Goal: Task Accomplishment & Management: Manage account settings

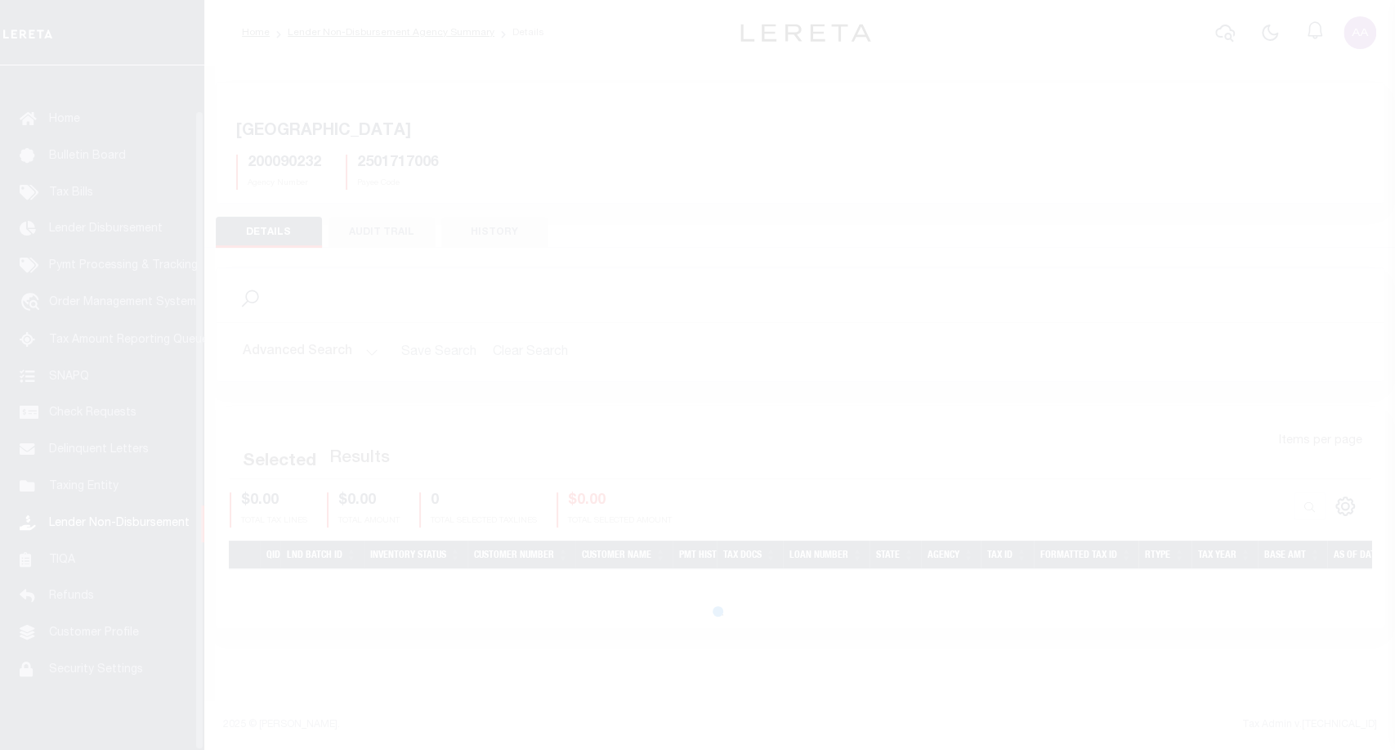
scroll to position [47, 0]
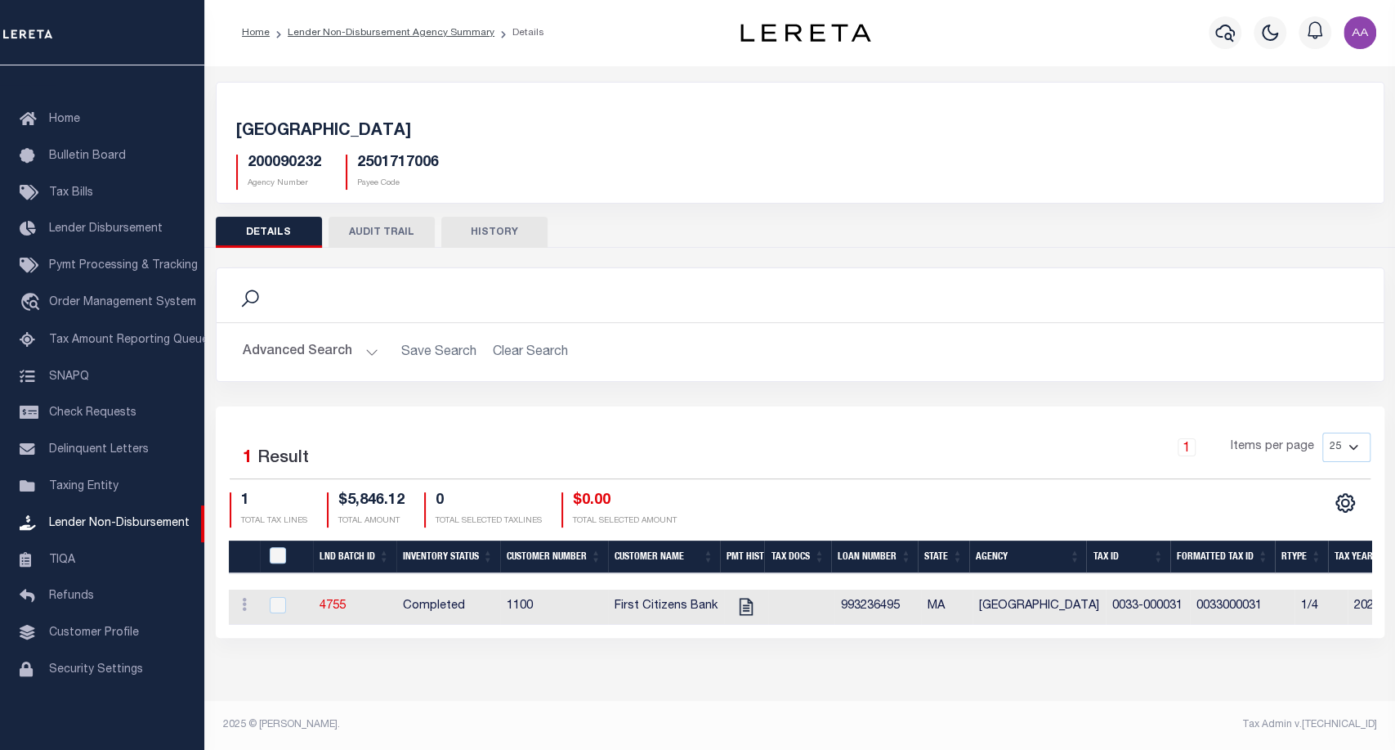
click at [391, 244] on button "AUDIT TRAIL" at bounding box center [382, 232] width 106 height 31
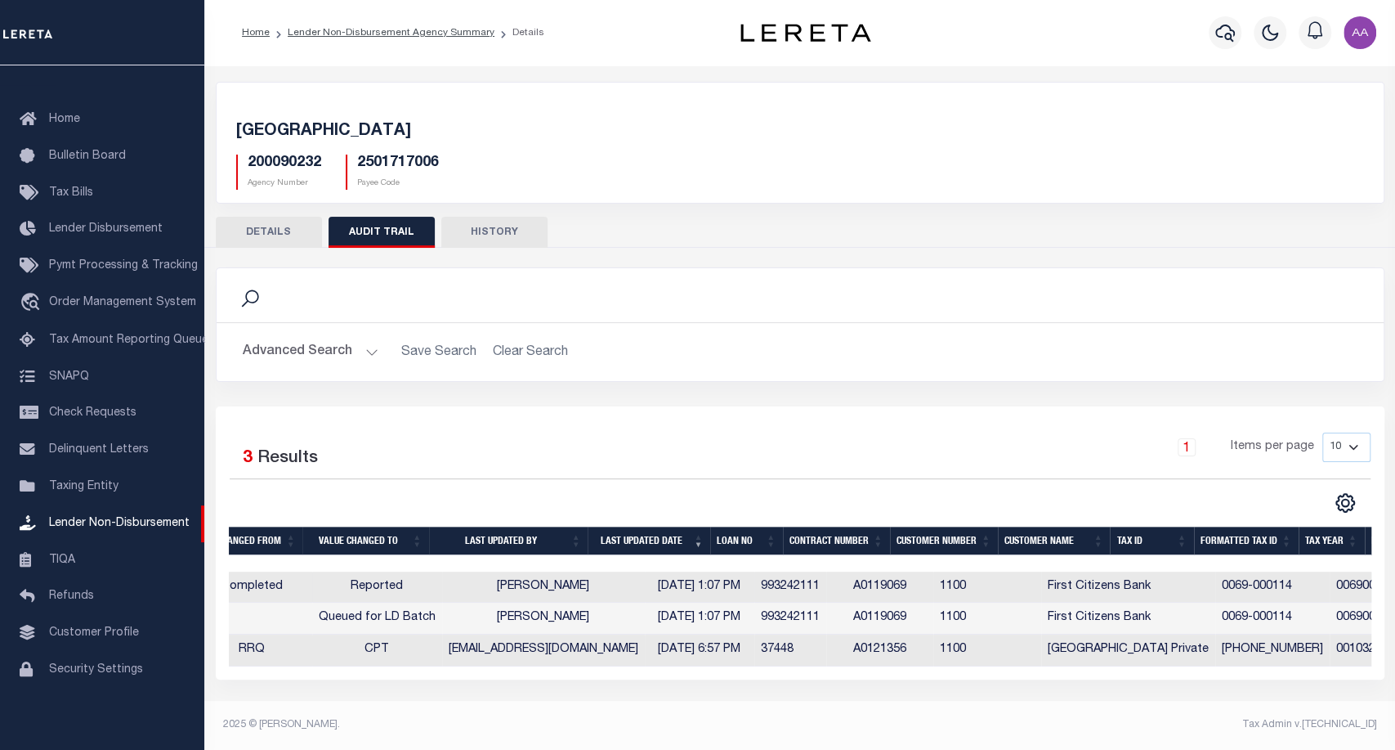
scroll to position [0, 0]
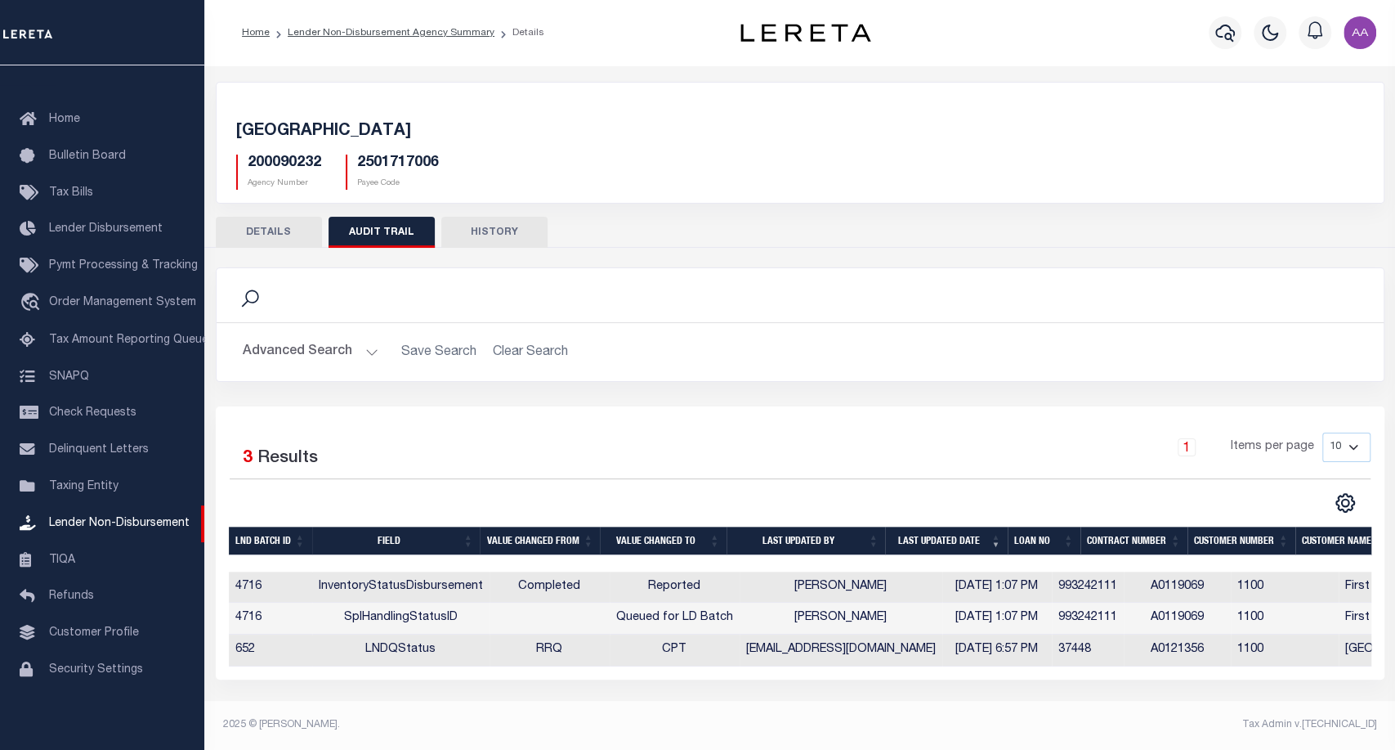
click at [477, 232] on button "HISTORY" at bounding box center [494, 232] width 106 height 31
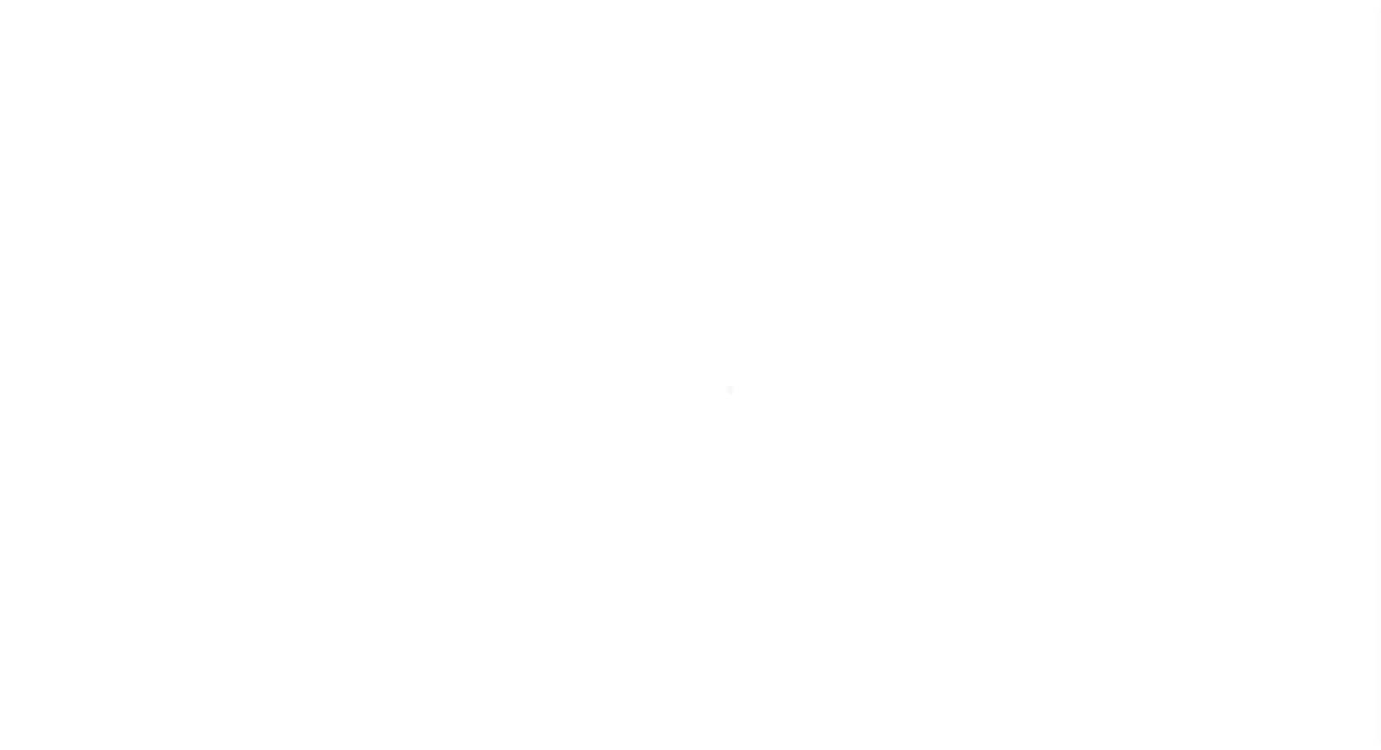
scroll to position [47, 0]
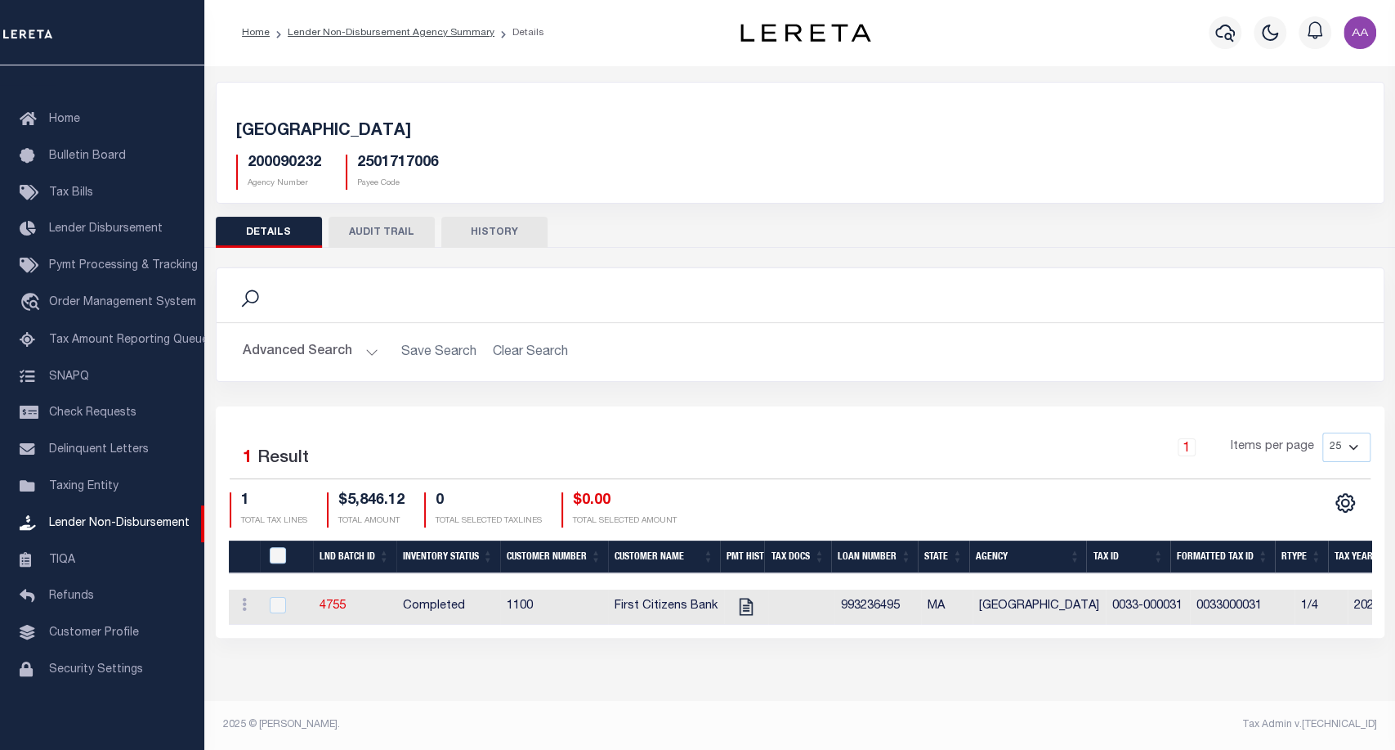
click at [388, 223] on button "AUDIT TRAIL" at bounding box center [382, 232] width 106 height 31
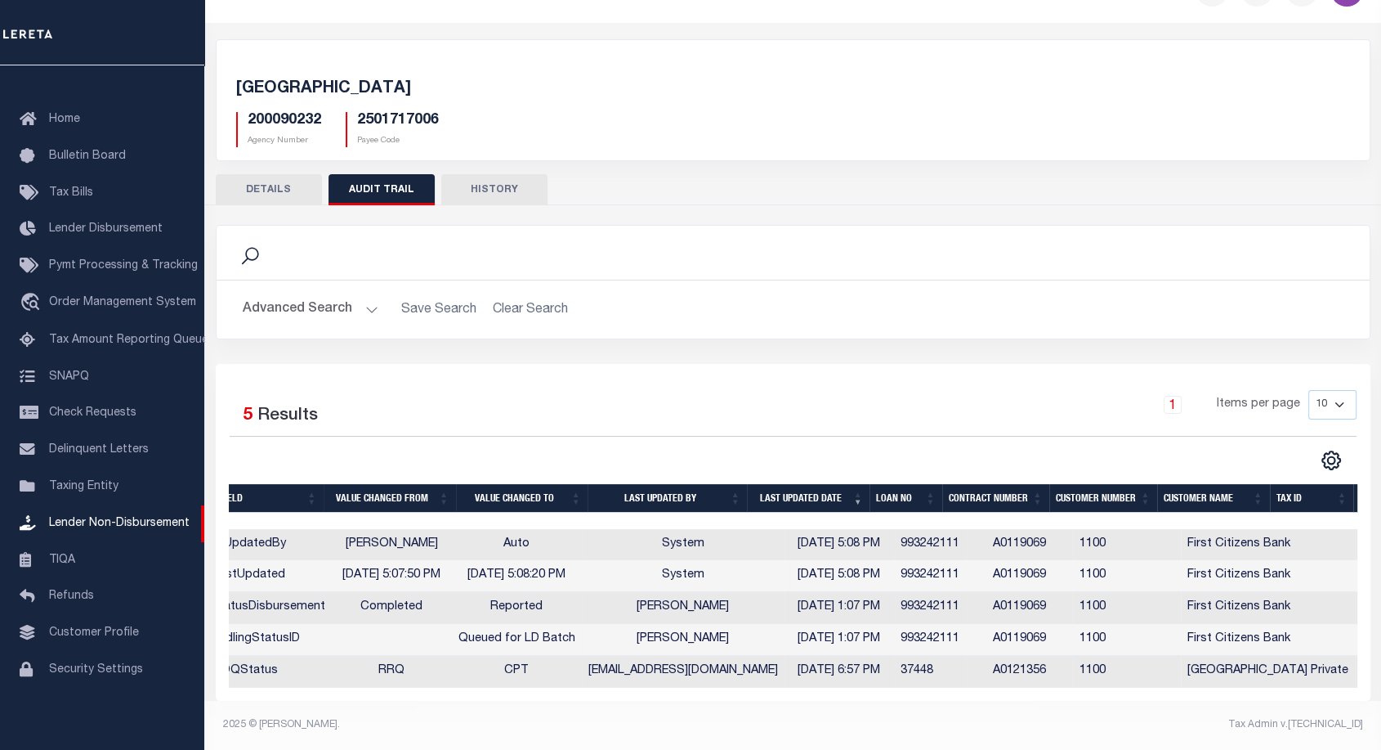
scroll to position [0, 0]
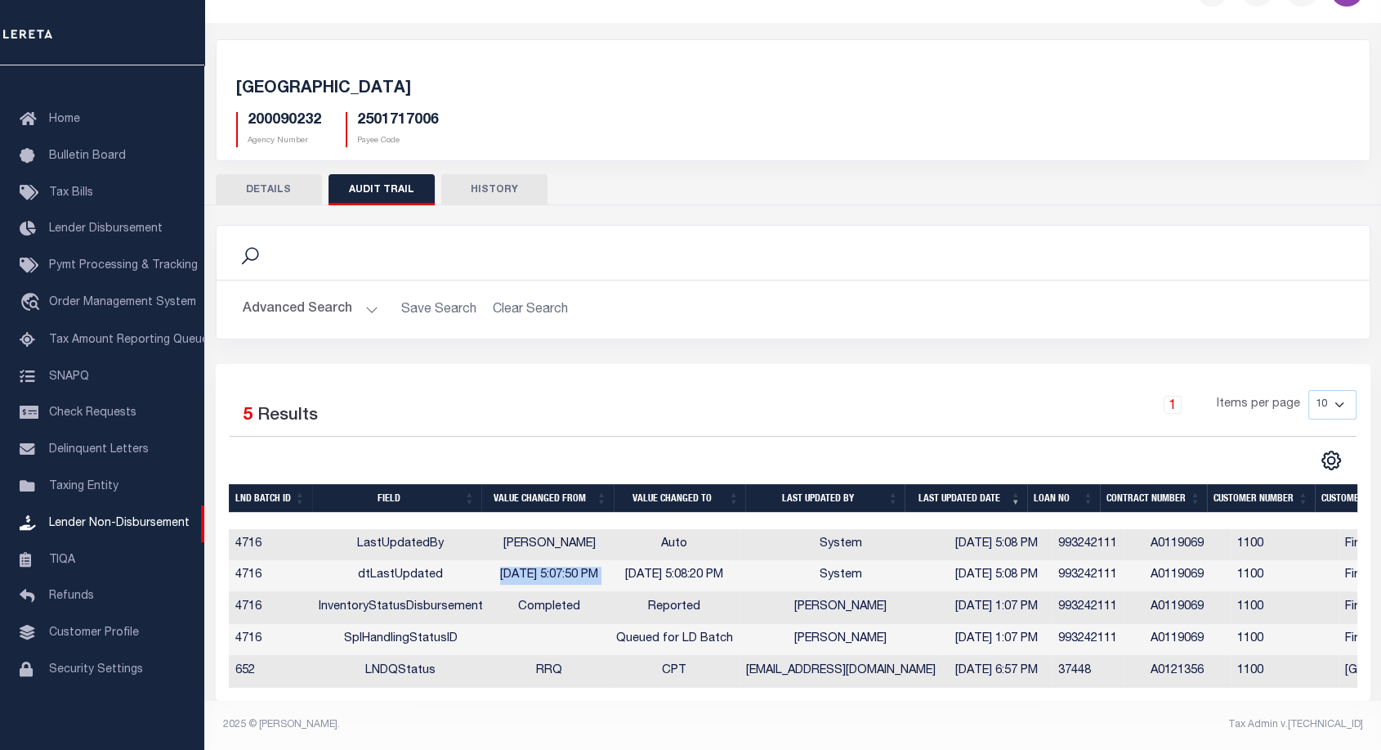
drag, startPoint x: 480, startPoint y: 565, endPoint x: 615, endPoint y: 569, distance: 134.9
click at [615, 569] on tr "4716 dtLastUpdated 10/2/2025 5:07:50 PM 10/2/2025 5:08:20 PM System 10/02/2025 …" at bounding box center [1076, 576] width 1694 height 32
drag, startPoint x: 635, startPoint y: 571, endPoint x: 709, endPoint y: 572, distance: 73.6
click at [709, 572] on td "10/2/2025 5:08:20 PM" at bounding box center [675, 576] width 130 height 32
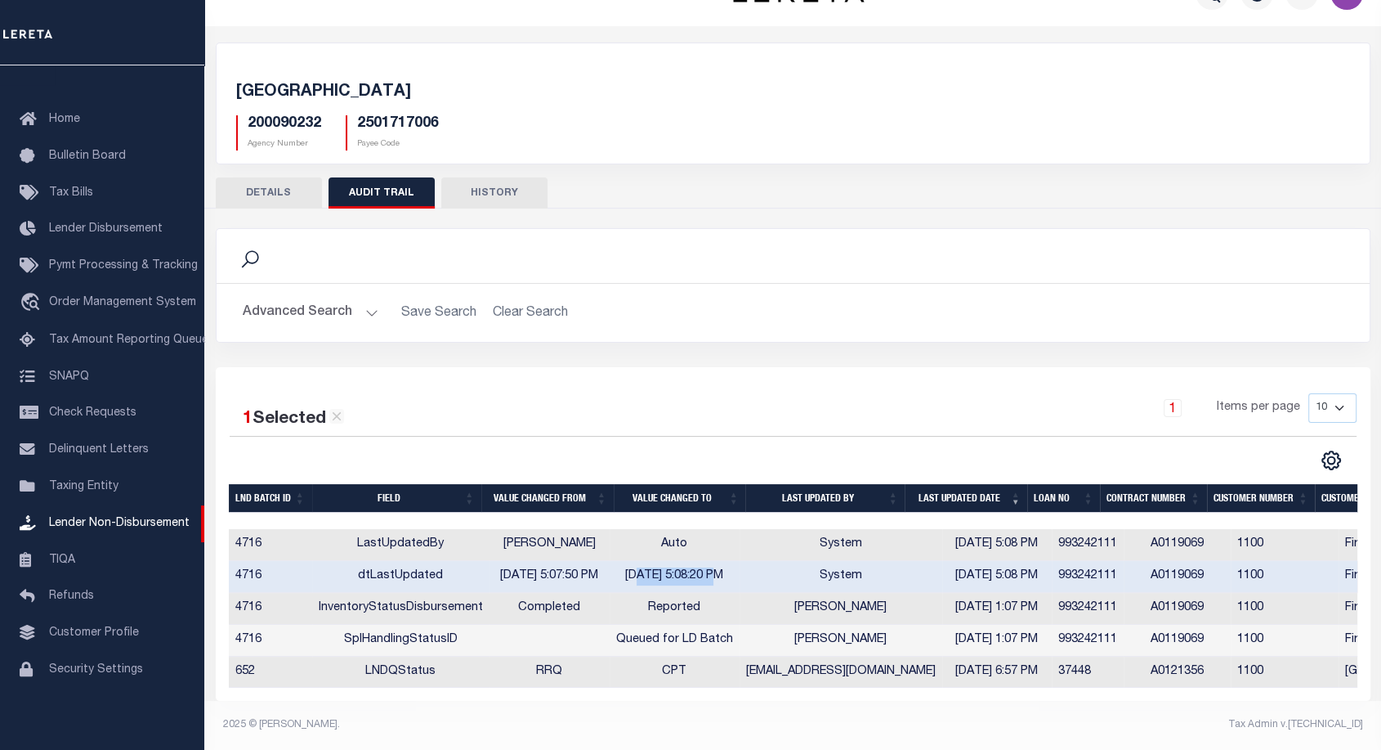
click at [709, 572] on td "10/2/2025 5:08:20 PM" at bounding box center [675, 577] width 130 height 32
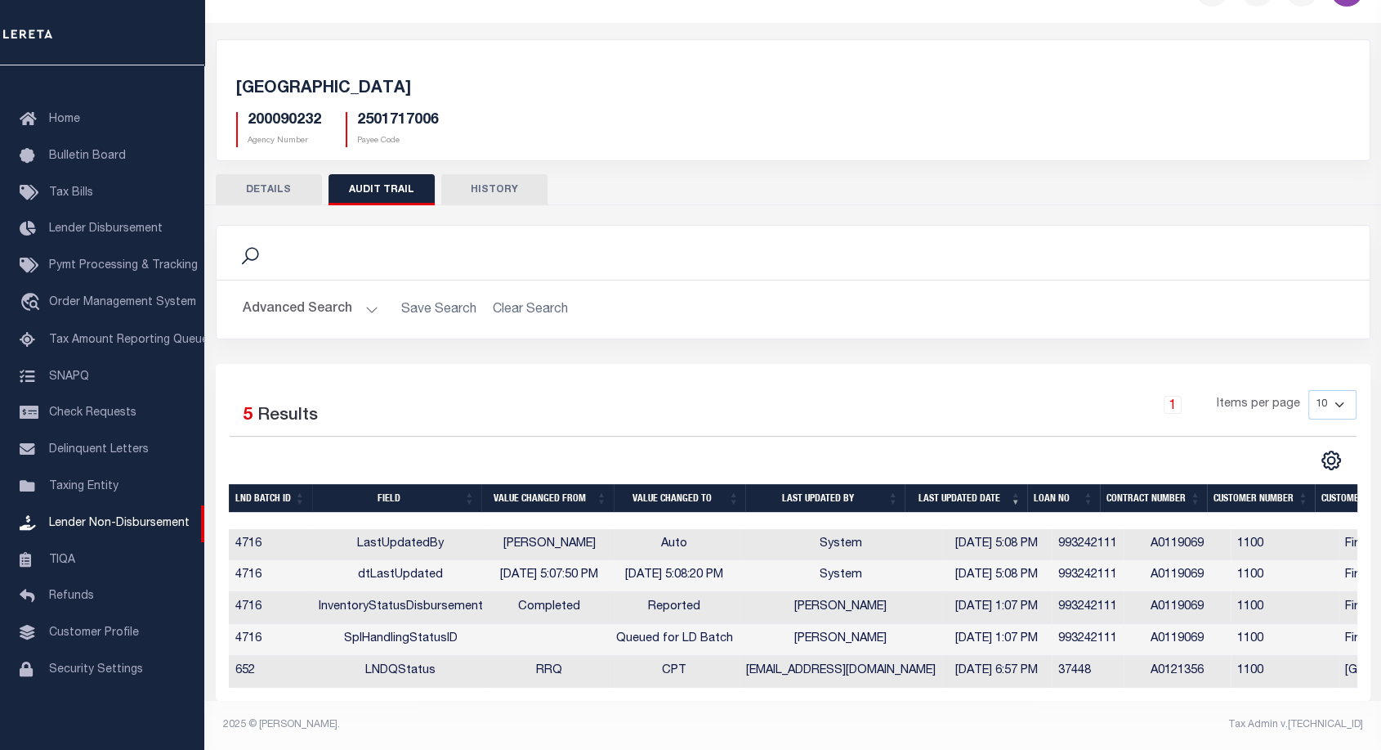
click at [669, 624] on td "Queued for LD Batch" at bounding box center [675, 640] width 130 height 32
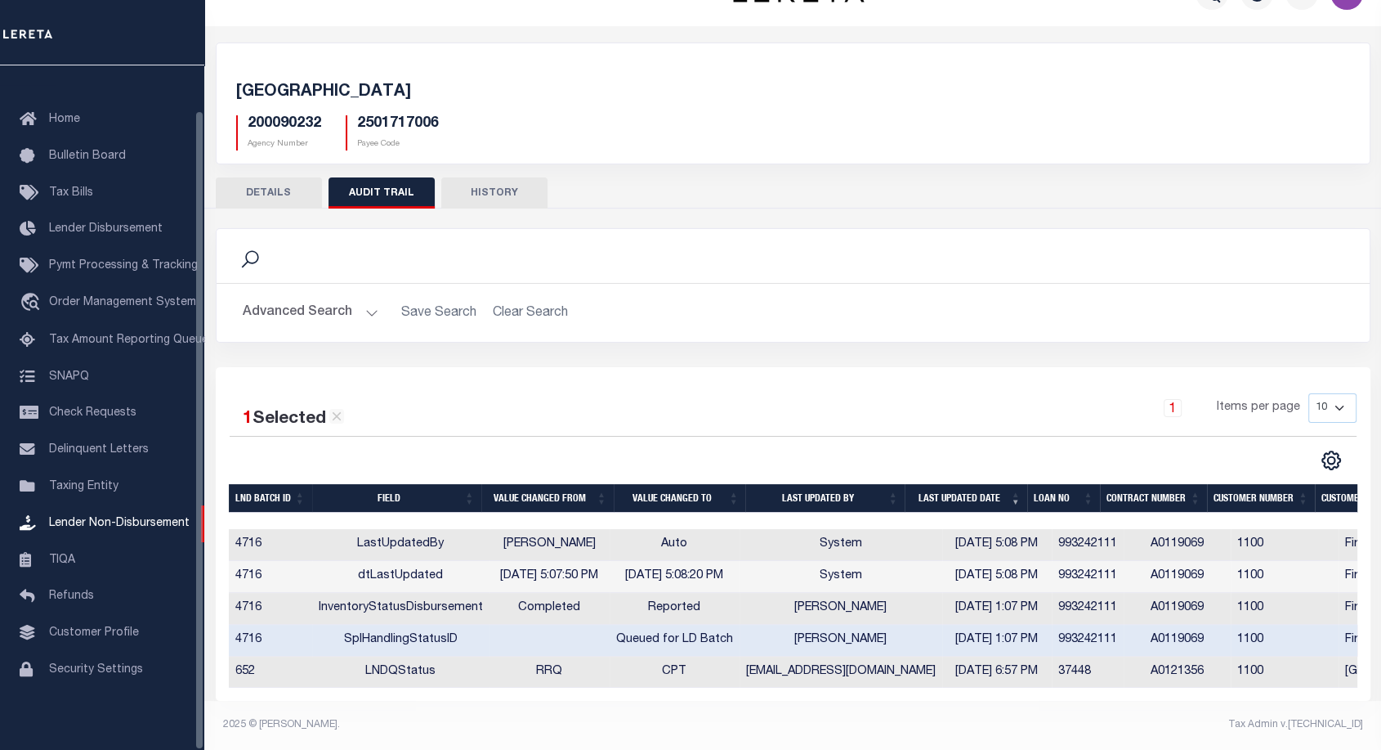
click at [265, 177] on button "DETAILS" at bounding box center [269, 192] width 106 height 31
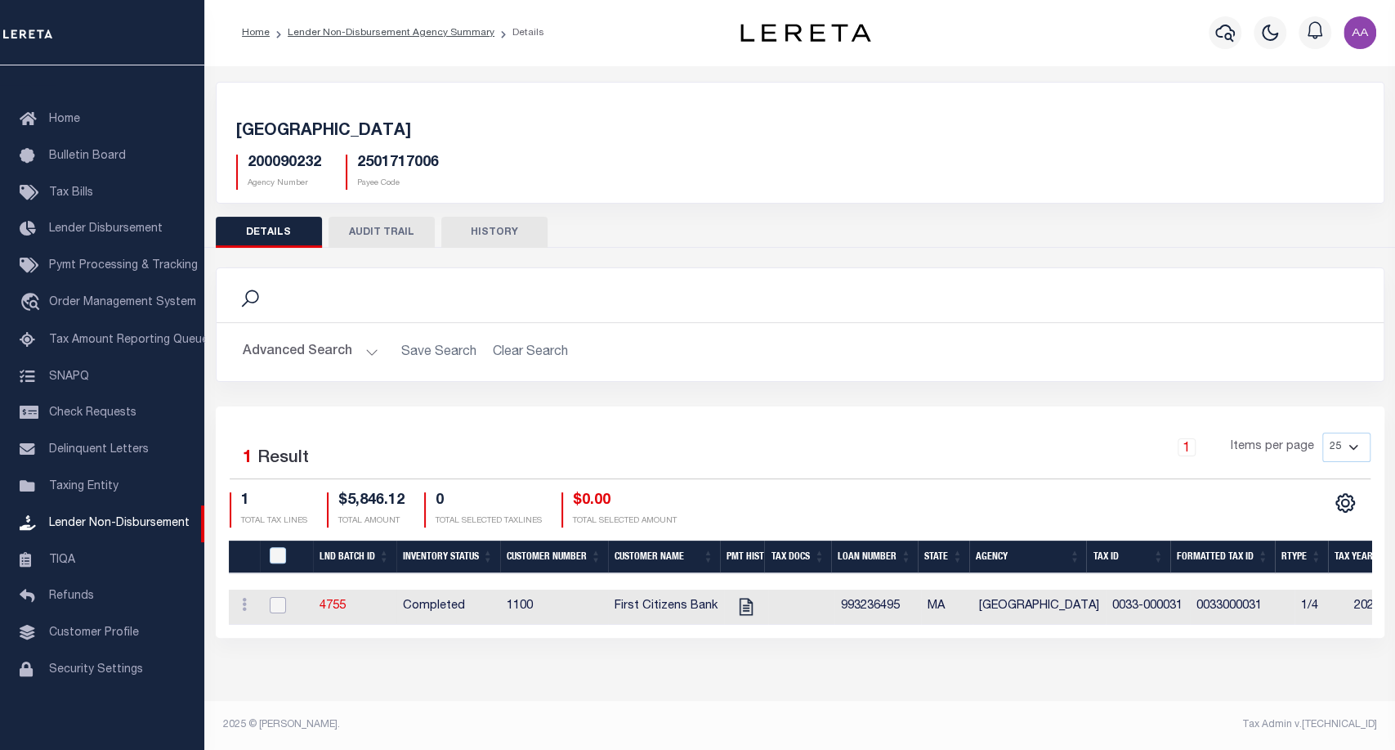
click at [281, 603] on input "checkbox" at bounding box center [278, 605] width 16 height 16
checkbox input "true"
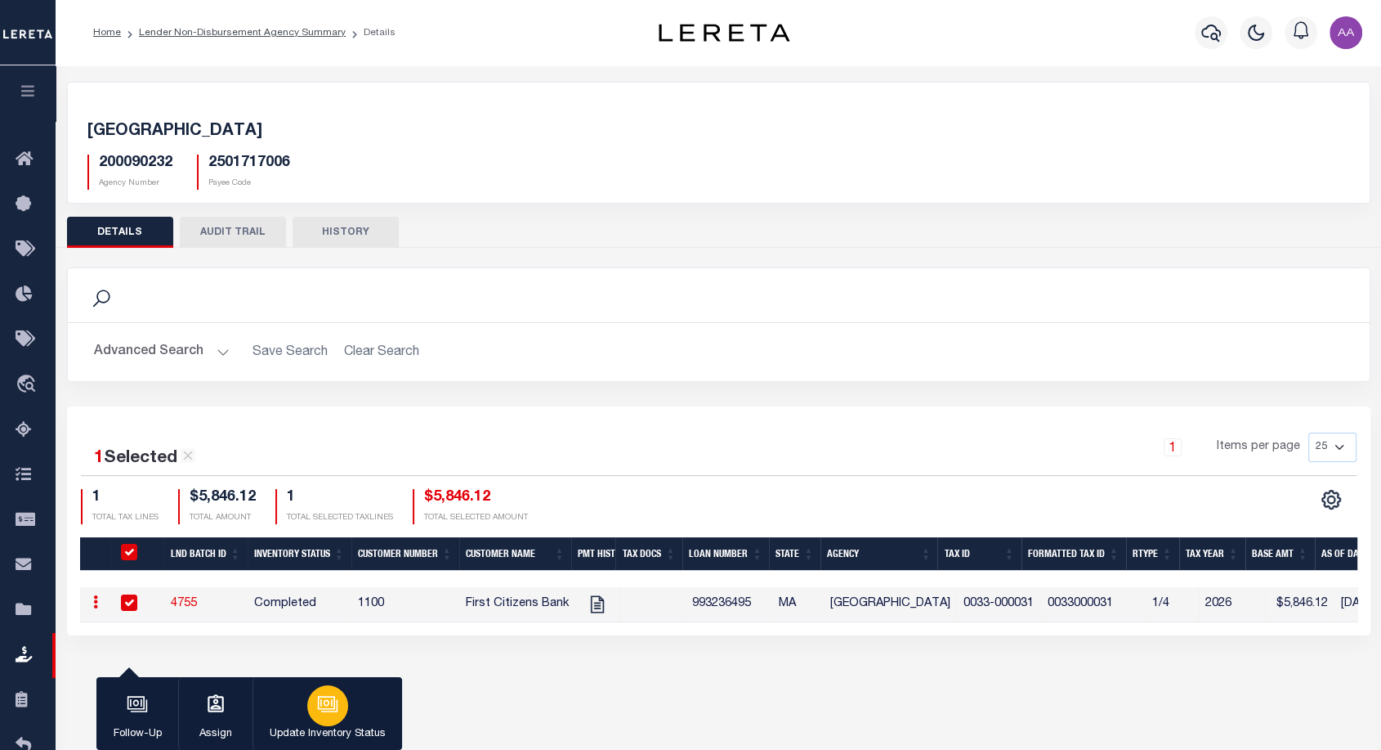
click at [340, 721] on button "Update Inventory Status" at bounding box center [328, 714] width 150 height 74
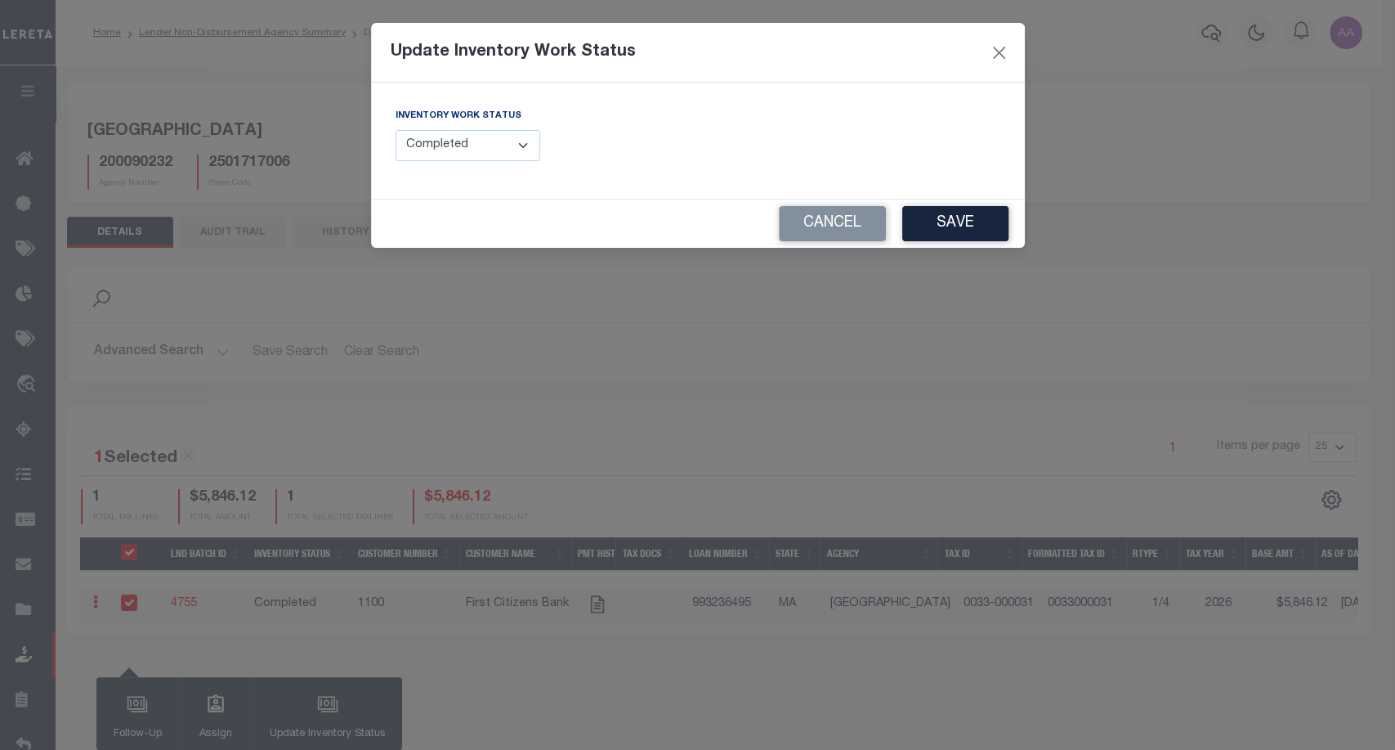
click at [432, 148] on select "--Select-- Open Completed Reported" at bounding box center [468, 146] width 145 height 32
select select "Reported"
click at [396, 130] on select "--Select-- Open Completed Reported" at bounding box center [468, 146] width 145 height 32
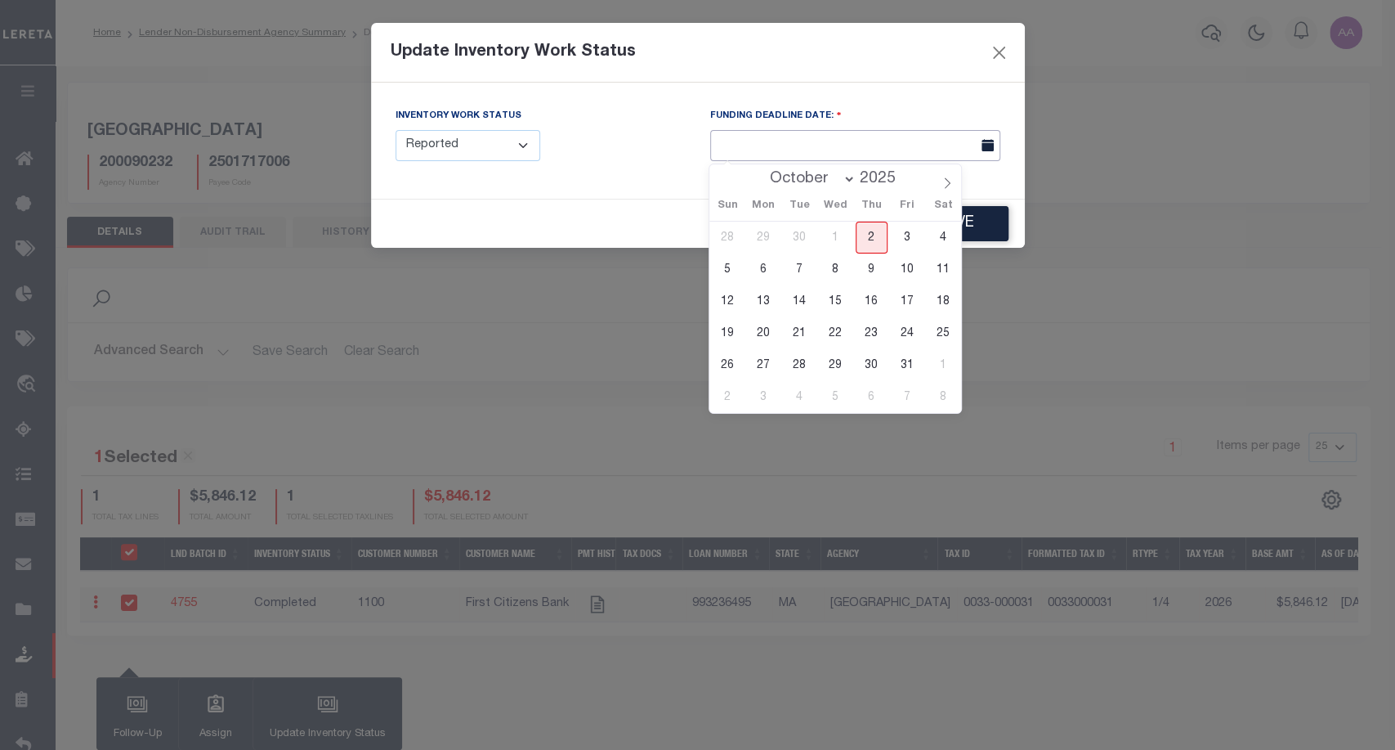
click at [893, 152] on input "text" at bounding box center [855, 146] width 290 height 32
click at [808, 296] on span "14" at bounding box center [800, 301] width 32 height 32
type input "10/14/2025"
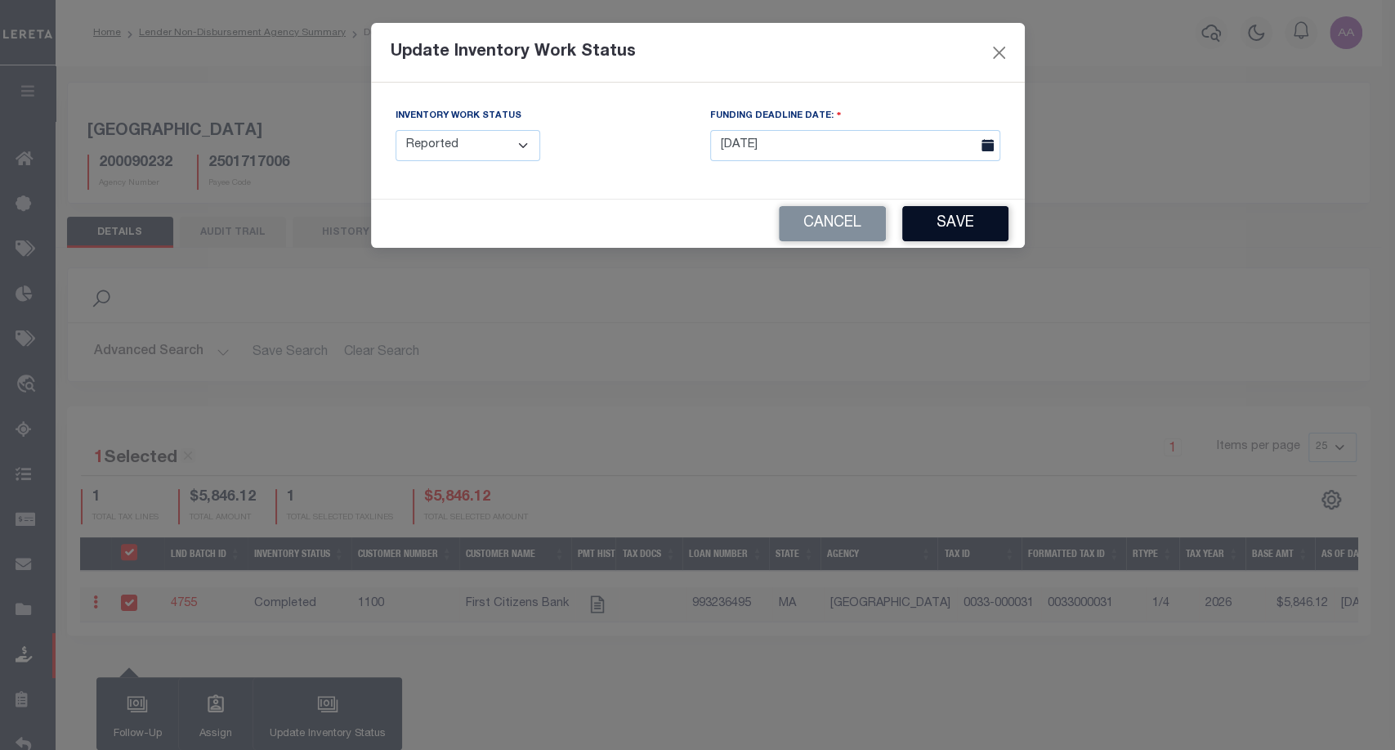
click at [951, 222] on button "Save" at bounding box center [955, 223] width 106 height 35
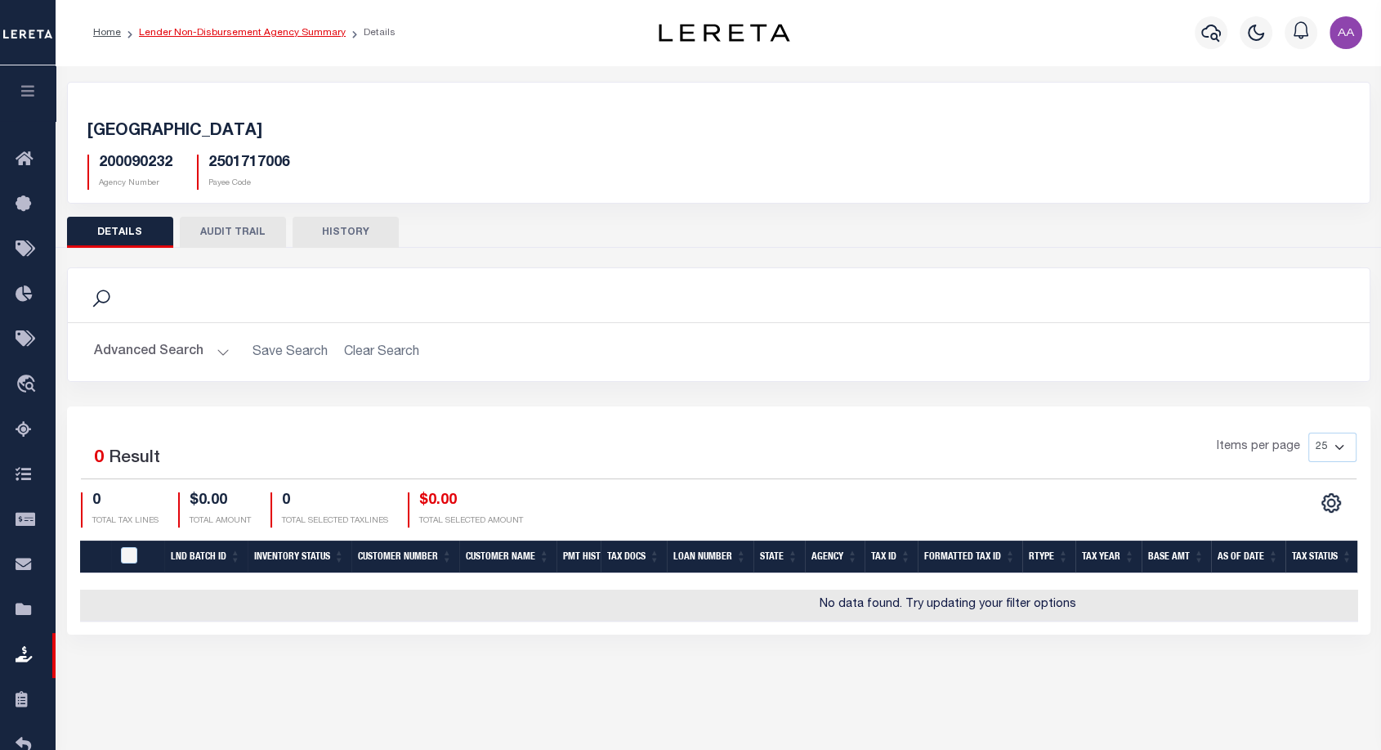
click at [244, 33] on link "Lender Non-Disbursement Agency Summary" at bounding box center [242, 33] width 207 height 10
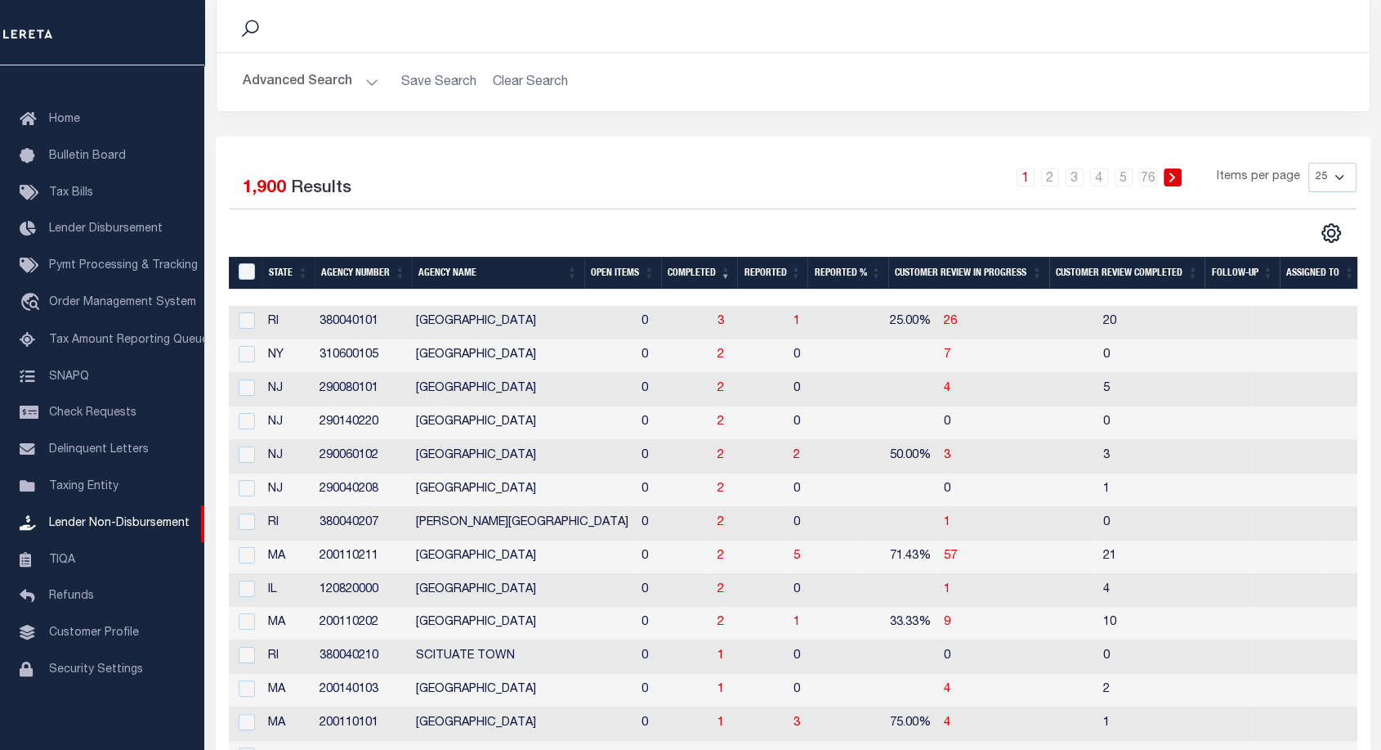
scroll to position [117, 0]
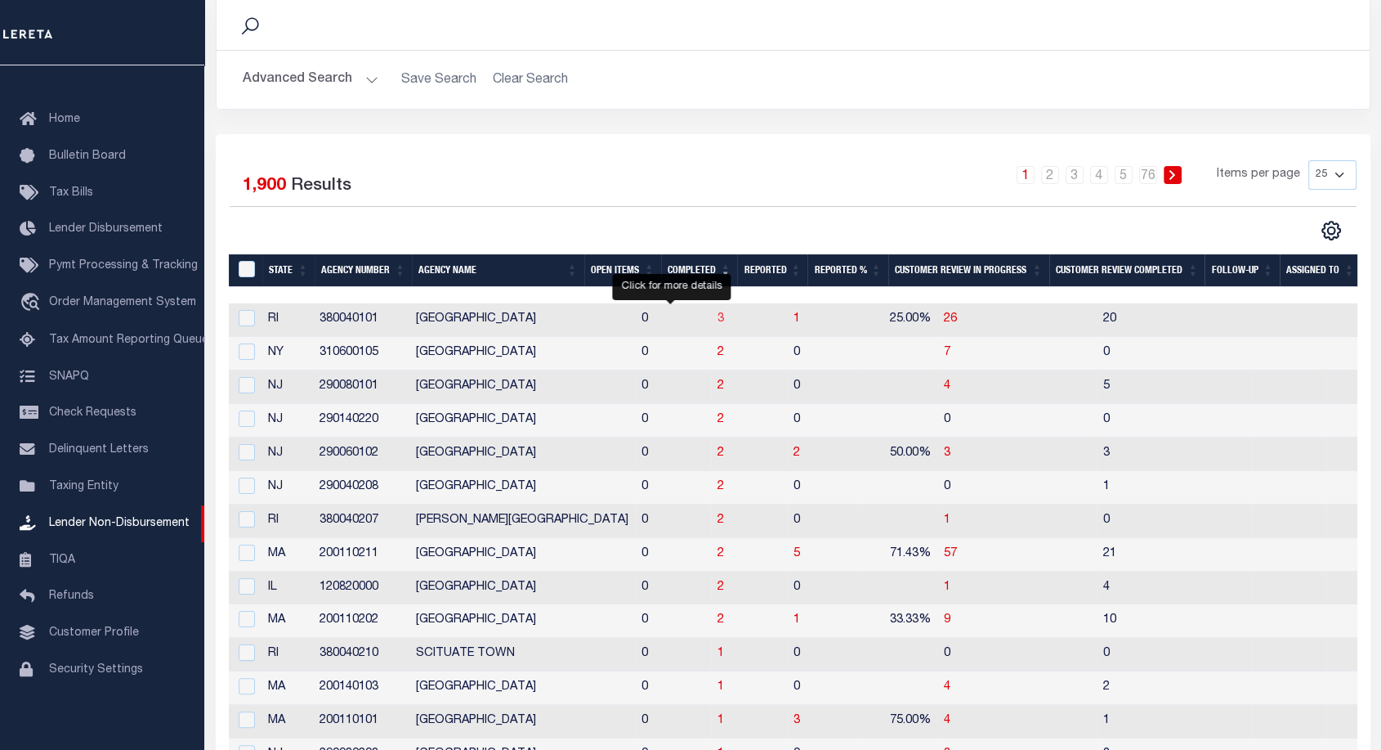
click at [718, 320] on span "3" at bounding box center [721, 318] width 7 height 11
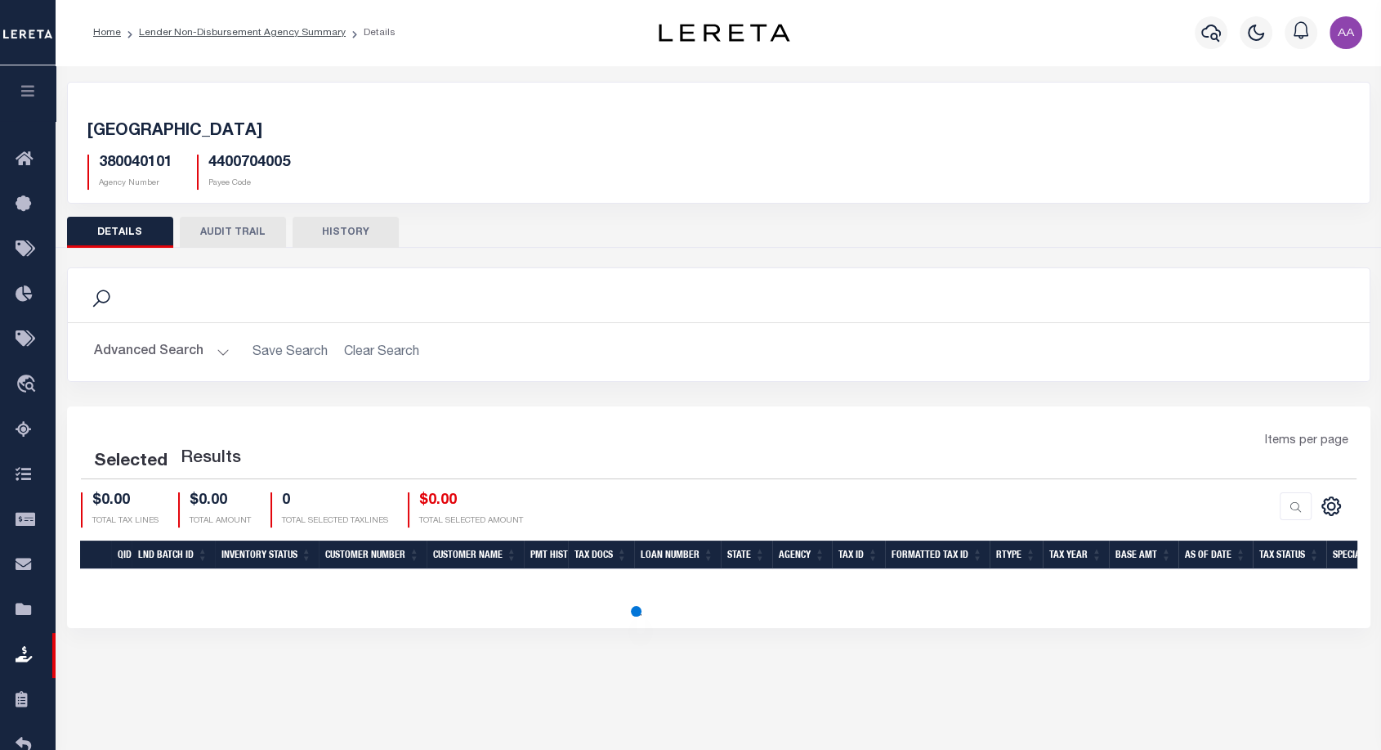
scroll to position [117, 0]
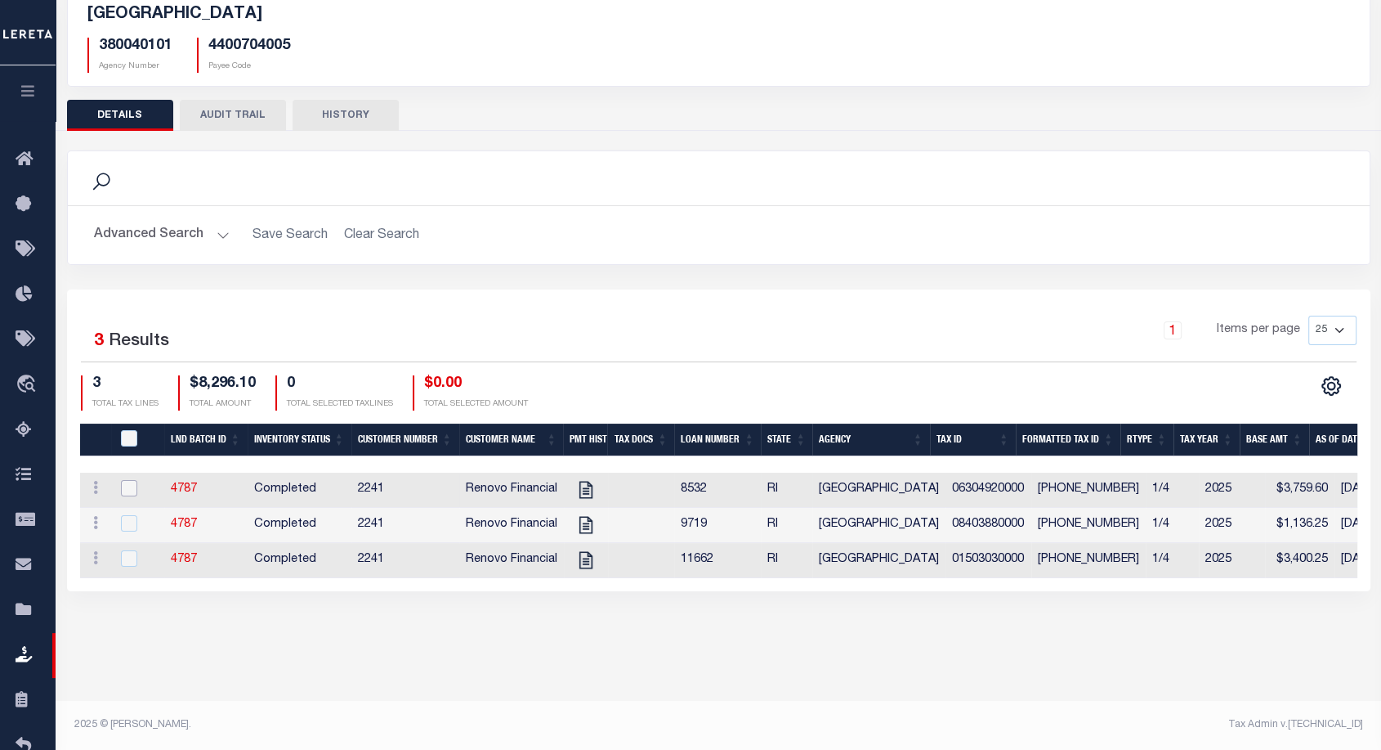
click at [136, 486] on input "checkbox" at bounding box center [129, 488] width 16 height 16
checkbox input "true"
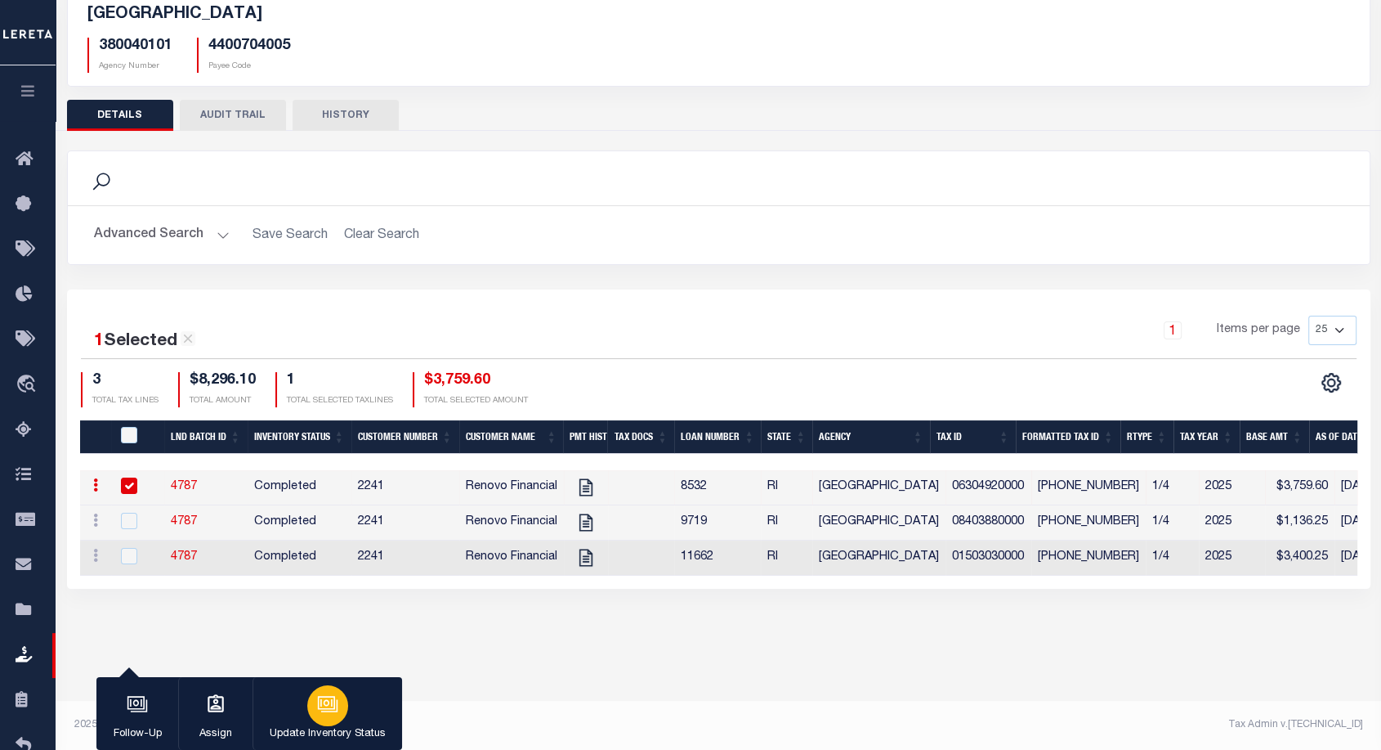
click at [354, 694] on button "Update Inventory Status" at bounding box center [328, 714] width 150 height 74
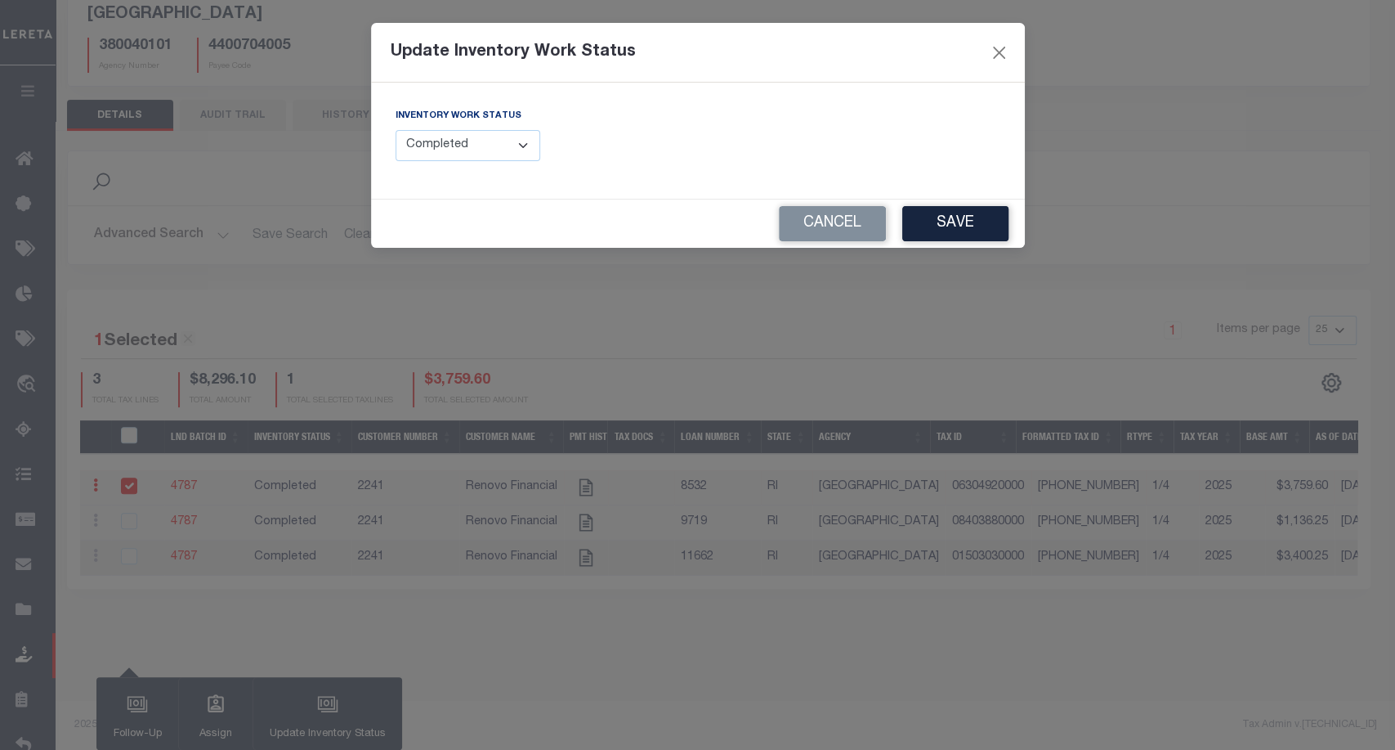
click at [499, 150] on select "--Select-- Open Completed Reported" at bounding box center [468, 146] width 145 height 32
select select "Reported"
click at [396, 130] on select "--Select-- Open Completed Reported" at bounding box center [468, 146] width 145 height 32
click at [822, 142] on input "text" at bounding box center [855, 146] width 290 height 32
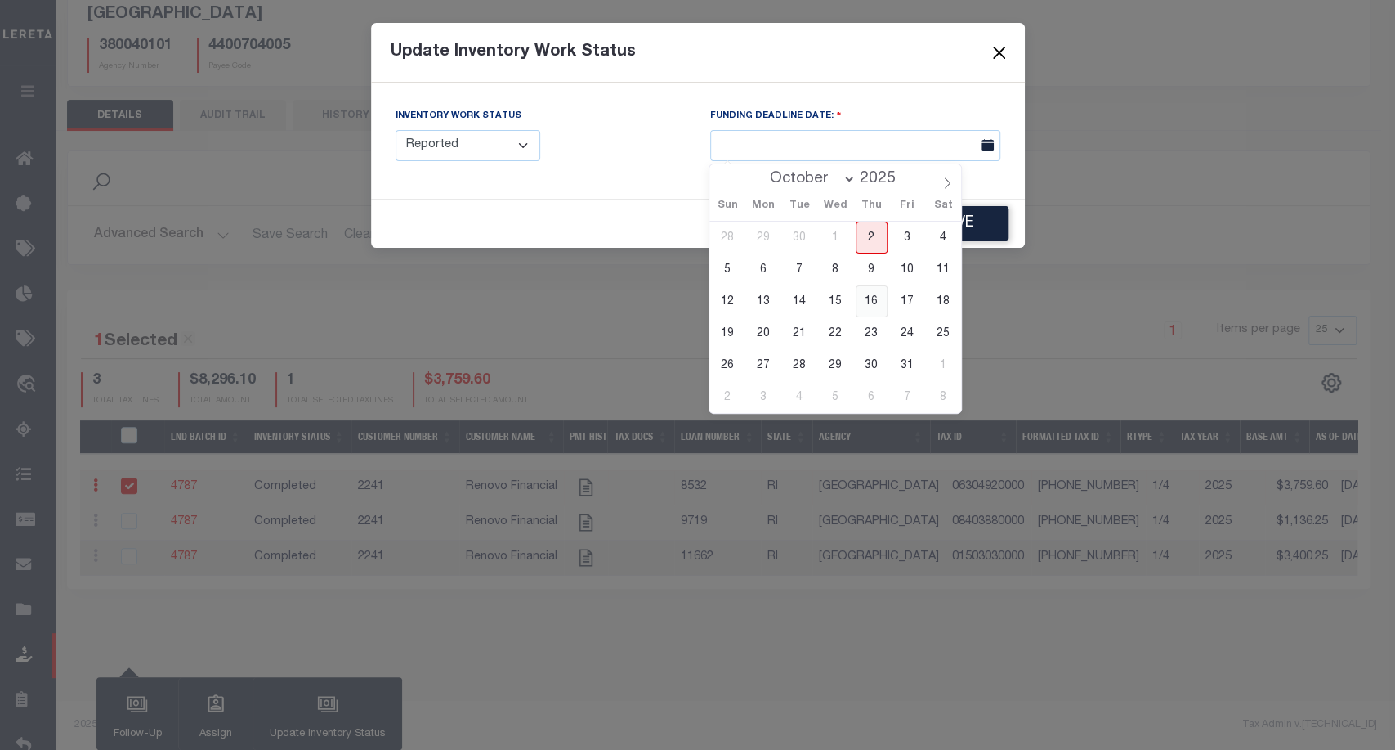
click at [870, 302] on span "16" at bounding box center [872, 301] width 32 height 32
type input "10/16/2025"
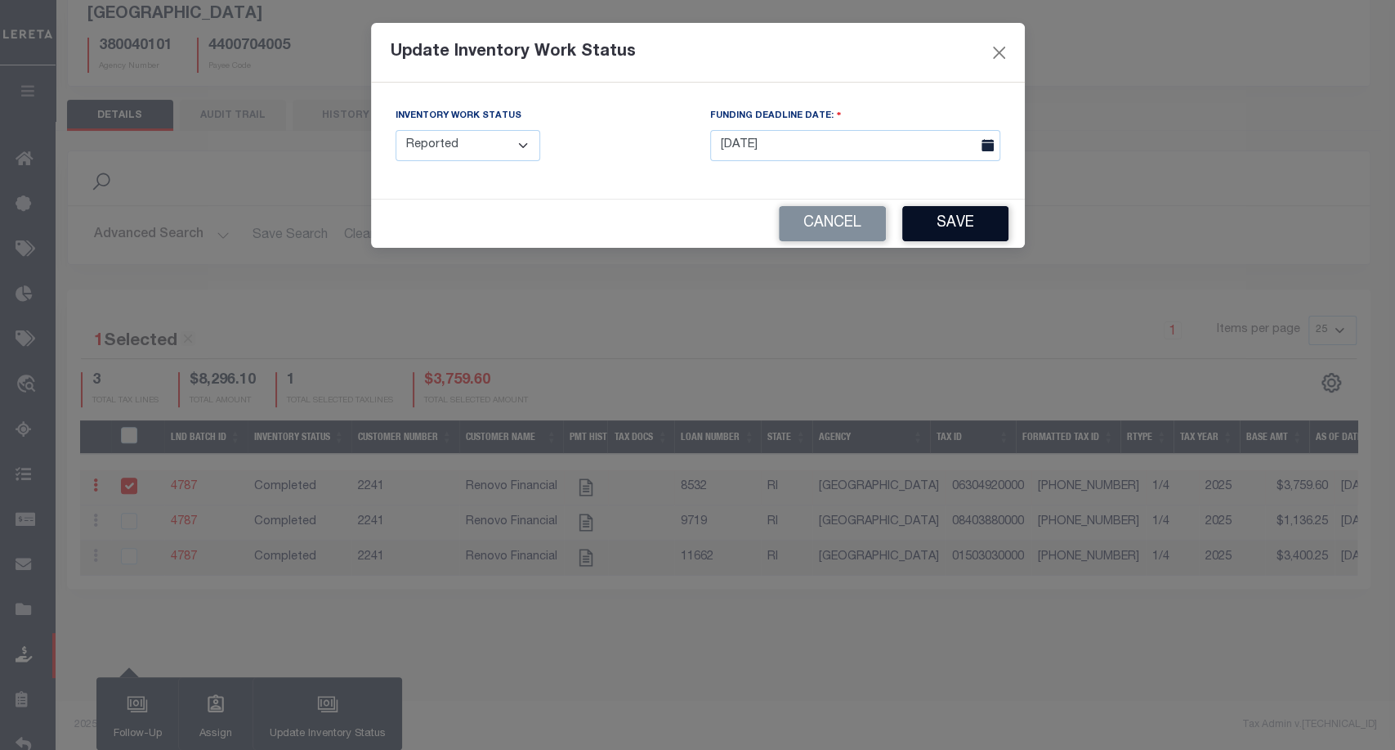
click at [980, 220] on button "Save" at bounding box center [955, 223] width 106 height 35
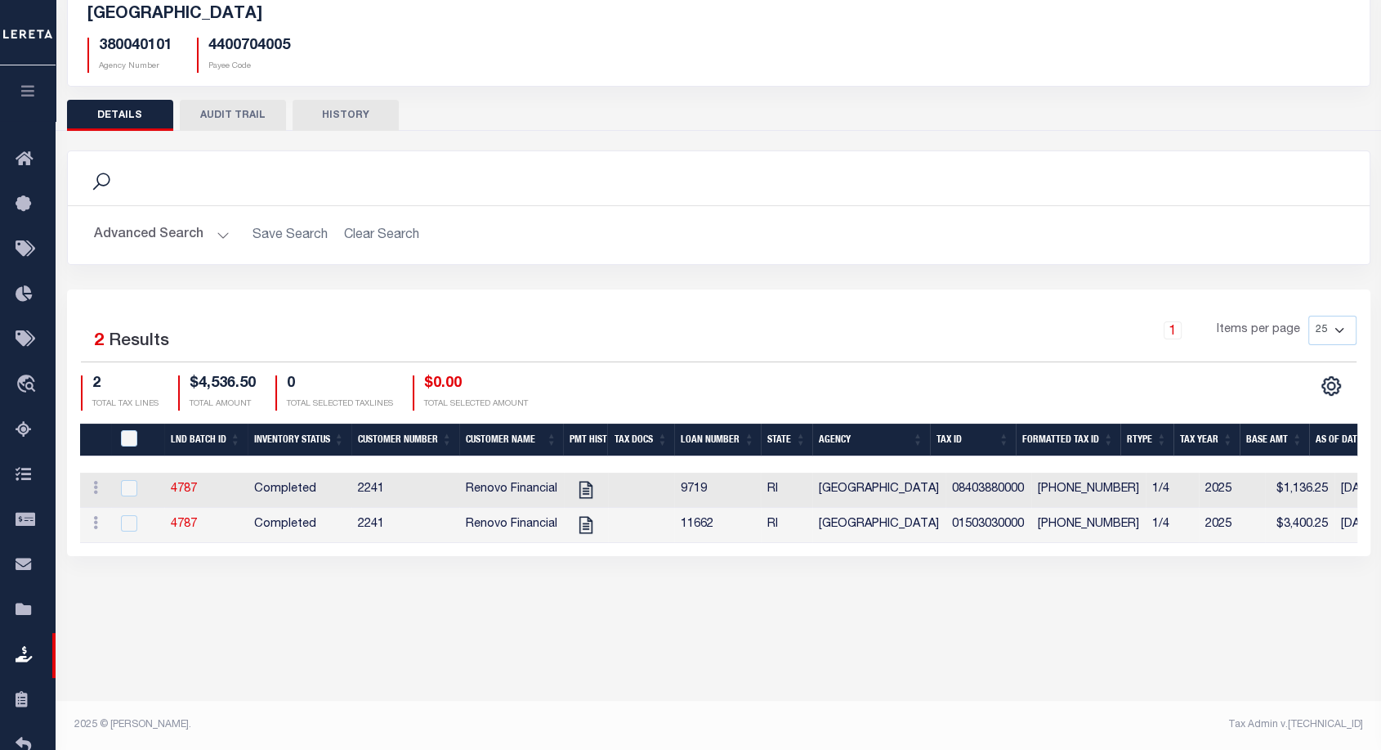
click at [229, 117] on button "AUDIT TRAIL" at bounding box center [233, 115] width 106 height 31
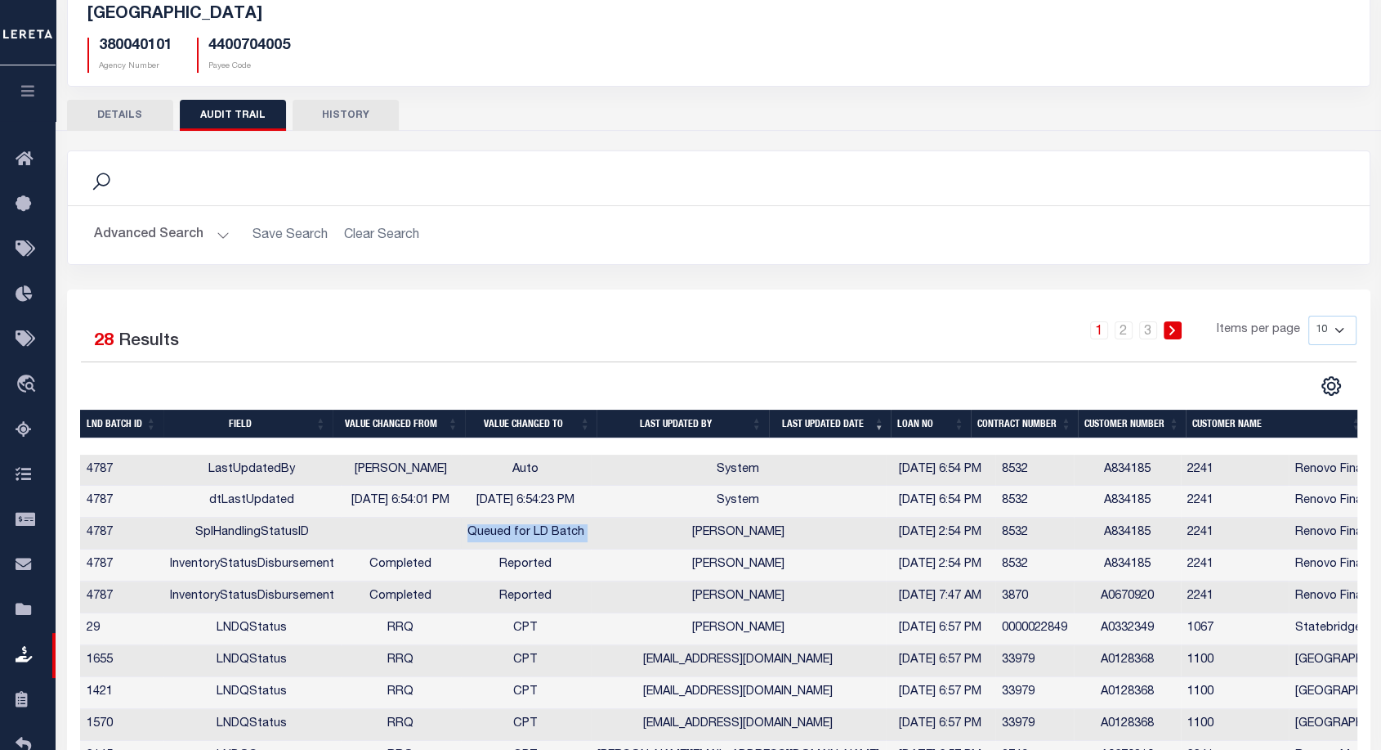
drag, startPoint x: 459, startPoint y: 536, endPoint x: 607, endPoint y: 544, distance: 147.4
click at [607, 544] on tr "4787 SplHandlingStatusID Queued for LD Batch Aakash Patel 10/02/2025 2:54 PM 85…" at bounding box center [986, 533] width 1813 height 32
drag, startPoint x: 721, startPoint y: 568, endPoint x: 619, endPoint y: 567, distance: 102.2
click at [619, 567] on td "[PERSON_NAME]" at bounding box center [738, 565] width 295 height 32
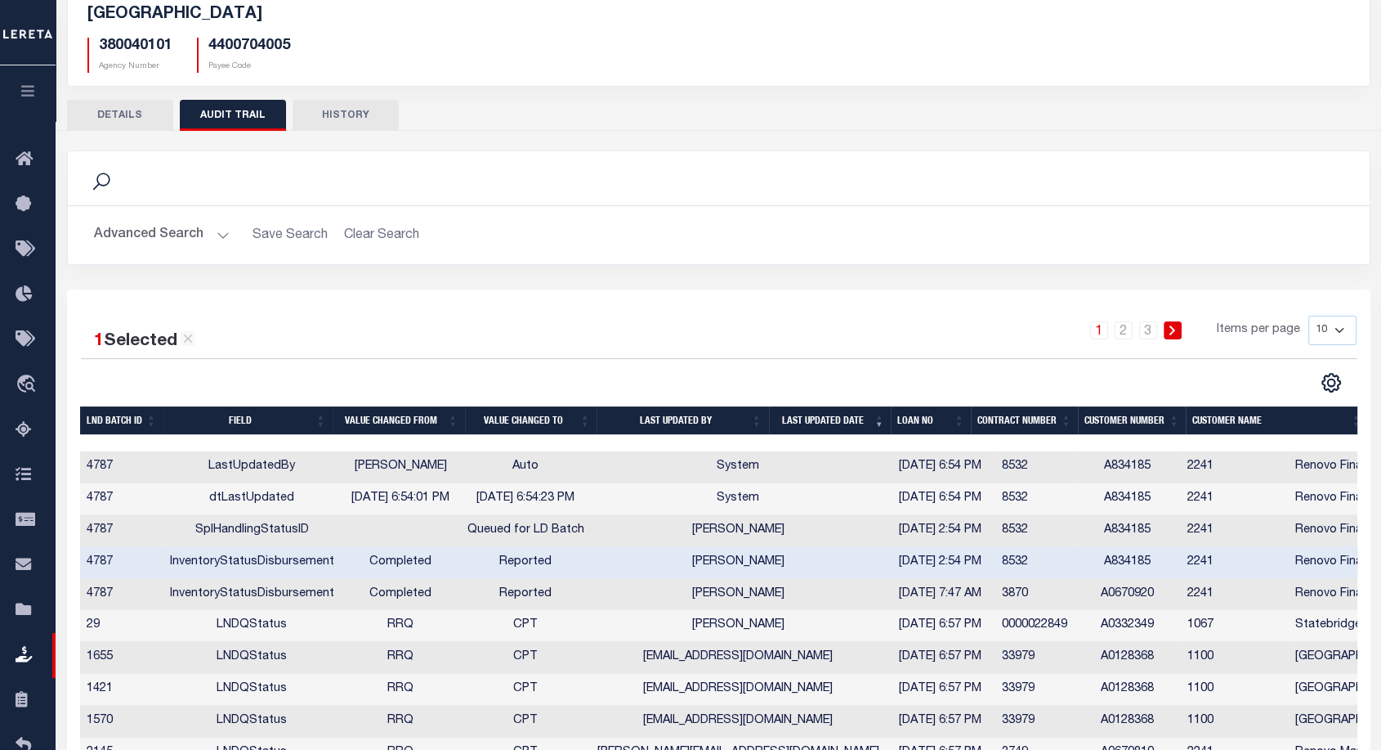
click at [451, 539] on td at bounding box center [401, 531] width 120 height 32
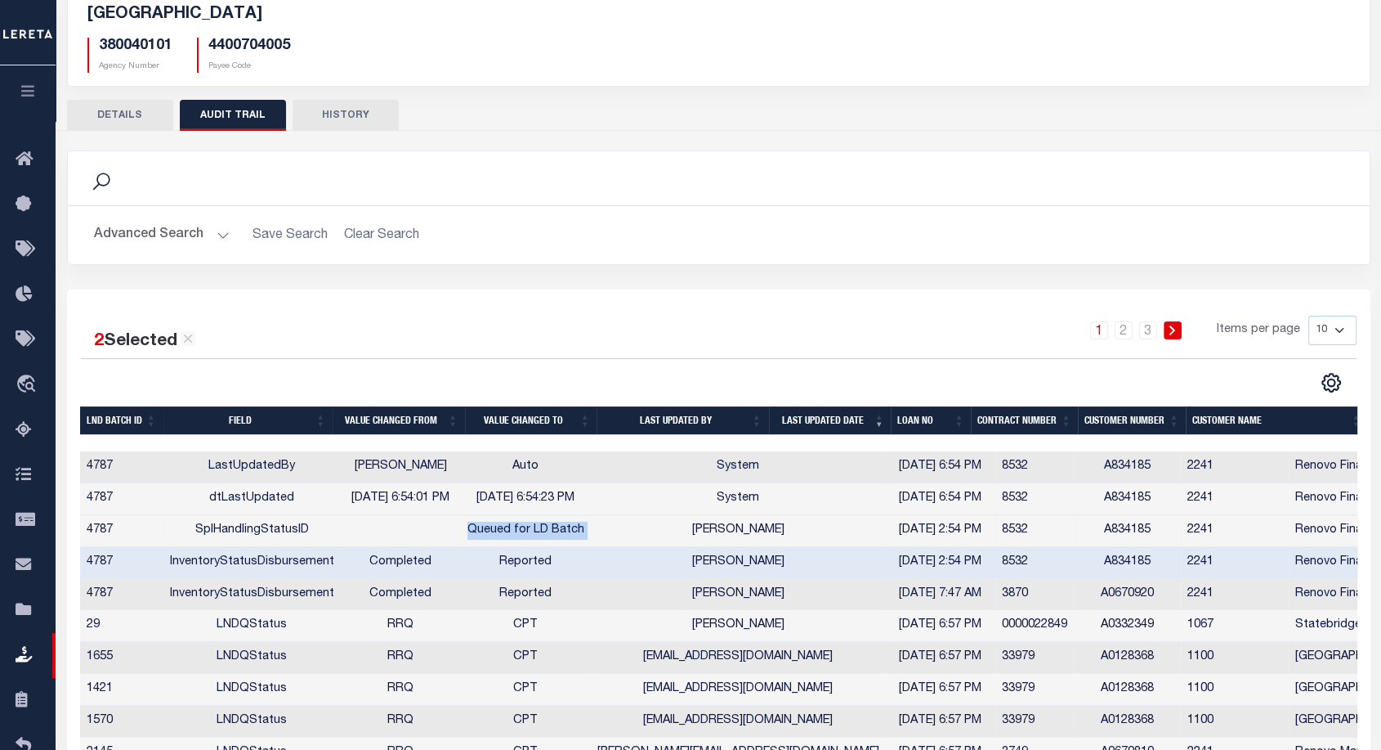
drag, startPoint x: 451, startPoint y: 539, endPoint x: 600, endPoint y: 539, distance: 148.8
click at [600, 539] on tr "4787 SplHandlingStatusID Queued for LD Batch Aakash Patel 10/02/2025 2:54 PM 85…" at bounding box center [986, 531] width 1813 height 32
click at [600, 539] on td "[PERSON_NAME]" at bounding box center [738, 531] width 295 height 32
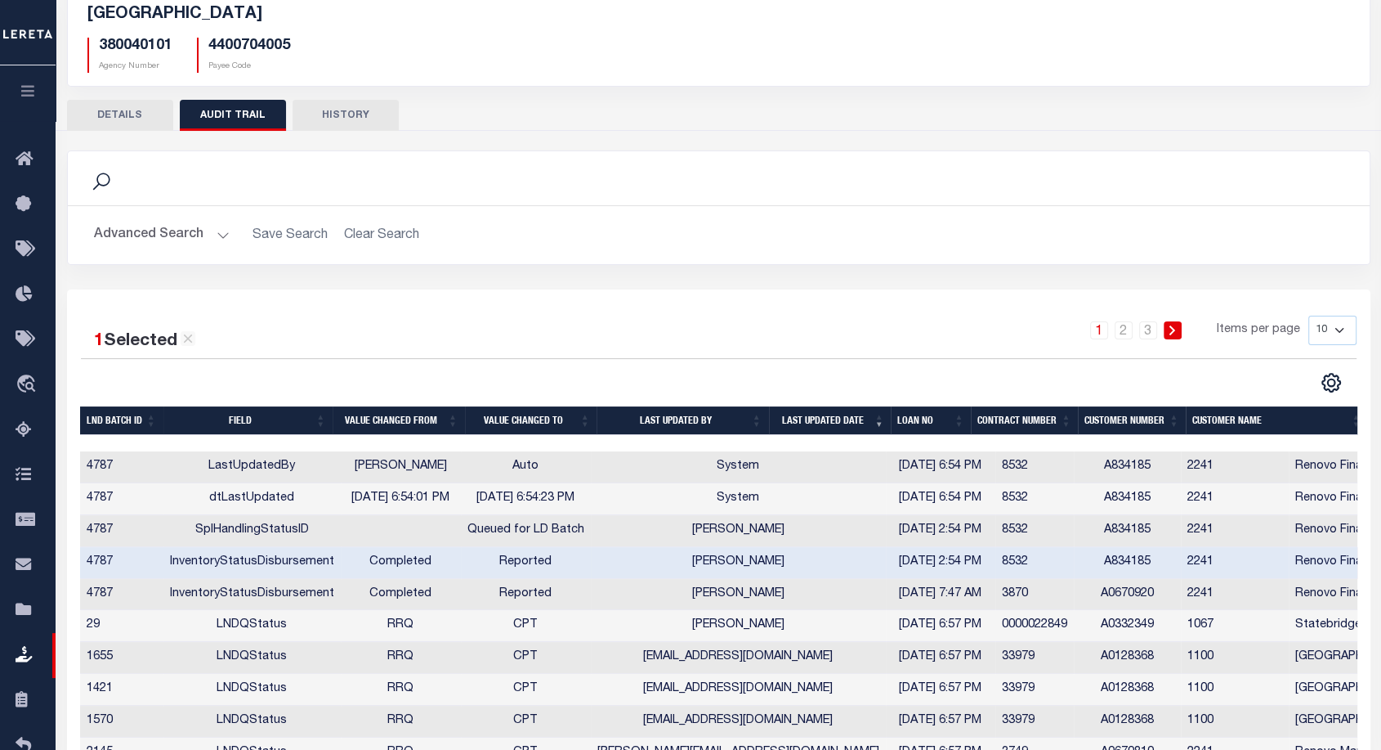
drag, startPoint x: 733, startPoint y: 558, endPoint x: 752, endPoint y: 561, distance: 19.0
click at [752, 561] on td "[PERSON_NAME]" at bounding box center [738, 563] width 295 height 32
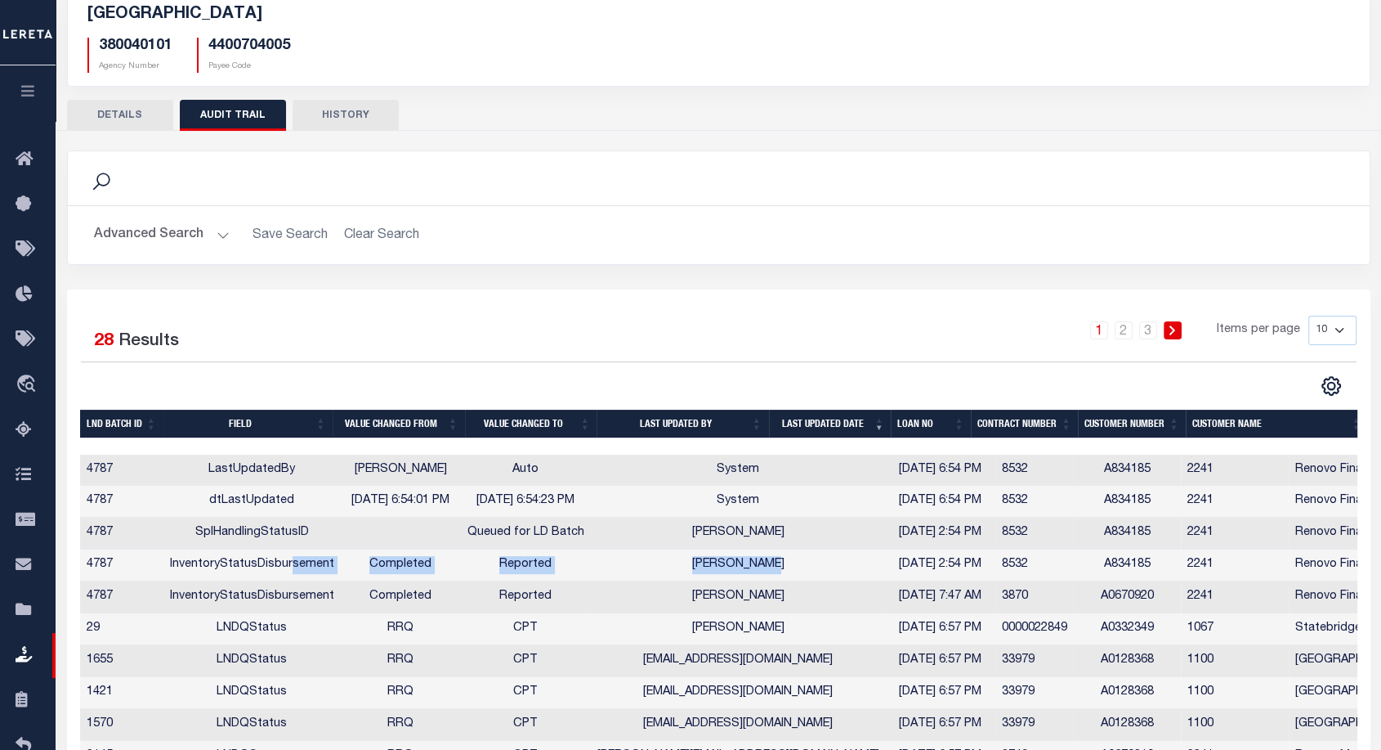
drag, startPoint x: 752, startPoint y: 561, endPoint x: 289, endPoint y: 551, distance: 463.6
click at [289, 551] on tr "4787 InventoryStatusDisbursement Completed Reported Aakash Patel 10/02/2025 2:5…" at bounding box center [986, 565] width 1813 height 32
click at [363, 476] on td "[PERSON_NAME]" at bounding box center [401, 470] width 120 height 32
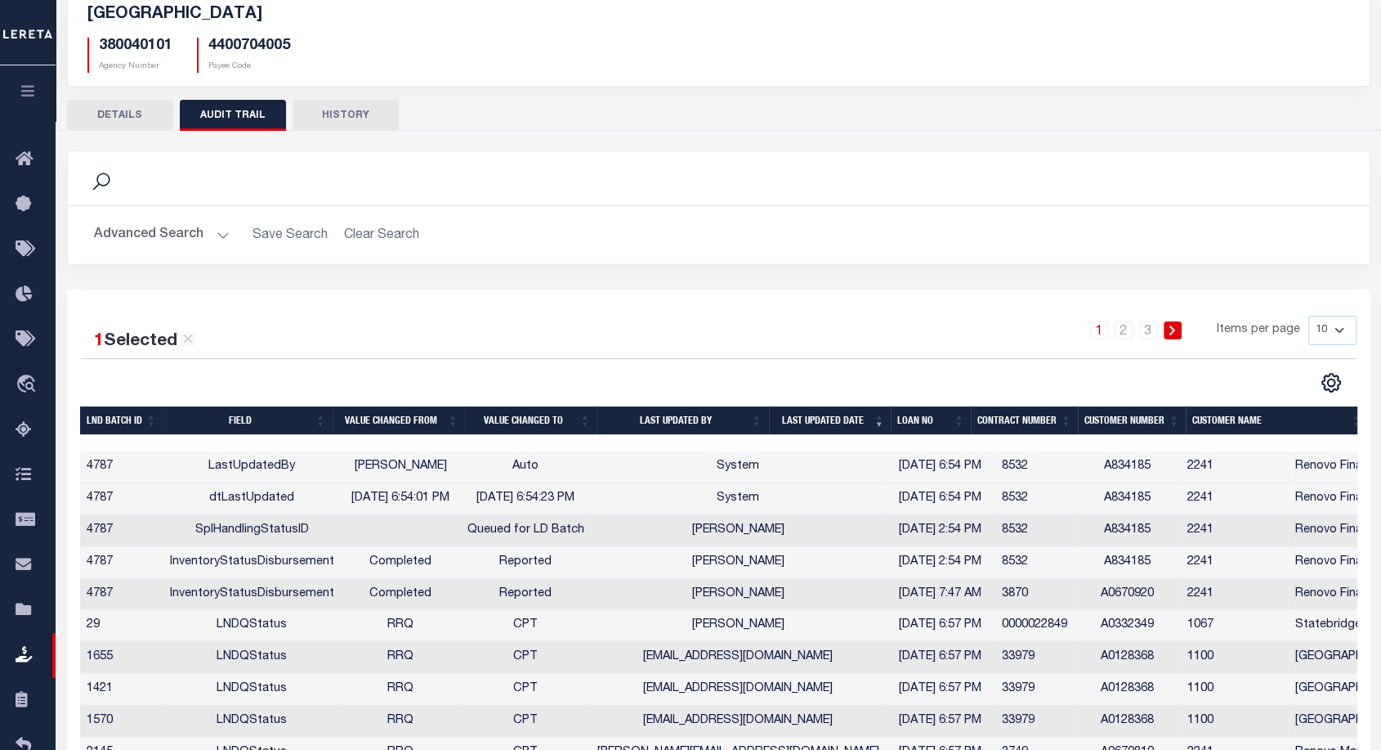
click at [137, 108] on button "DETAILS" at bounding box center [120, 115] width 106 height 31
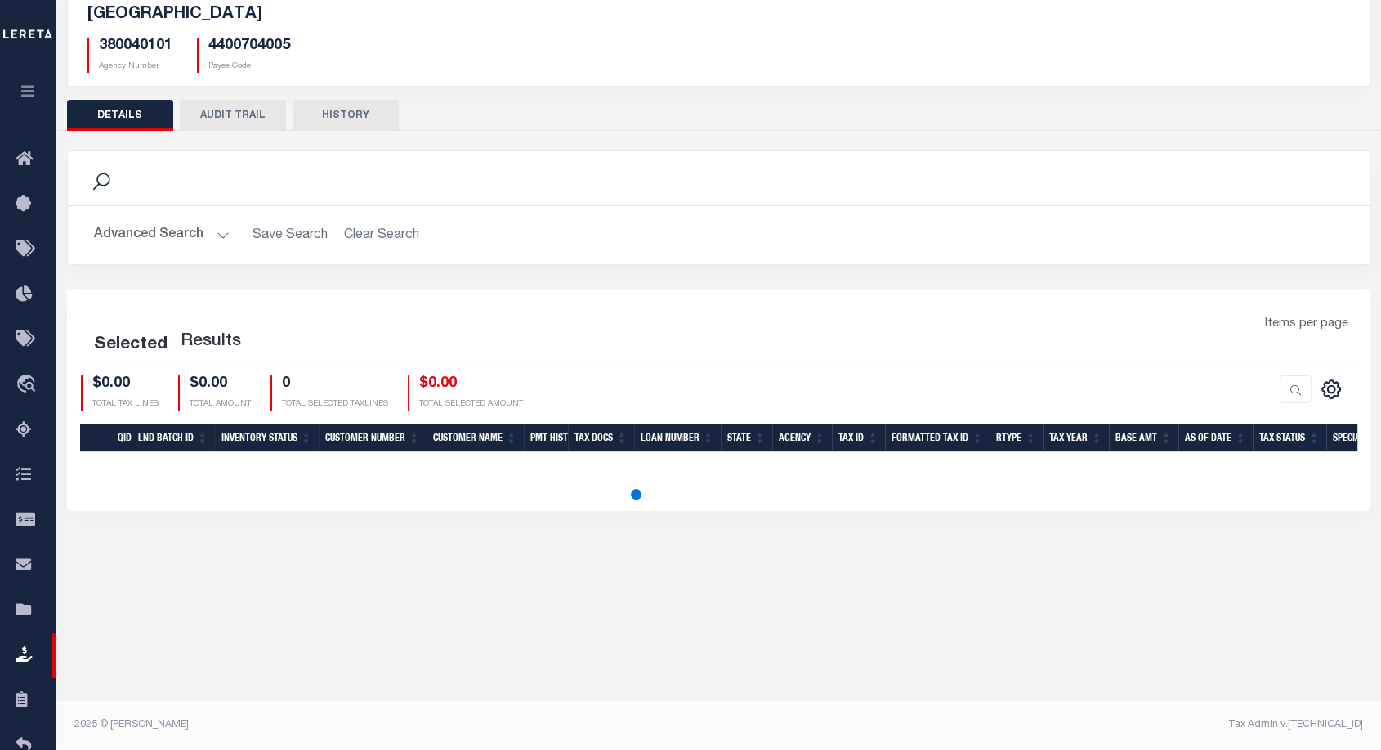
scroll to position [0, 0]
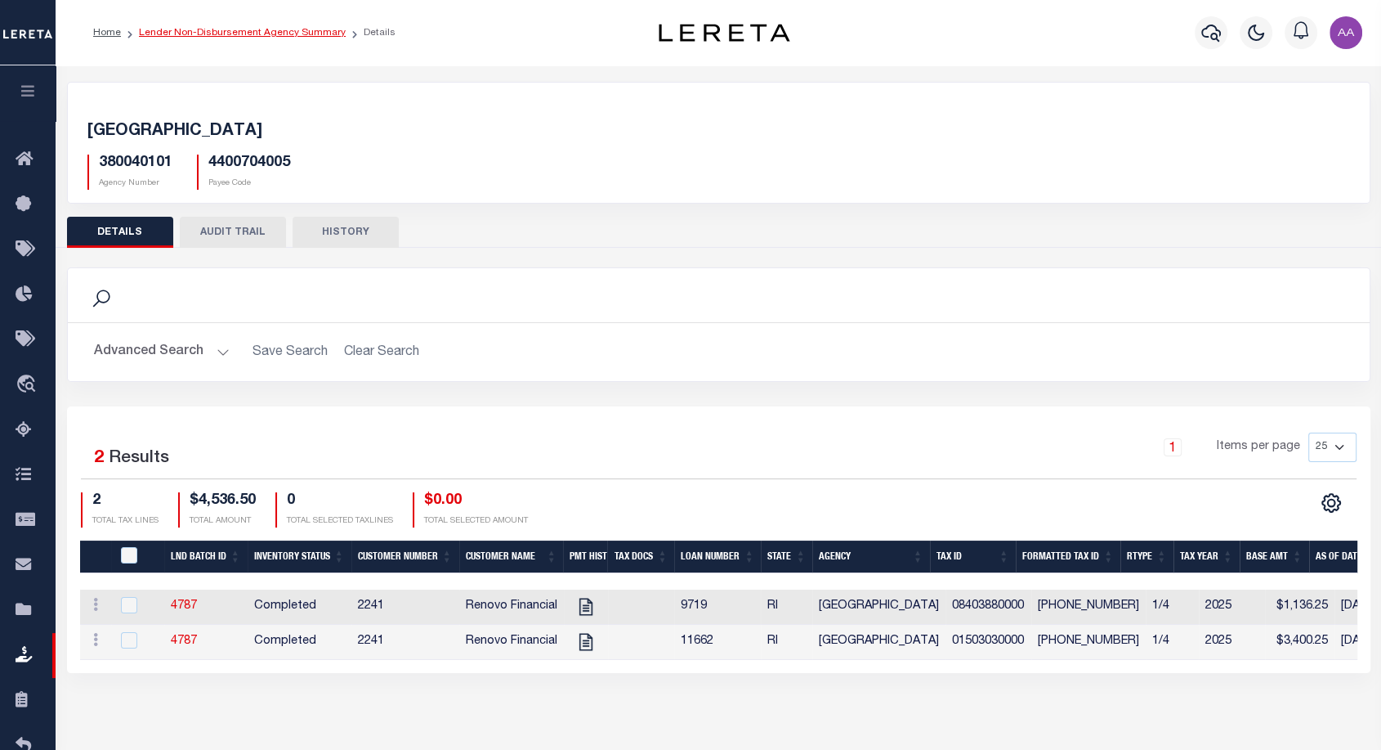
click at [240, 34] on link "Lender Non-Disbursement Agency Summary" at bounding box center [242, 33] width 207 height 10
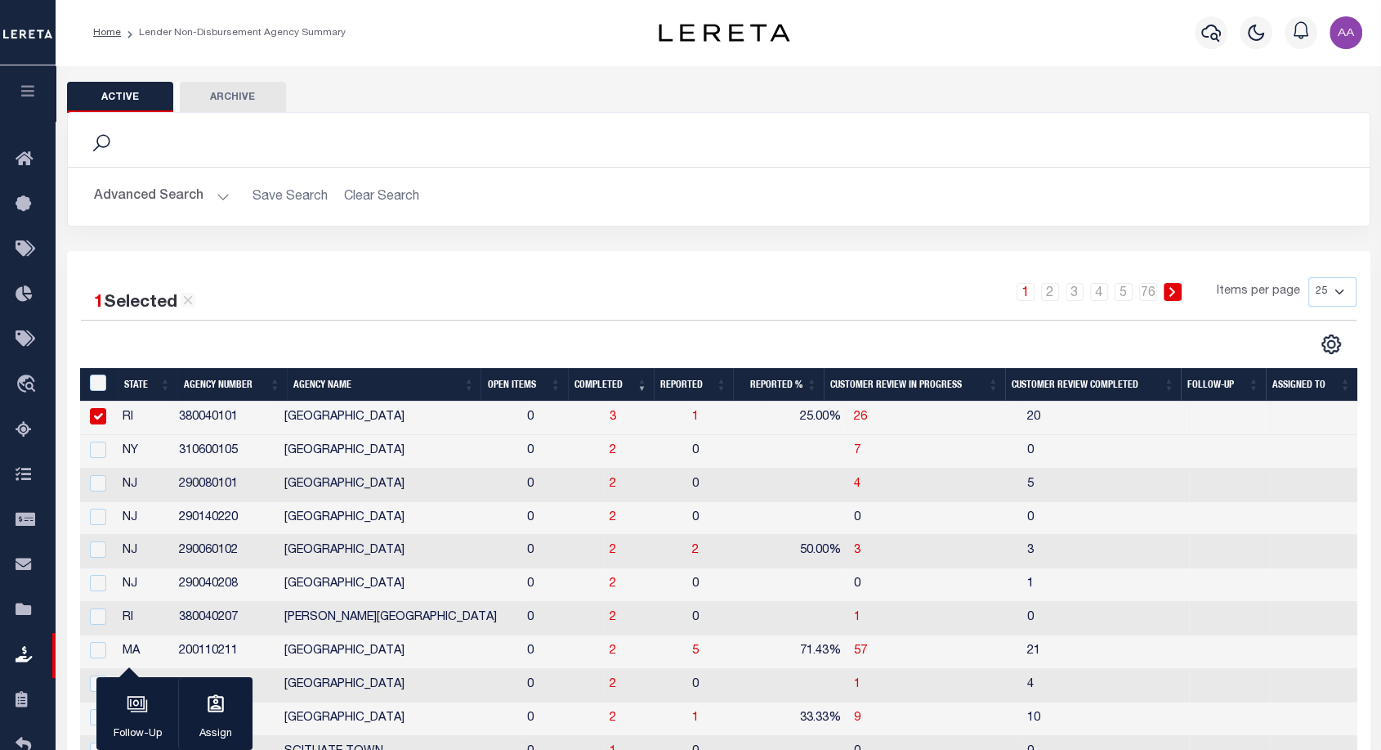
click at [517, 394] on th "Open Items" at bounding box center [524, 385] width 87 height 34
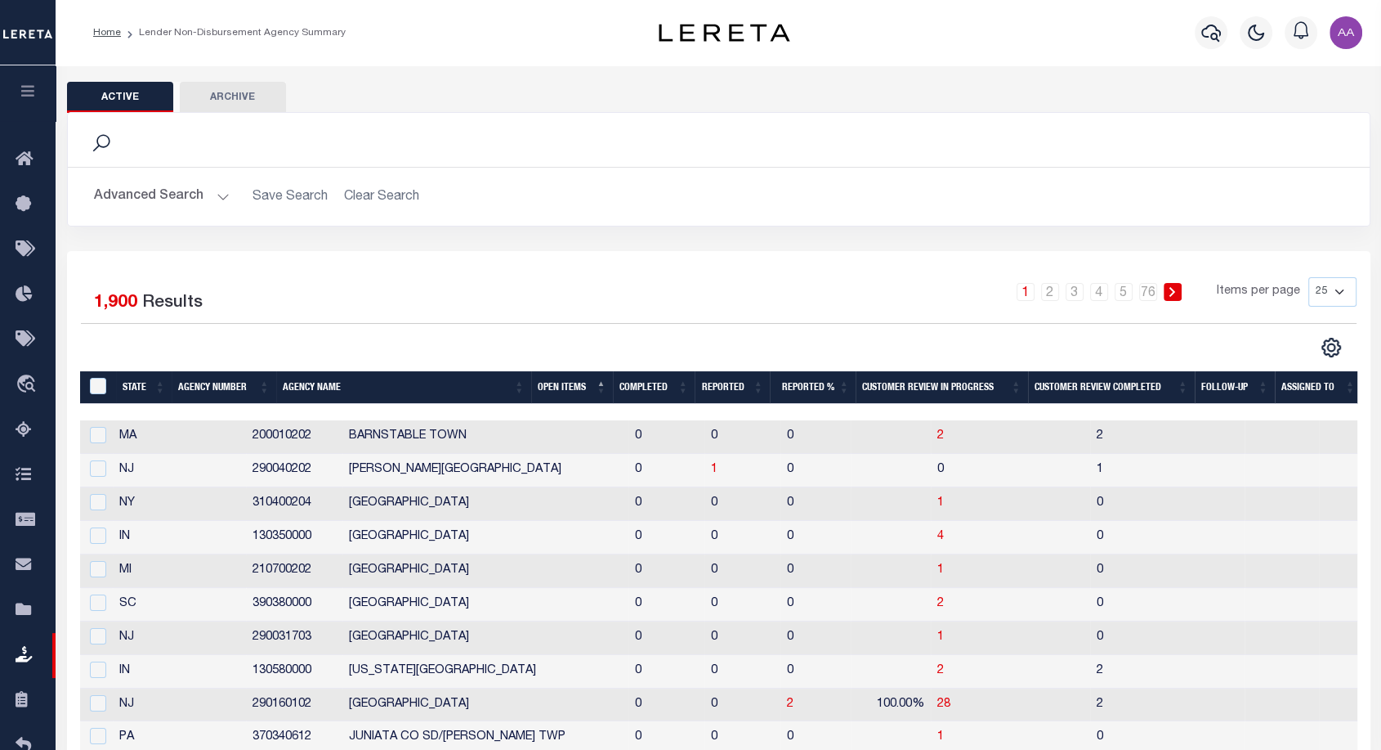
click at [517, 394] on th "Agency Name" at bounding box center [403, 388] width 255 height 34
click at [558, 381] on th "Open Items" at bounding box center [572, 388] width 82 height 34
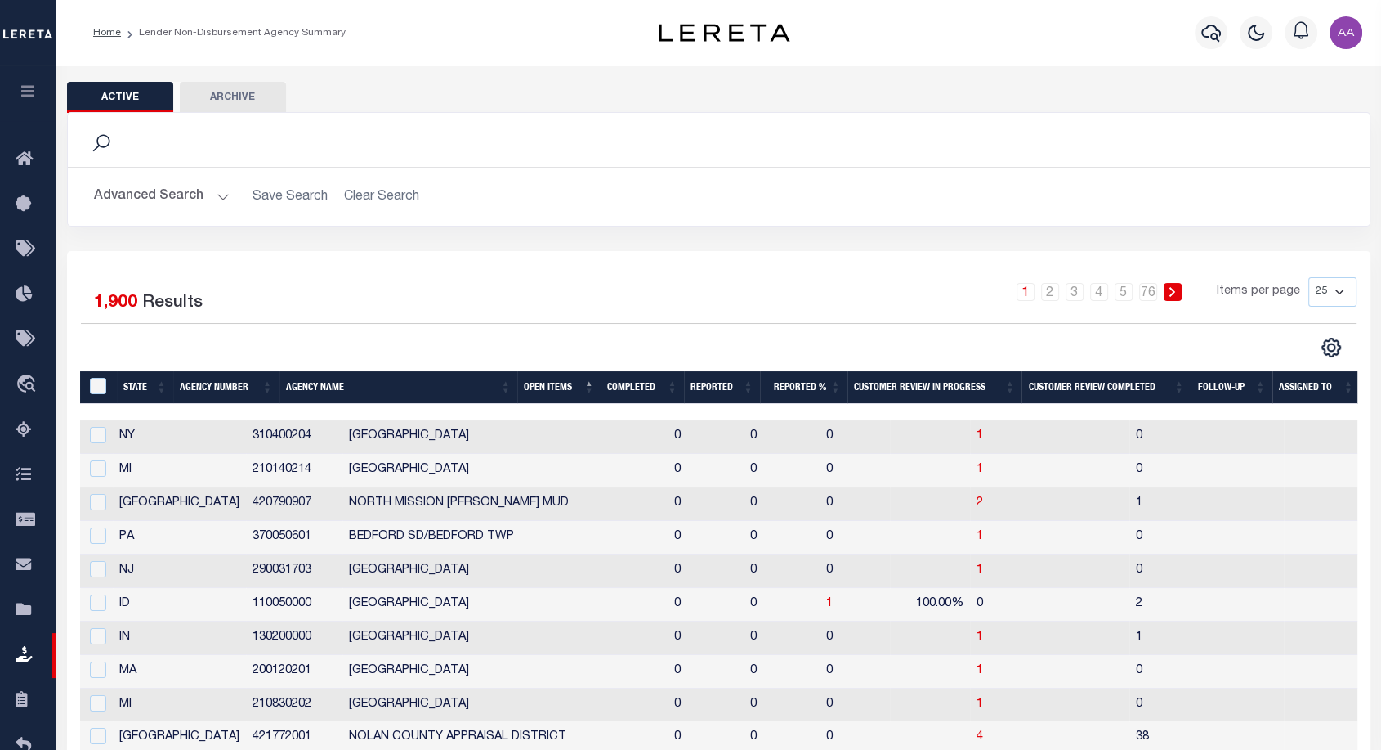
click at [558, 381] on th "Open Items" at bounding box center [558, 388] width 83 height 34
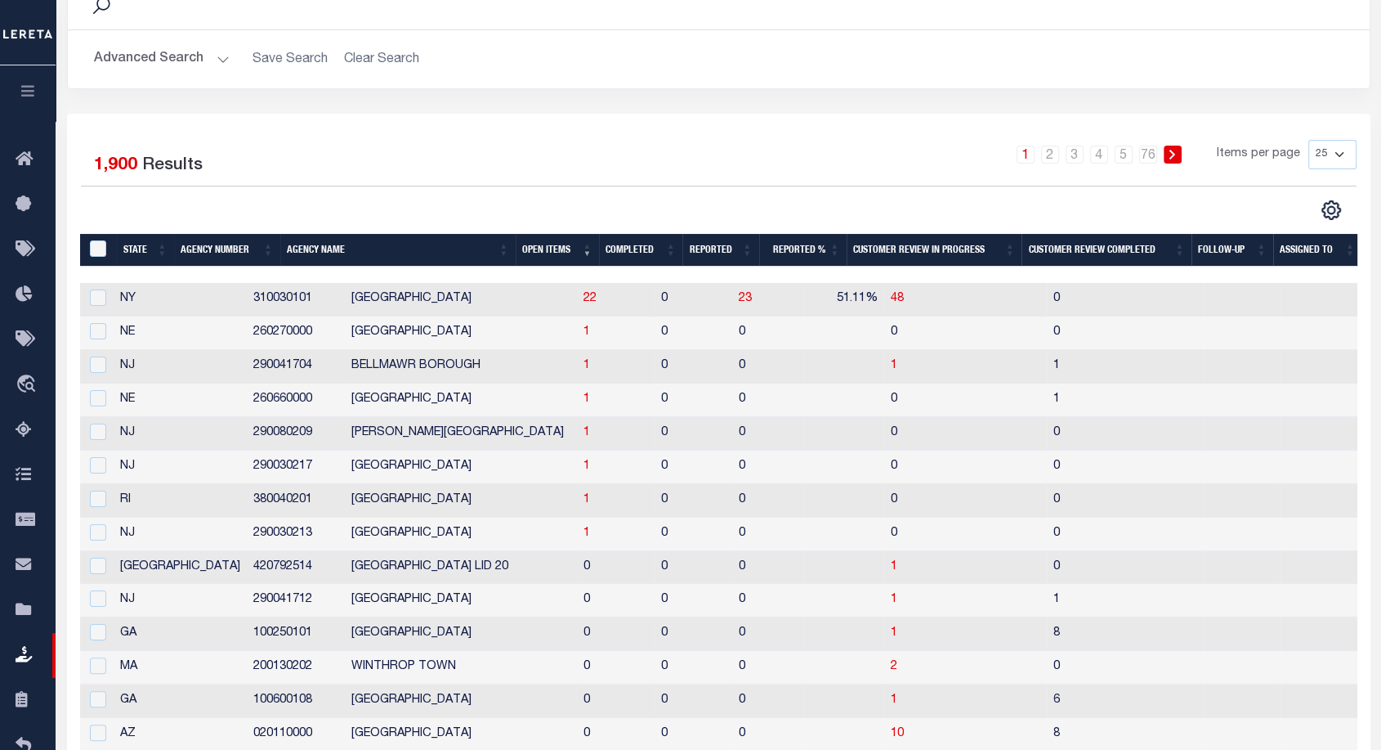
scroll to position [85, 0]
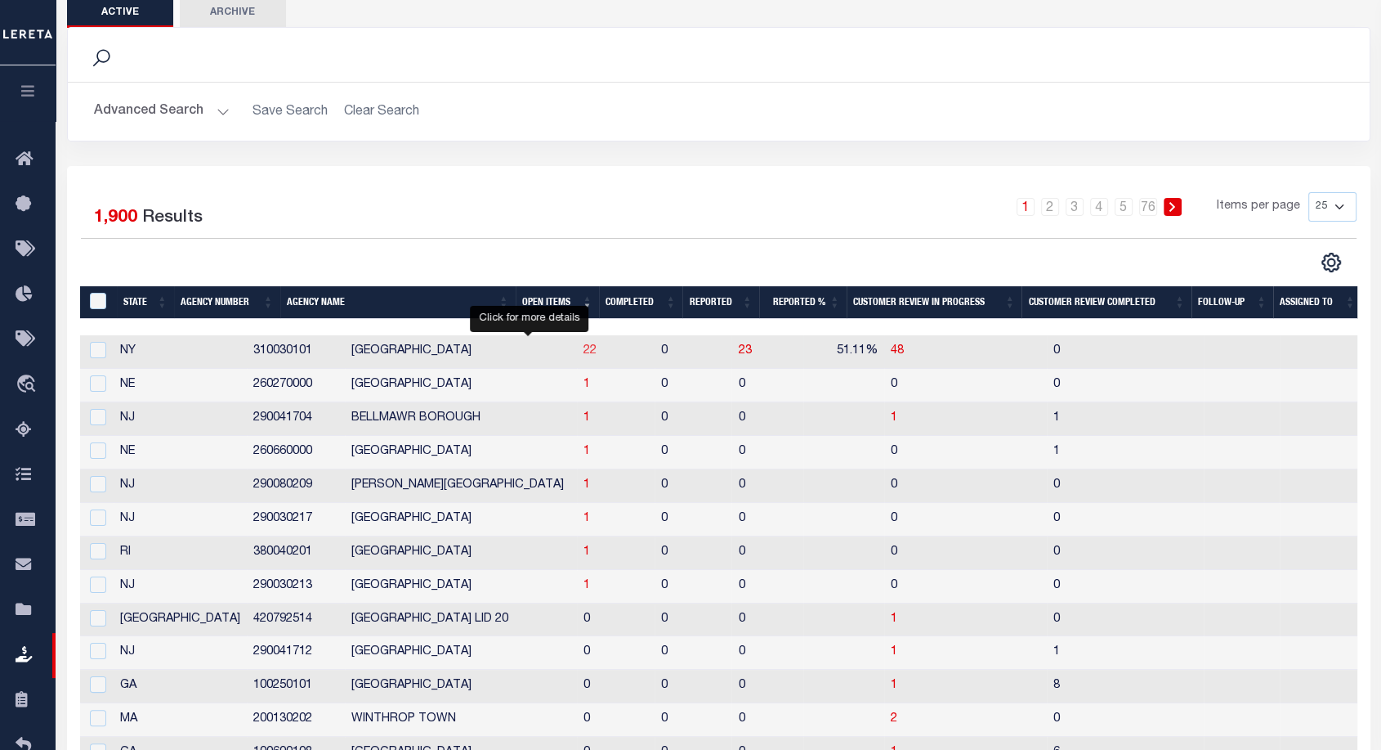
click at [584, 351] on span "22" at bounding box center [590, 350] width 13 height 11
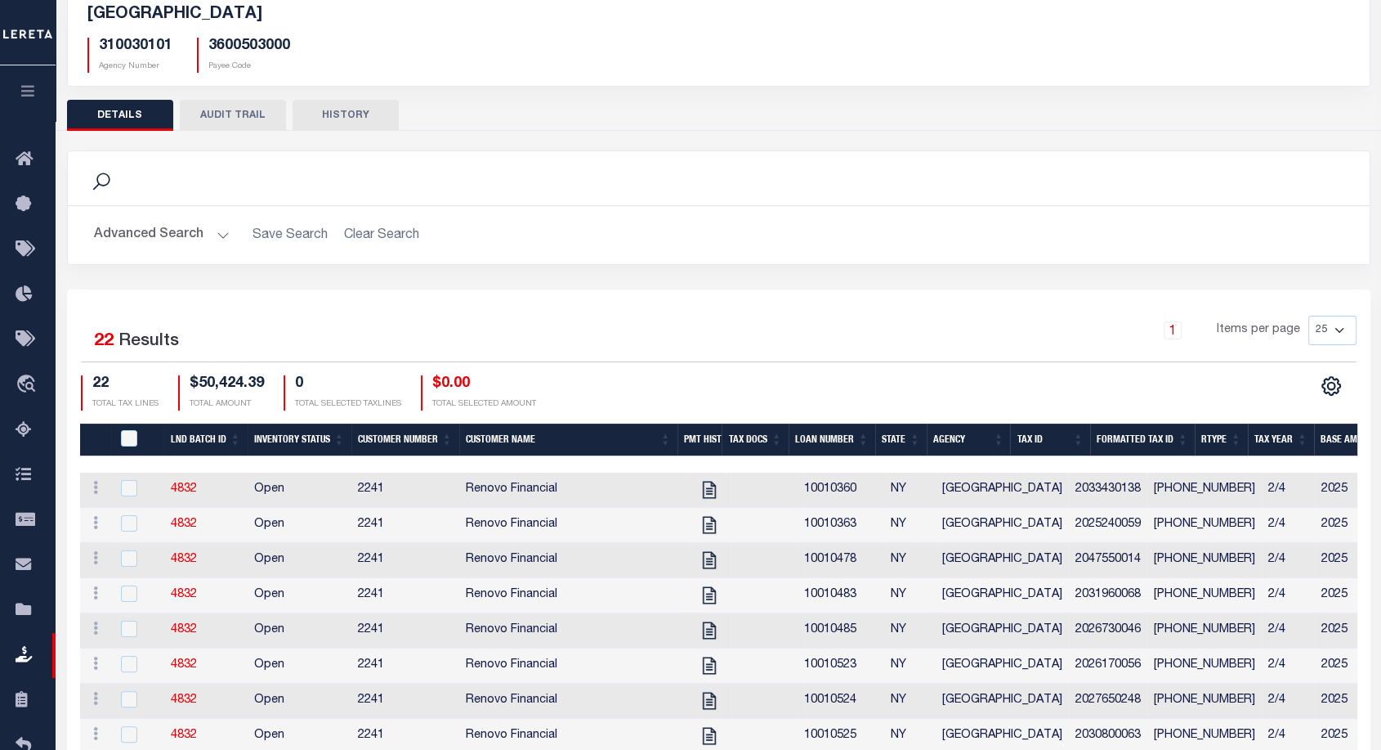
scroll to position [120, 0]
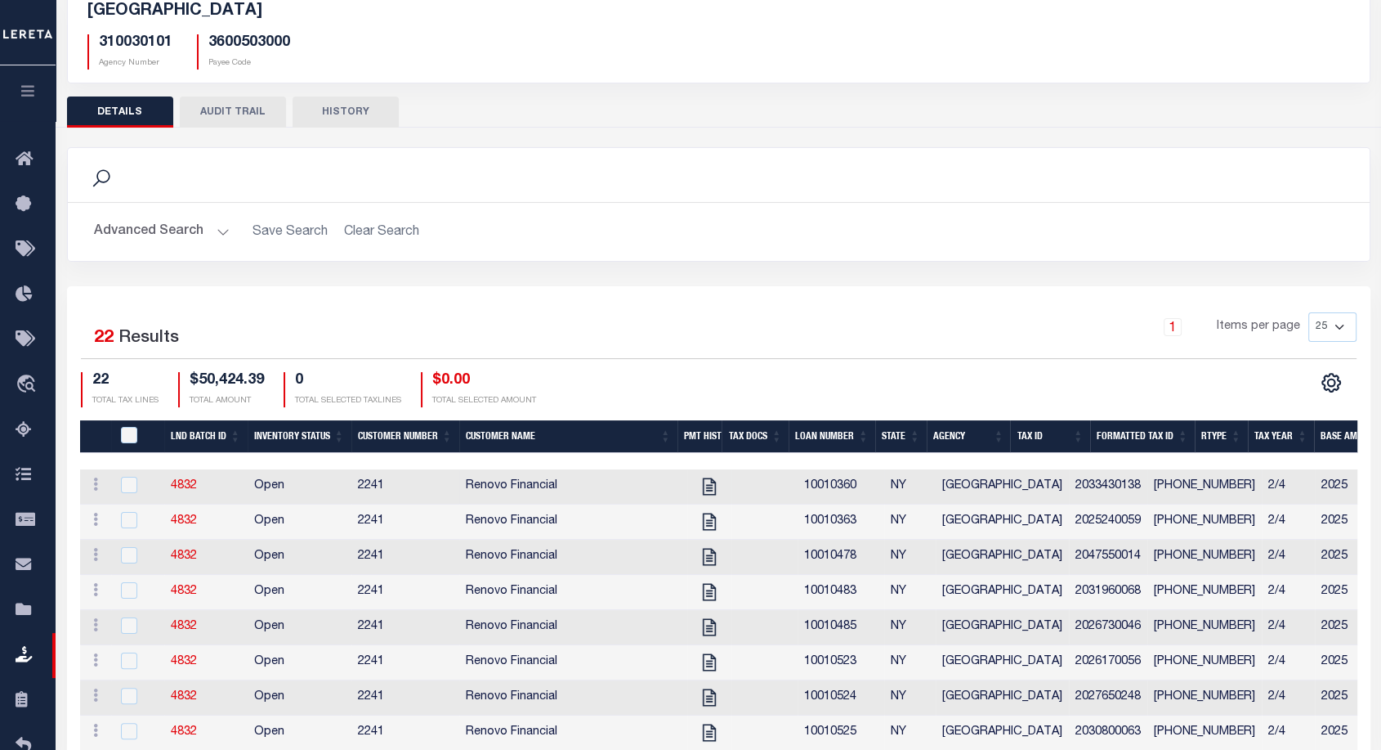
click at [119, 481] on div at bounding box center [138, 486] width 40 height 18
checkbox input "true"
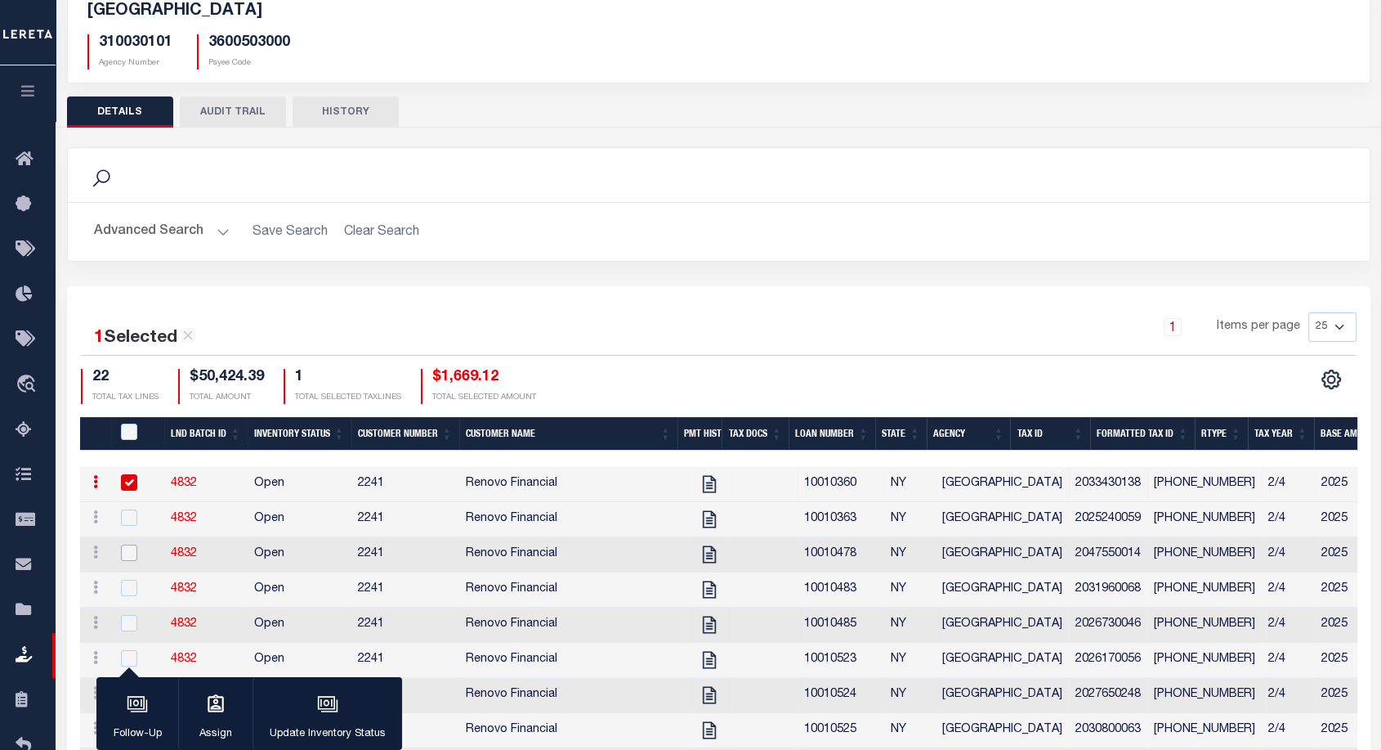
click at [126, 554] on input "checkbox" at bounding box center [129, 552] width 16 height 16
checkbox input "true"
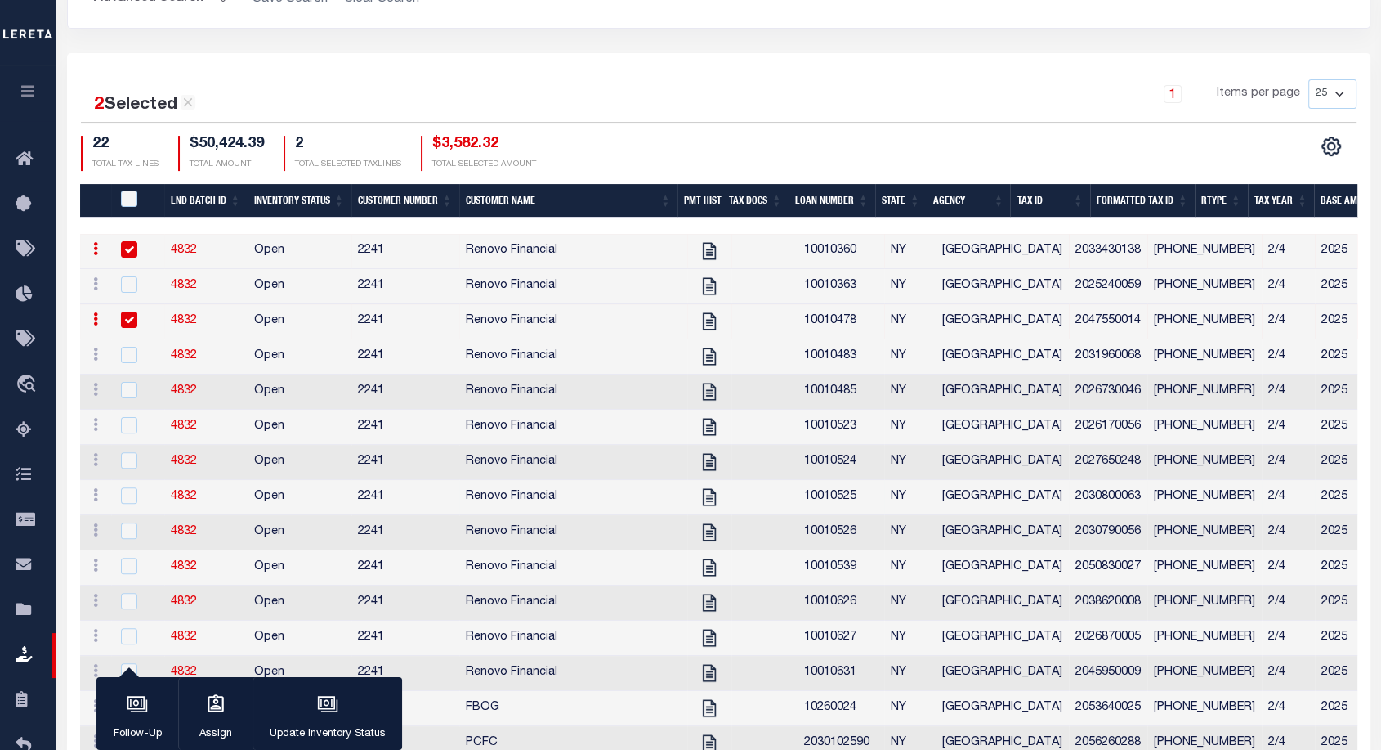
scroll to position [356, 0]
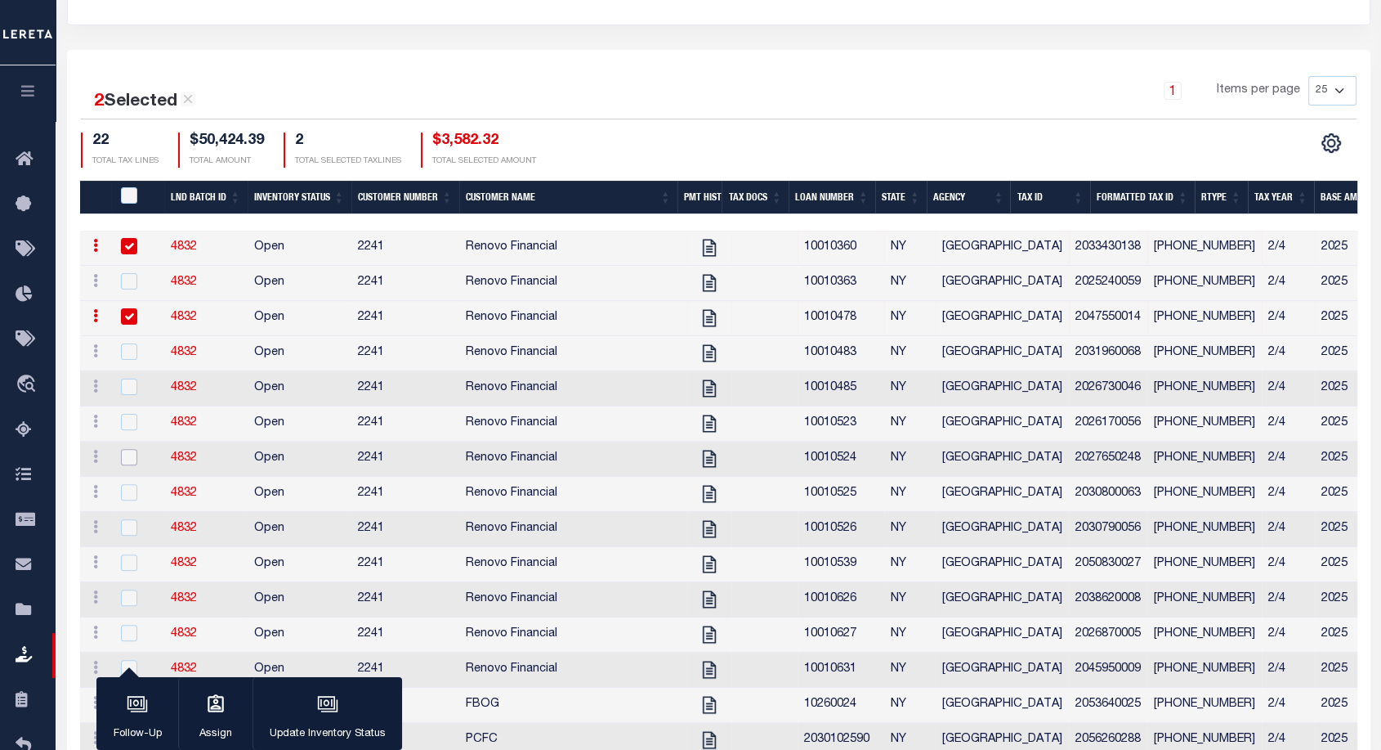
click at [131, 465] on input "checkbox" at bounding box center [129, 457] width 16 height 16
checkbox input "true"
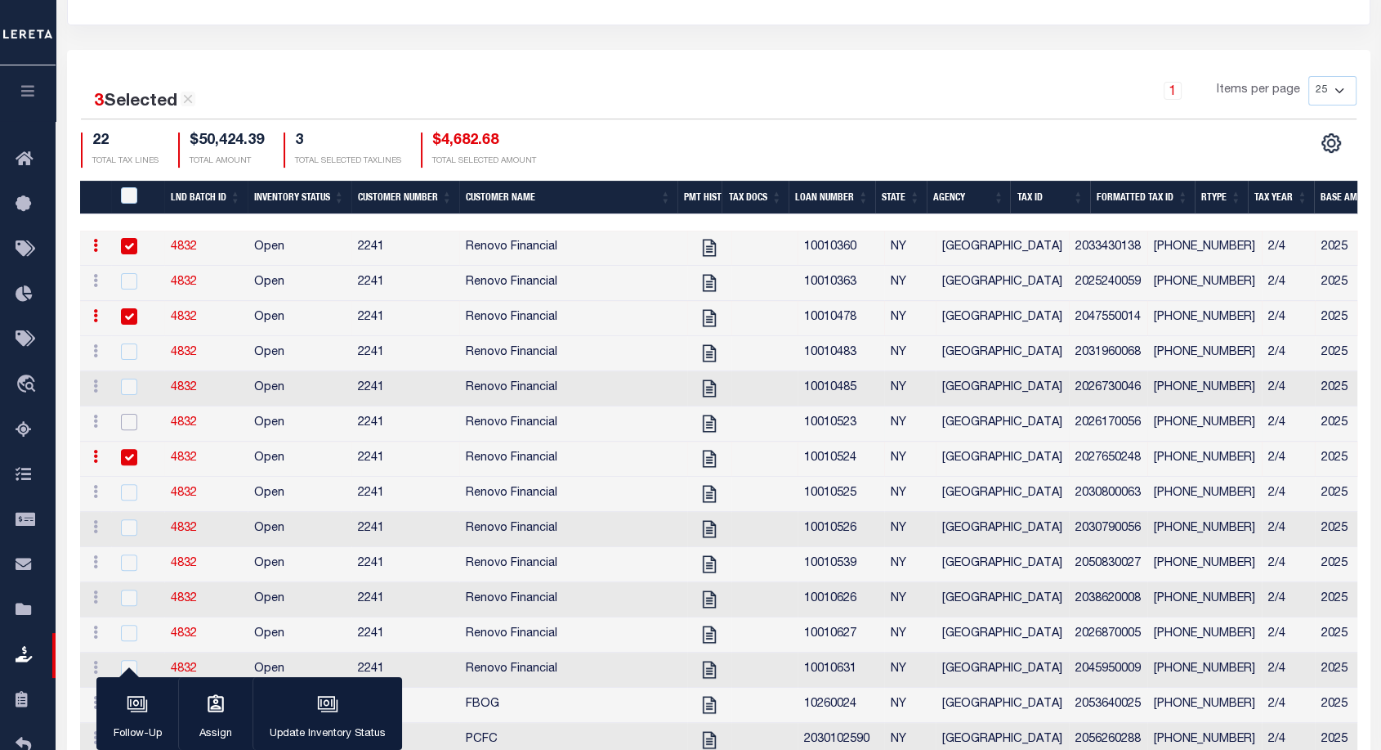
click at [134, 428] on input "checkbox" at bounding box center [129, 422] width 16 height 16
checkbox input "true"
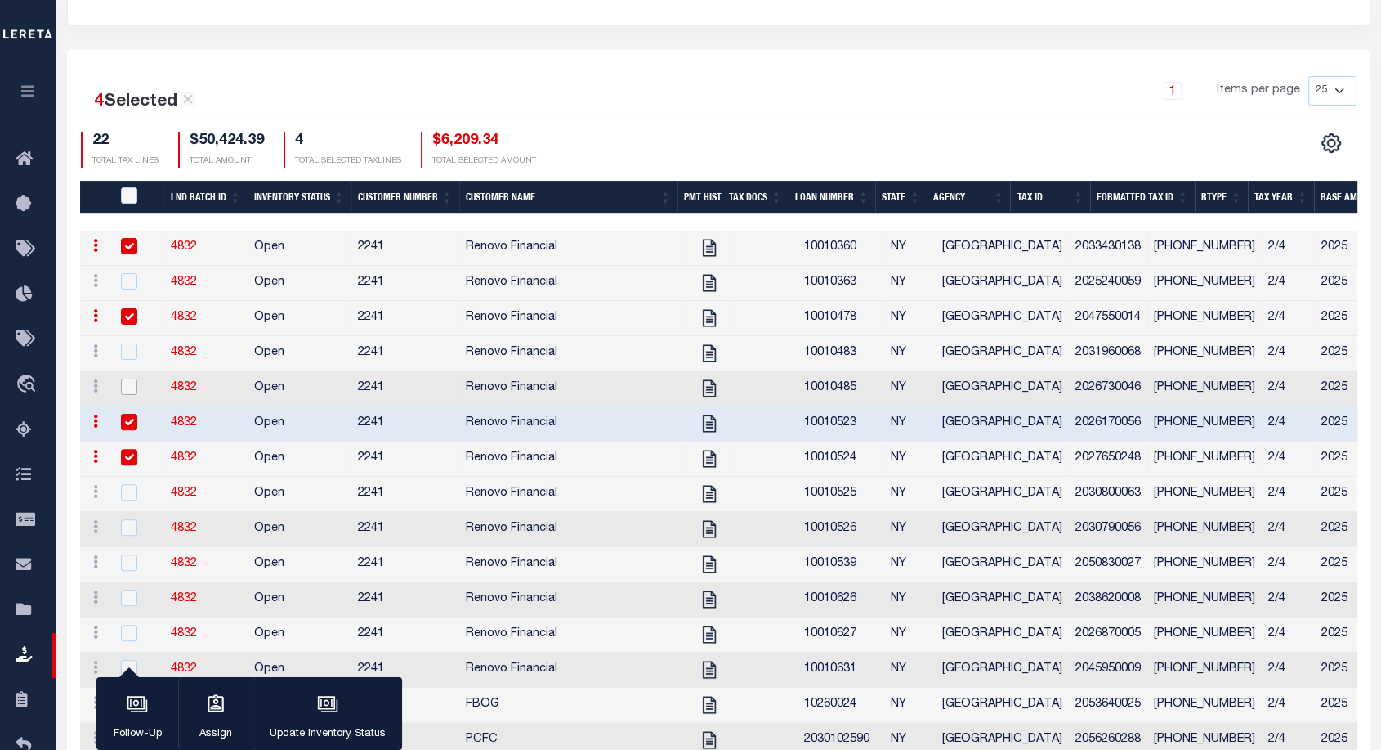
click at [132, 392] on input "checkbox" at bounding box center [129, 386] width 16 height 16
checkbox input "true"
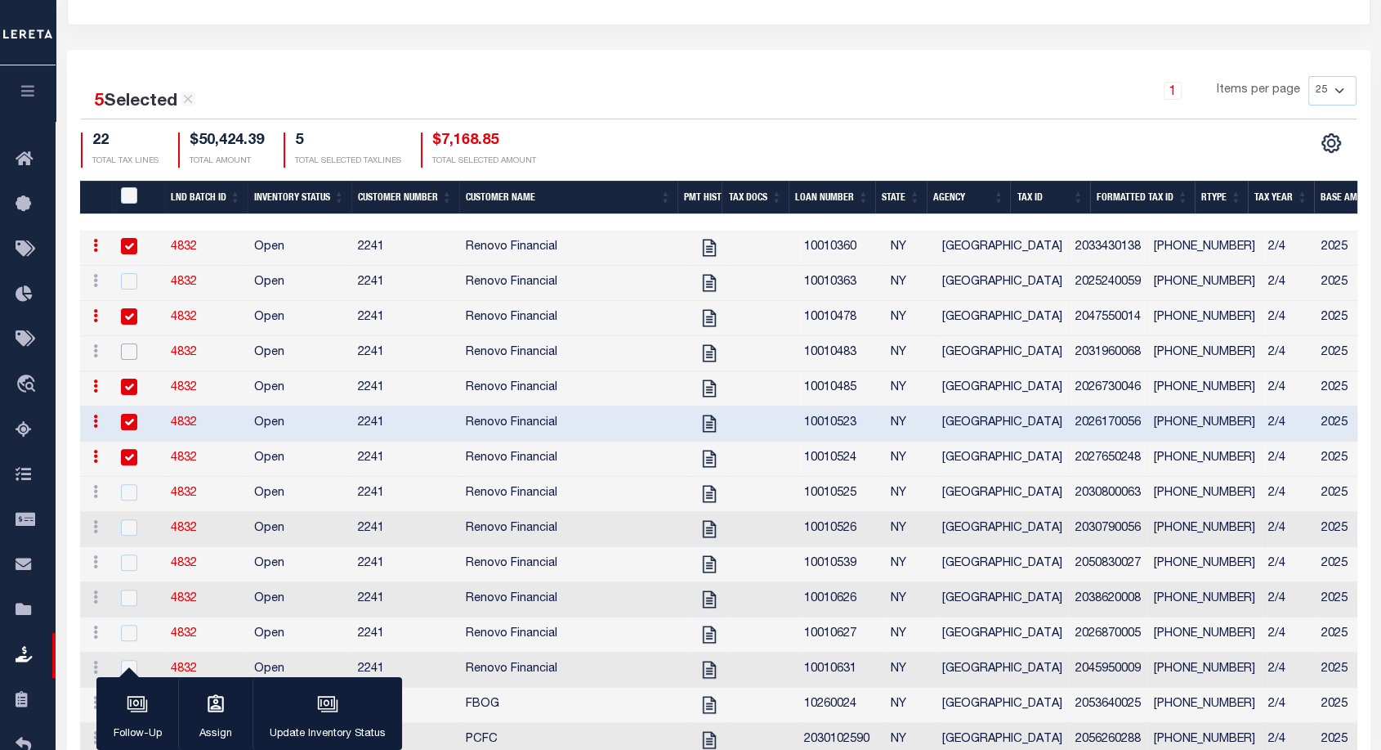
click at [132, 355] on input "checkbox" at bounding box center [129, 351] width 16 height 16
checkbox input "true"
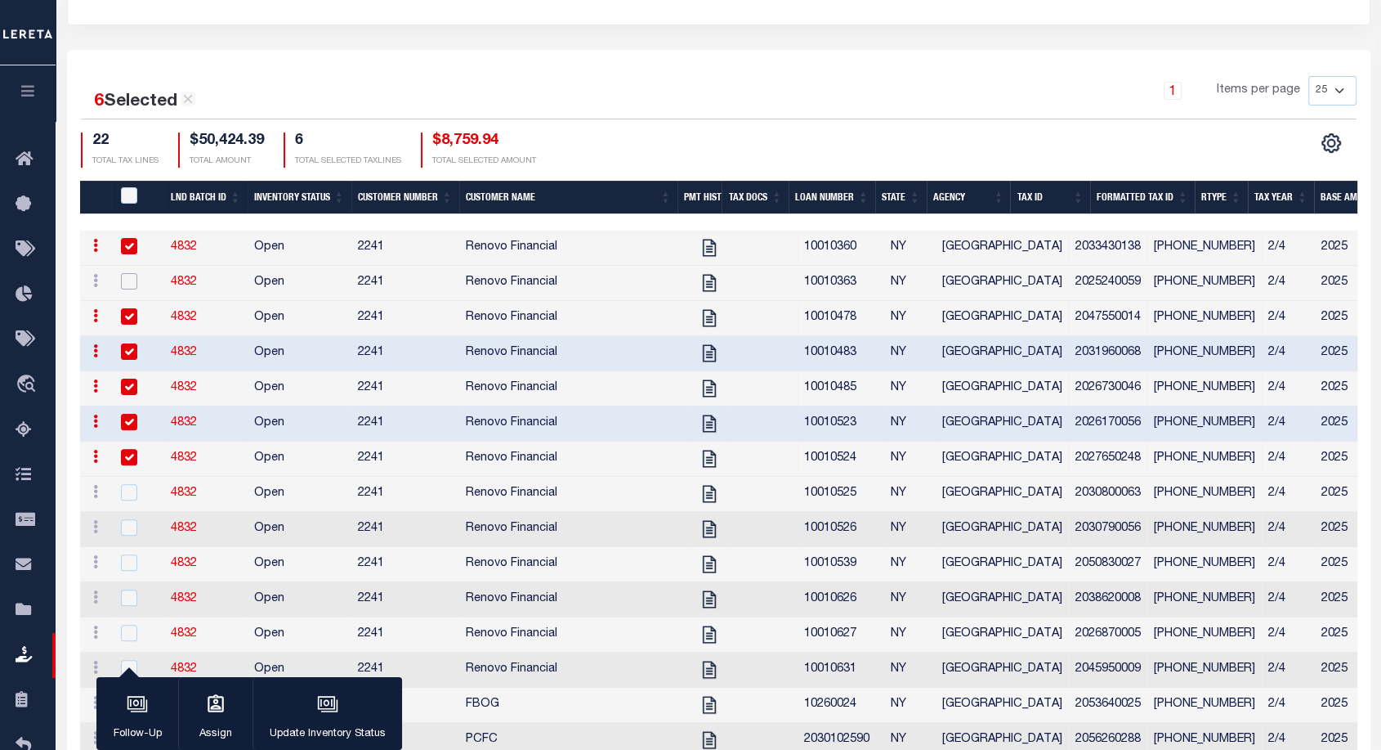
click at [130, 283] on input "checkbox" at bounding box center [129, 281] width 16 height 16
checkbox input "true"
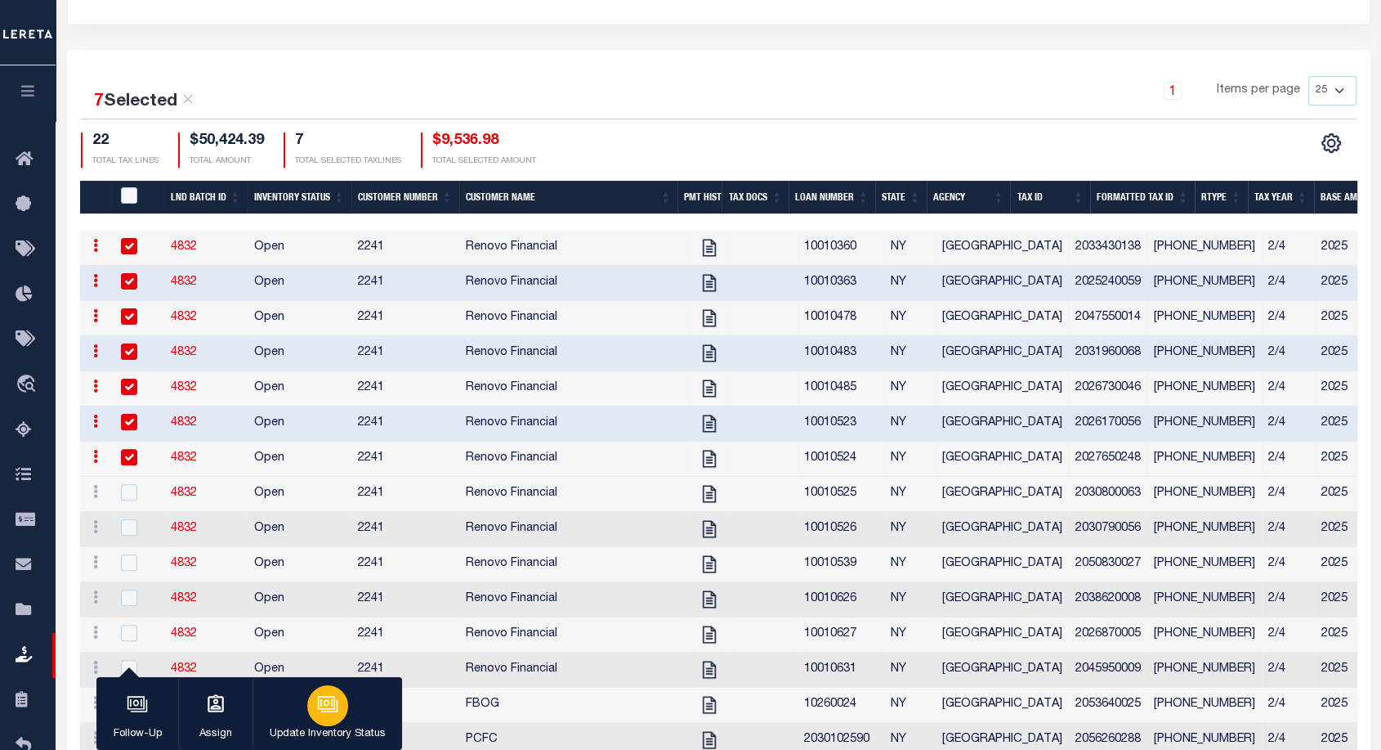
click at [307, 715] on button "Update Inventory Status" at bounding box center [328, 714] width 150 height 74
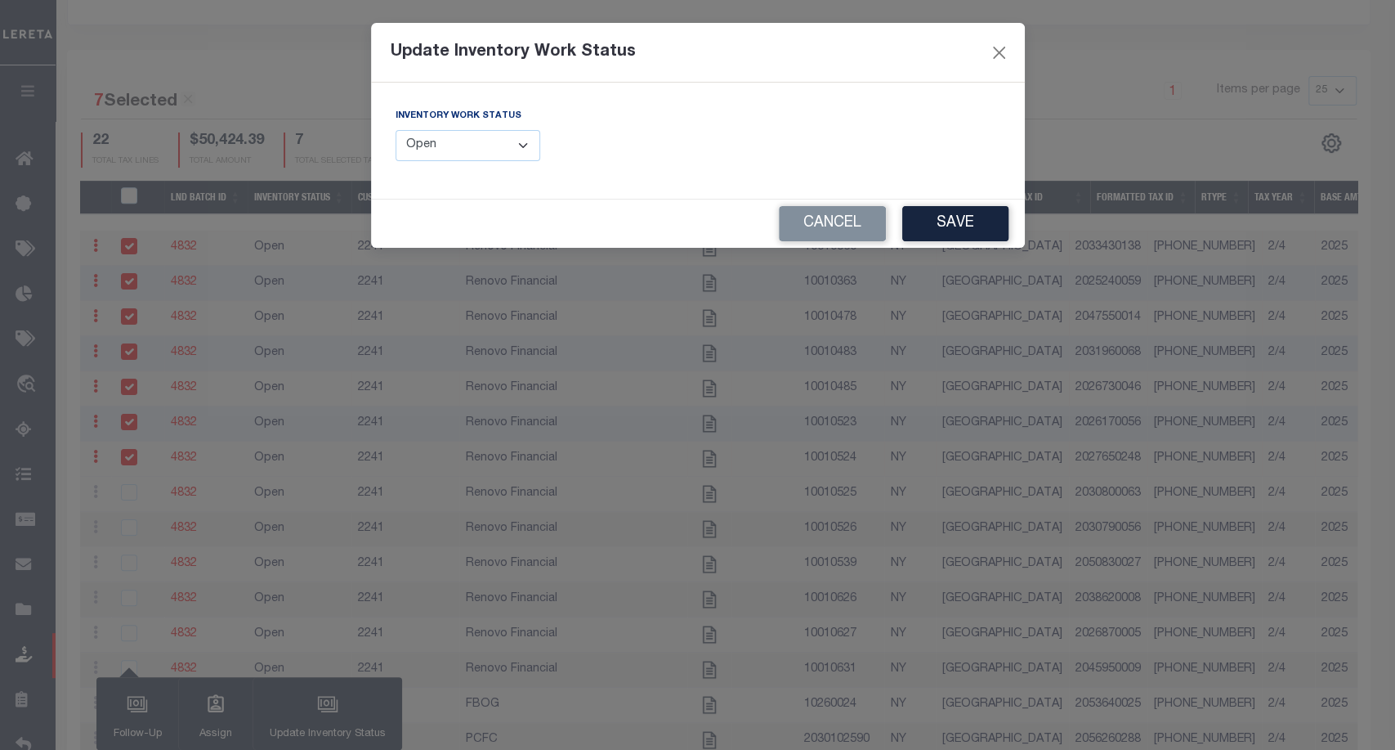
click at [491, 138] on select "--Select-- Open Completed Reported" at bounding box center [468, 146] width 145 height 32
select select "Completed"
click at [396, 130] on select "--Select-- Open Completed Reported" at bounding box center [468, 146] width 145 height 32
click at [944, 234] on button "Save" at bounding box center [955, 223] width 106 height 35
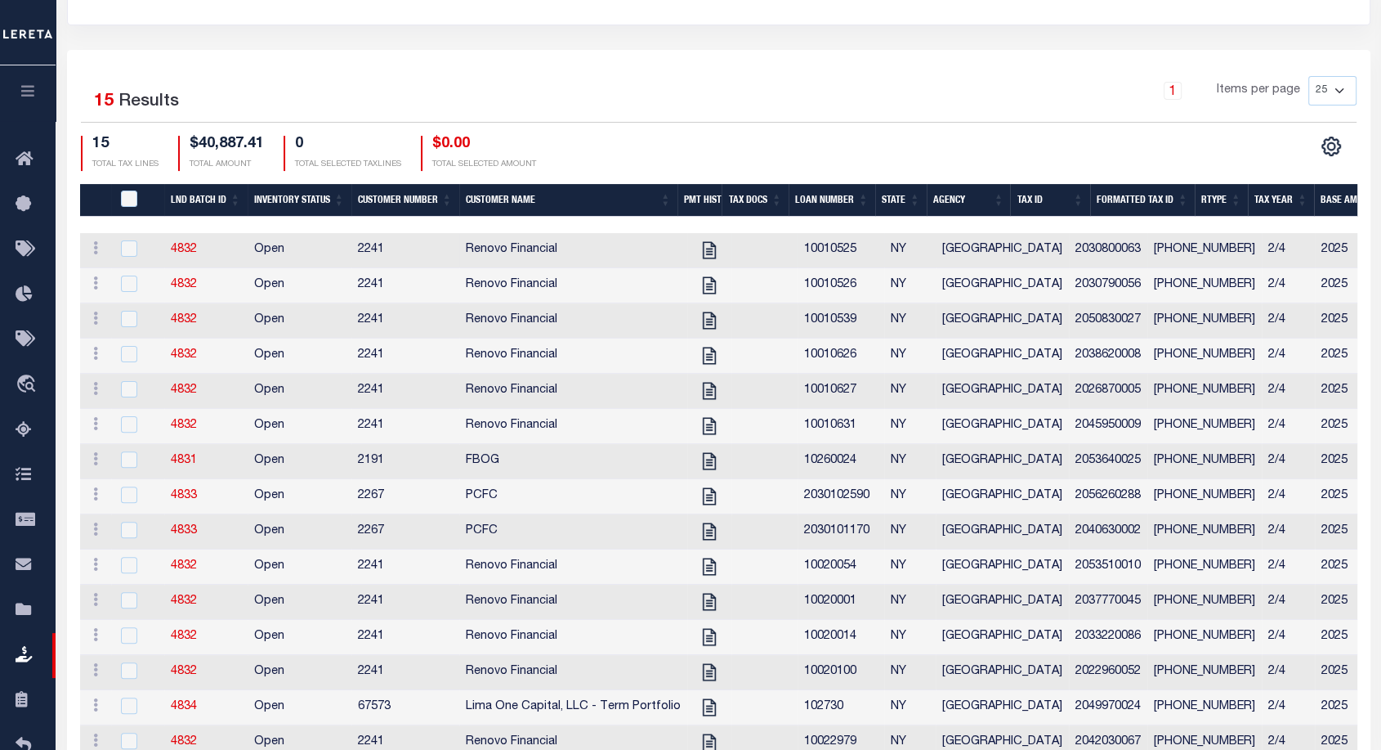
scroll to position [0, 0]
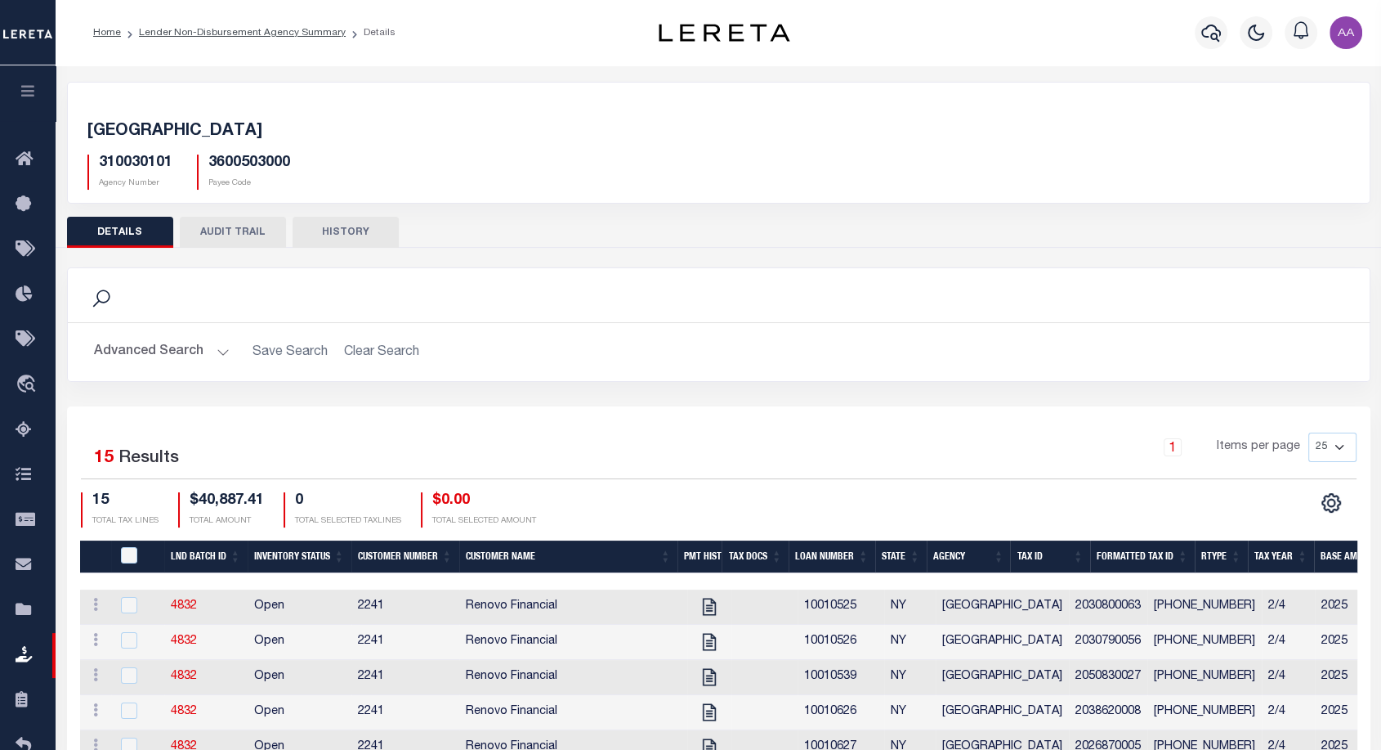
click at [280, 41] on ol "Home Lender Non-Disbursement Agency Summary Details" at bounding box center [244, 33] width 329 height 34
click at [299, 28] on link "Lender Non-Disbursement Agency Summary" at bounding box center [242, 33] width 207 height 10
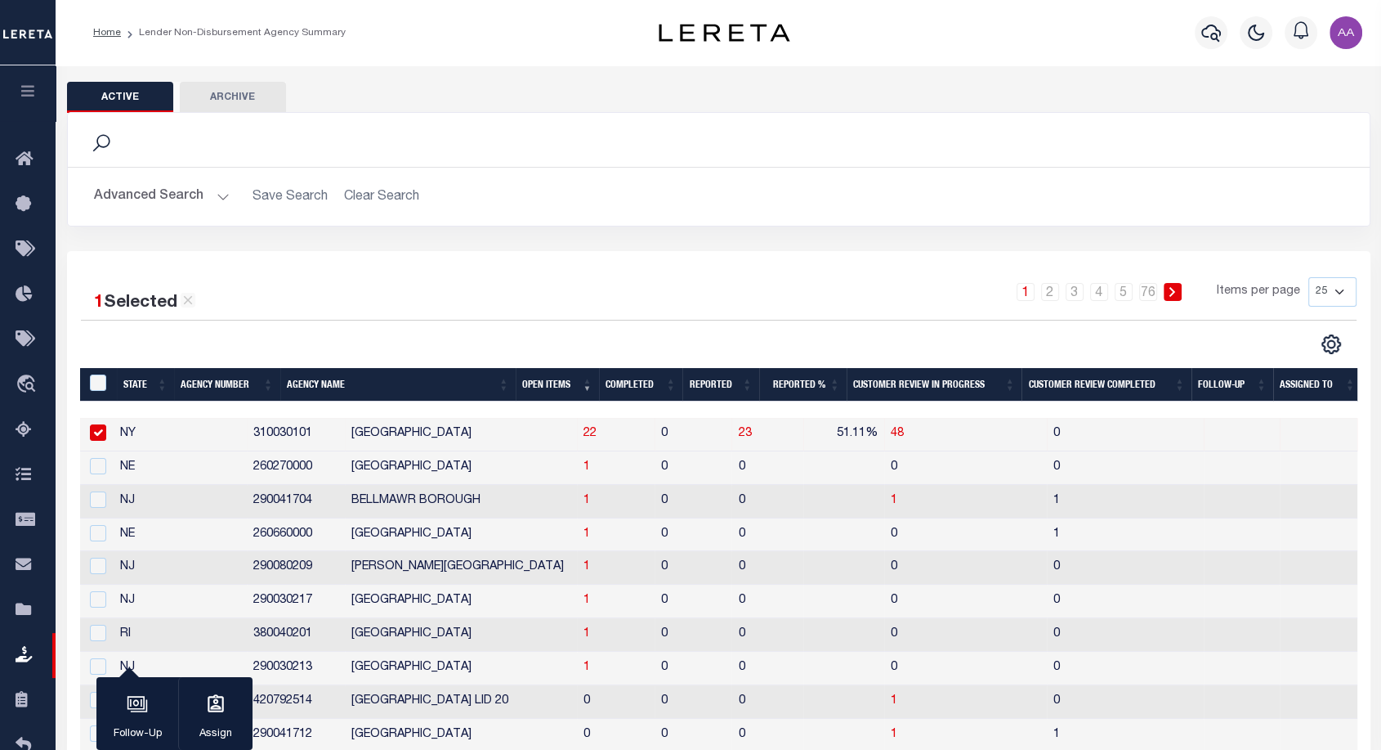
click at [655, 433] on td "0" at bounding box center [694, 435] width 78 height 34
checkbox input "false"
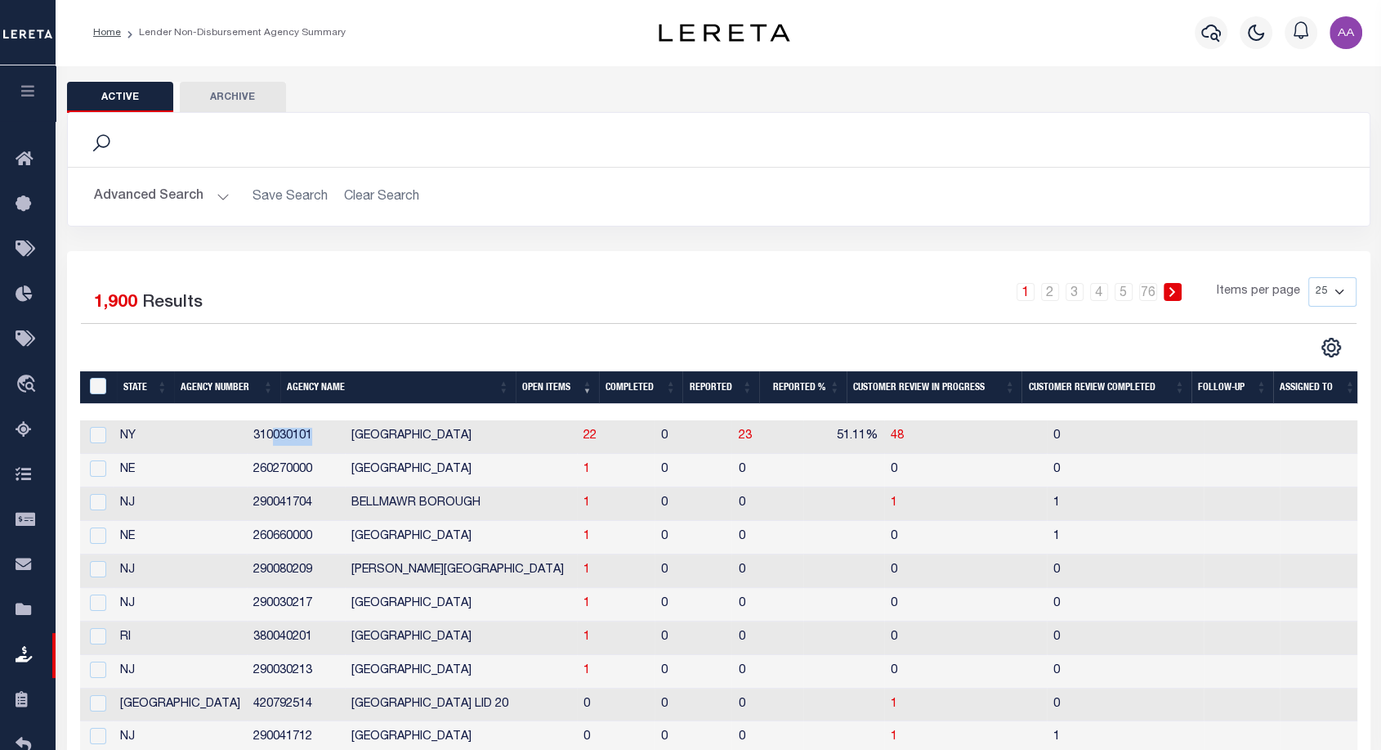
drag, startPoint x: 249, startPoint y: 432, endPoint x: 163, endPoint y: 433, distance: 85.8
click at [163, 433] on tr "NY 310030101 BRONX CITY 22 0 23 51.11% 48 0" at bounding box center [721, 437] width 1283 height 34
copy tr "310030101"
click at [163, 189] on button "Advanced Search" at bounding box center [162, 197] width 136 height 32
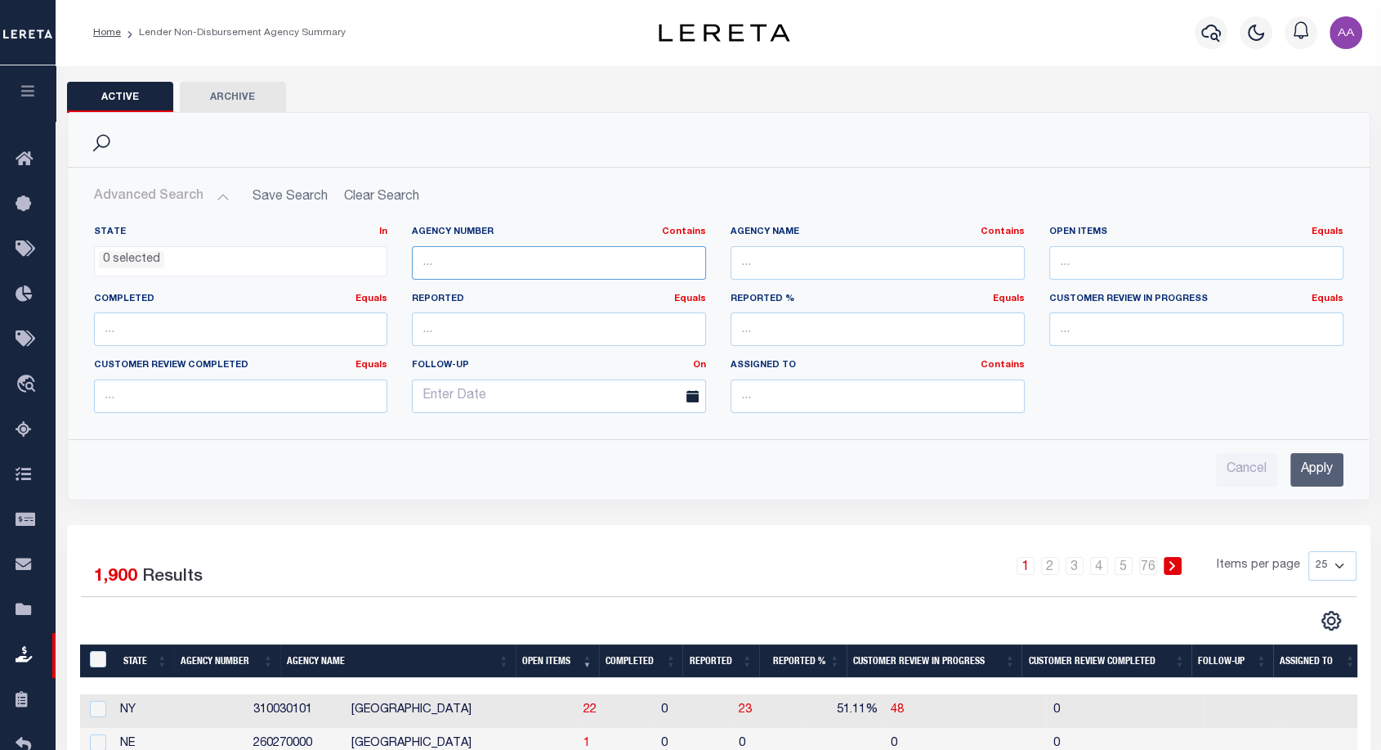
click at [490, 255] on input "text" at bounding box center [559, 263] width 294 height 34
paste input "310030101"
click at [450, 257] on input "310030101" at bounding box center [559, 263] width 294 height 34
type input "310030101"
click at [1327, 468] on input "Apply" at bounding box center [1317, 470] width 53 height 34
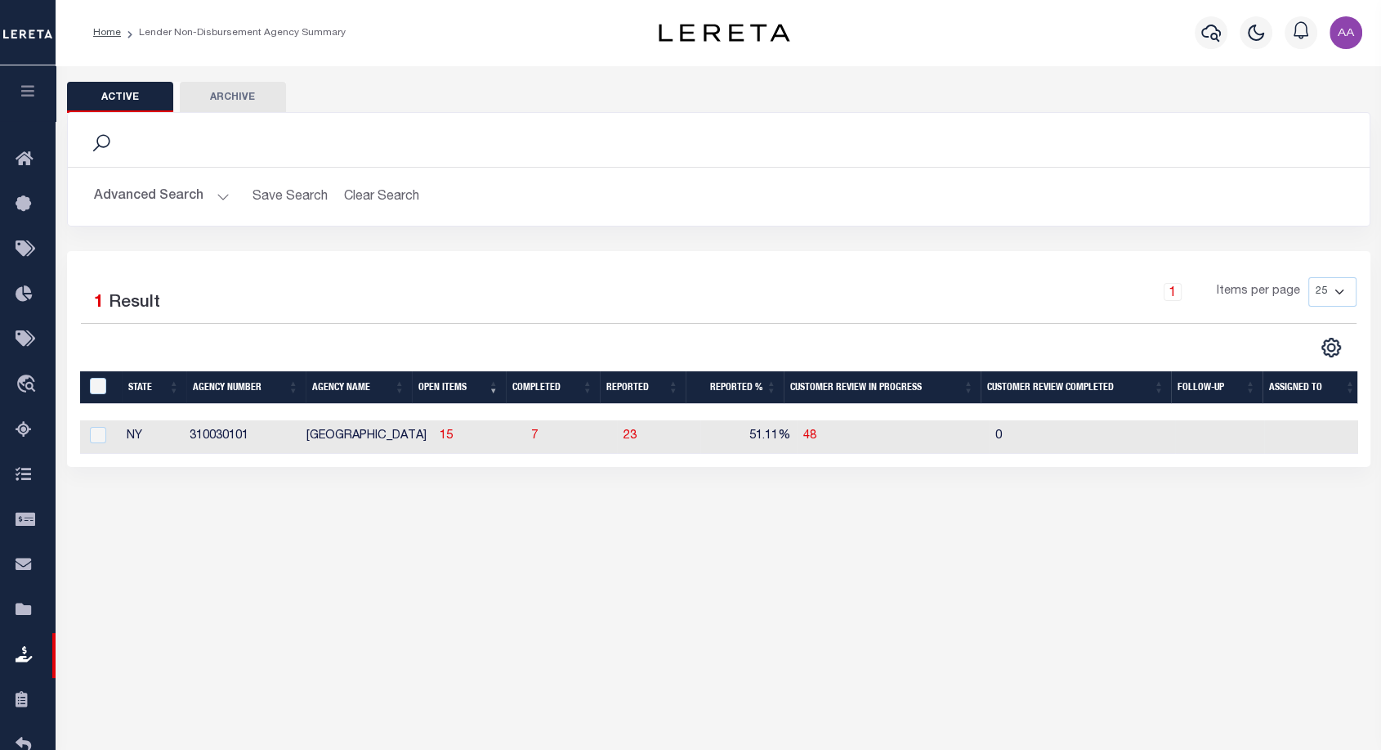
click at [525, 434] on td "7" at bounding box center [571, 437] width 92 height 34
checkbox input "true"
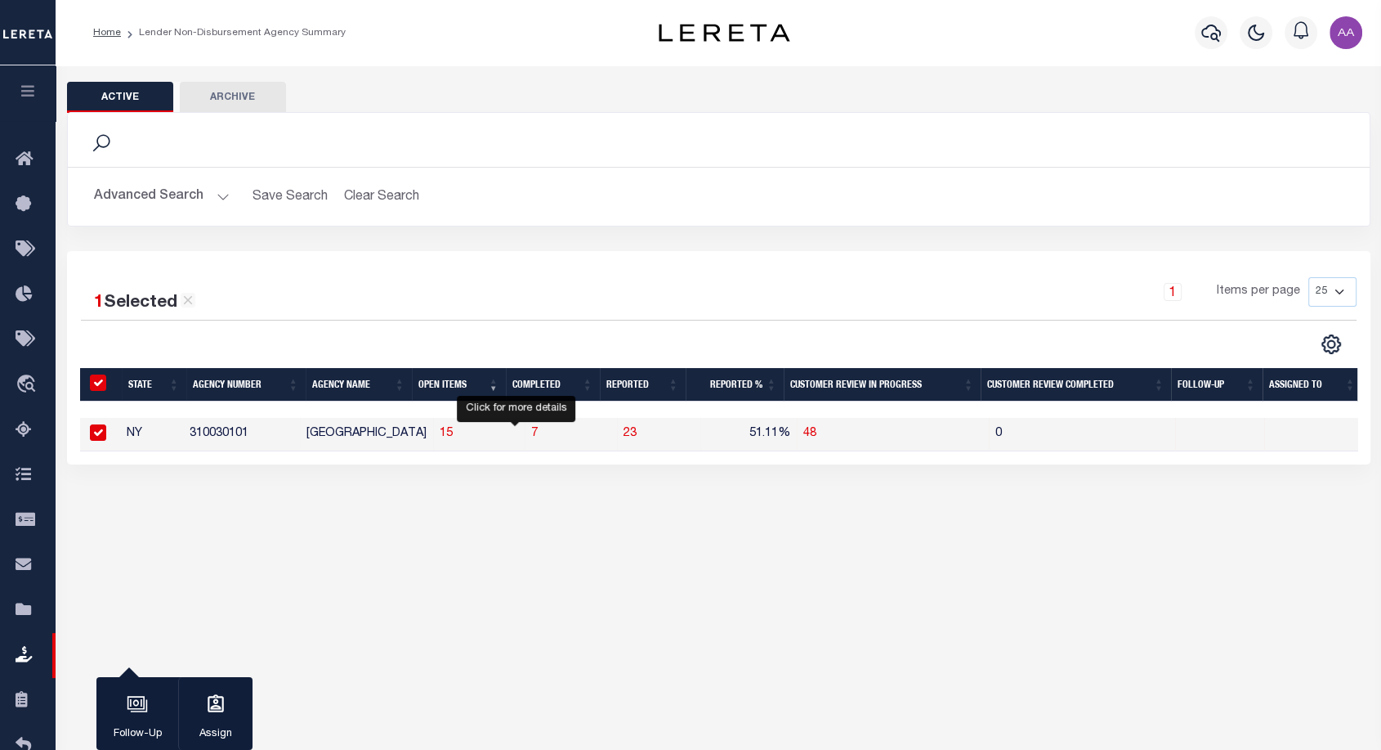
click at [531, 435] on span "7" at bounding box center [534, 433] width 7 height 11
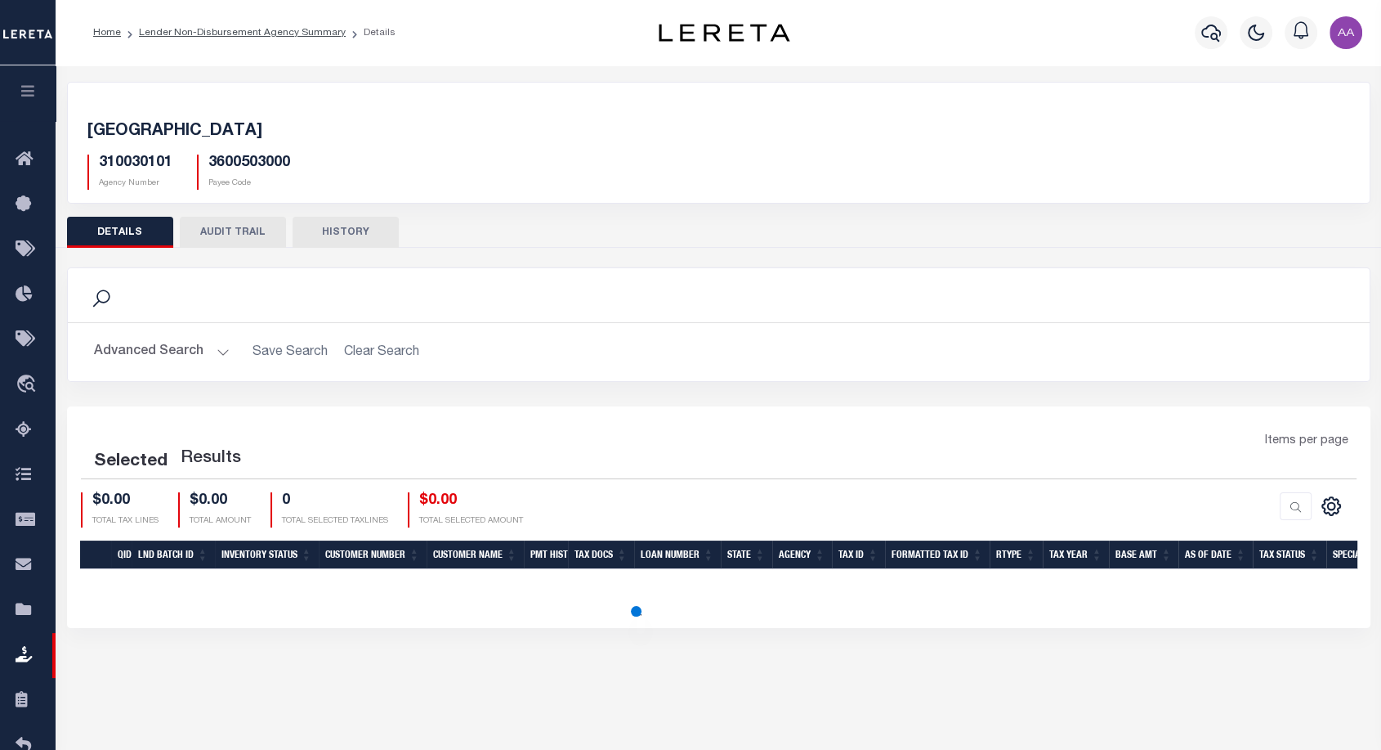
scroll to position [117, 0]
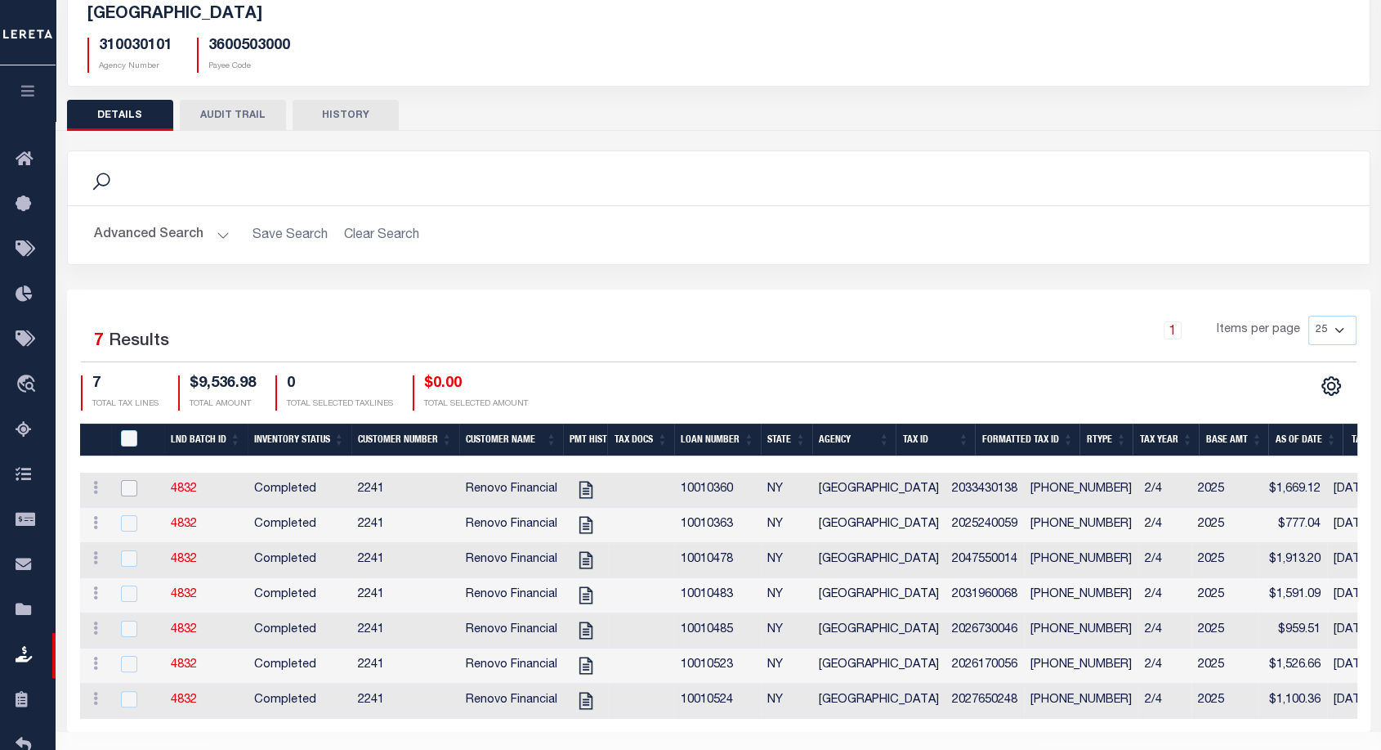
click at [127, 489] on input "checkbox" at bounding box center [129, 488] width 16 height 16
checkbox input "true"
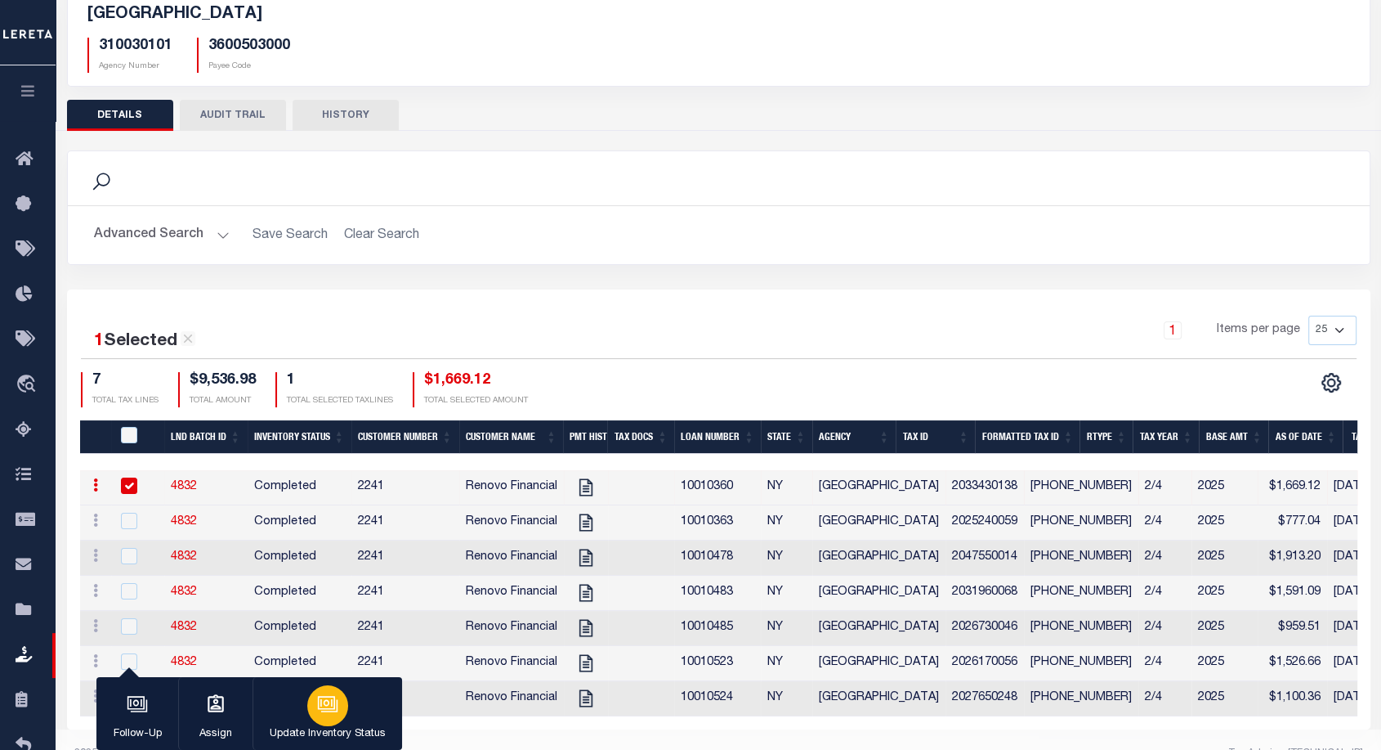
click at [347, 721] on button "Update Inventory Status" at bounding box center [328, 714] width 150 height 74
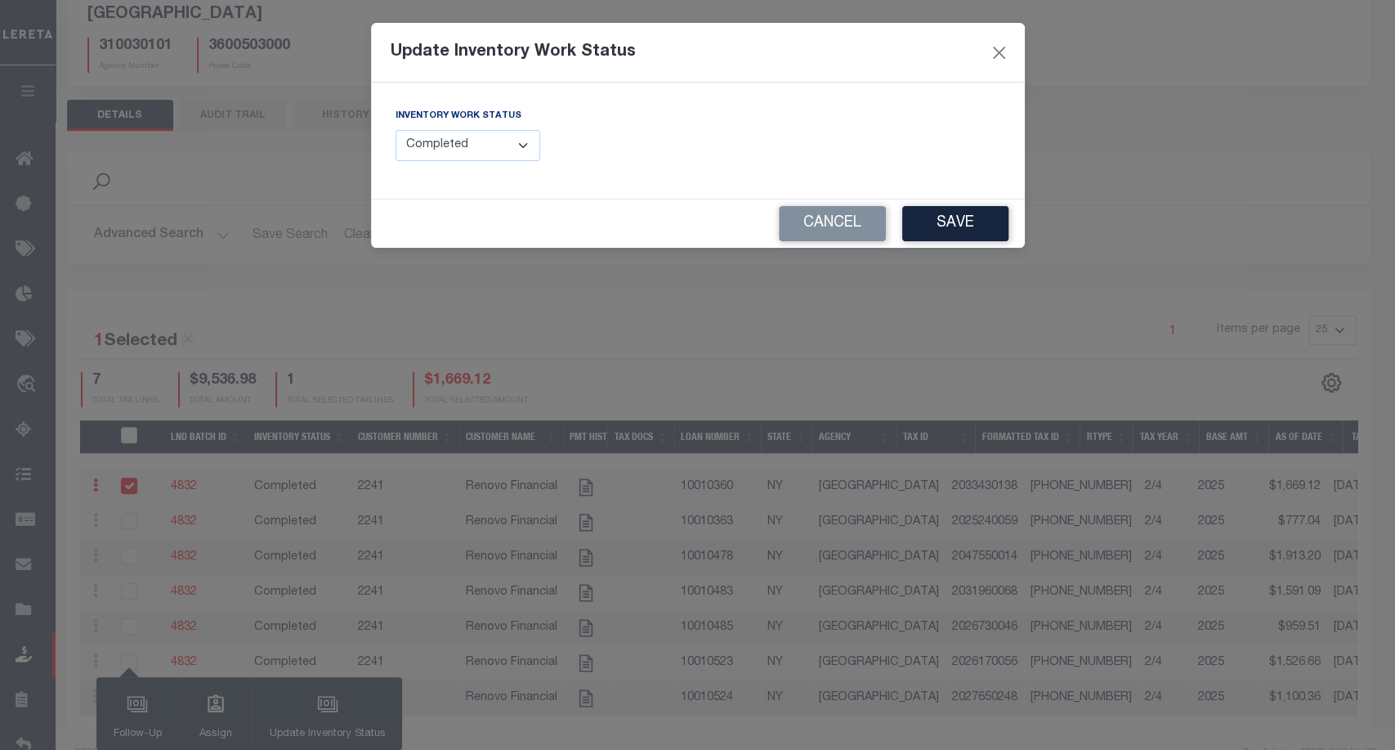
click at [473, 145] on select "--Select-- Open Completed Reported" at bounding box center [468, 146] width 145 height 32
select select "Reported"
click at [396, 130] on select "--Select-- Open Completed Reported" at bounding box center [468, 146] width 145 height 32
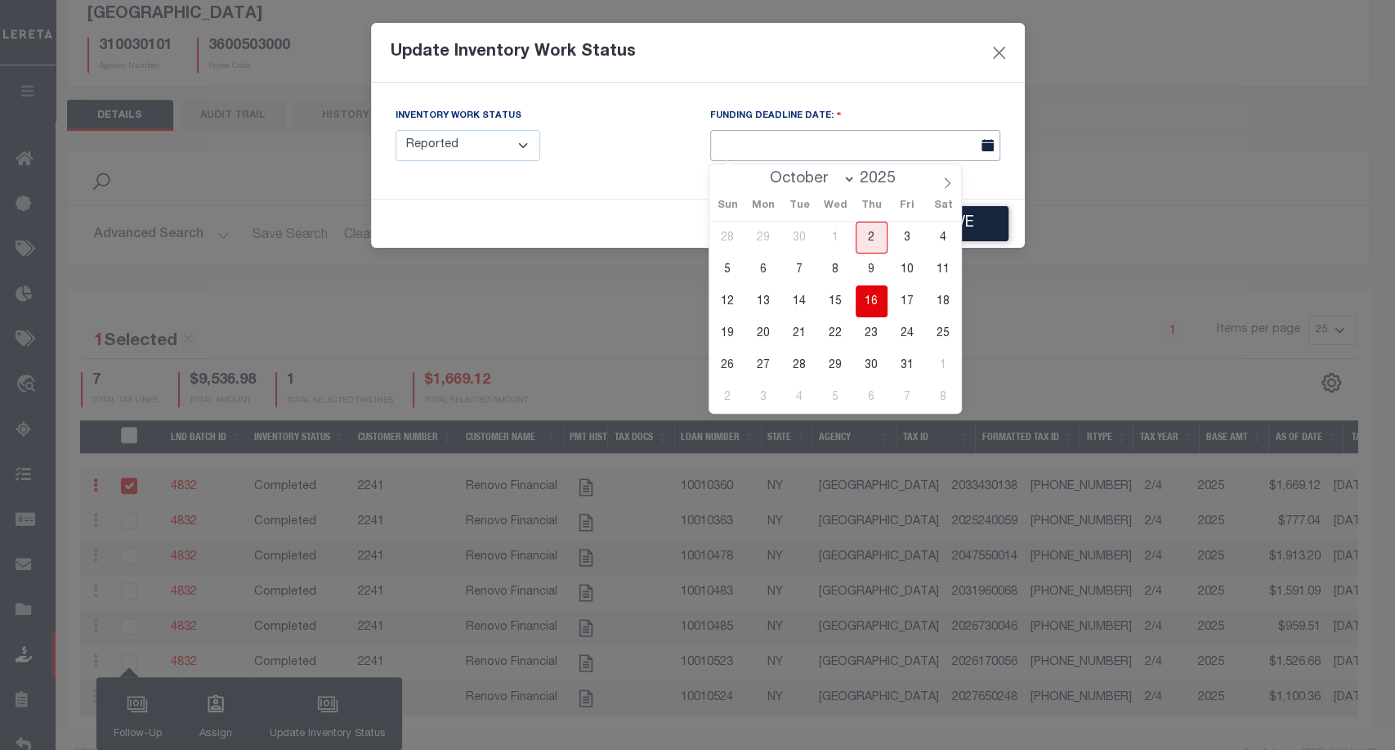
click at [794, 144] on input "text" at bounding box center [855, 146] width 290 height 32
click at [733, 324] on span "19" at bounding box center [728, 333] width 32 height 32
type input "10/19/2025"
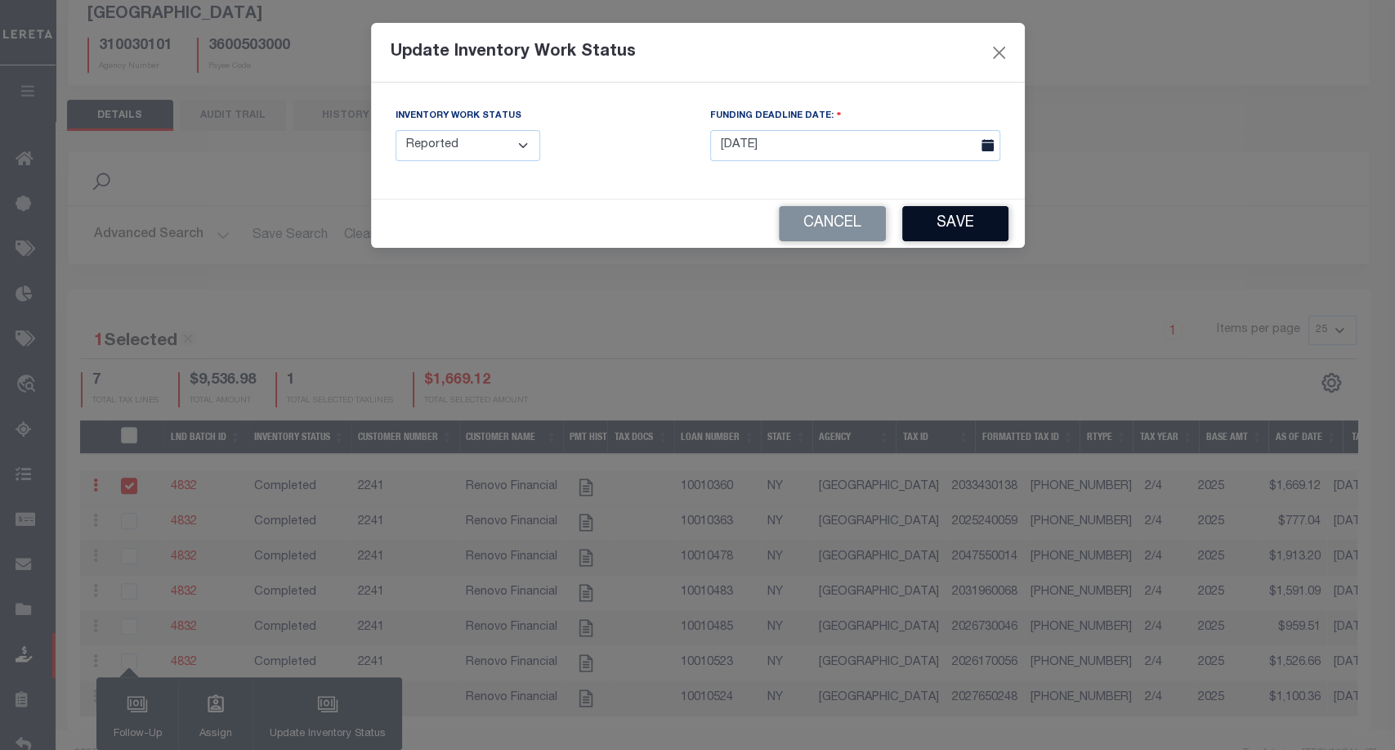
click at [957, 232] on button "Save" at bounding box center [955, 223] width 106 height 35
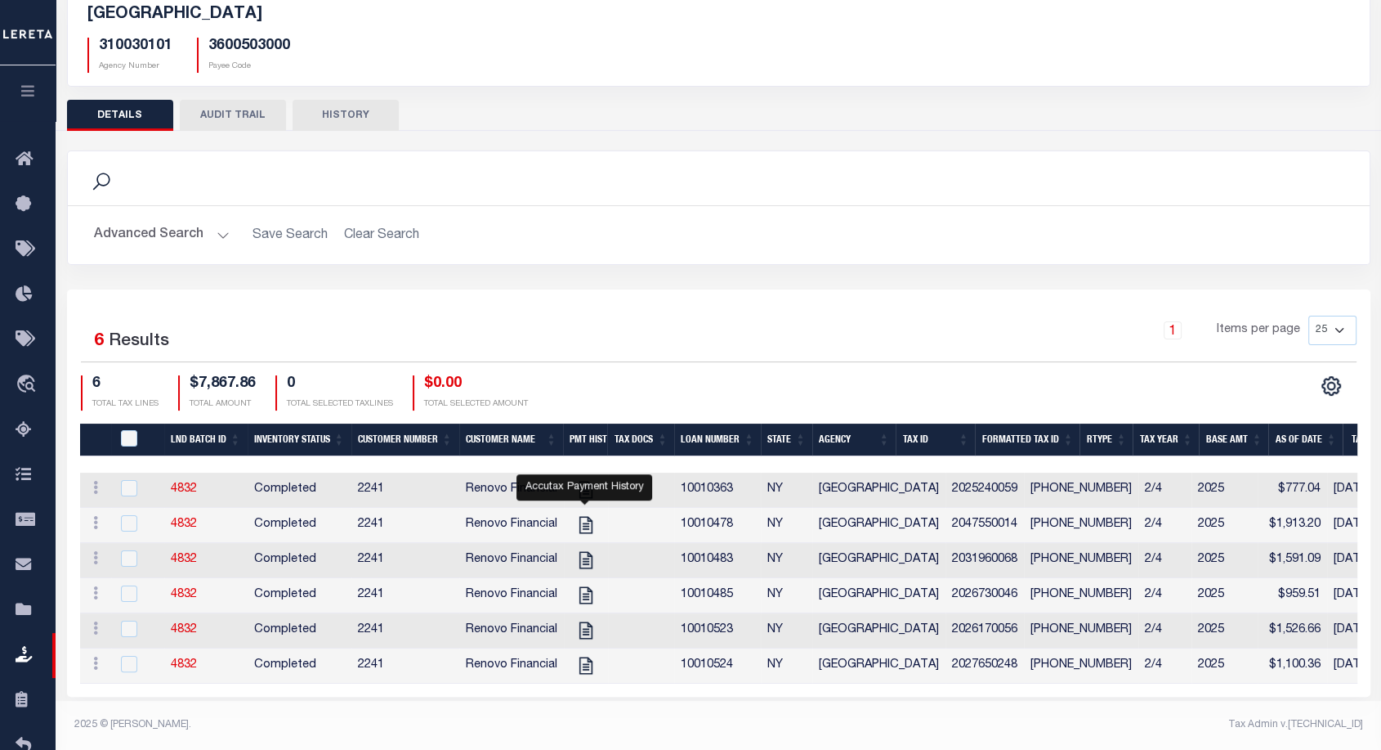
click at [228, 115] on button "AUDIT TRAIL" at bounding box center [233, 115] width 106 height 31
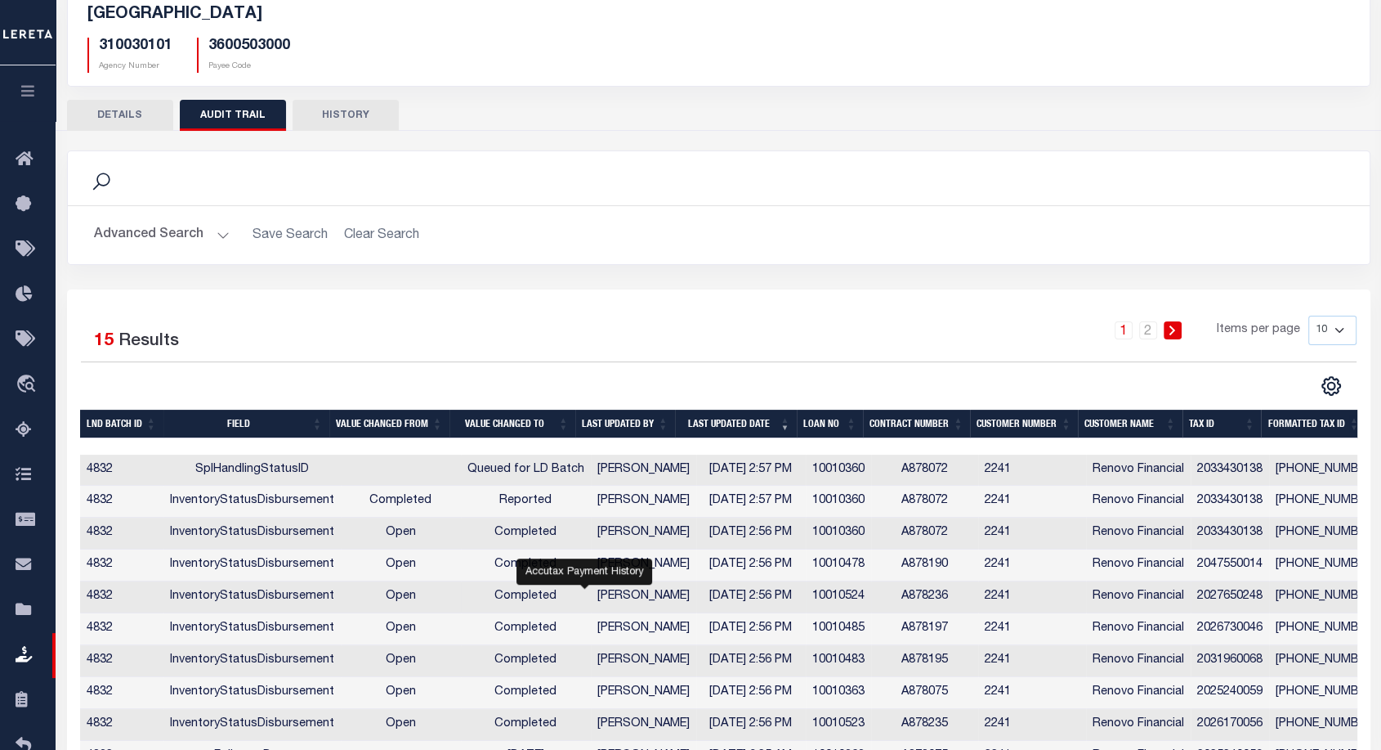
click at [713, 601] on td "10/02/2025 2:56 PM" at bounding box center [751, 597] width 110 height 32
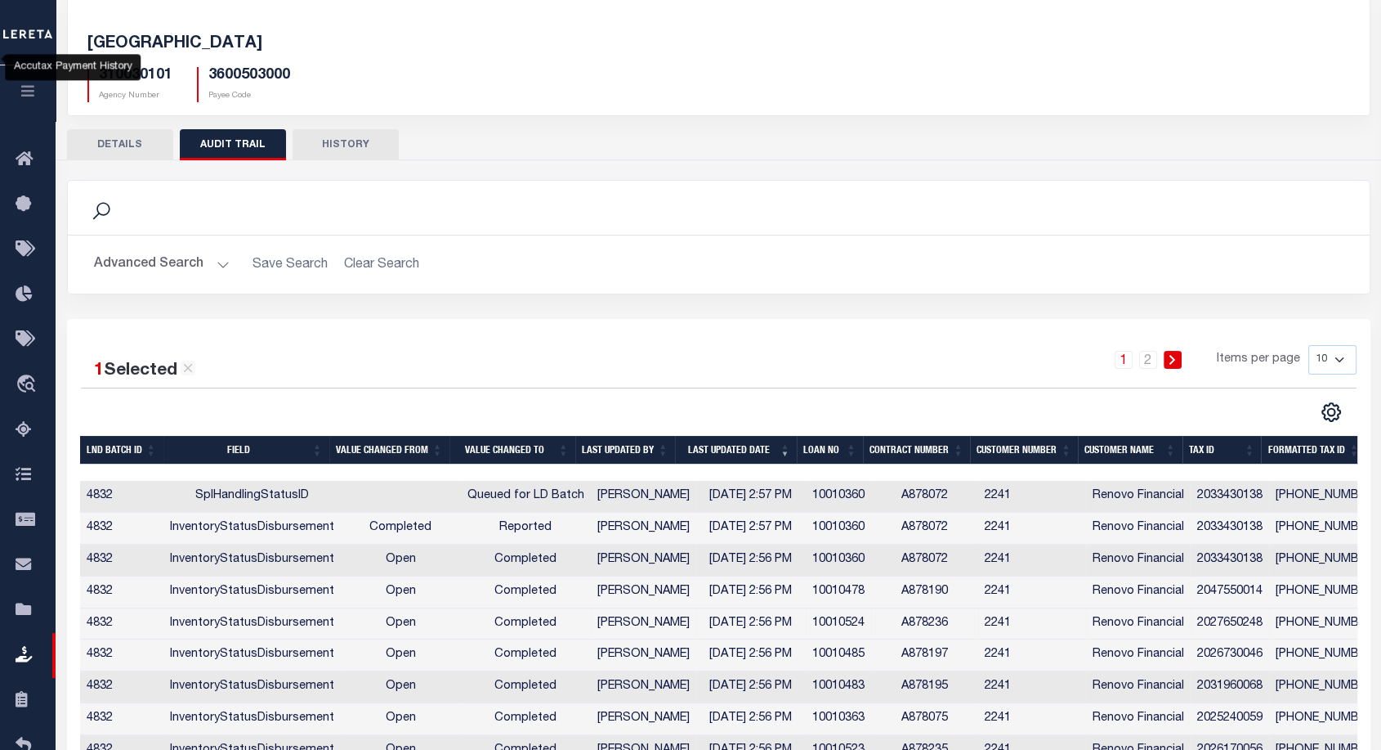
scroll to position [157, 0]
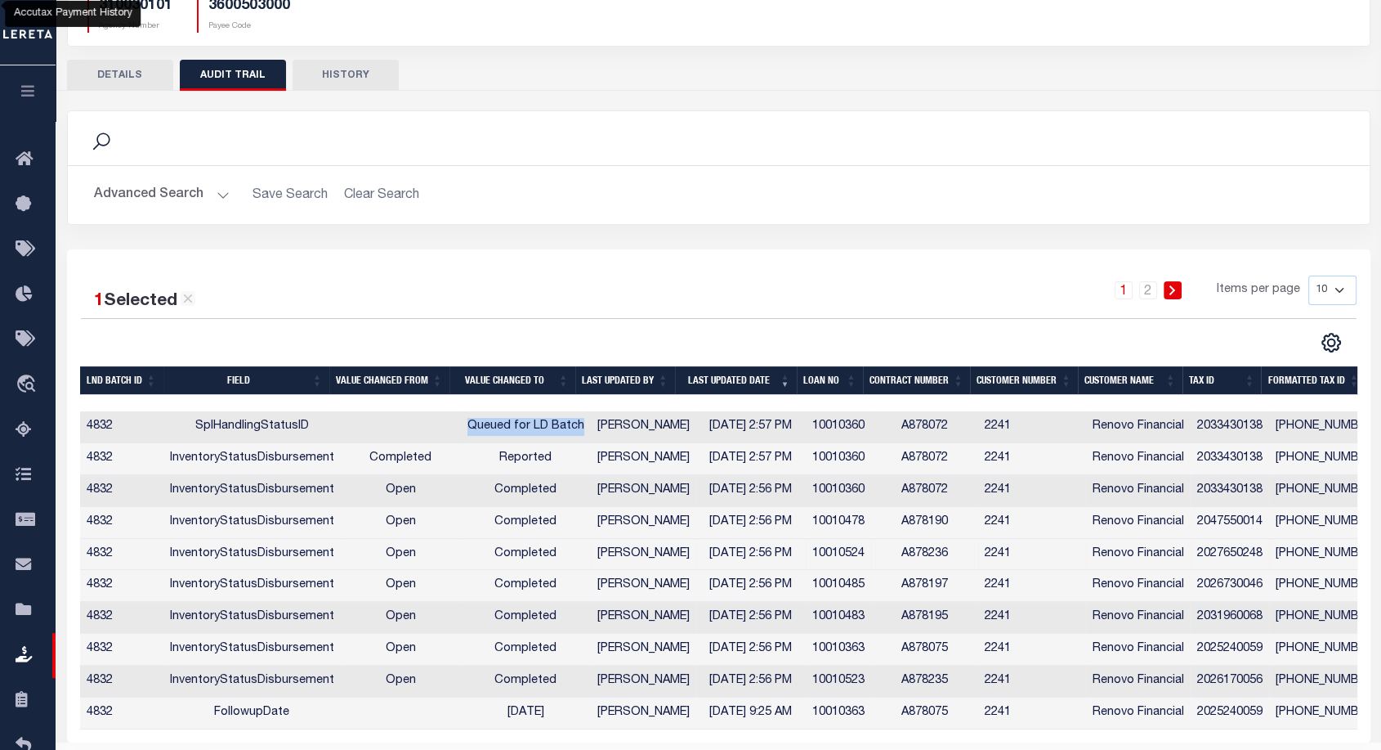
drag, startPoint x: 458, startPoint y: 435, endPoint x: 570, endPoint y: 428, distance: 112.2
click at [570, 428] on td "Queued for LD Batch" at bounding box center [526, 427] width 130 height 32
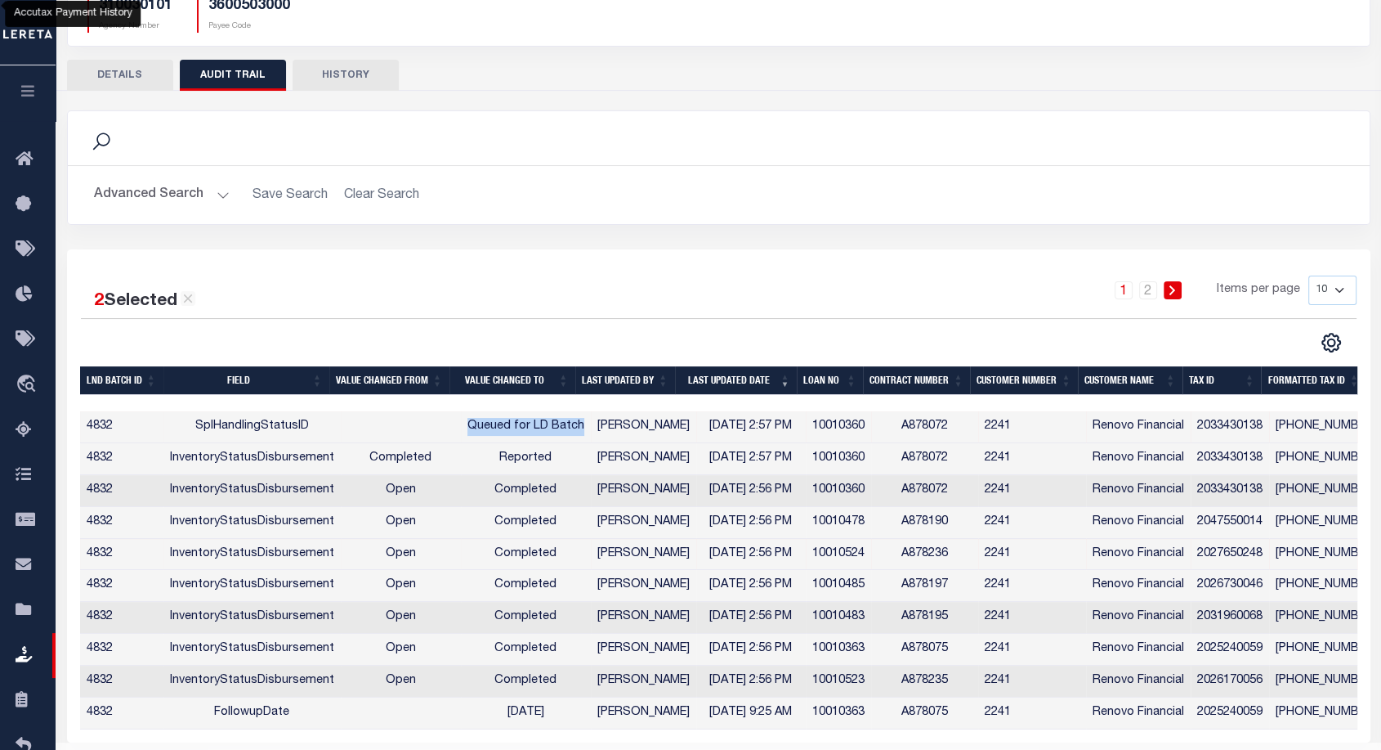
click at [570, 428] on td "Queued for LD Batch" at bounding box center [526, 427] width 130 height 32
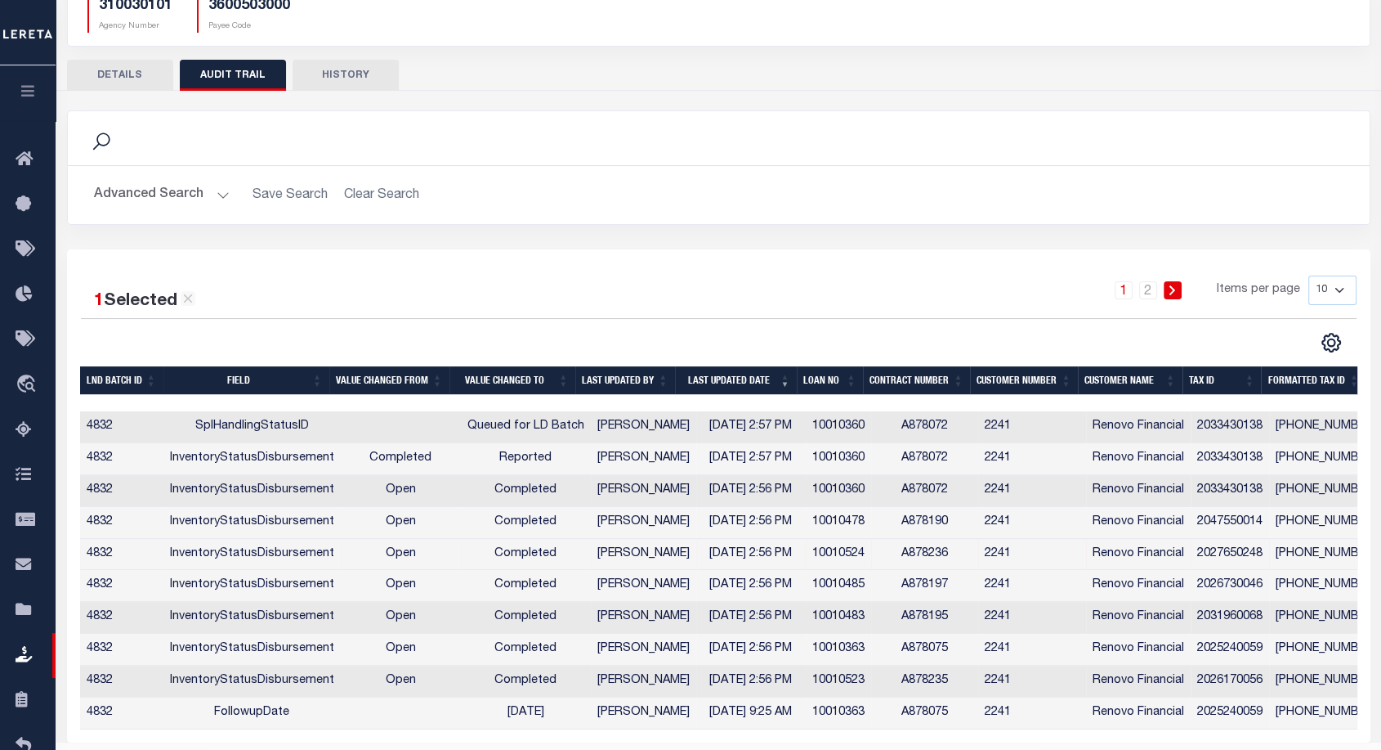
scroll to position [0, 0]
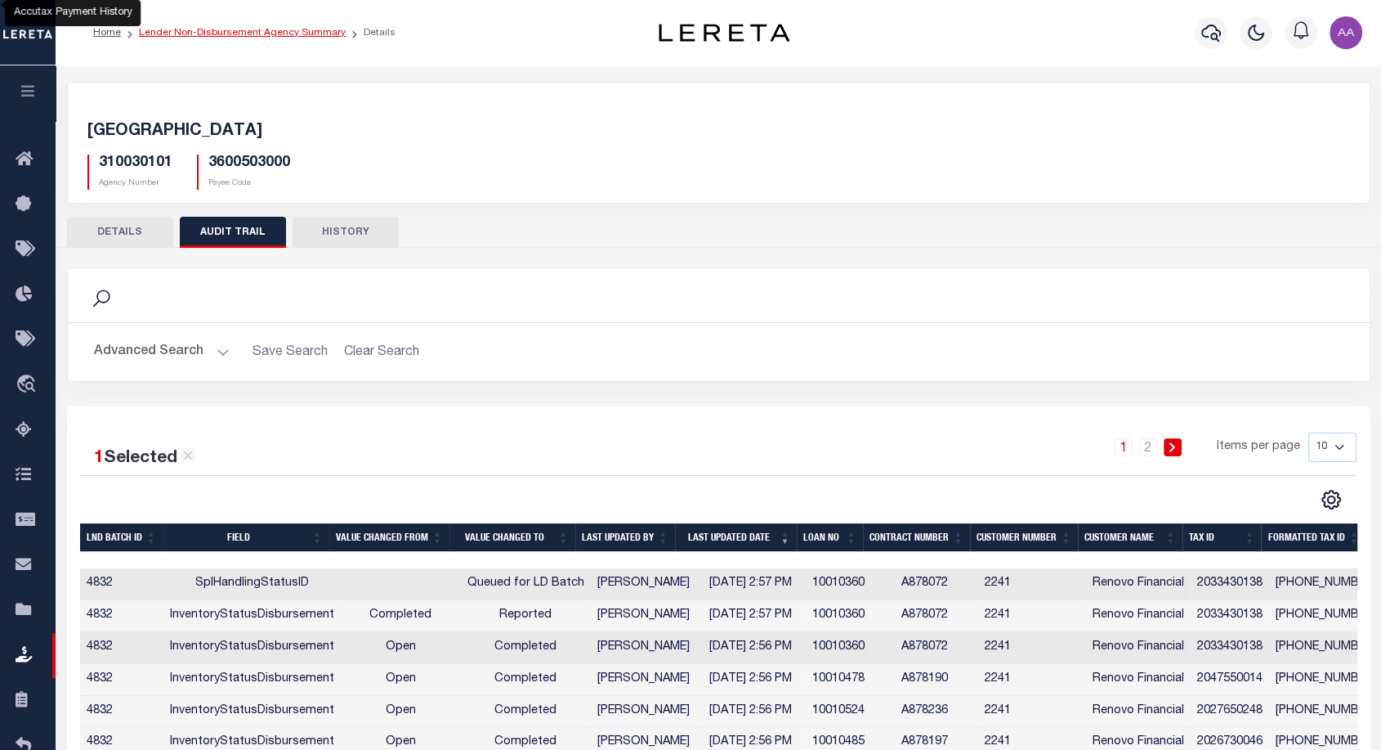
click at [241, 28] on link "Lender Non-Disbursement Agency Summary" at bounding box center [242, 33] width 207 height 10
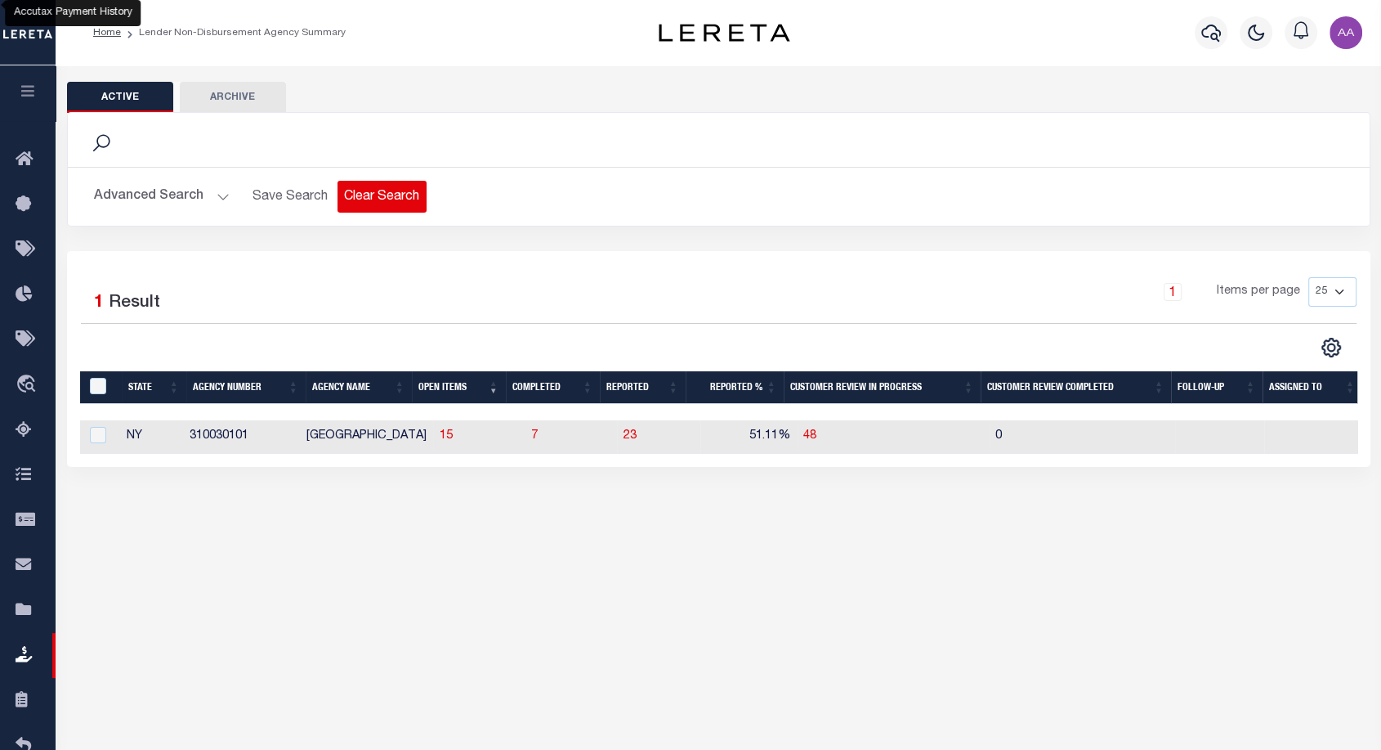
click at [400, 199] on button "Clear Search" at bounding box center [382, 197] width 89 height 32
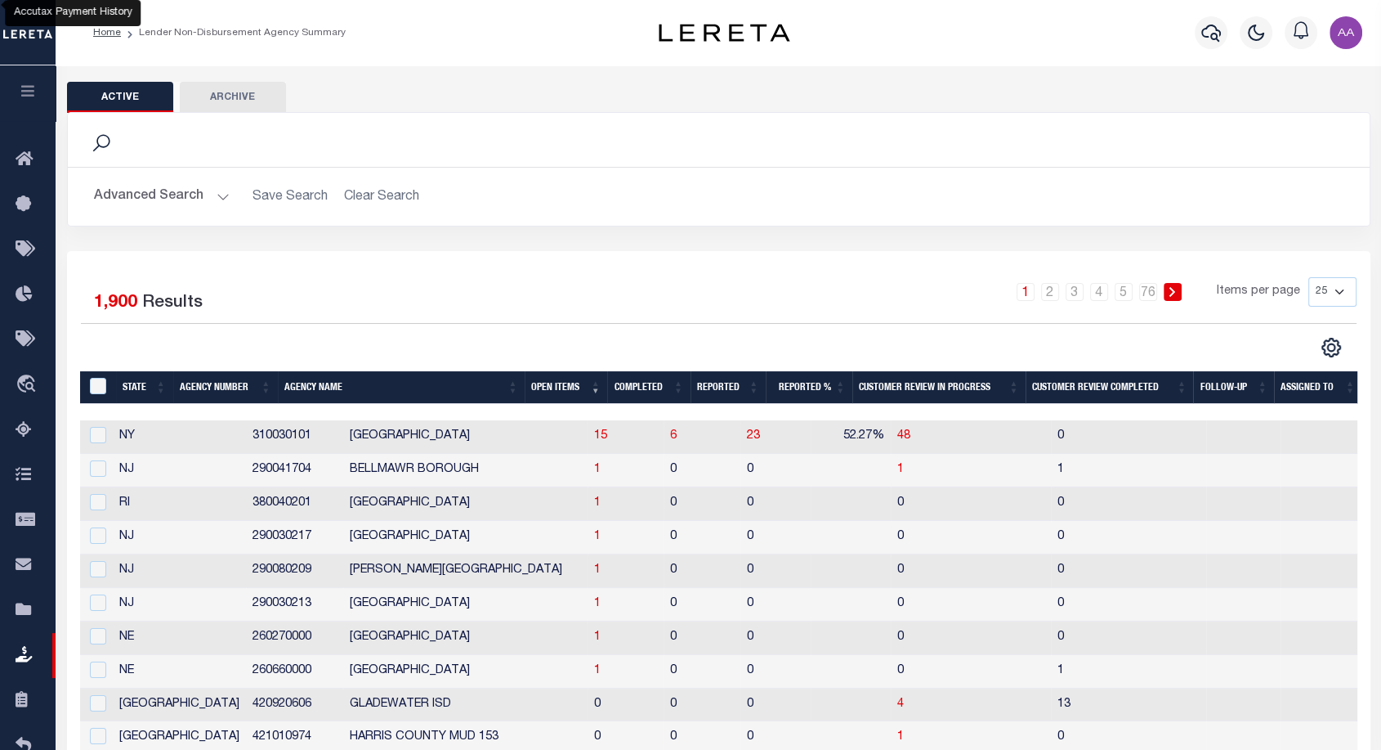
click at [619, 387] on th "Completed" at bounding box center [648, 388] width 83 height 34
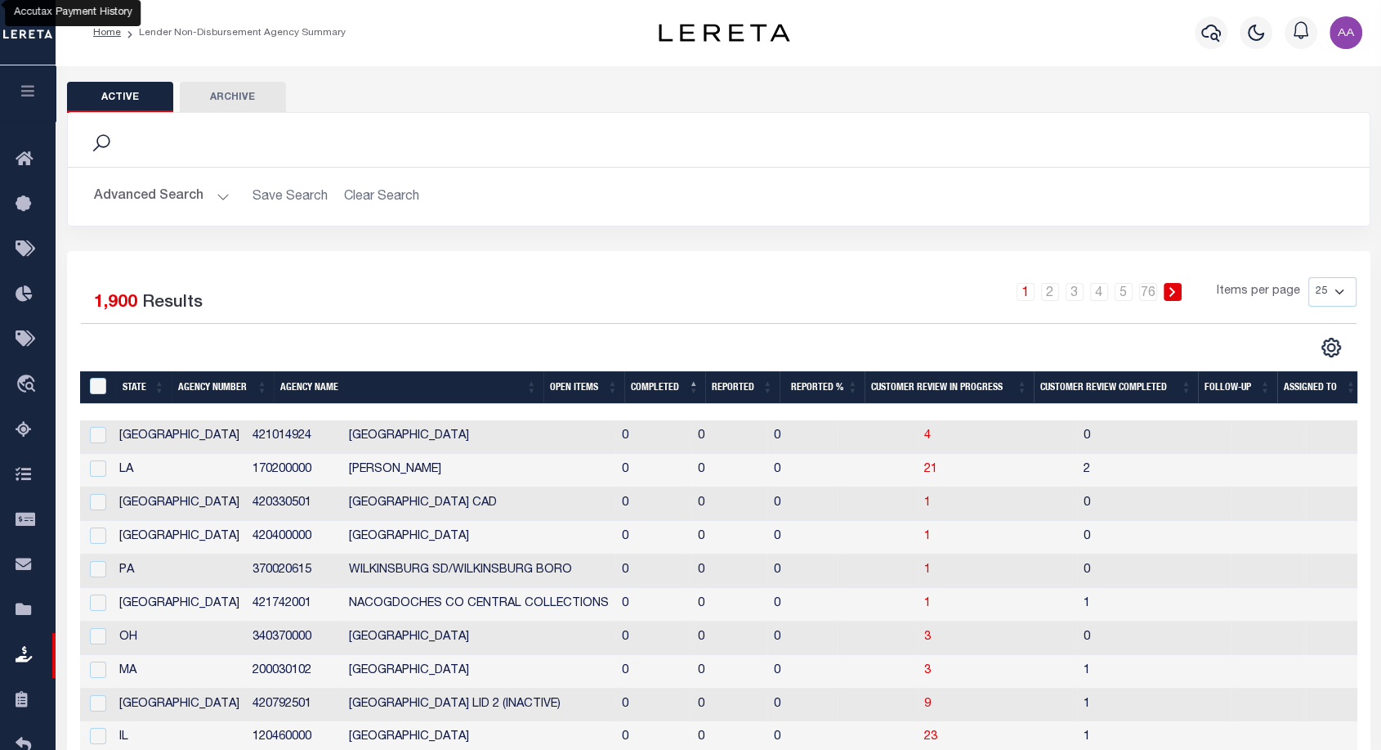
click at [619, 387] on th "Open Items" at bounding box center [584, 388] width 81 height 34
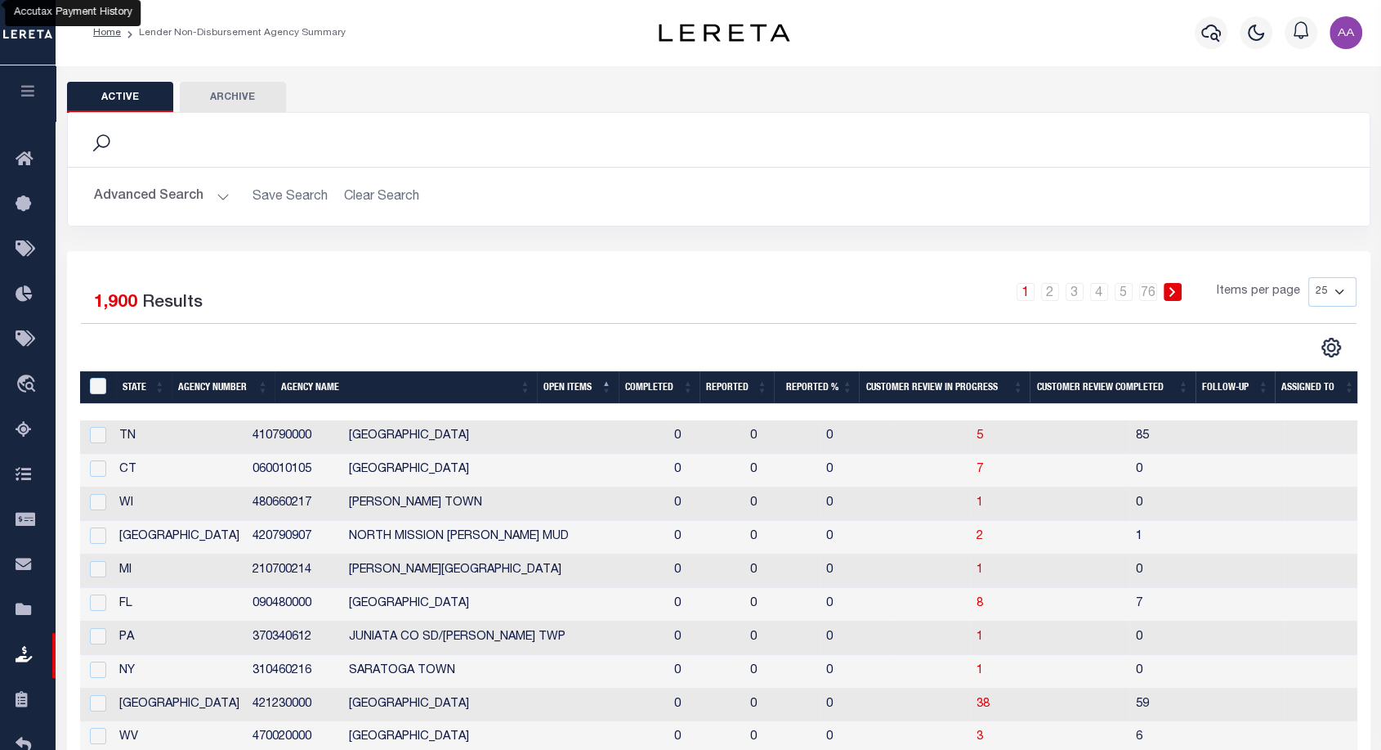
click at [657, 383] on th "Completed" at bounding box center [660, 388] width 82 height 34
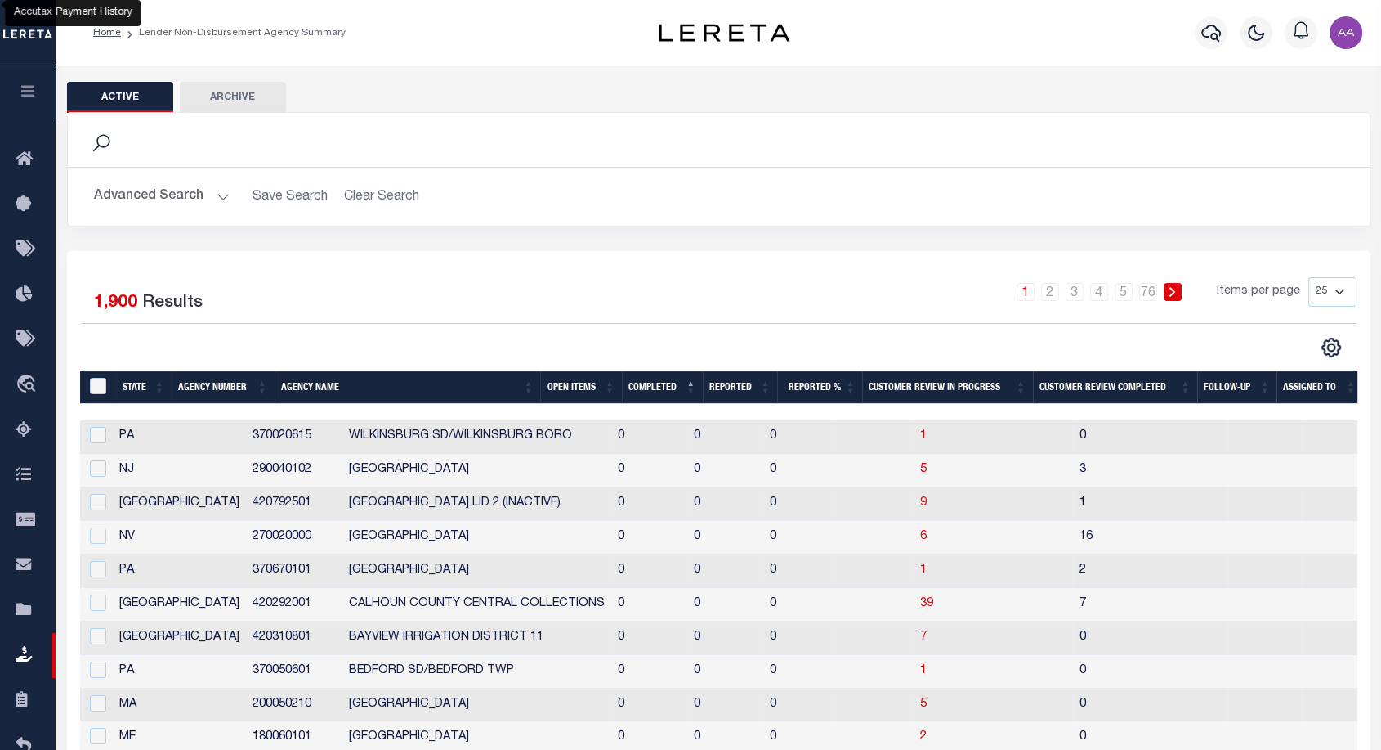
click at [657, 383] on th "Completed" at bounding box center [662, 388] width 81 height 34
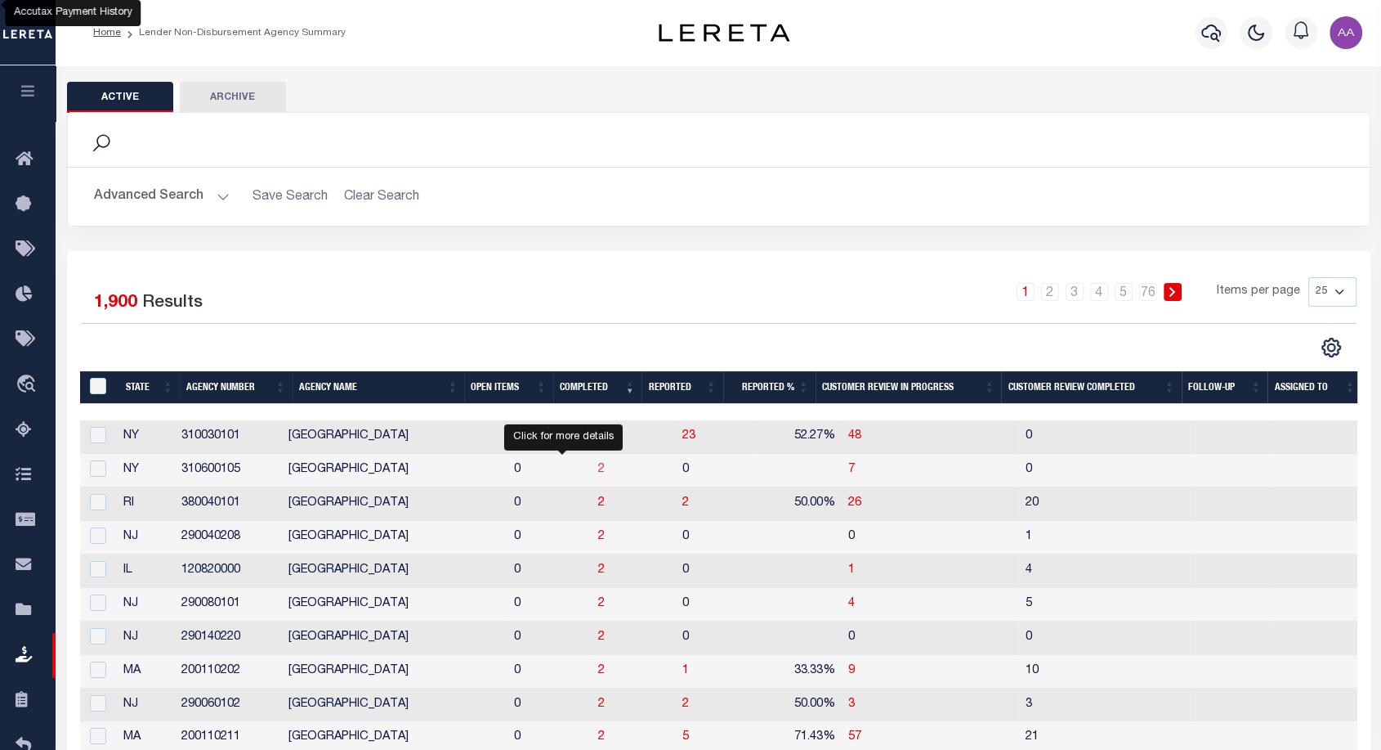
click at [598, 469] on span "2" at bounding box center [601, 468] width 7 height 11
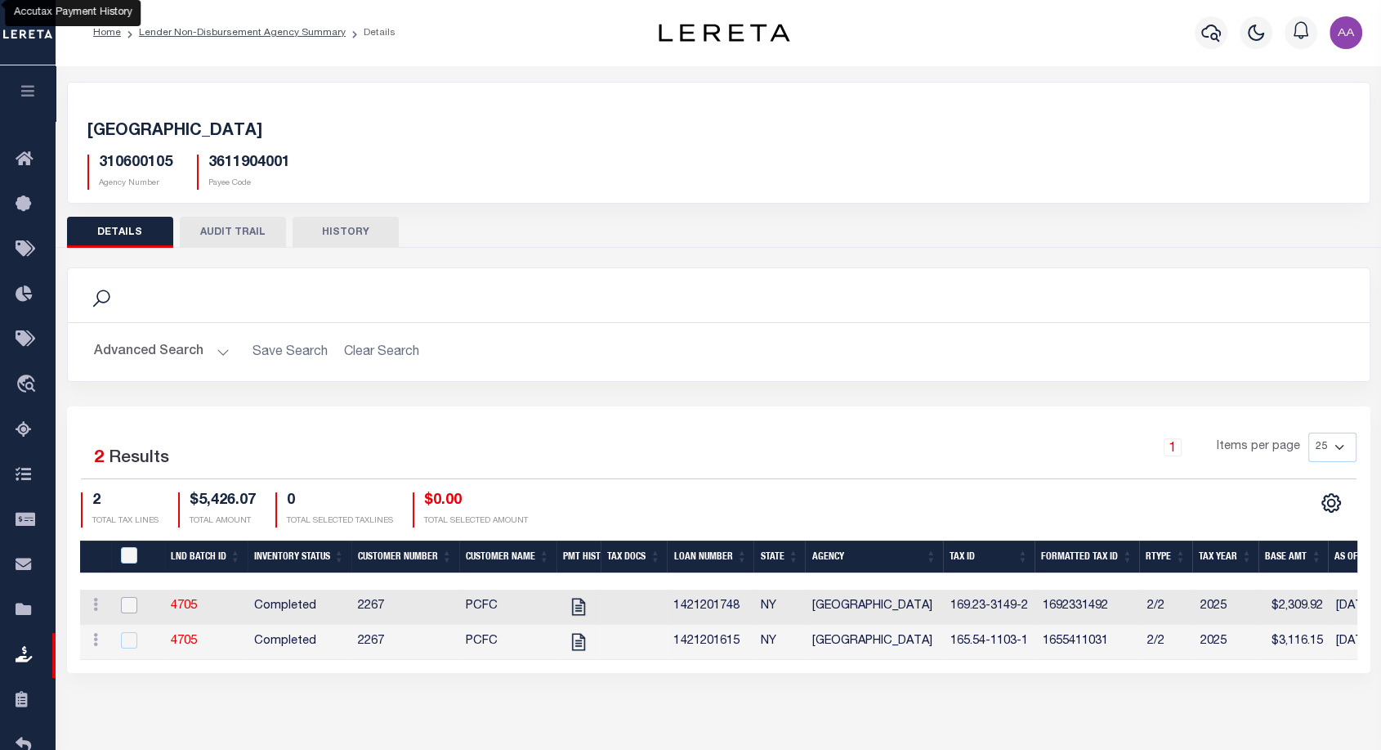
click at [133, 604] on input "checkbox" at bounding box center [129, 605] width 16 height 16
checkbox input "true"
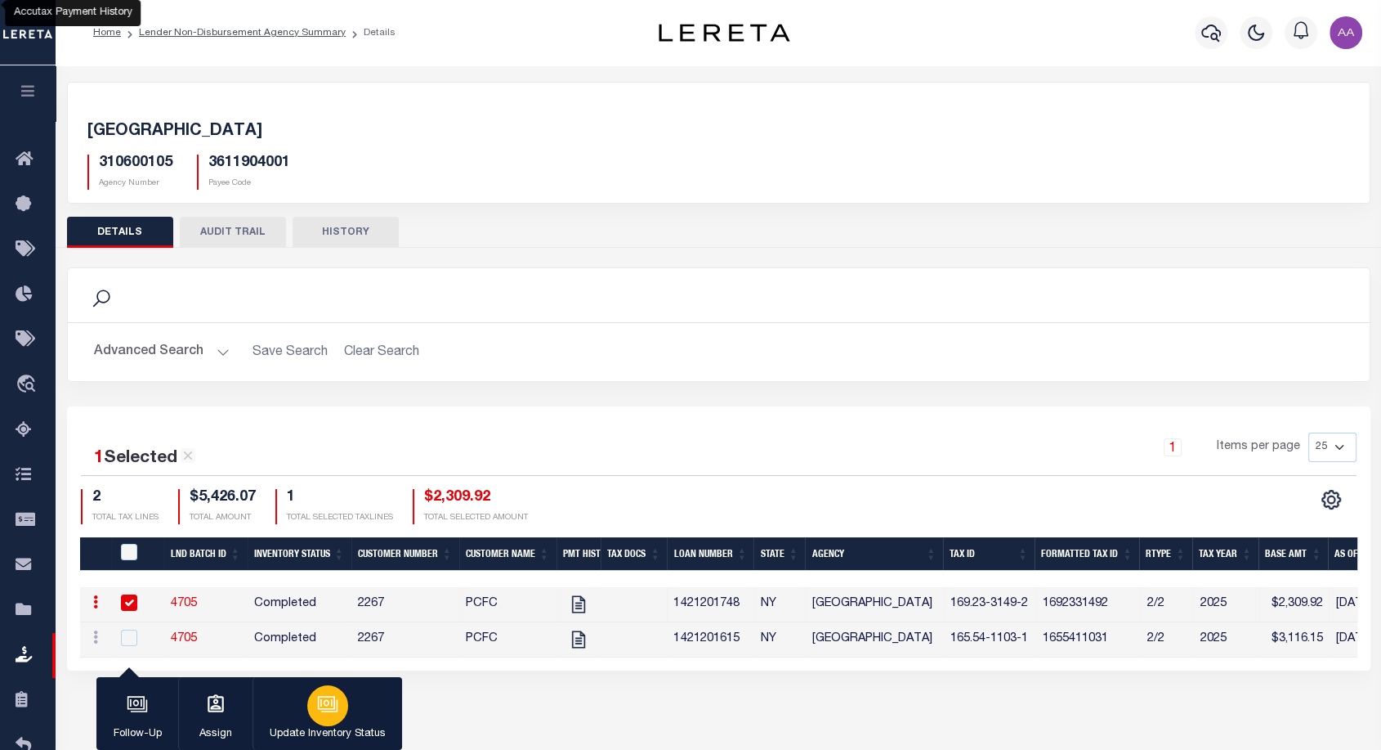
click at [347, 727] on p "Update Inventory Status" at bounding box center [328, 734] width 116 height 16
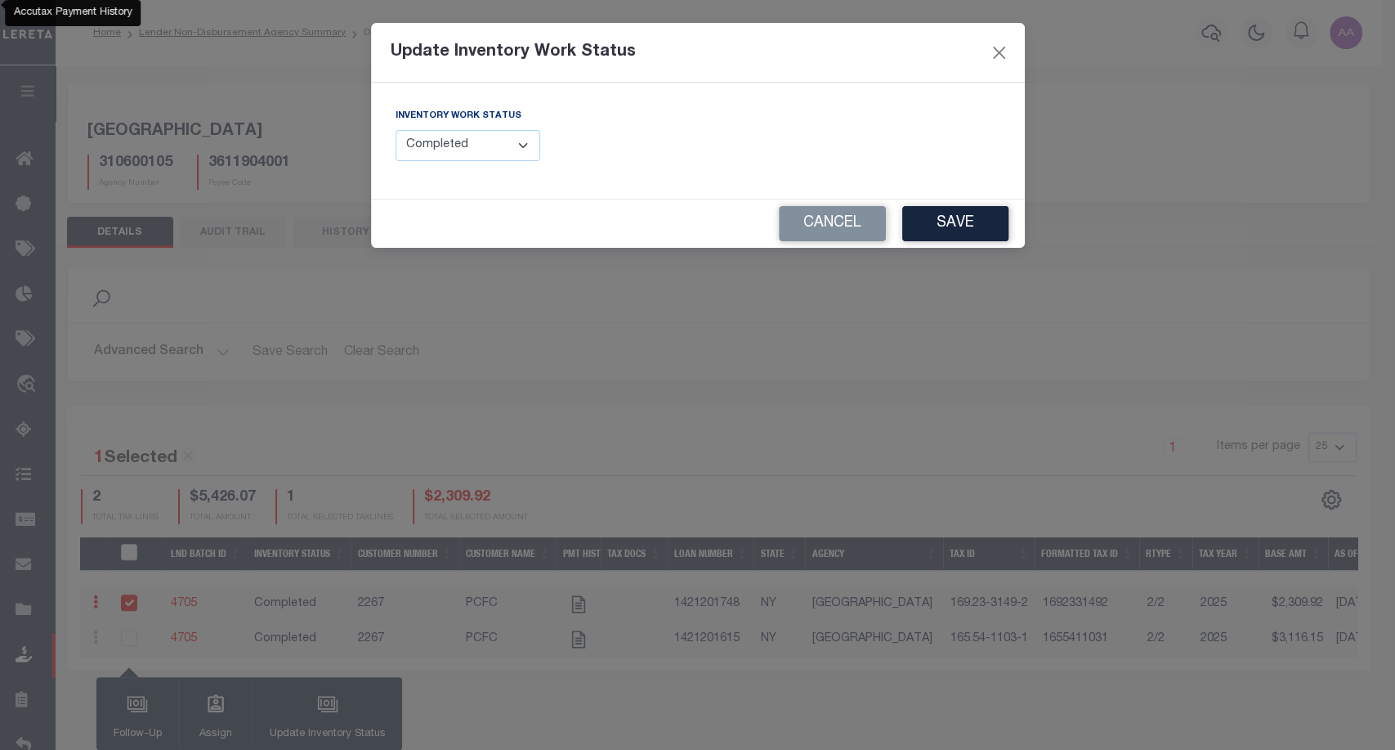
click at [486, 152] on select "--Select-- Open Completed Reported" at bounding box center [468, 146] width 145 height 32
select select "Reported"
click at [396, 130] on select "--Select-- Open Completed Reported" at bounding box center [468, 146] width 145 height 32
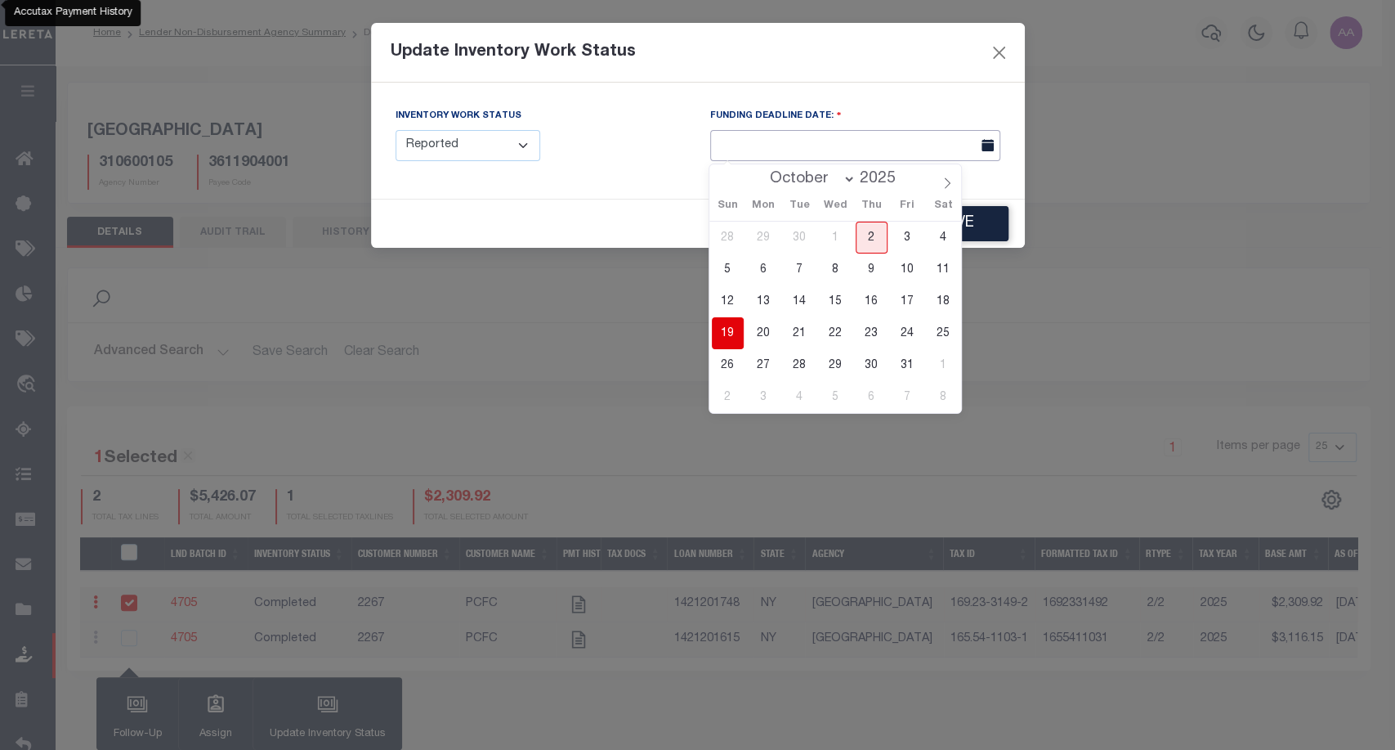
click at [857, 137] on input "text" at bounding box center [855, 146] width 290 height 32
click at [766, 329] on span "20" at bounding box center [764, 333] width 32 height 32
type input "10/20/2025"
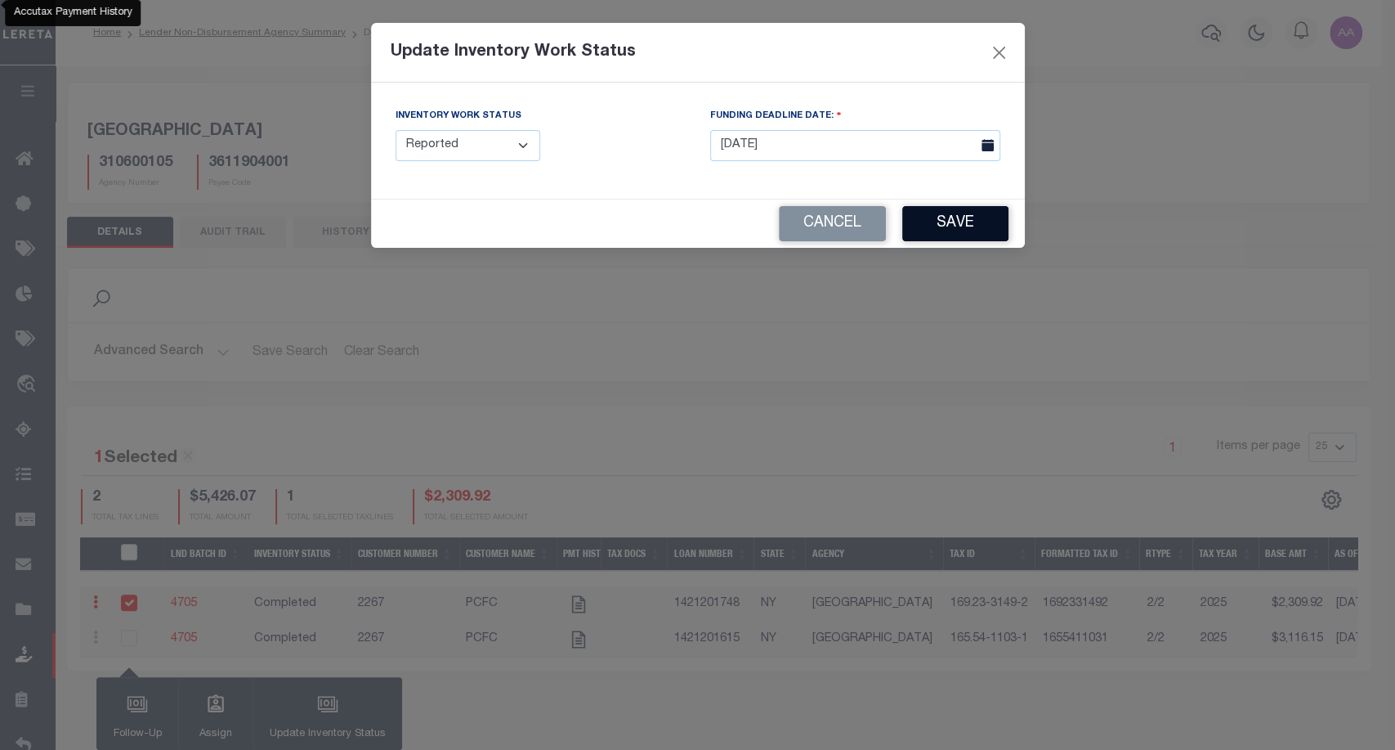
click at [963, 213] on button "Save" at bounding box center [955, 223] width 106 height 35
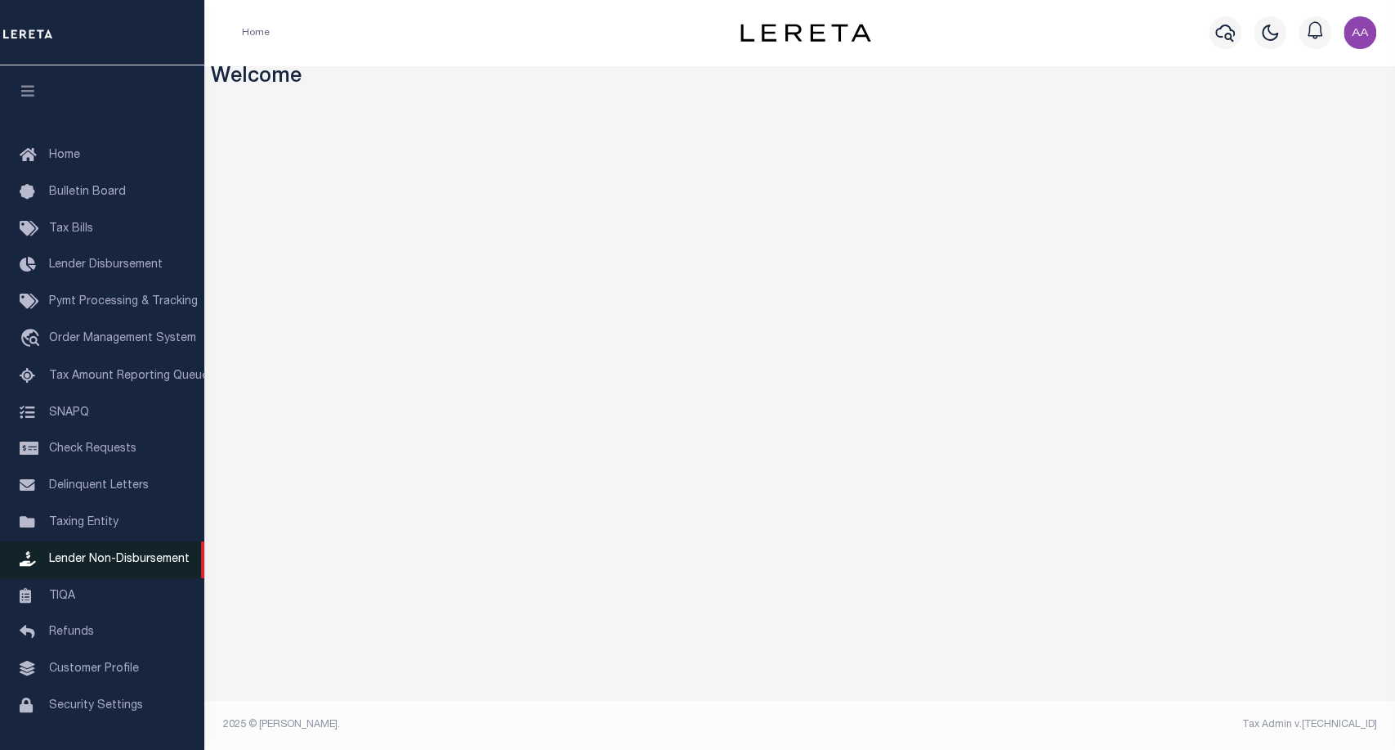
click at [141, 577] on link "Lender Non-Disbursement" at bounding box center [102, 559] width 204 height 37
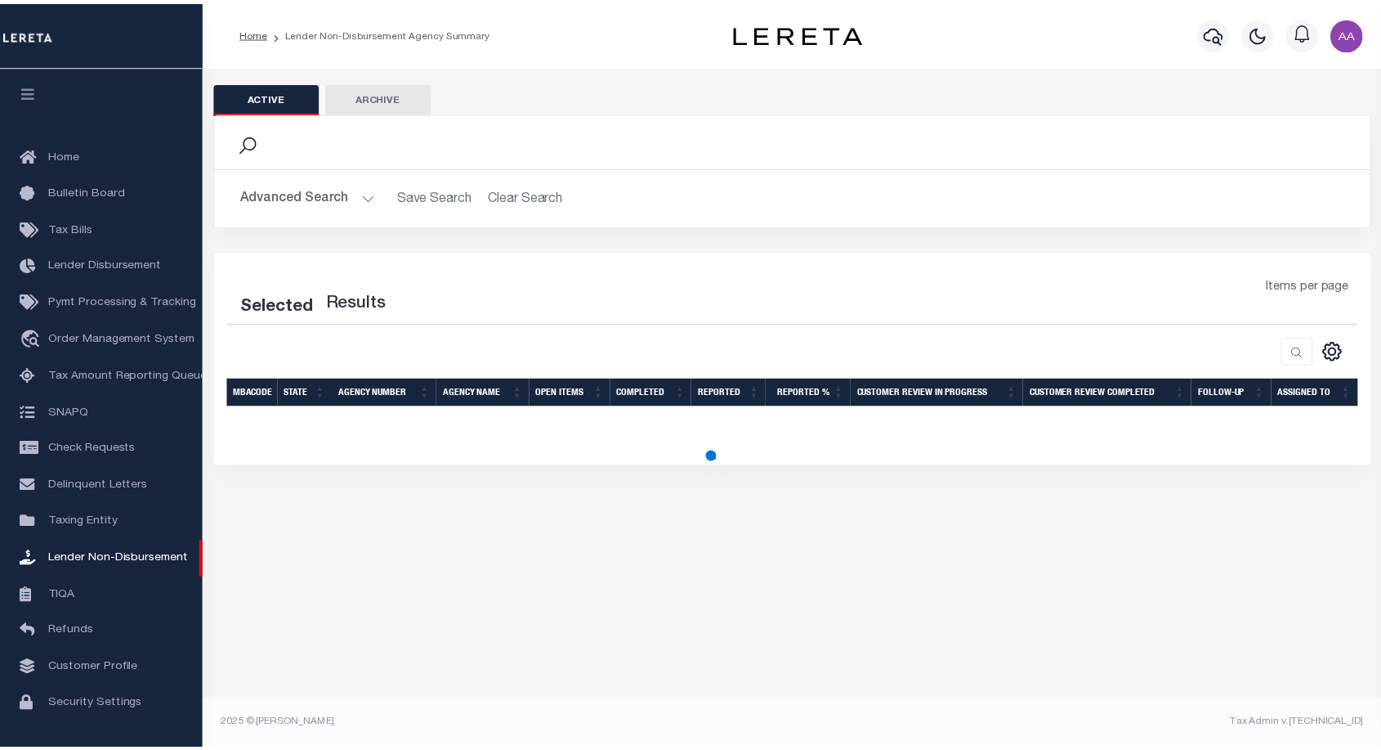
scroll to position [47, 0]
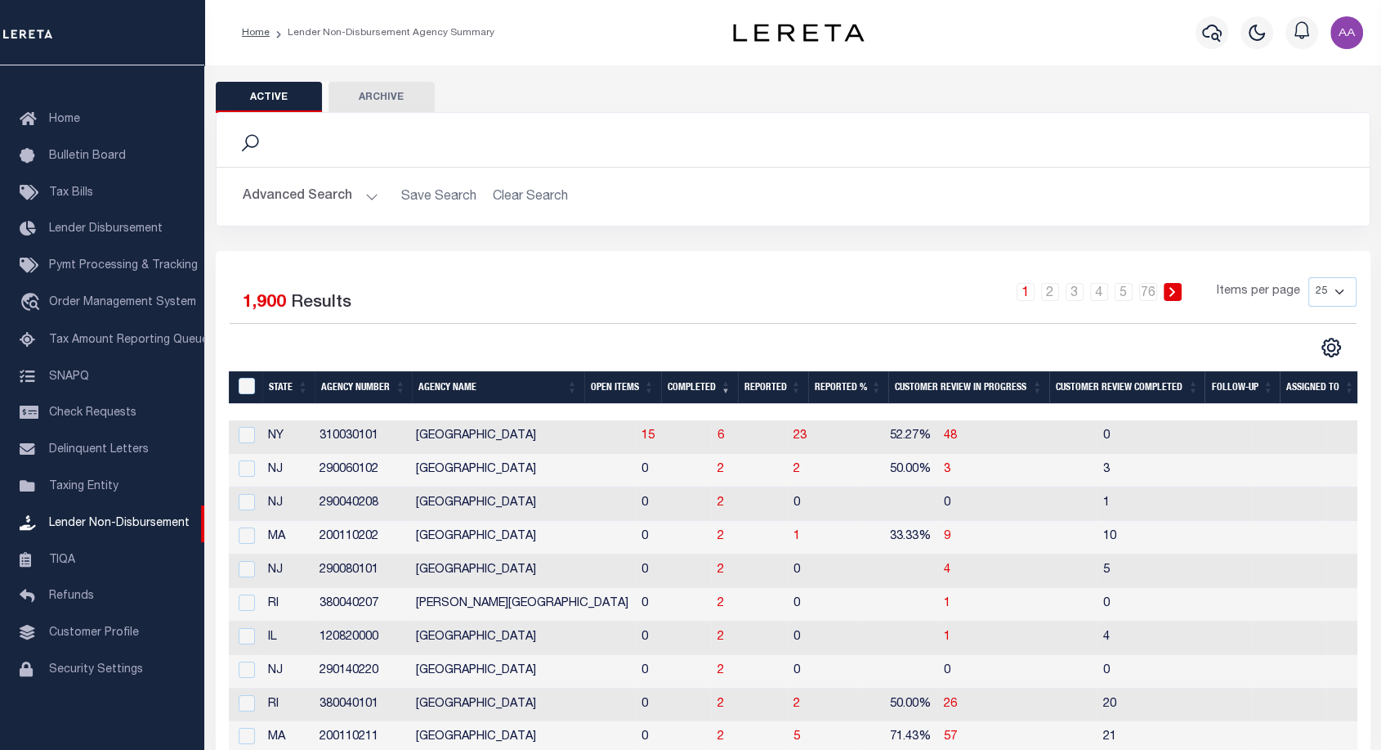
click at [316, 206] on button "Advanced Search" at bounding box center [311, 197] width 136 height 32
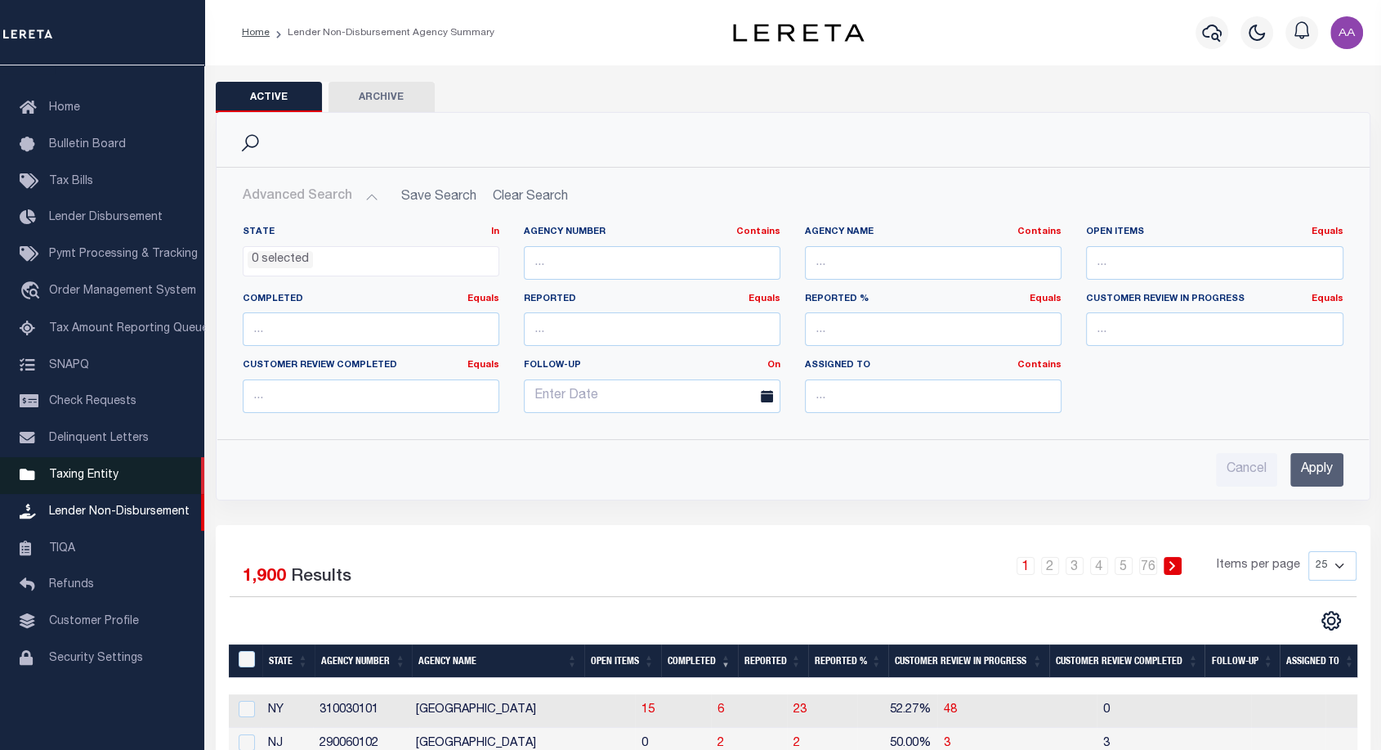
click at [119, 484] on link "Taxing Entity" at bounding box center [102, 475] width 204 height 37
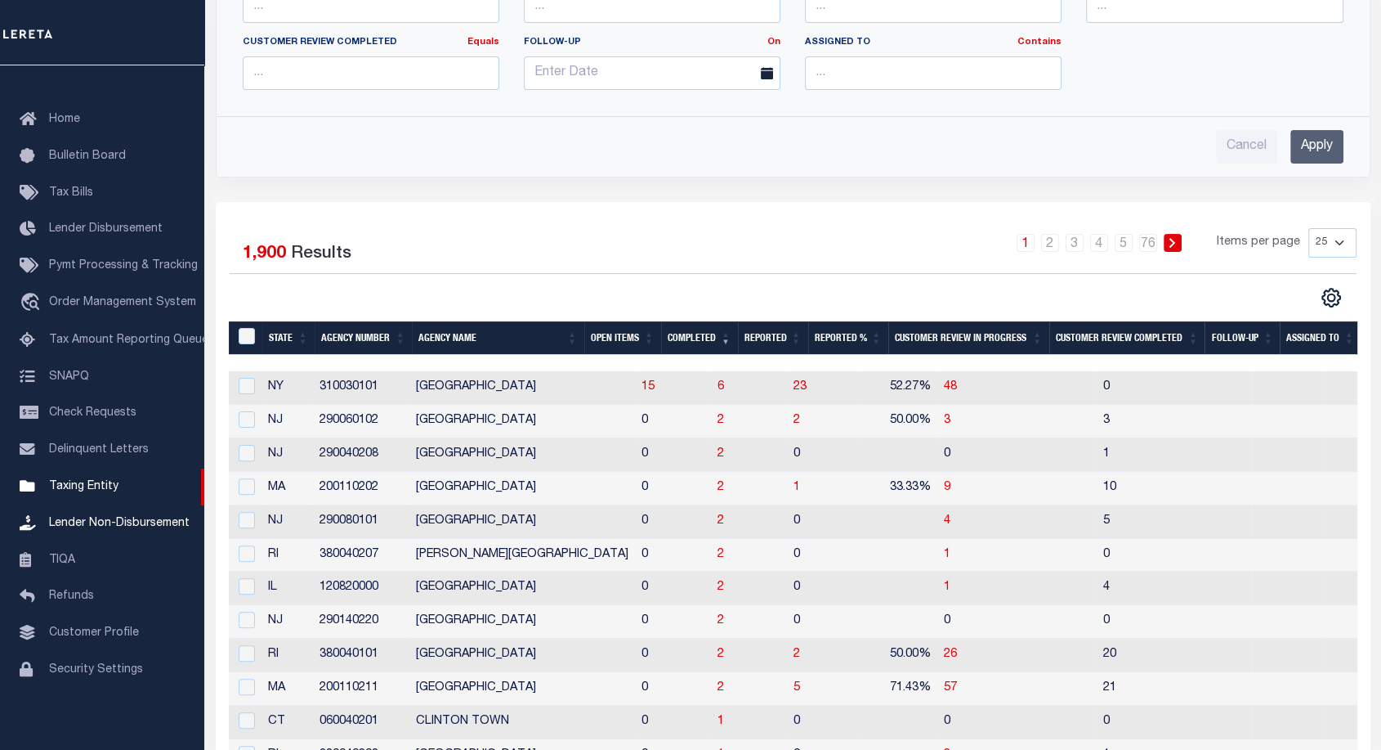
scroll to position [0, 0]
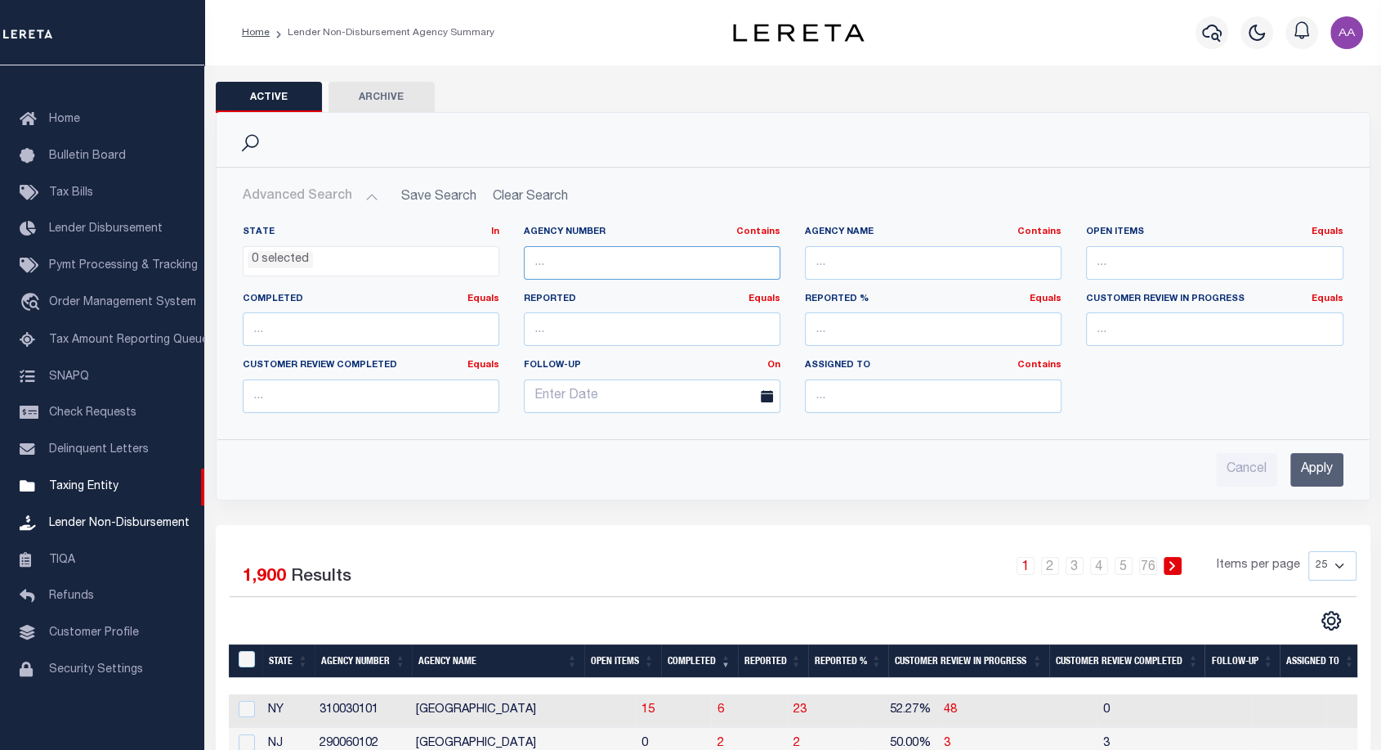
click at [587, 260] on input "text" at bounding box center [652, 263] width 257 height 34
paste input "310600105"
type input "310600105"
click at [1325, 470] on input "Apply" at bounding box center [1317, 470] width 53 height 34
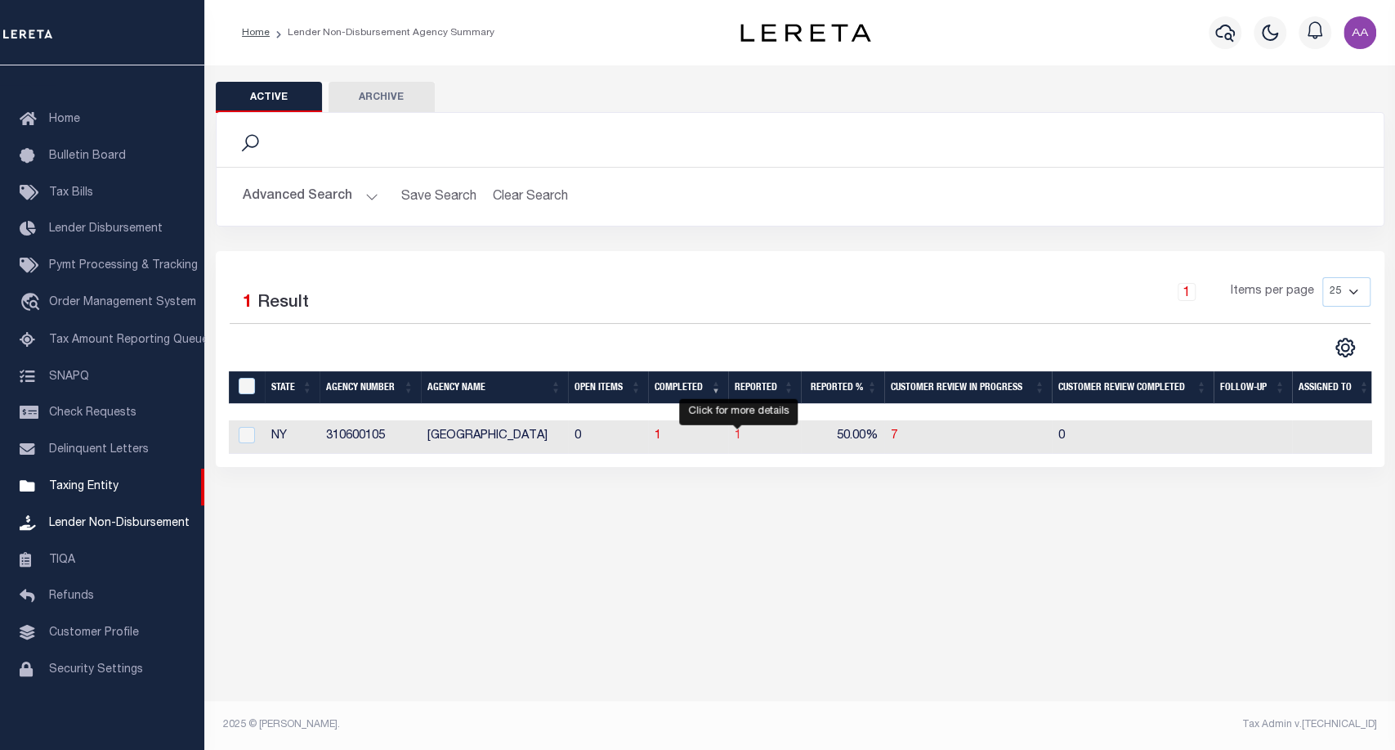
click at [739, 438] on span "1" at bounding box center [738, 435] width 7 height 11
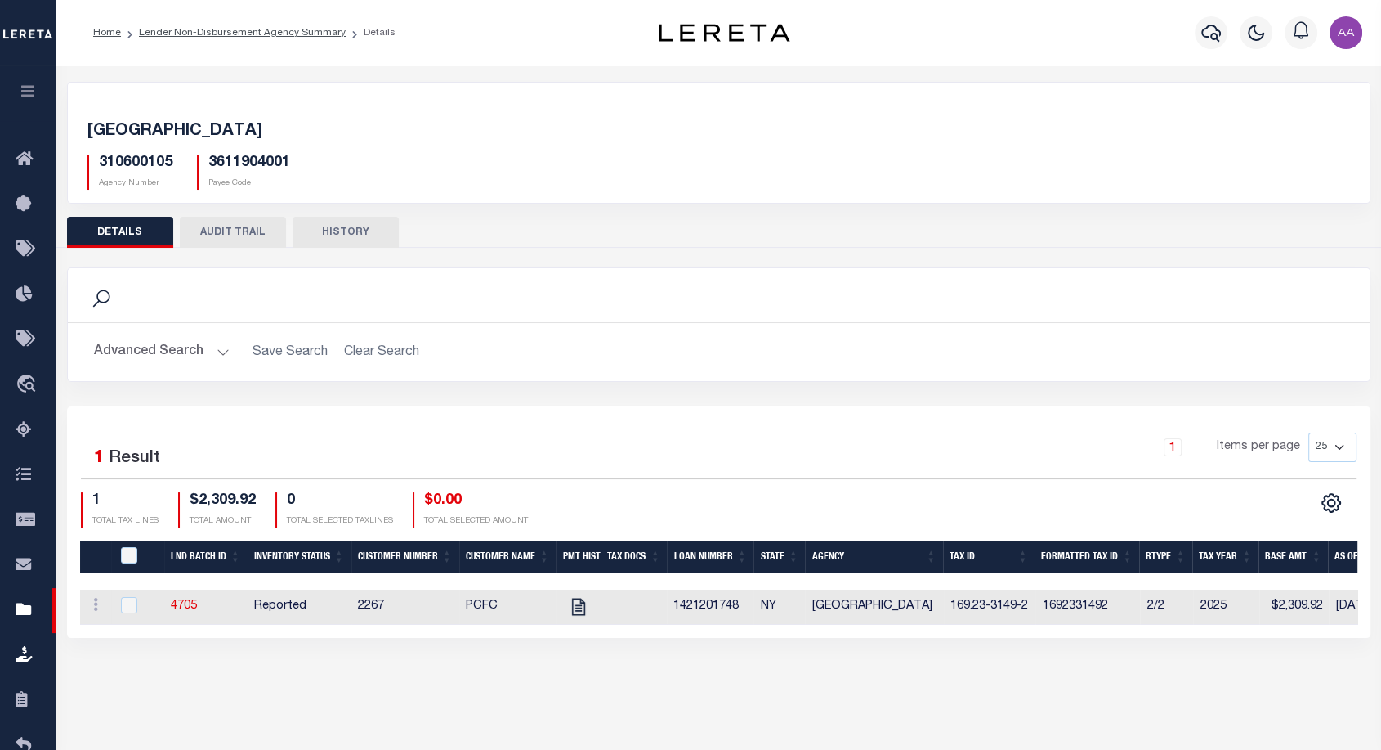
click at [226, 231] on button "AUDIT TRAIL" at bounding box center [233, 232] width 106 height 31
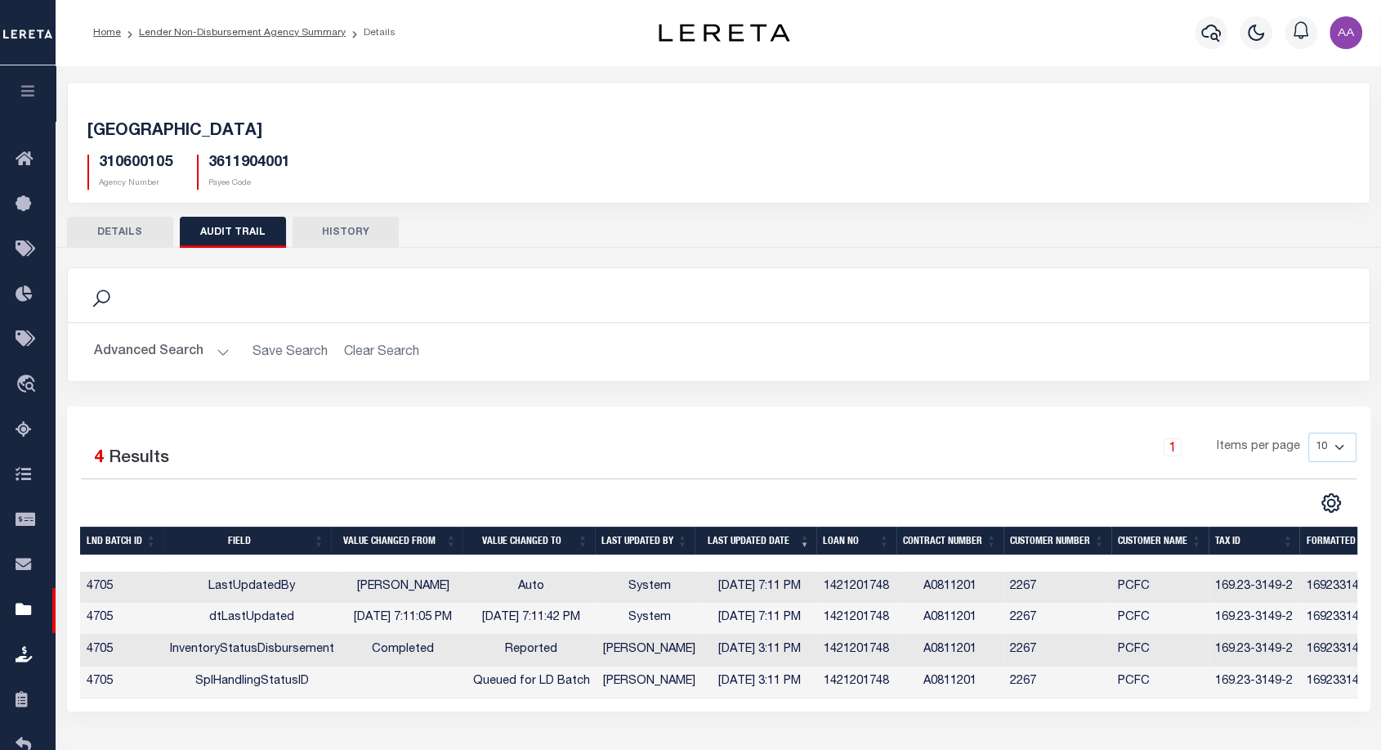
scroll to position [117, 0]
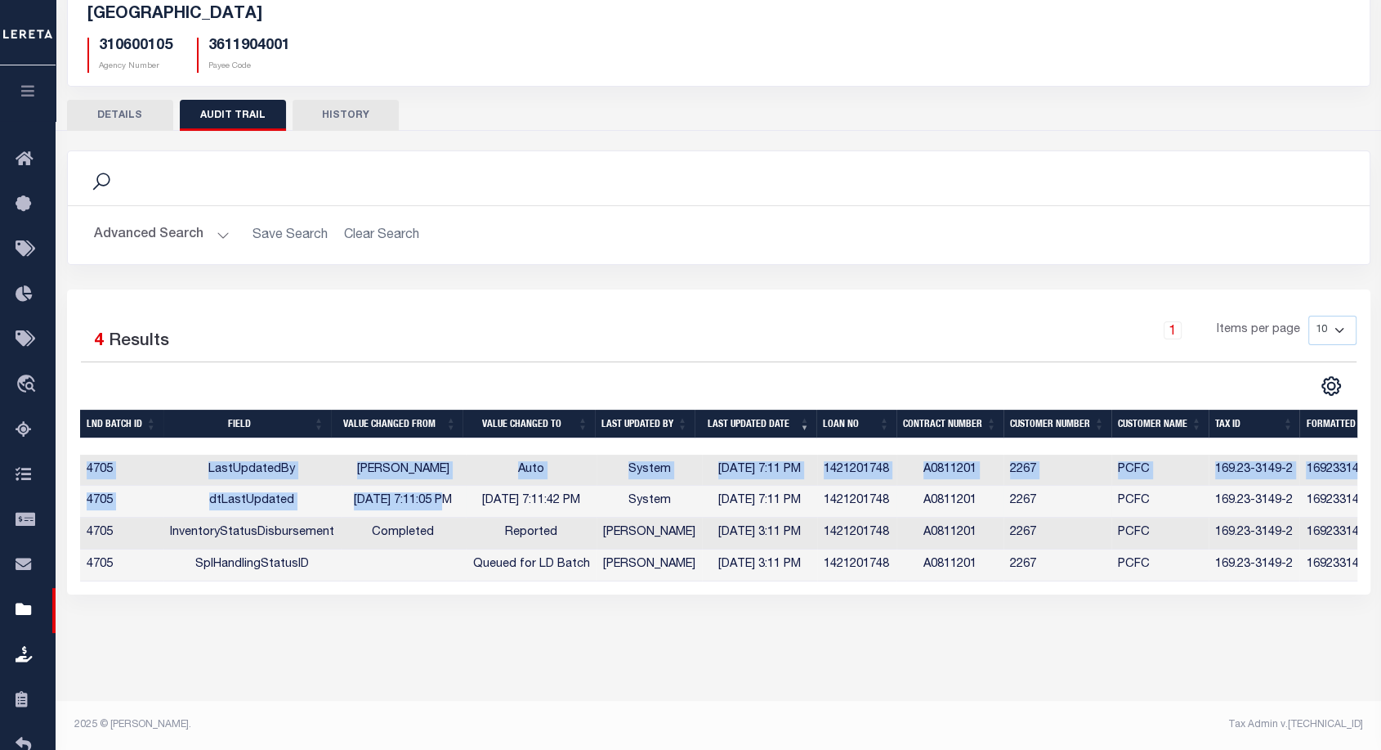
drag, startPoint x: 169, startPoint y: 441, endPoint x: 431, endPoint y: 495, distance: 267.1
click at [431, 495] on div "LND Batch ID Field Value changed from Value changed to Last Updated By Last Upd…" at bounding box center [719, 496] width 1278 height 172
click at [431, 495] on td "10/2/2025 7:11:05 PM" at bounding box center [403, 502] width 125 height 32
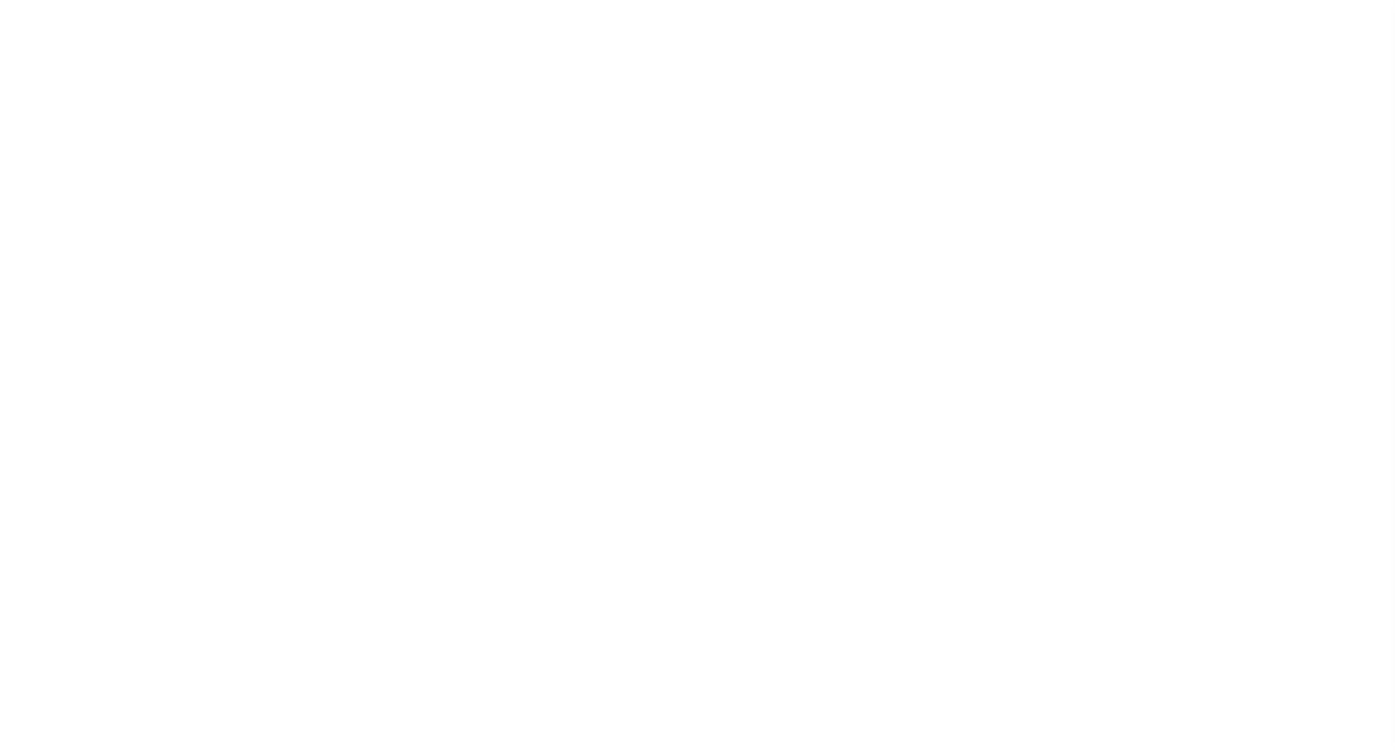
scroll to position [47, 0]
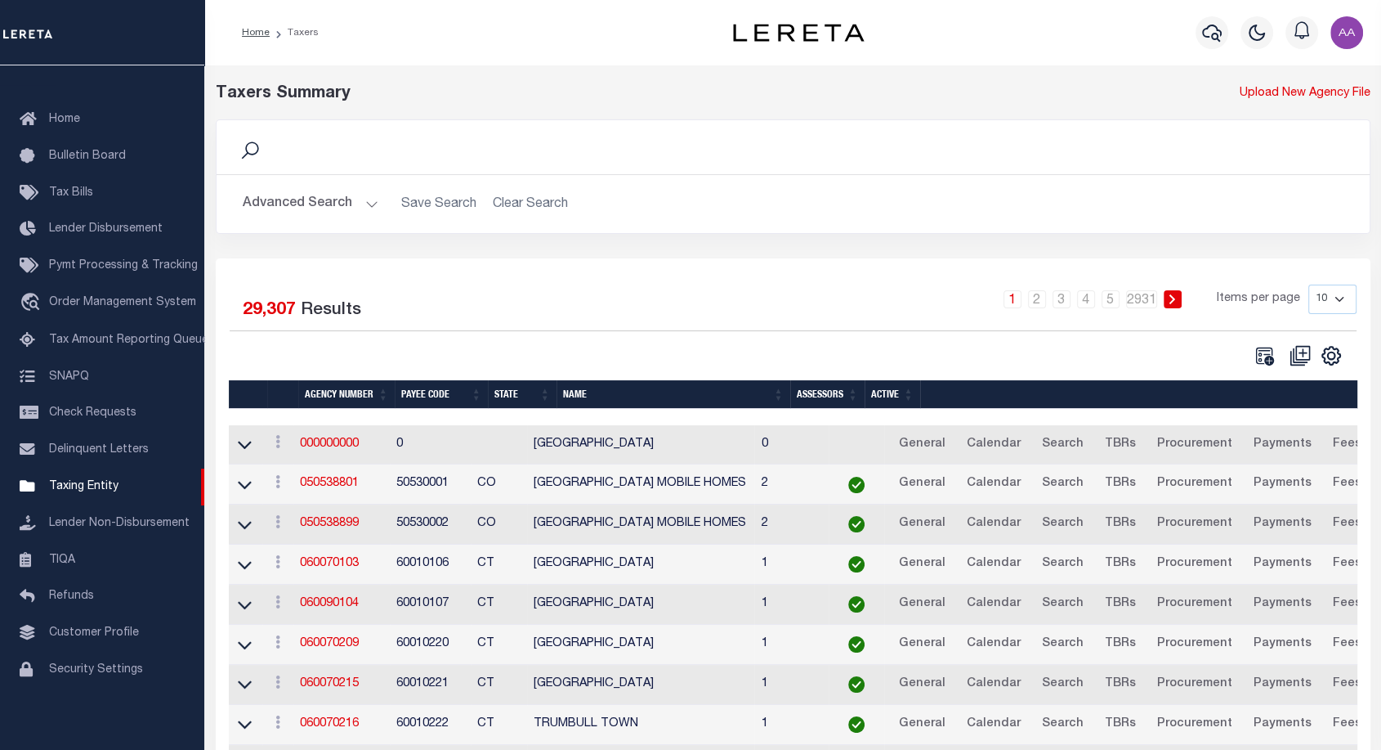
click at [357, 197] on button "Advanced Search" at bounding box center [311, 204] width 136 height 32
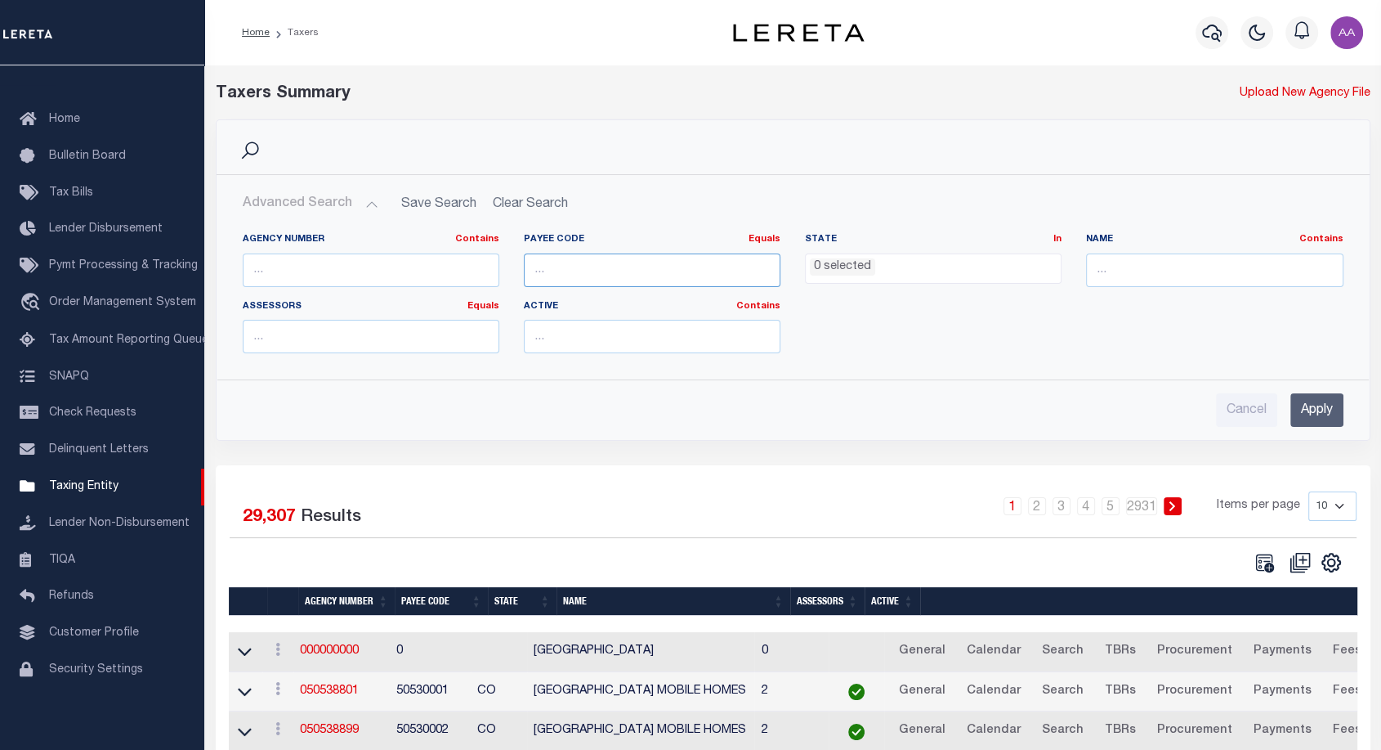
click at [648, 275] on input "number" at bounding box center [652, 270] width 257 height 34
paste input "3611904001"
type input "3611904001"
click at [1309, 396] on input "Apply" at bounding box center [1317, 410] width 53 height 34
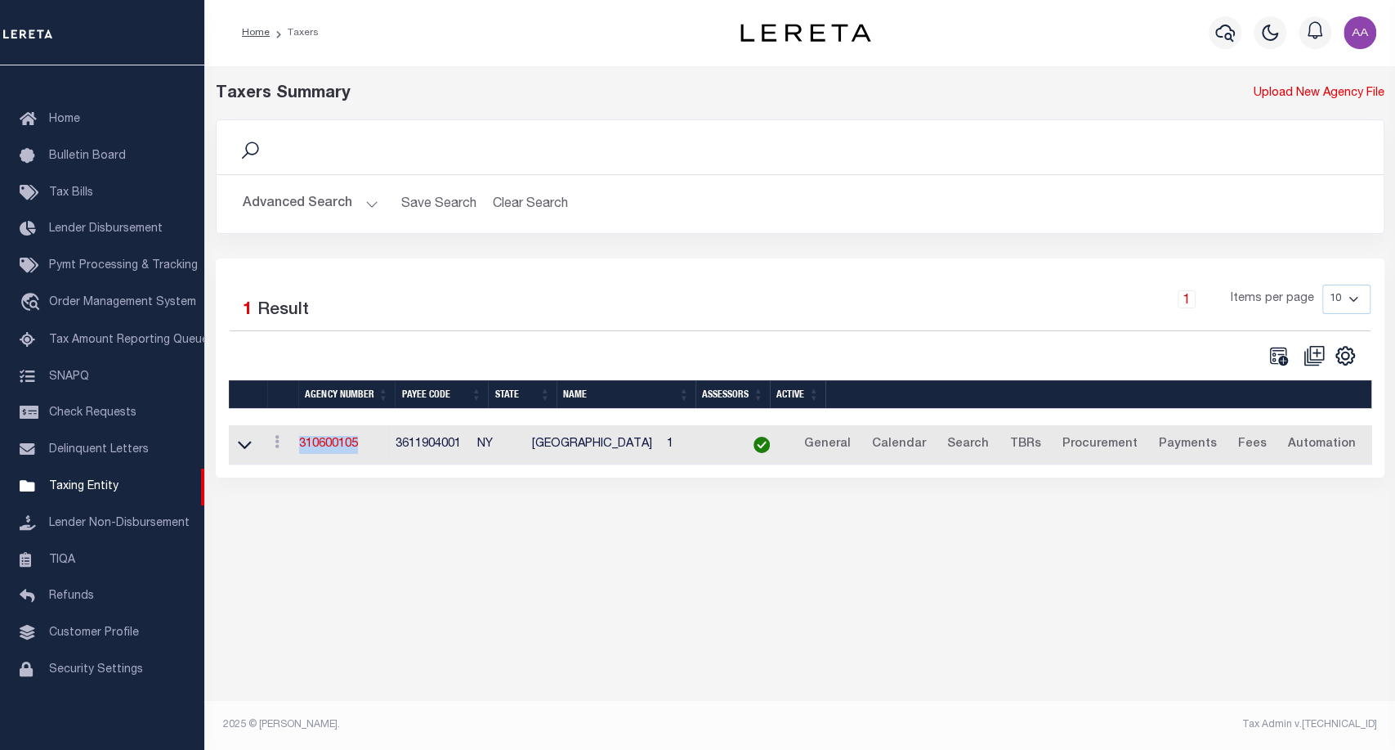
drag, startPoint x: 376, startPoint y: 445, endPoint x: 299, endPoint y: 450, distance: 77.0
click at [299, 450] on td "310600105" at bounding box center [341, 445] width 96 height 40
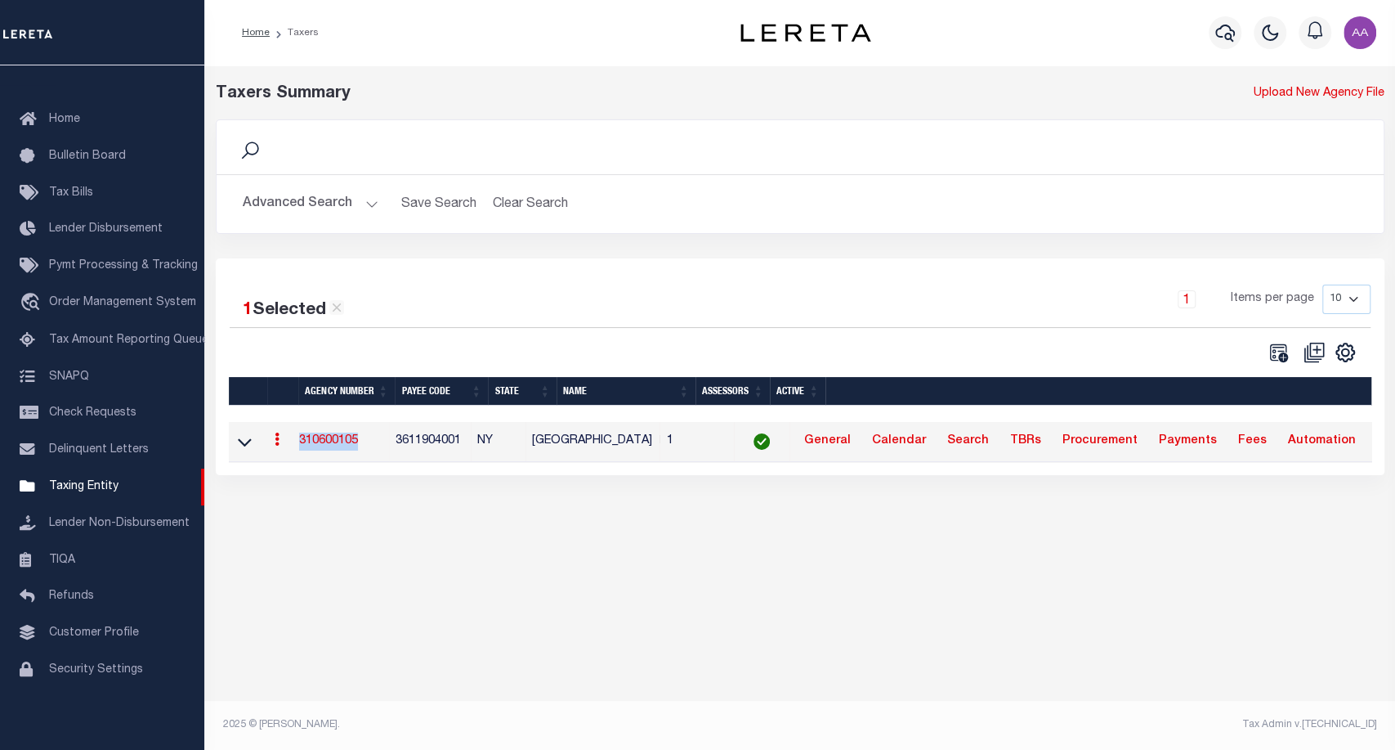
copy link "310600105"
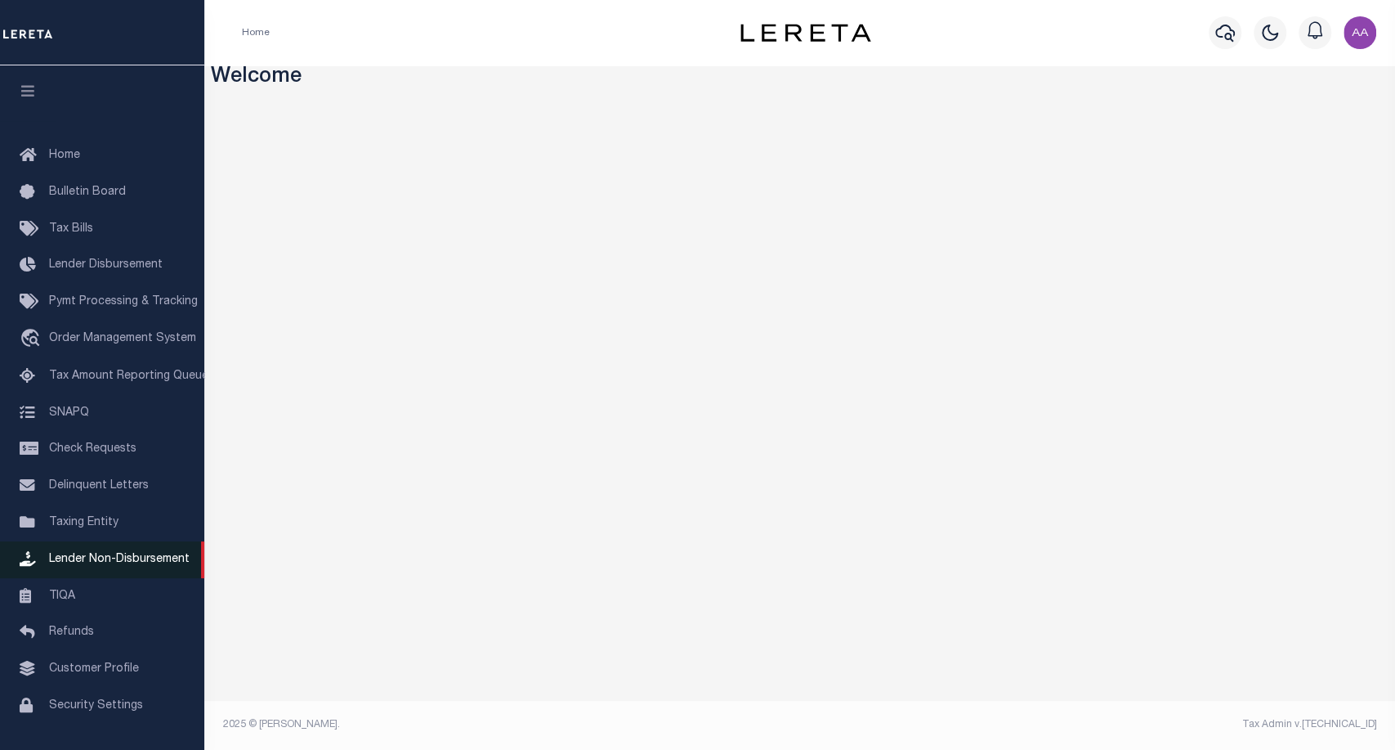
click at [114, 557] on link "Lender Non-Disbursement" at bounding box center [102, 559] width 204 height 37
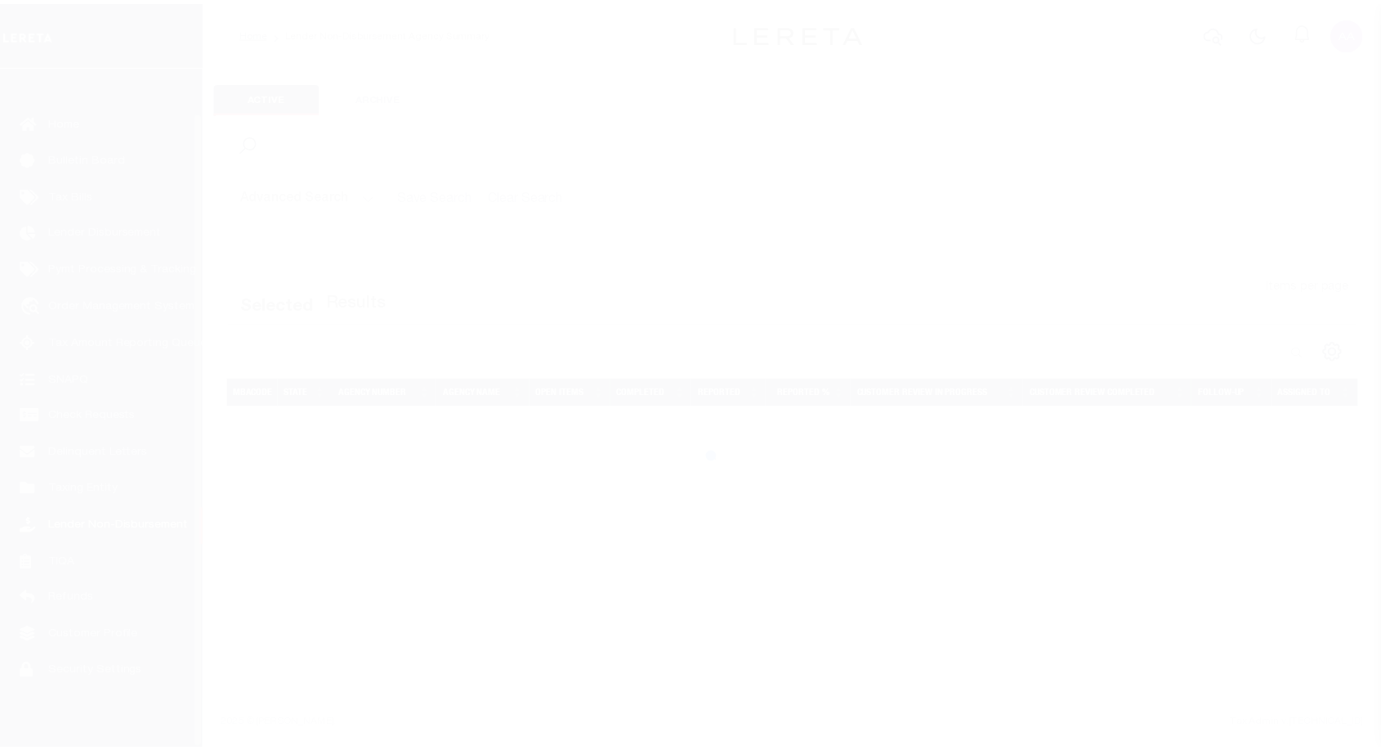
scroll to position [47, 0]
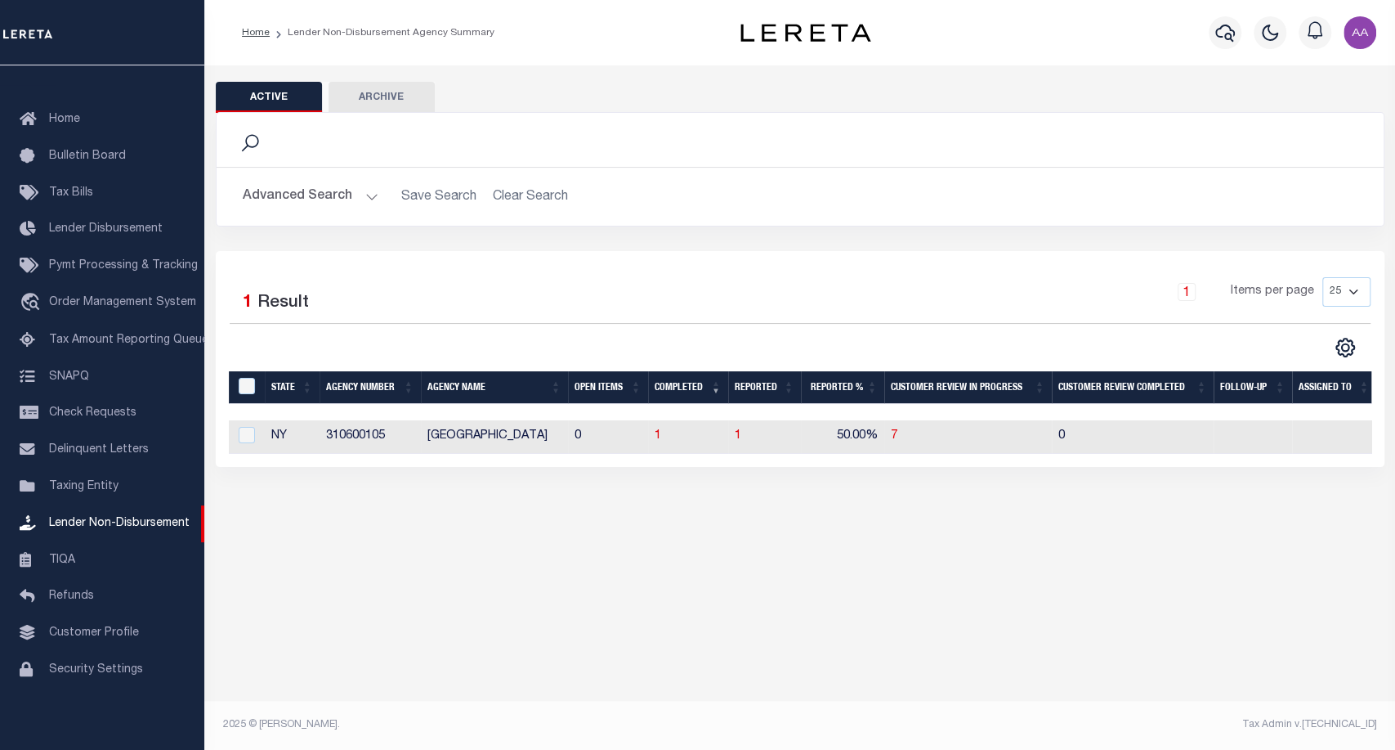
drag, startPoint x: 533, startPoint y: 202, endPoint x: 351, endPoint y: 203, distance: 181.5
click at [351, 203] on h2 "Advanced Search Save Search Clear Search LNDActiveAgencySummaryGridWrapper_dyna…" at bounding box center [800, 197] width 1141 height 32
click at [351, 203] on button "Advanced Search" at bounding box center [311, 197] width 136 height 32
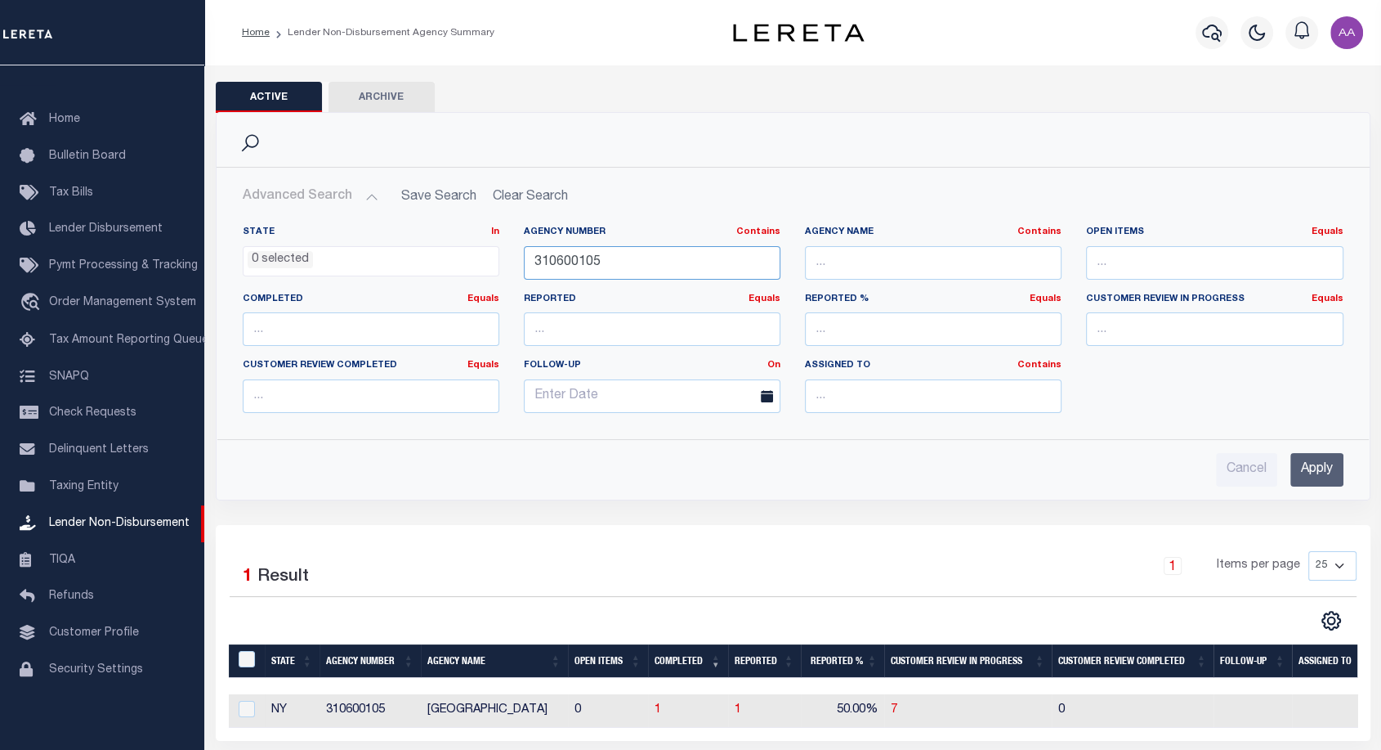
drag, startPoint x: 639, startPoint y: 264, endPoint x: 432, endPoint y: 302, distance: 211.1
click at [432, 302] on div "State In In AK AL AR AZ CA CO CT DC DE FL GA GU HI IA ID IL IN KS KY LA MA MD M…" at bounding box center [794, 326] width 1126 height 200
click at [1327, 463] on input "Apply" at bounding box center [1317, 470] width 53 height 34
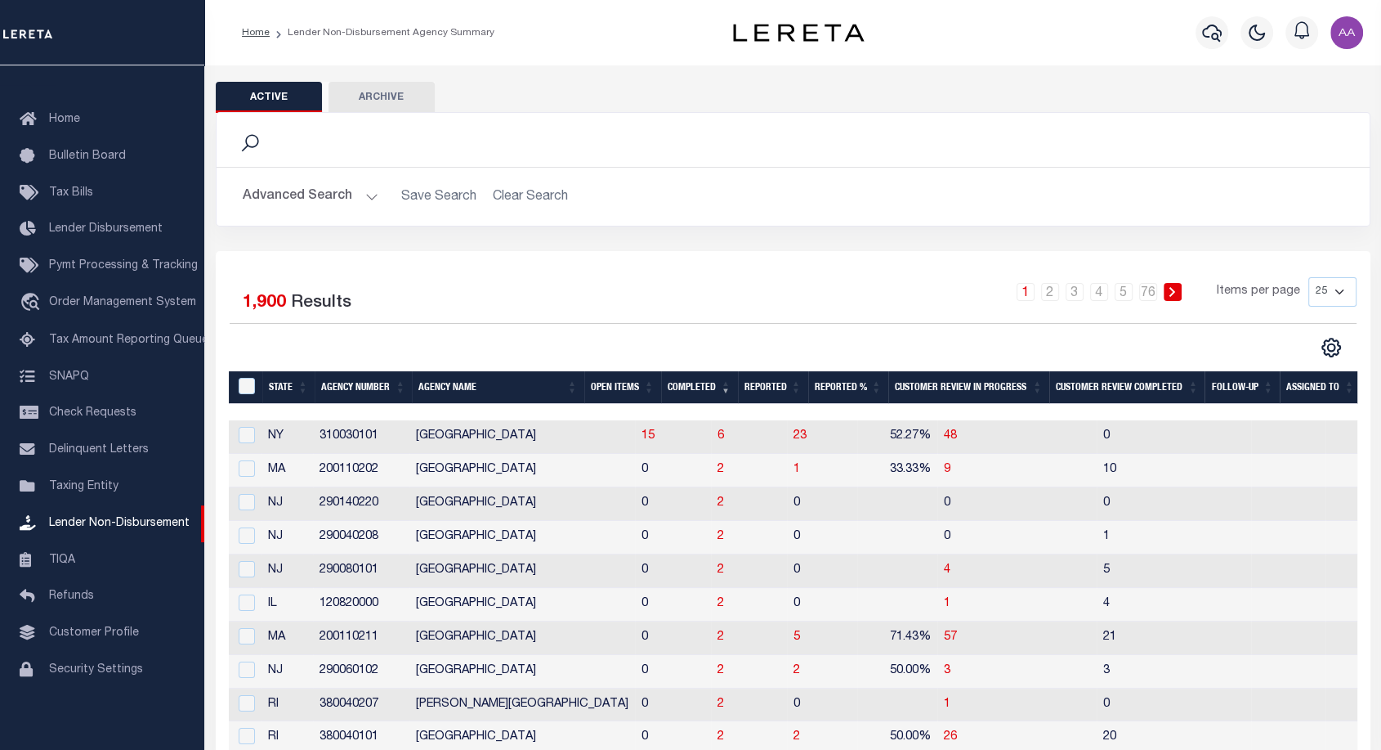
click at [688, 395] on th "Completed" at bounding box center [699, 388] width 77 height 34
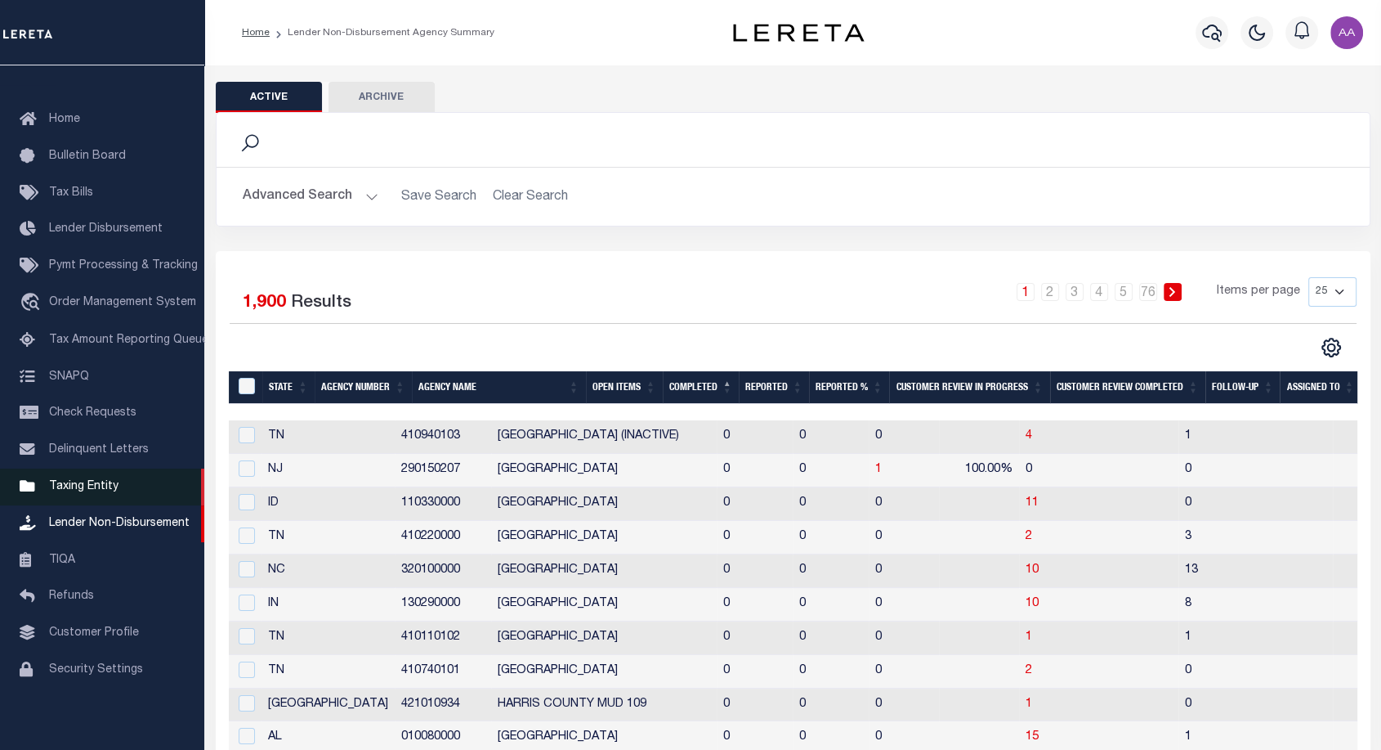
click at [123, 481] on link "Taxing Entity" at bounding box center [102, 486] width 204 height 37
click at [342, 193] on button "Advanced Search" at bounding box center [311, 197] width 136 height 32
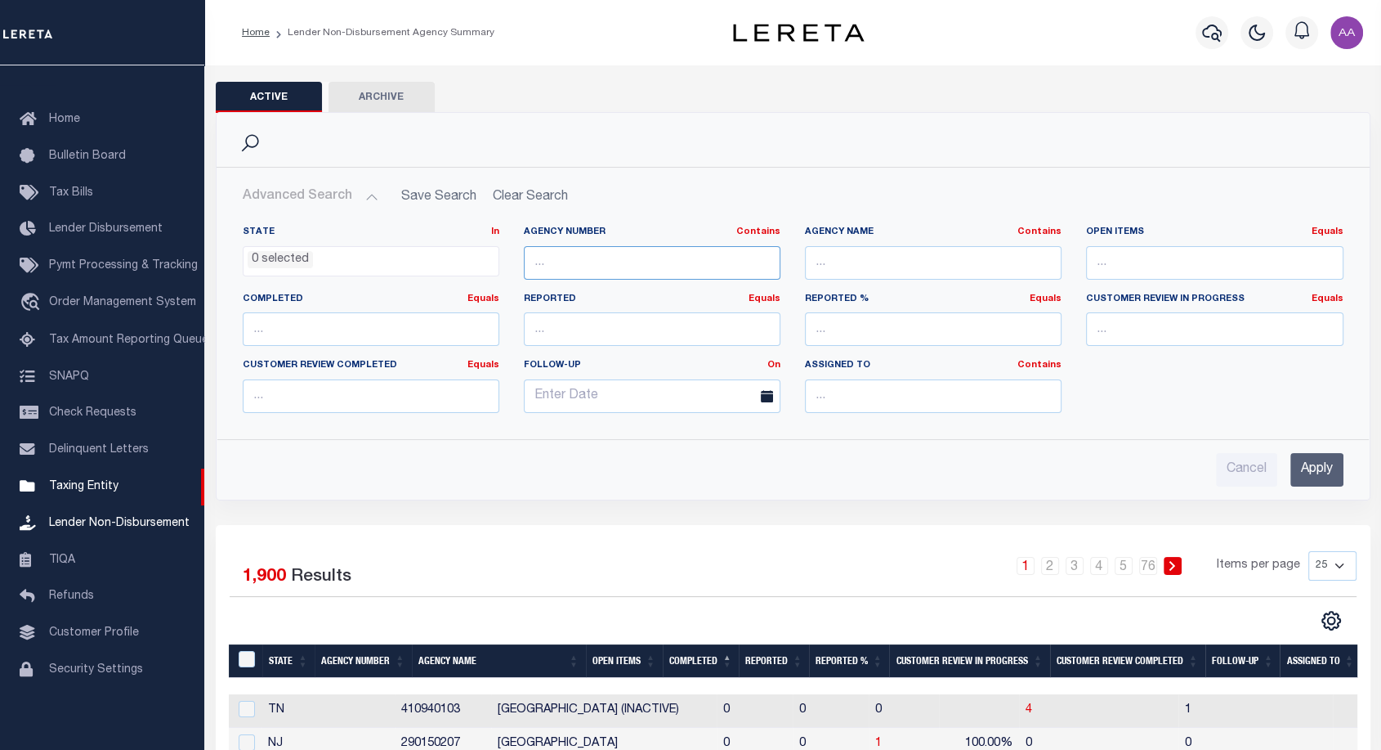
click at [577, 263] on input "text" at bounding box center [652, 263] width 257 height 34
paste input "310600105"
type input "310600105"
click at [1335, 467] on input "Apply" at bounding box center [1317, 470] width 53 height 34
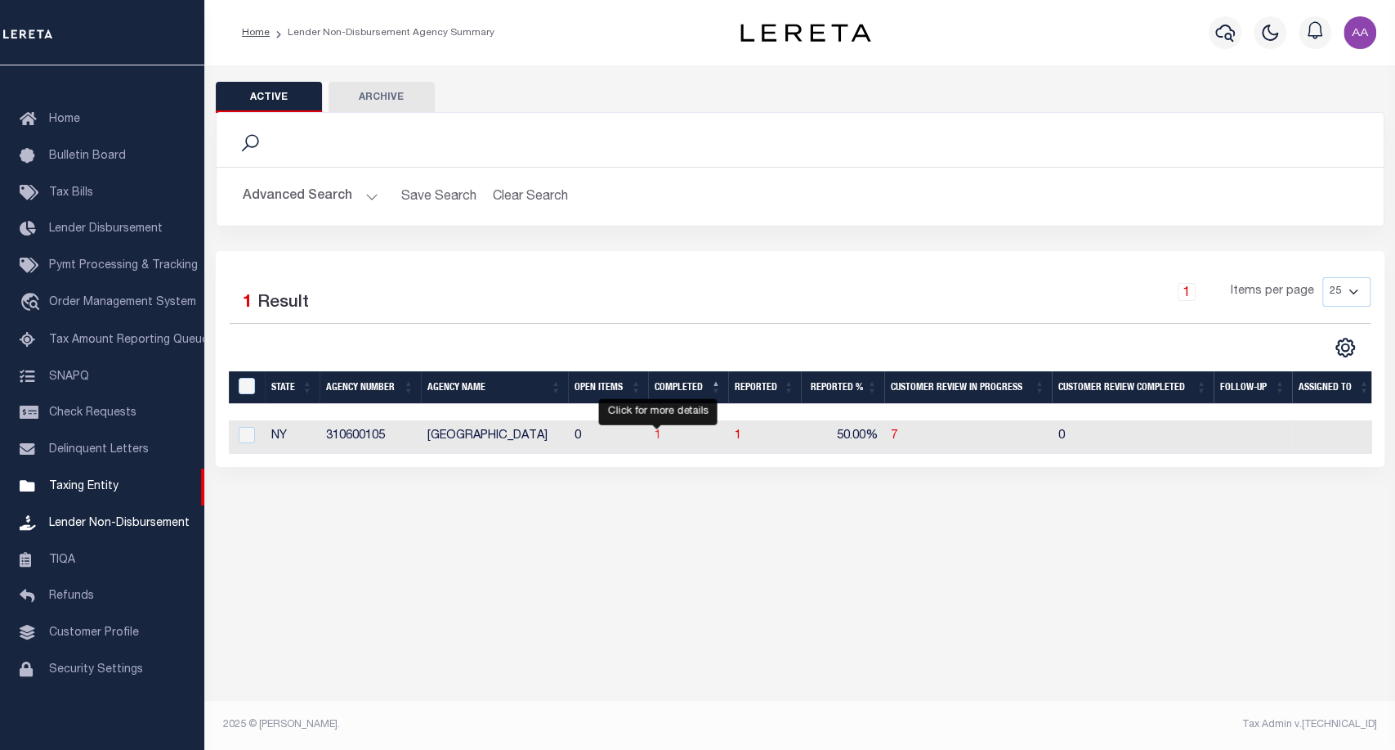
click at [656, 436] on span "1" at bounding box center [658, 435] width 7 height 11
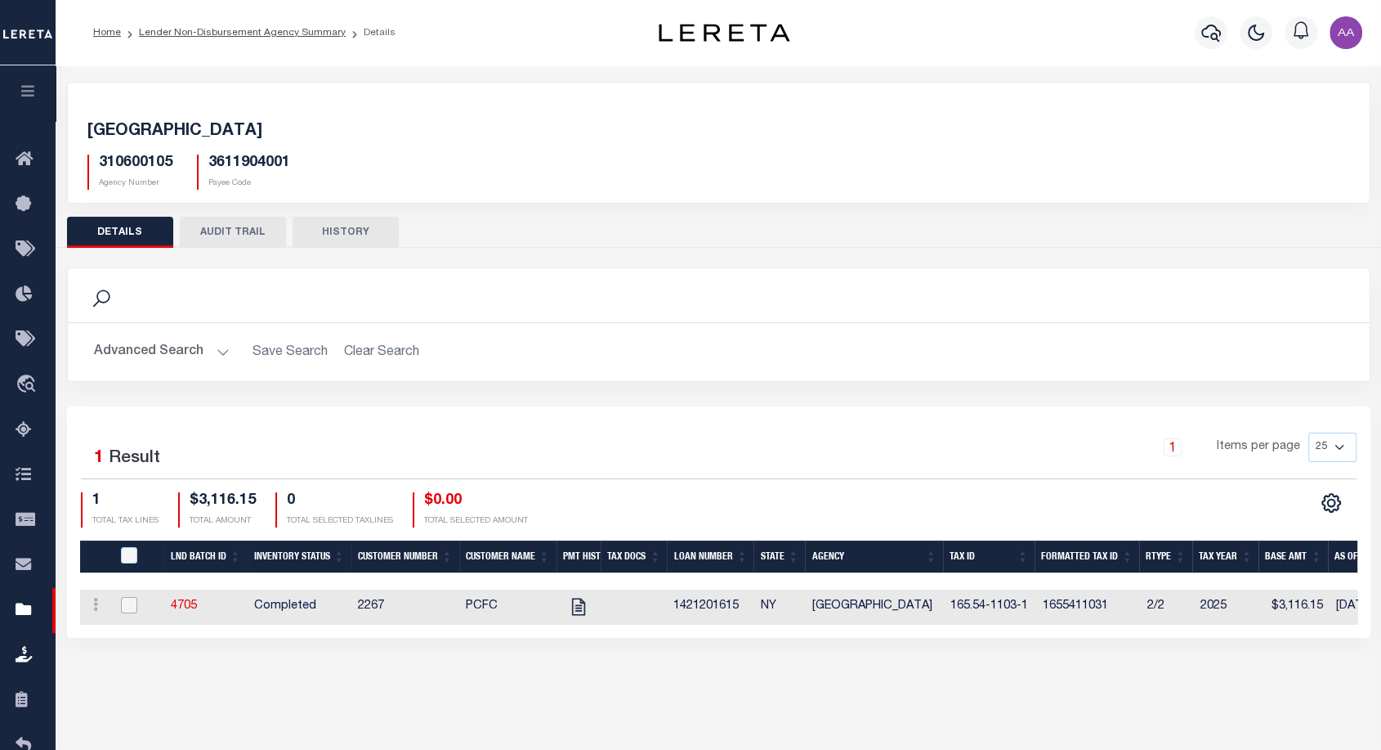
click at [132, 603] on input "checkbox" at bounding box center [129, 605] width 16 height 16
checkbox input "true"
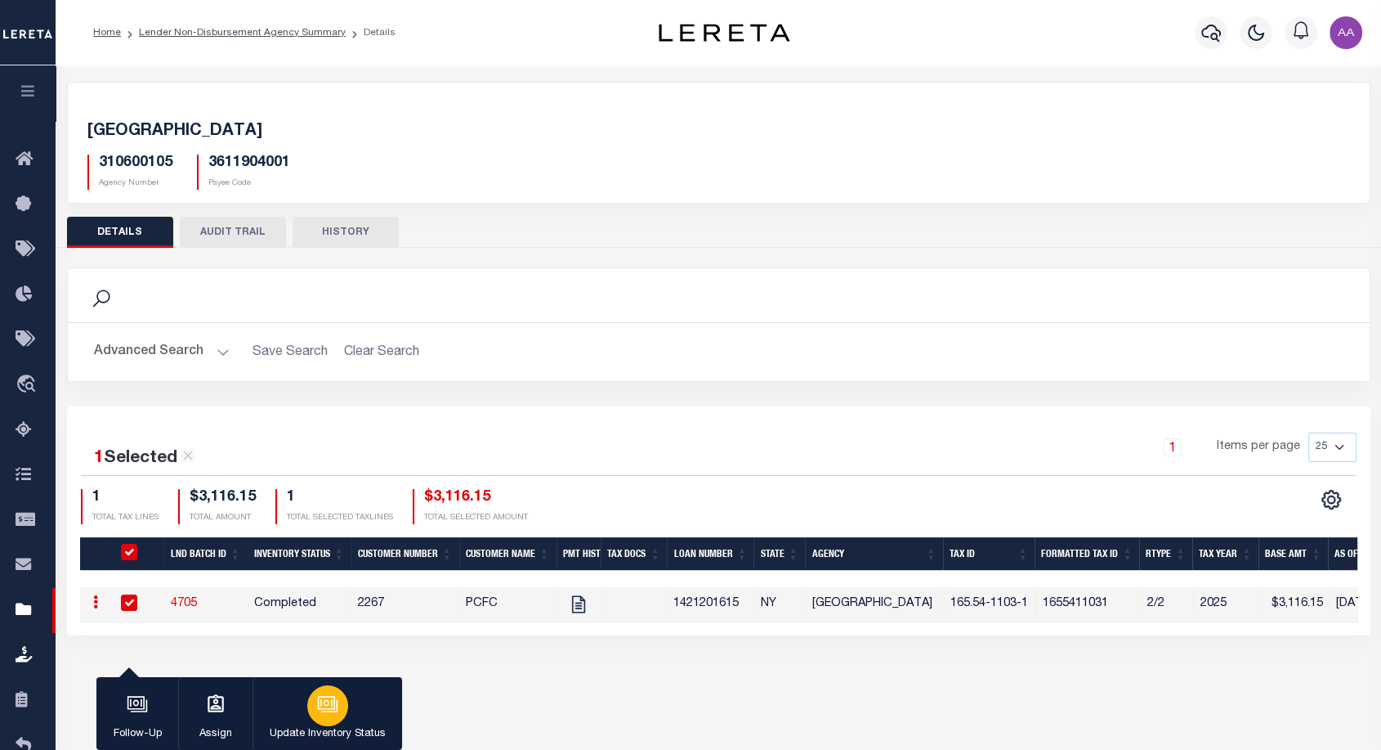
click at [327, 709] on icon "button" at bounding box center [325, 702] width 17 height 13
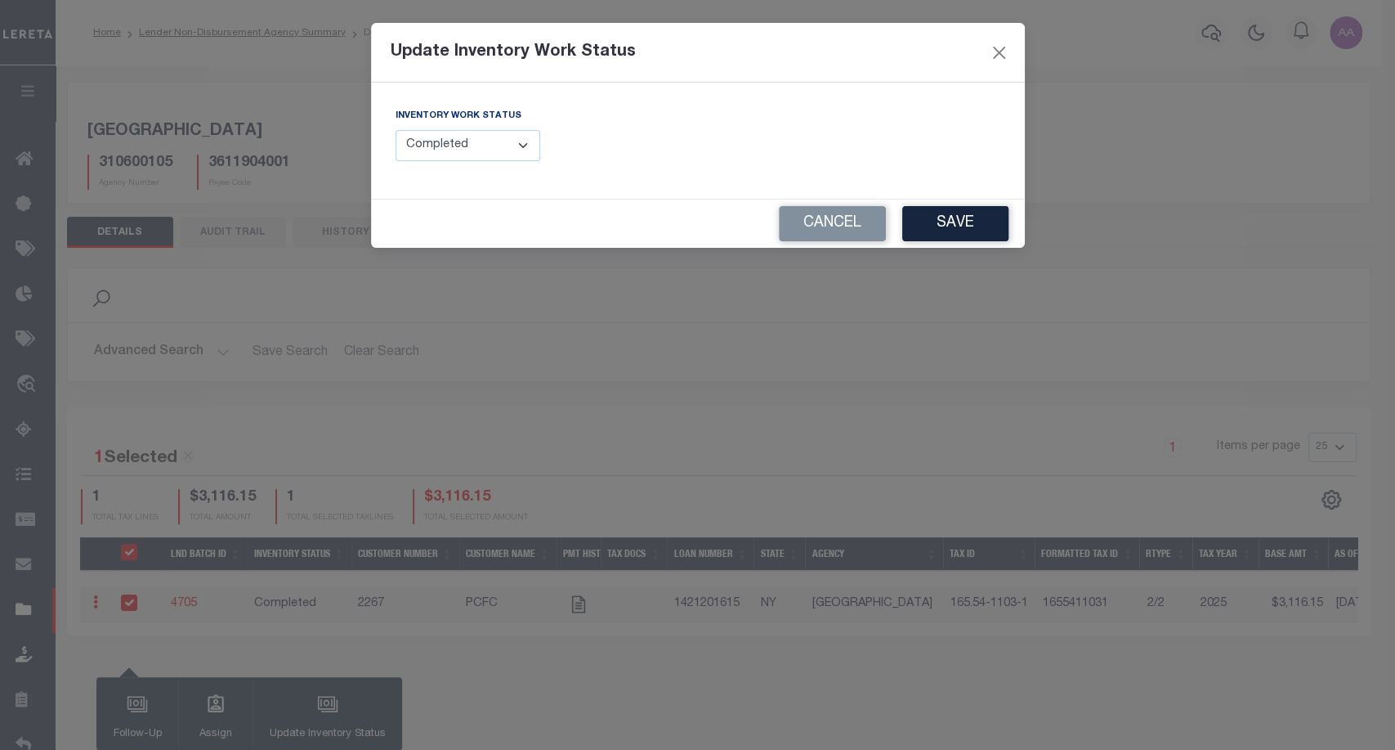
click at [451, 150] on select "--Select-- Open Completed Reported" at bounding box center [468, 146] width 145 height 32
select select "Reported"
click at [396, 130] on select "--Select-- Open Completed Reported" at bounding box center [468, 146] width 145 height 32
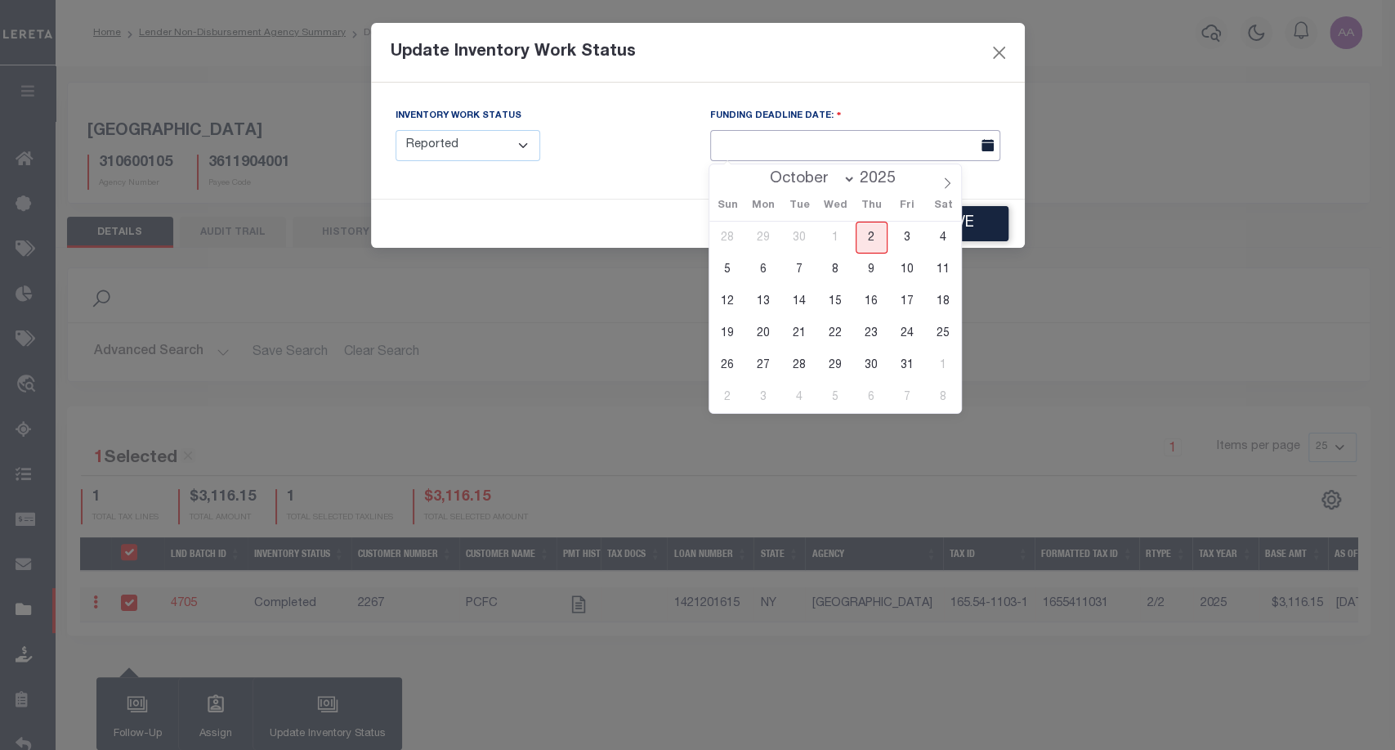
click at [808, 141] on input "text" at bounding box center [855, 146] width 290 height 32
click at [763, 298] on span "13" at bounding box center [764, 301] width 32 height 32
type input "10/13/2025"
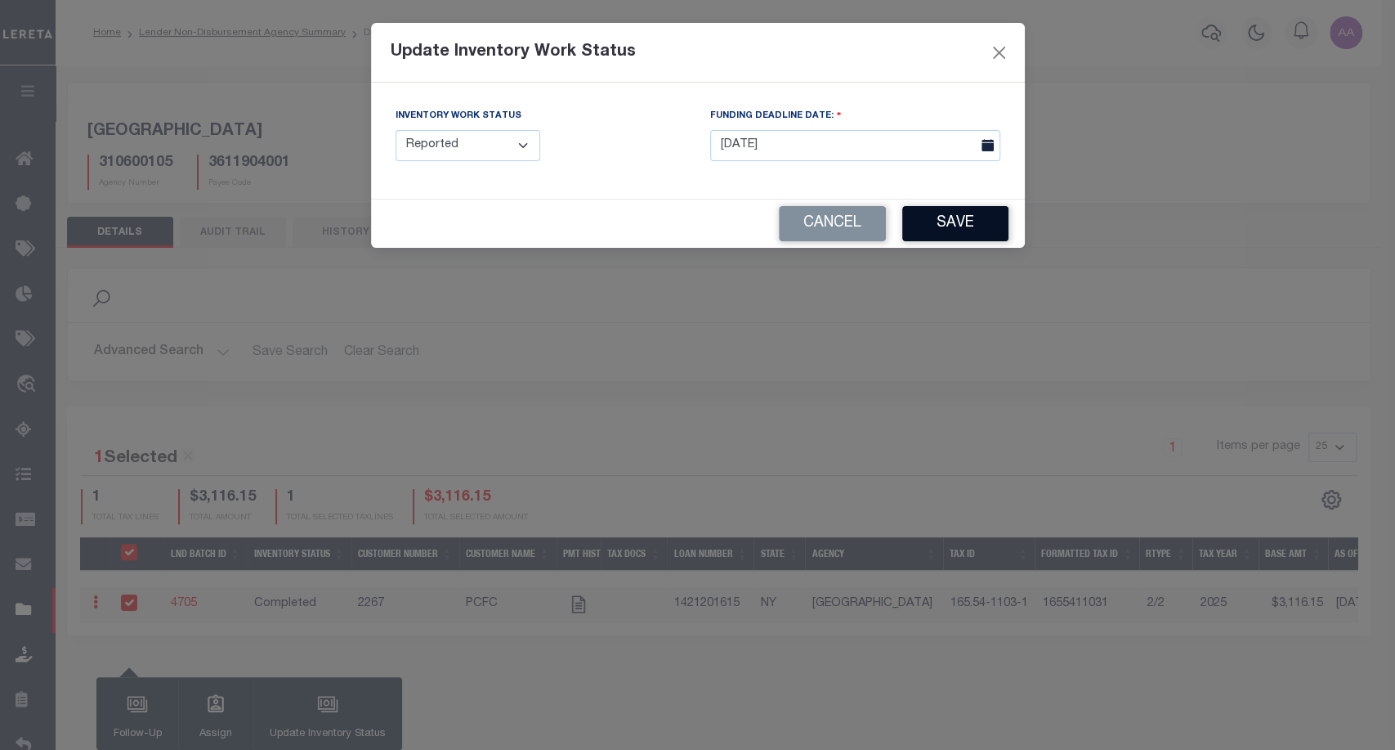
click at [955, 229] on button "Save" at bounding box center [955, 223] width 106 height 35
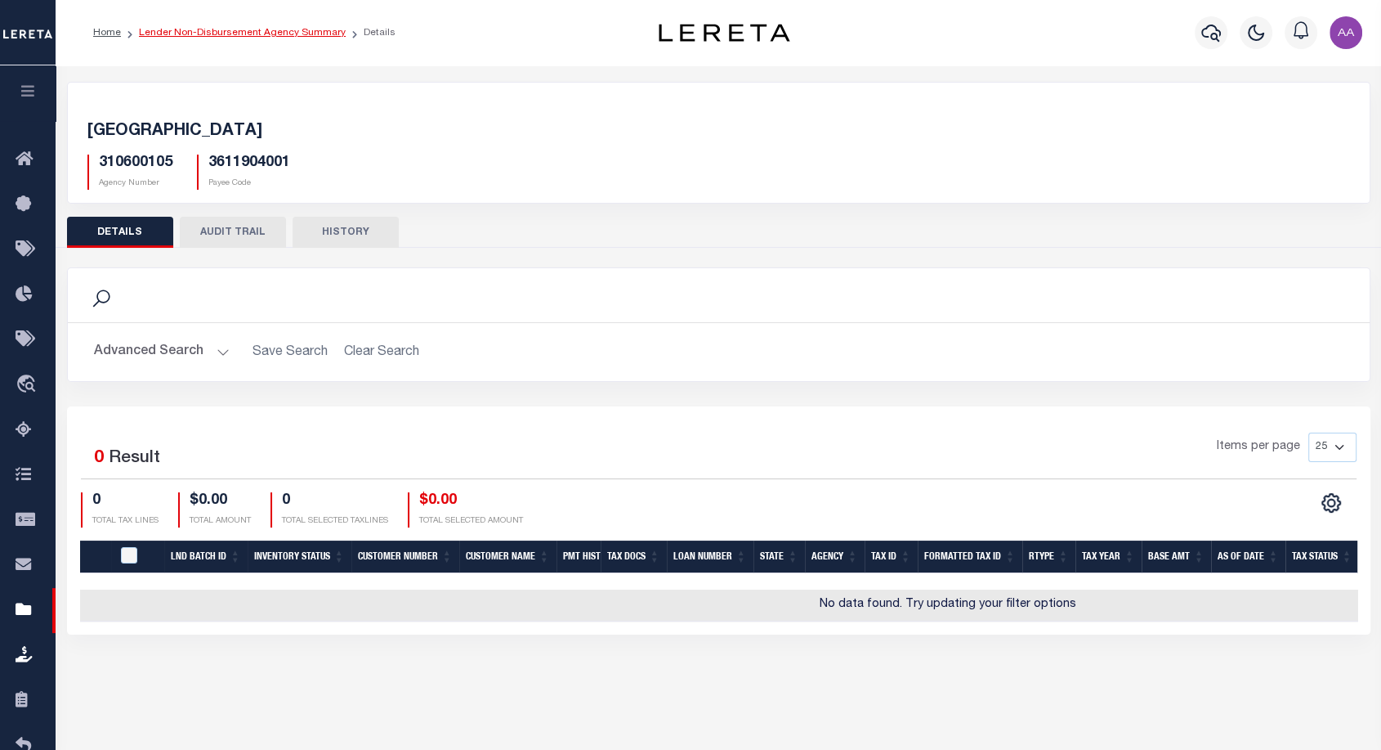
click at [239, 34] on link "Lender Non-Disbursement Agency Summary" at bounding box center [242, 33] width 207 height 10
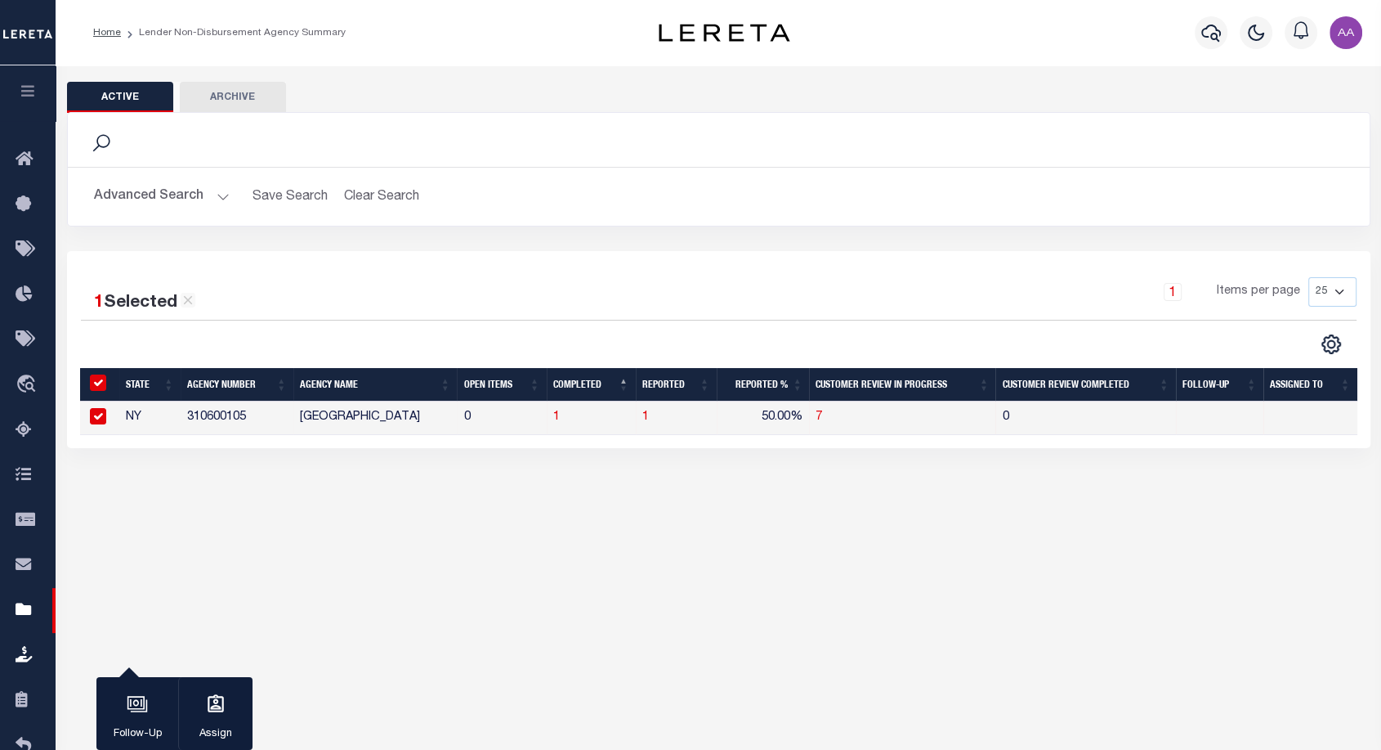
click at [375, 213] on div "Advanced Search Save Search Clear Search LNDActiveAgencySummaryGridWrapper_dyna…" at bounding box center [719, 197] width 1302 height 58
click at [384, 204] on button "Clear Search" at bounding box center [382, 197] width 89 height 32
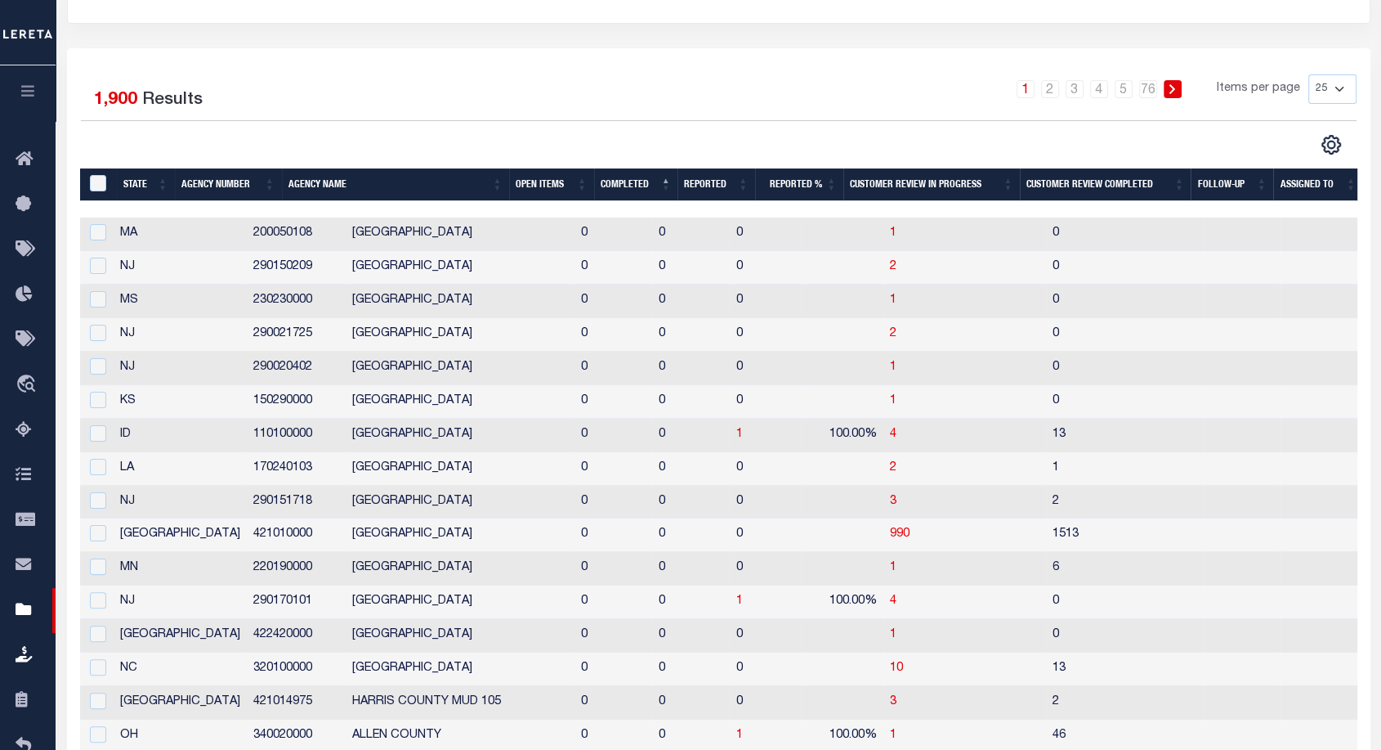
scroll to position [204, 0]
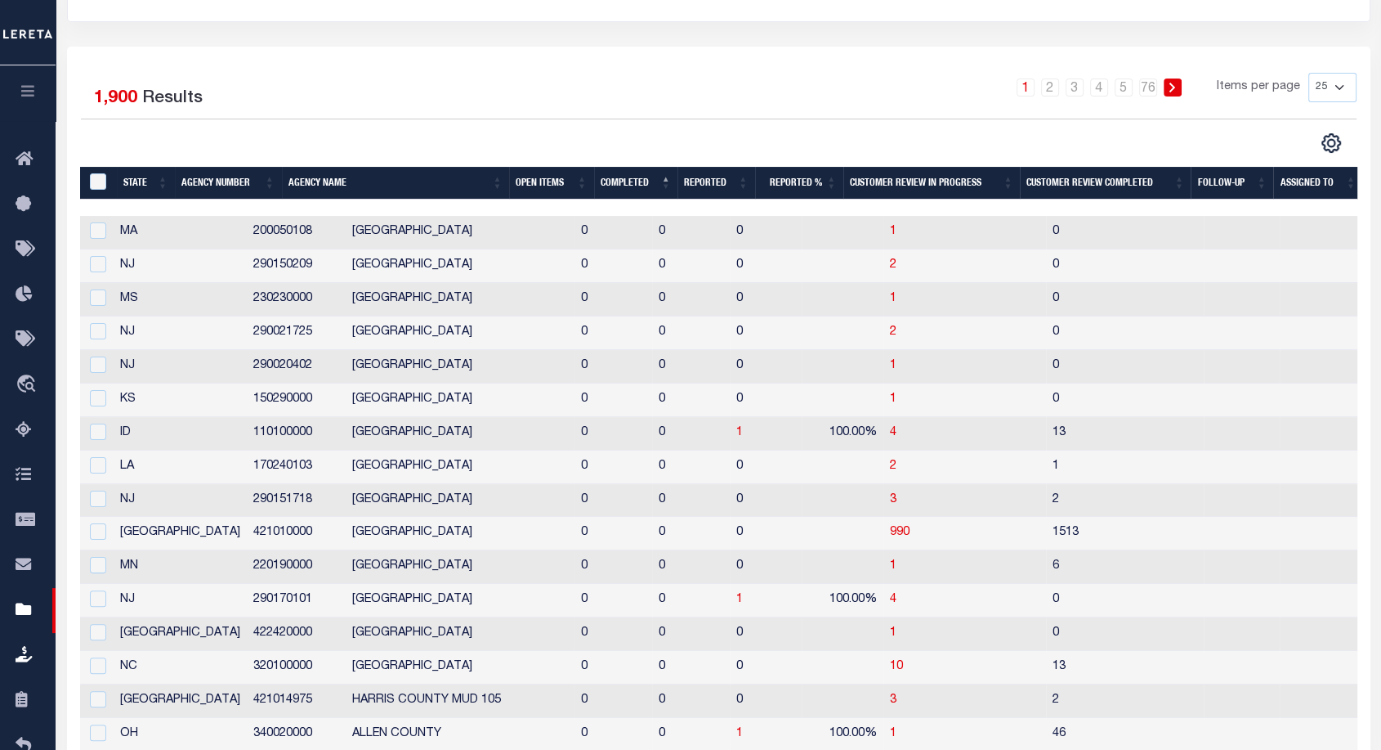
click at [616, 185] on th "Completed" at bounding box center [636, 184] width 84 height 34
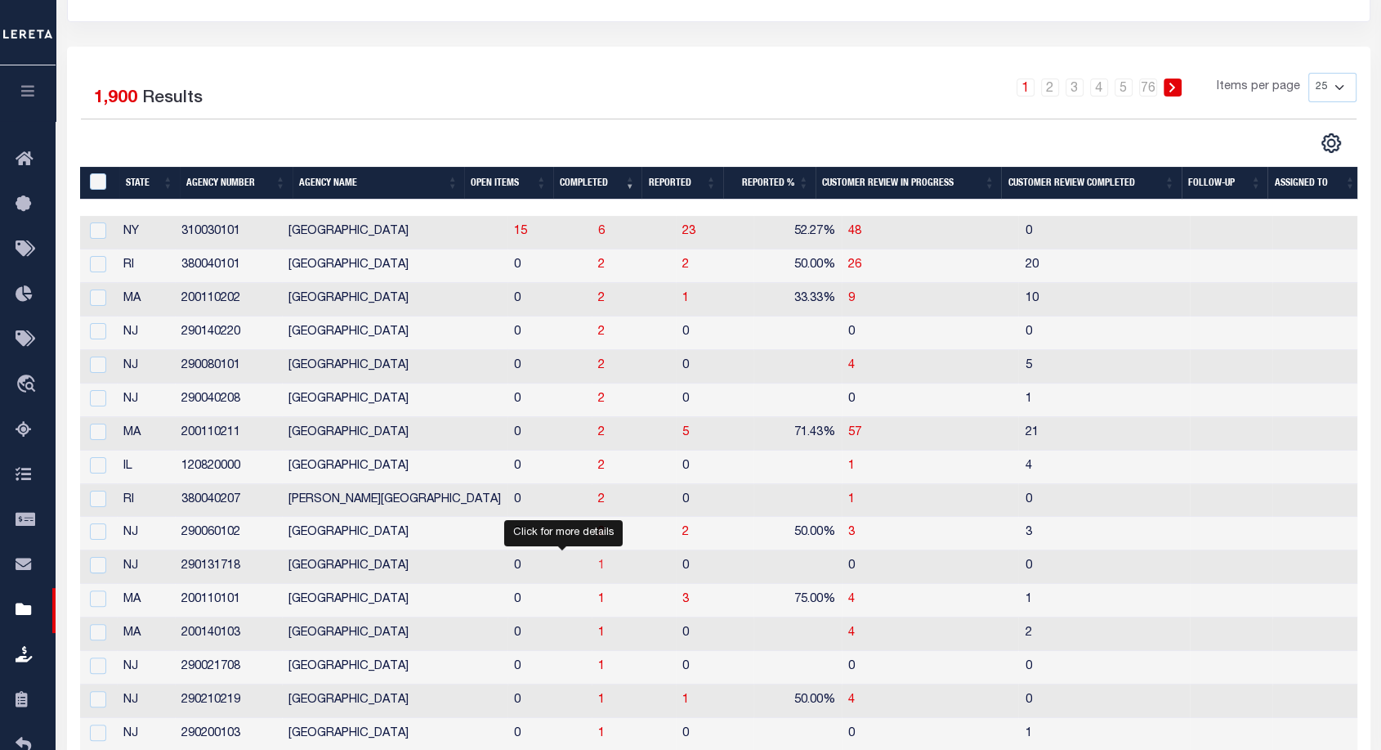
click at [598, 569] on span "1" at bounding box center [601, 565] width 7 height 11
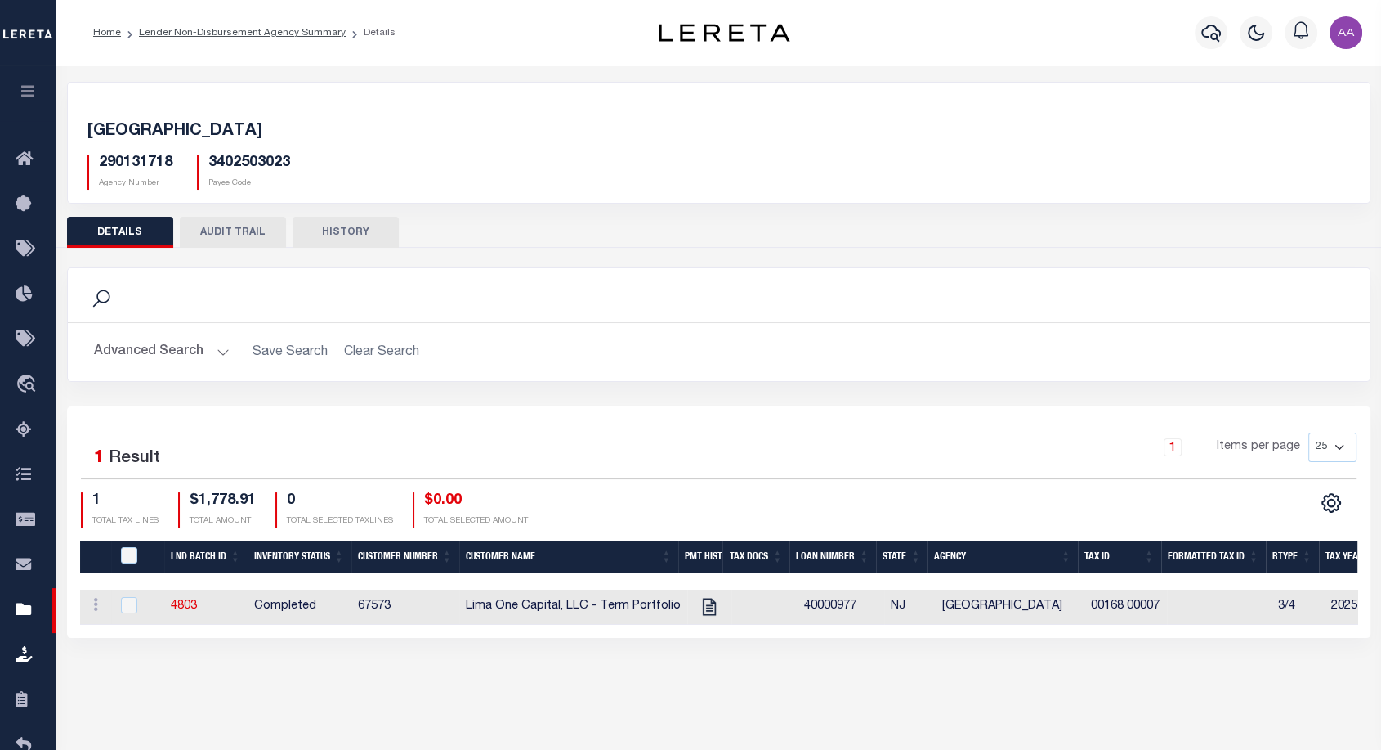
scroll to position [117, 0]
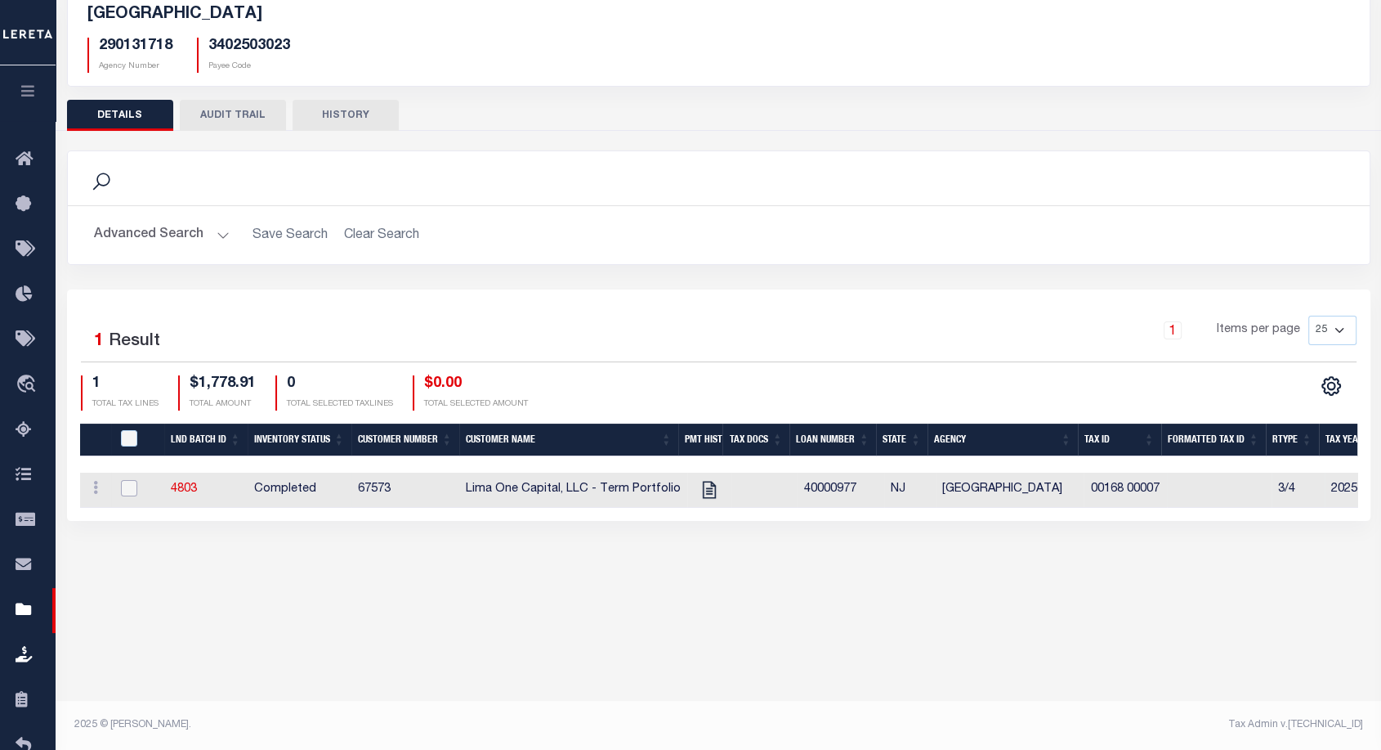
click at [135, 490] on input "checkbox" at bounding box center [129, 488] width 16 height 16
checkbox input "true"
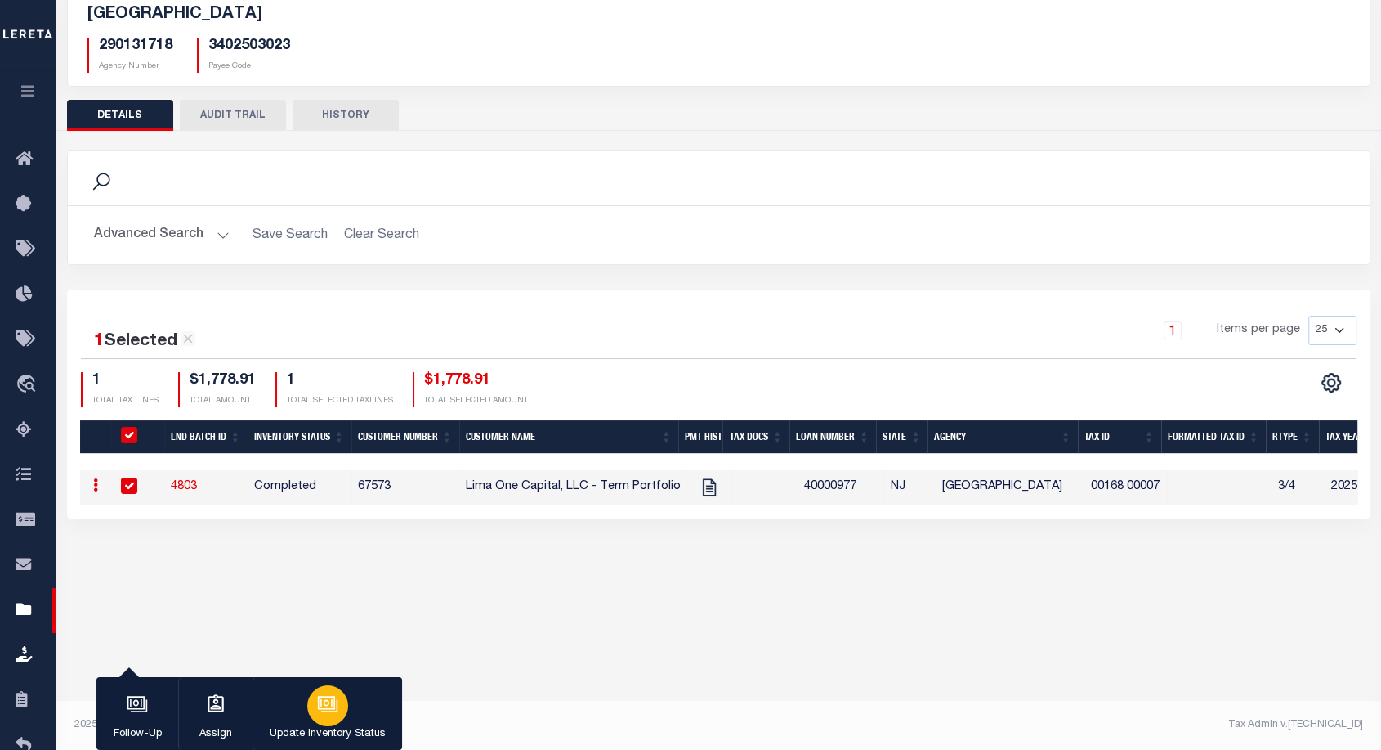
click at [316, 683] on button "Update Inventory Status" at bounding box center [328, 714] width 150 height 74
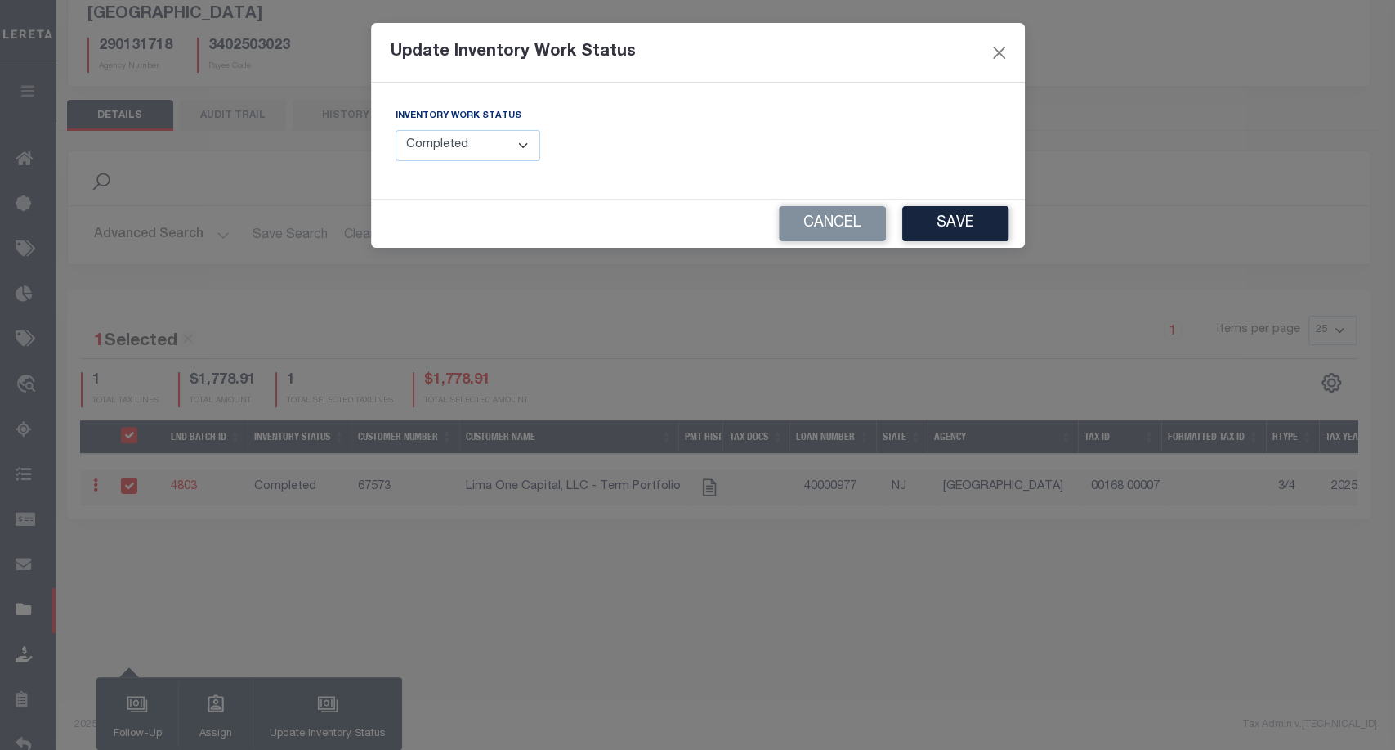
click at [490, 139] on select "--Select-- Open Completed Reported" at bounding box center [468, 146] width 145 height 32
select select "Reported"
click at [396, 130] on select "--Select-- Open Completed Reported" at bounding box center [468, 146] width 145 height 32
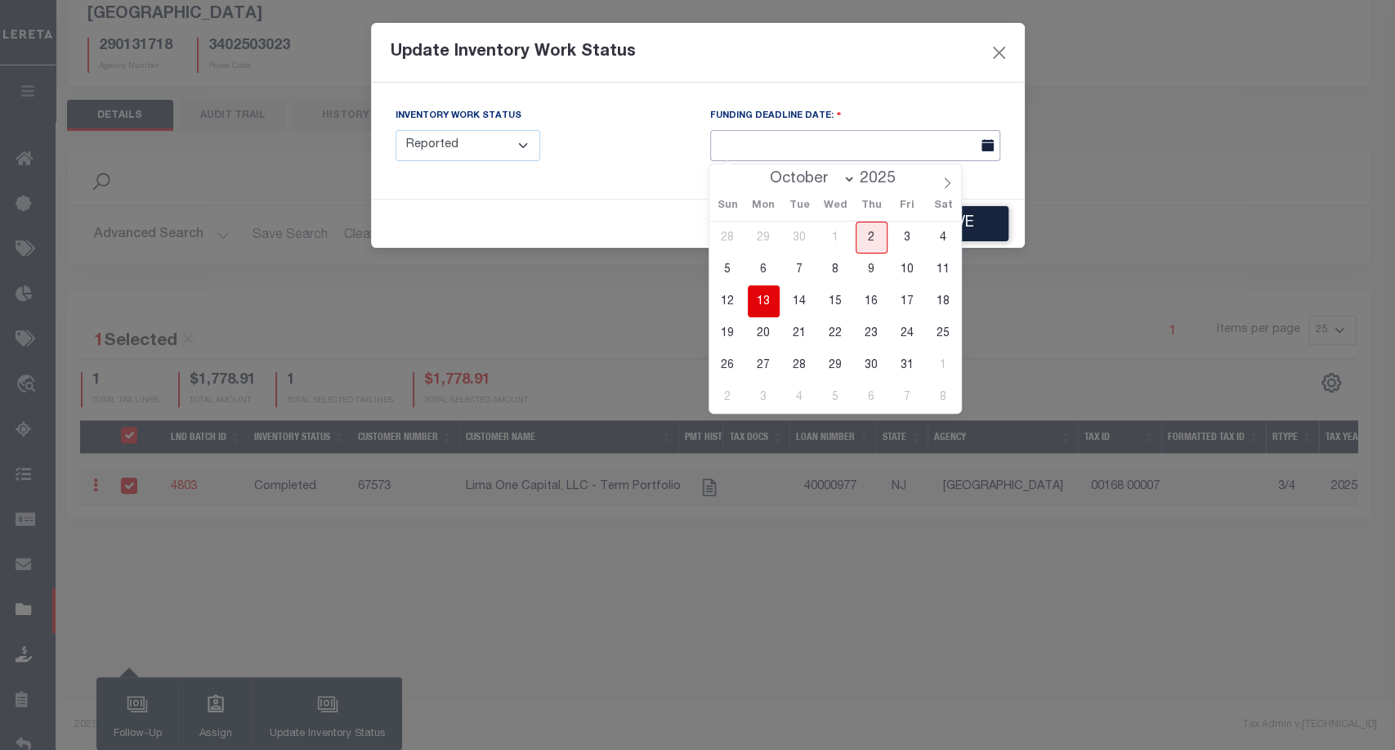
click at [862, 143] on input "text" at bounding box center [855, 146] width 290 height 32
click at [768, 338] on span "20" at bounding box center [764, 333] width 32 height 32
type input "10/20/2025"
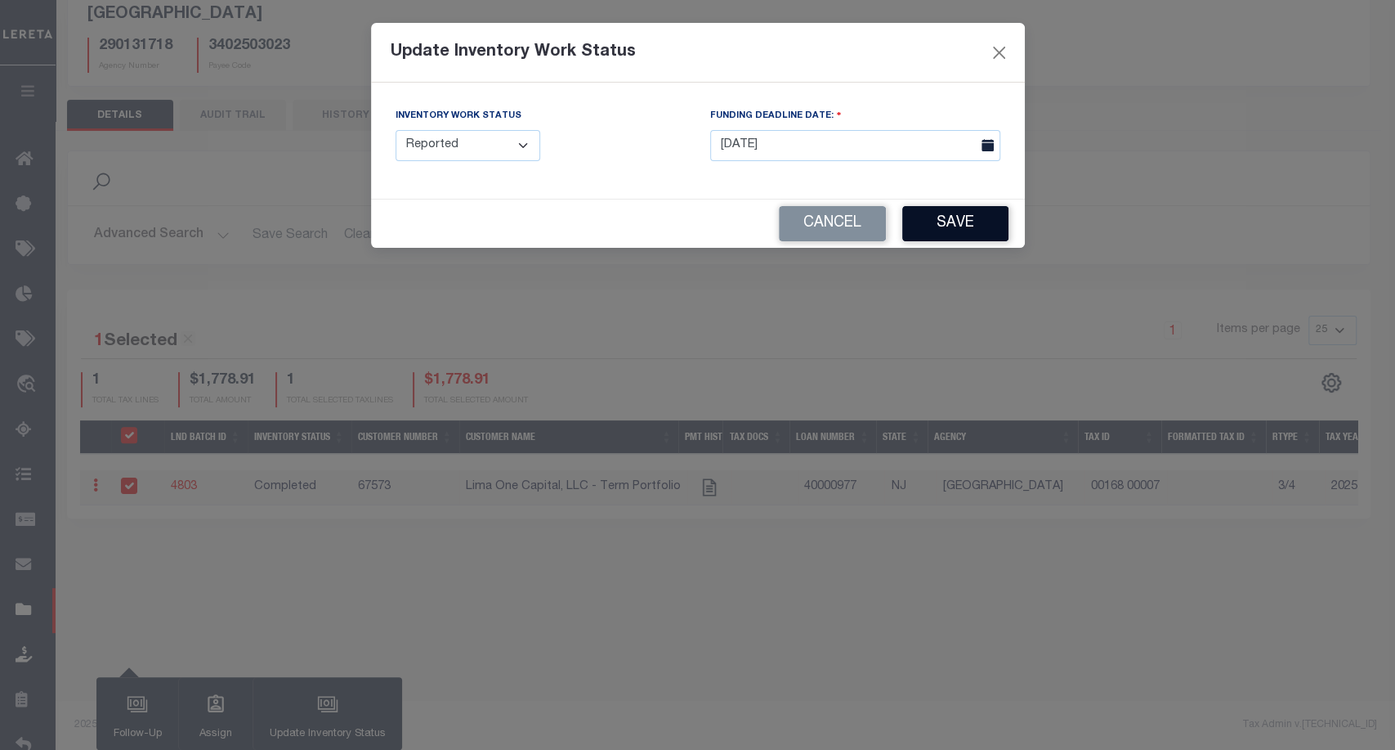
click at [961, 234] on button "Save" at bounding box center [955, 223] width 106 height 35
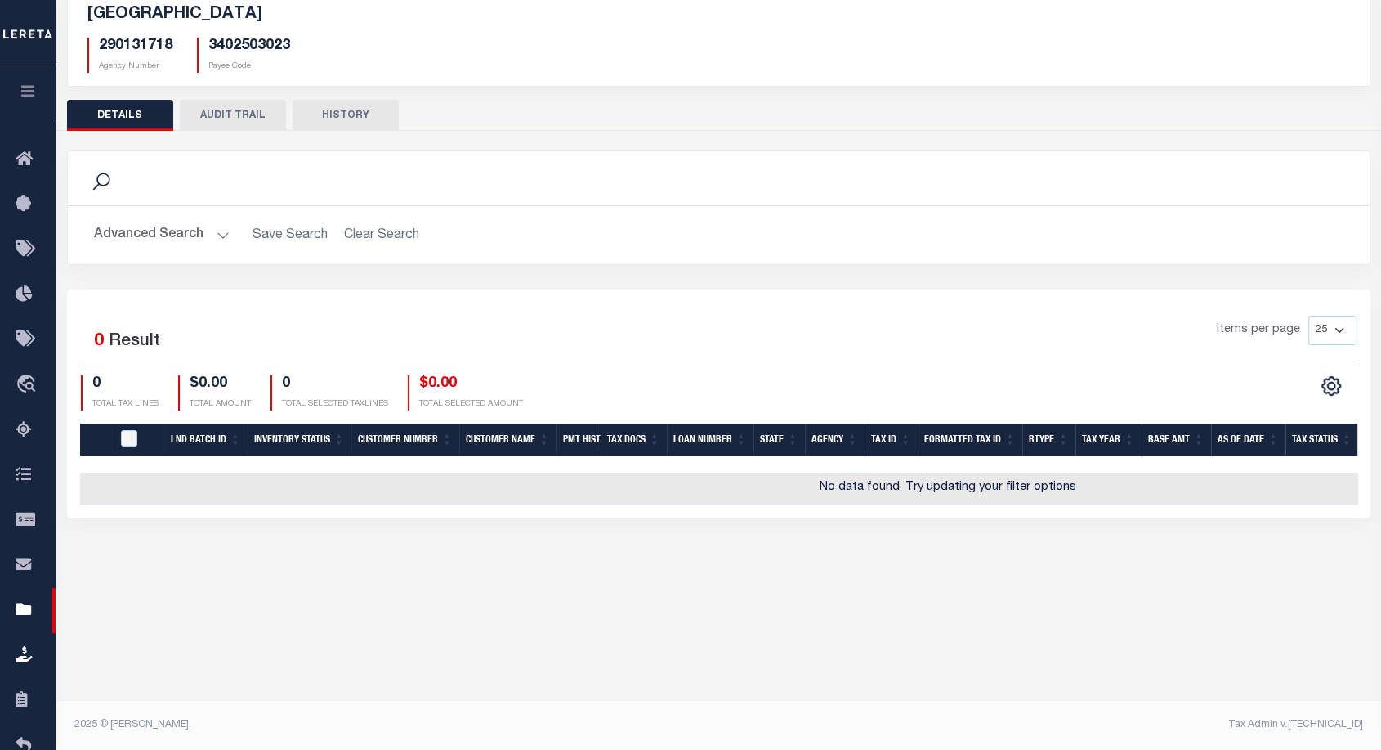
click at [229, 106] on button "AUDIT TRAIL" at bounding box center [233, 115] width 106 height 31
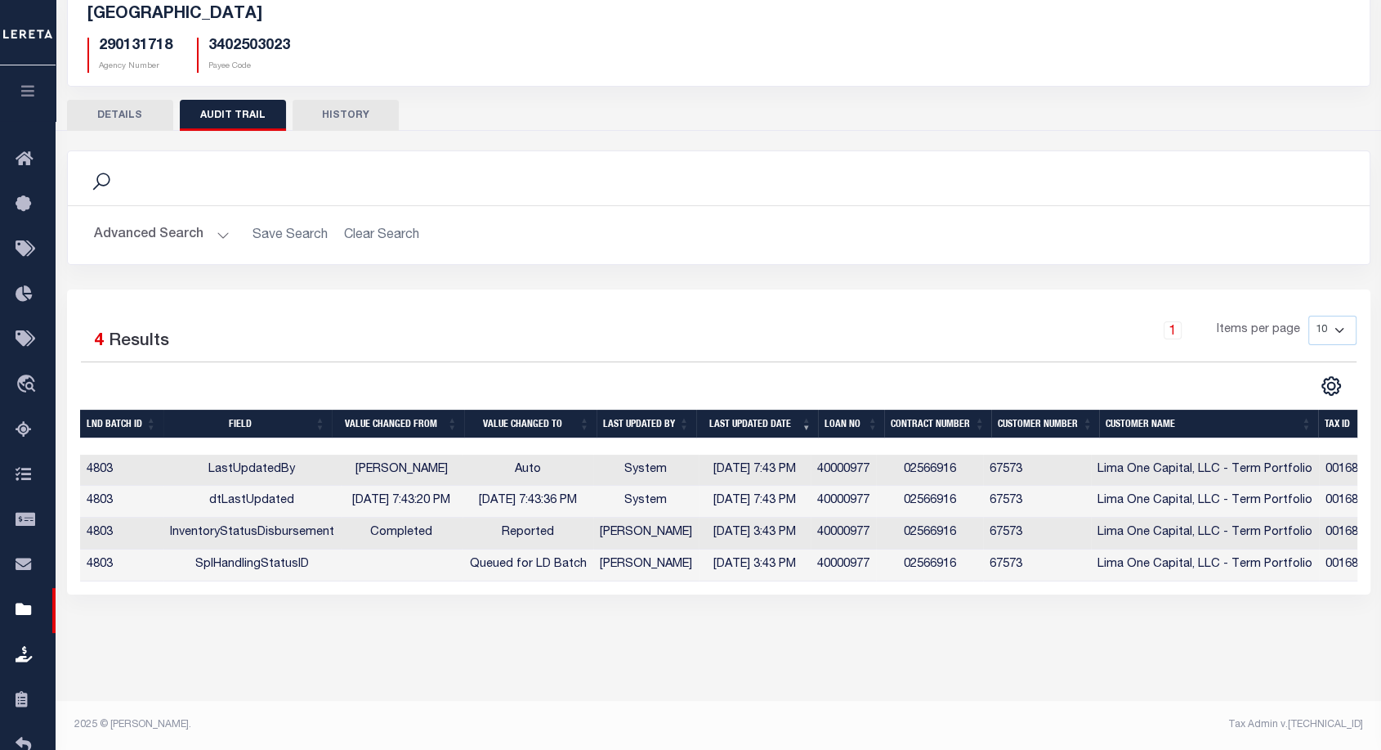
click at [156, 47] on h5 "290131718" at bounding box center [136, 47] width 74 height 18
copy h5 "290131718"
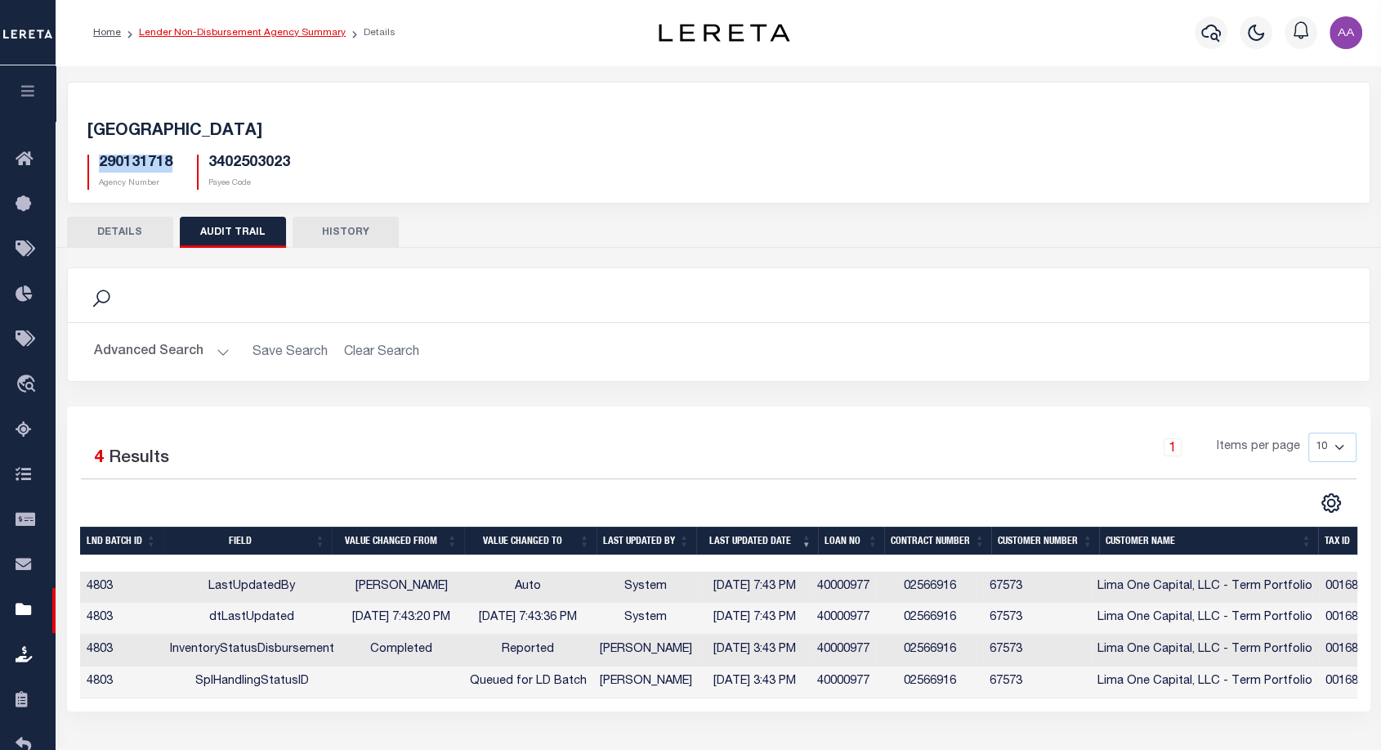
click at [235, 34] on link "Lender Non-Disbursement Agency Summary" at bounding box center [242, 33] width 207 height 10
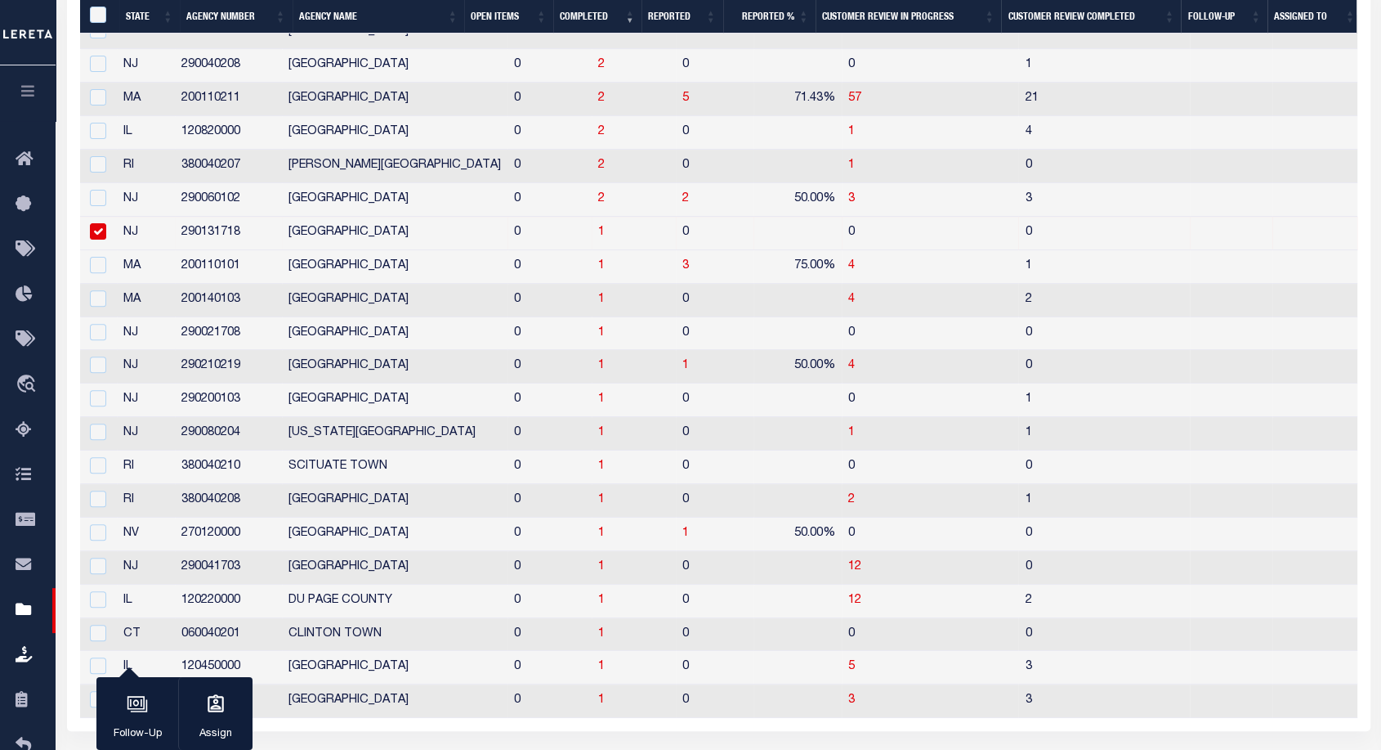
scroll to position [576, 0]
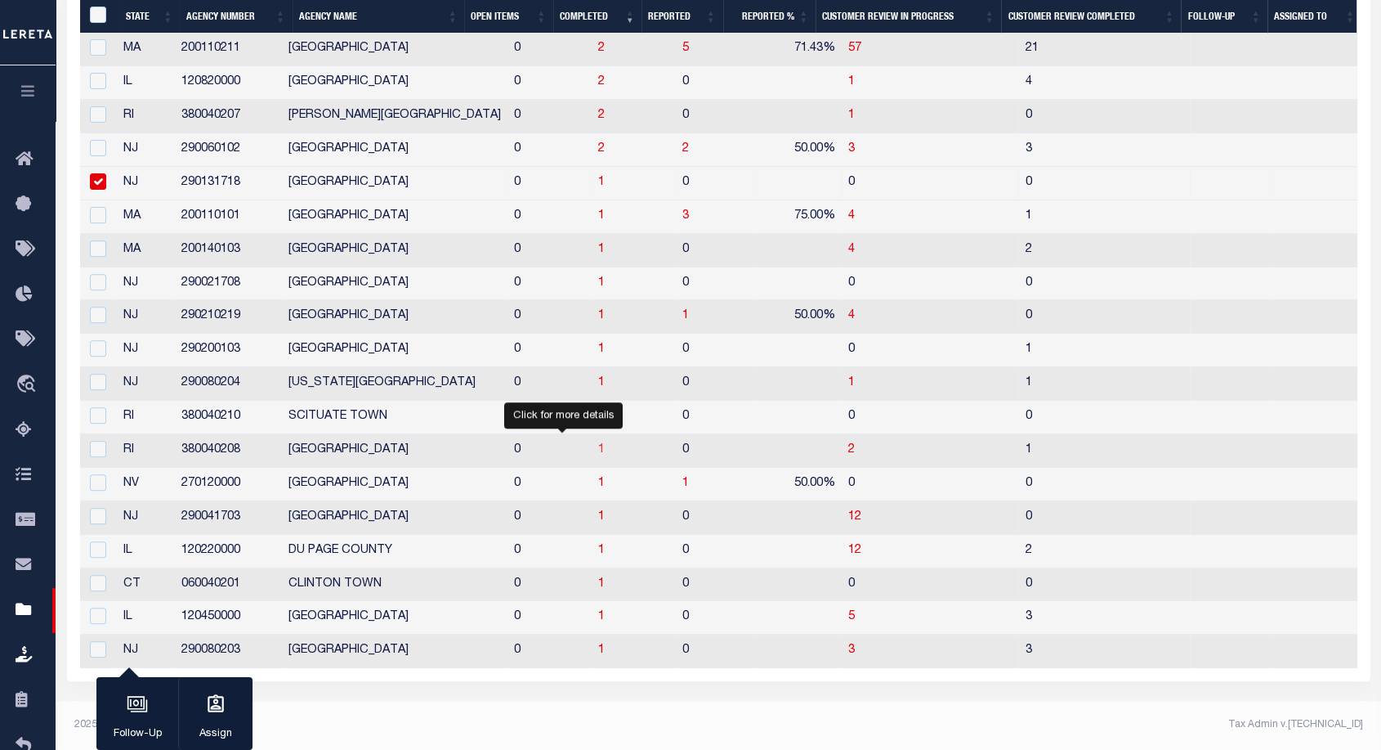
click at [598, 445] on span "1" at bounding box center [601, 449] width 7 height 11
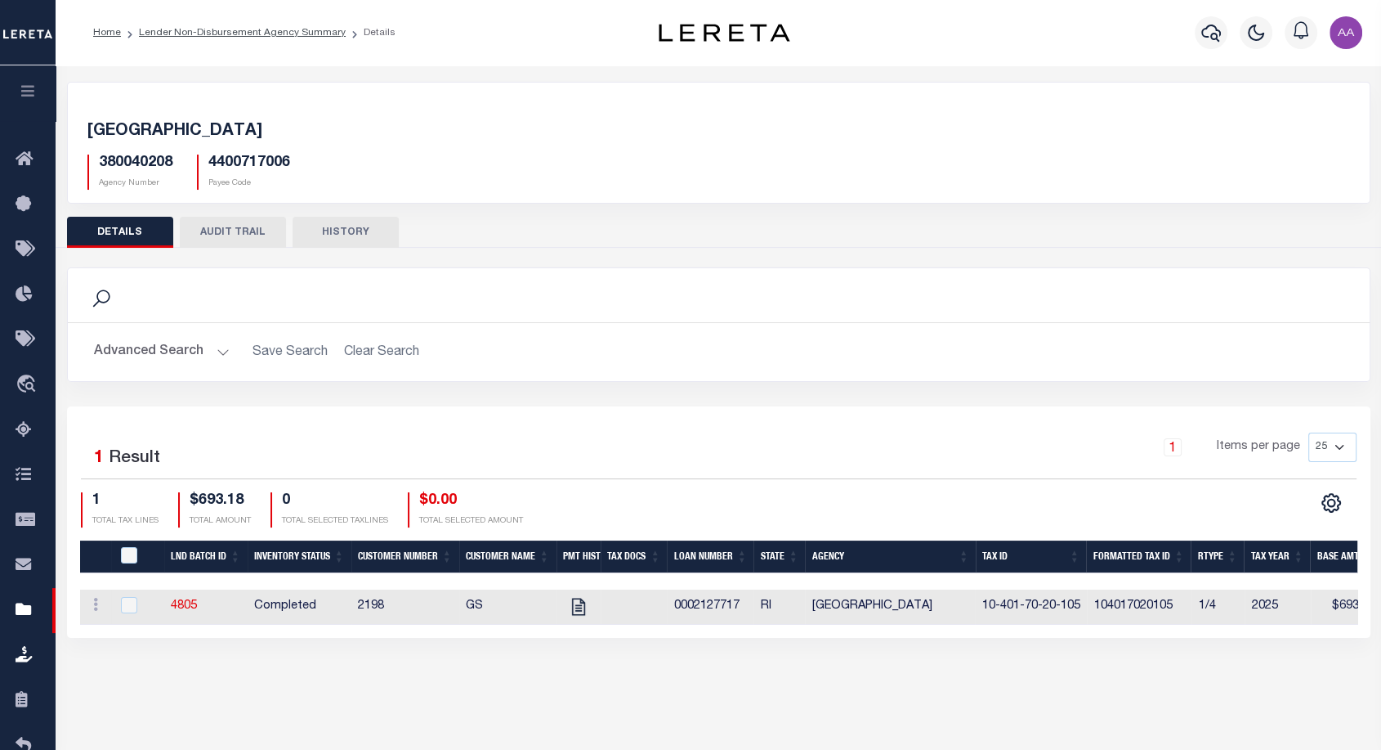
scroll to position [117, 0]
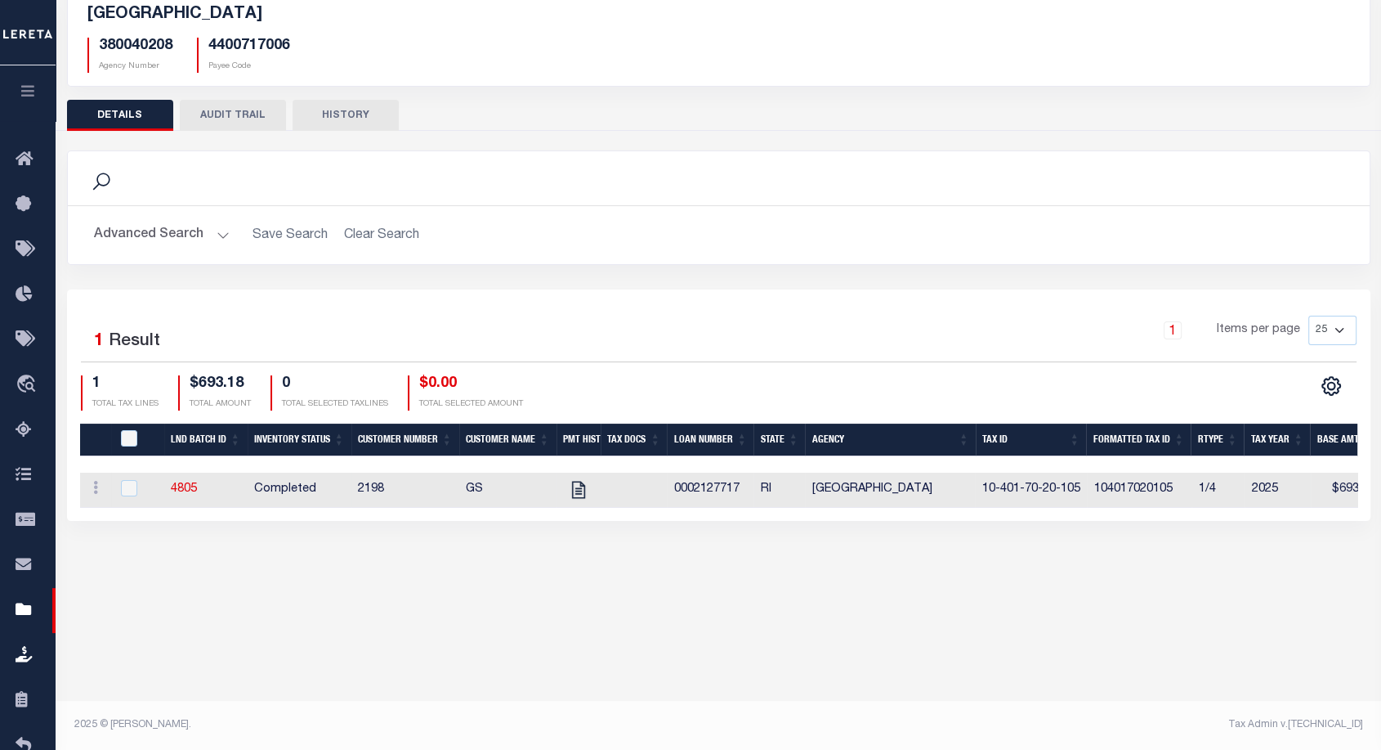
click at [142, 490] on div at bounding box center [138, 489] width 40 height 18
checkbox input "true"
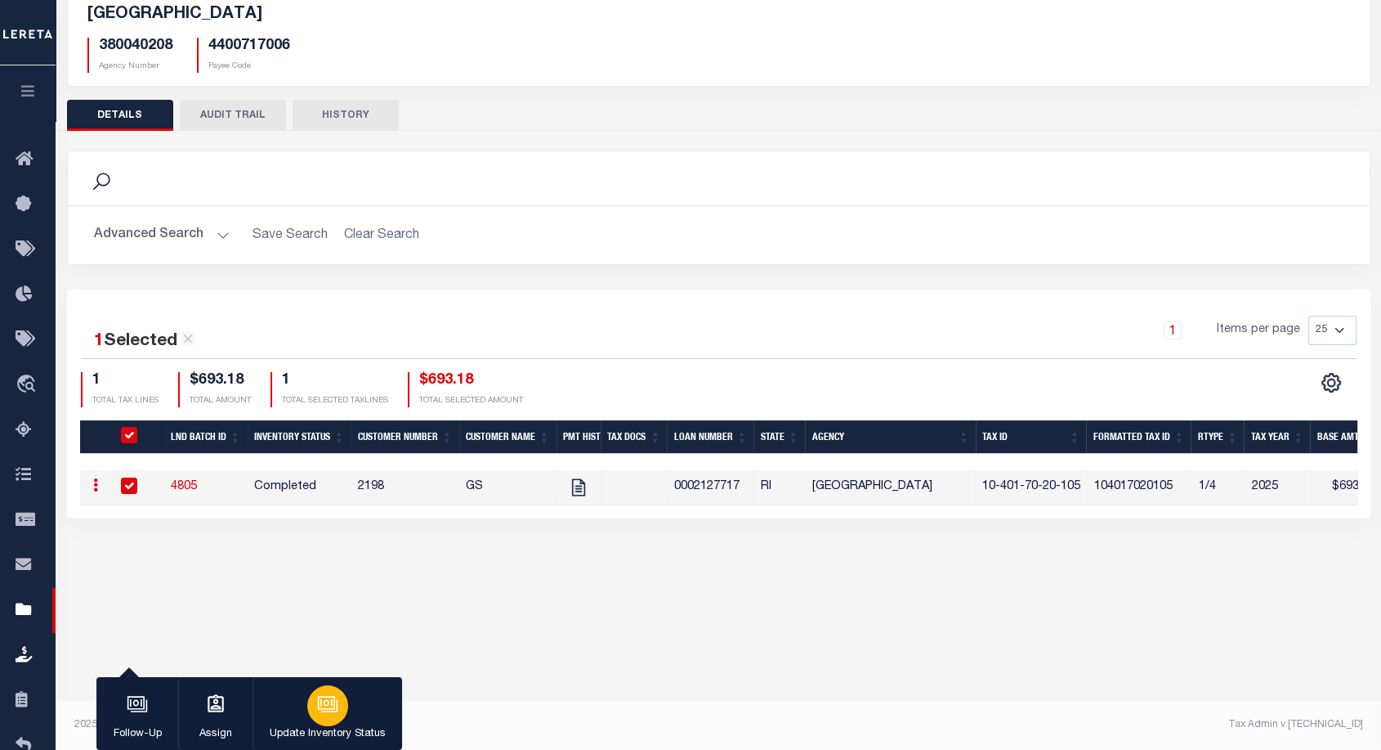
click at [365, 723] on button "Update Inventory Status" at bounding box center [328, 714] width 150 height 74
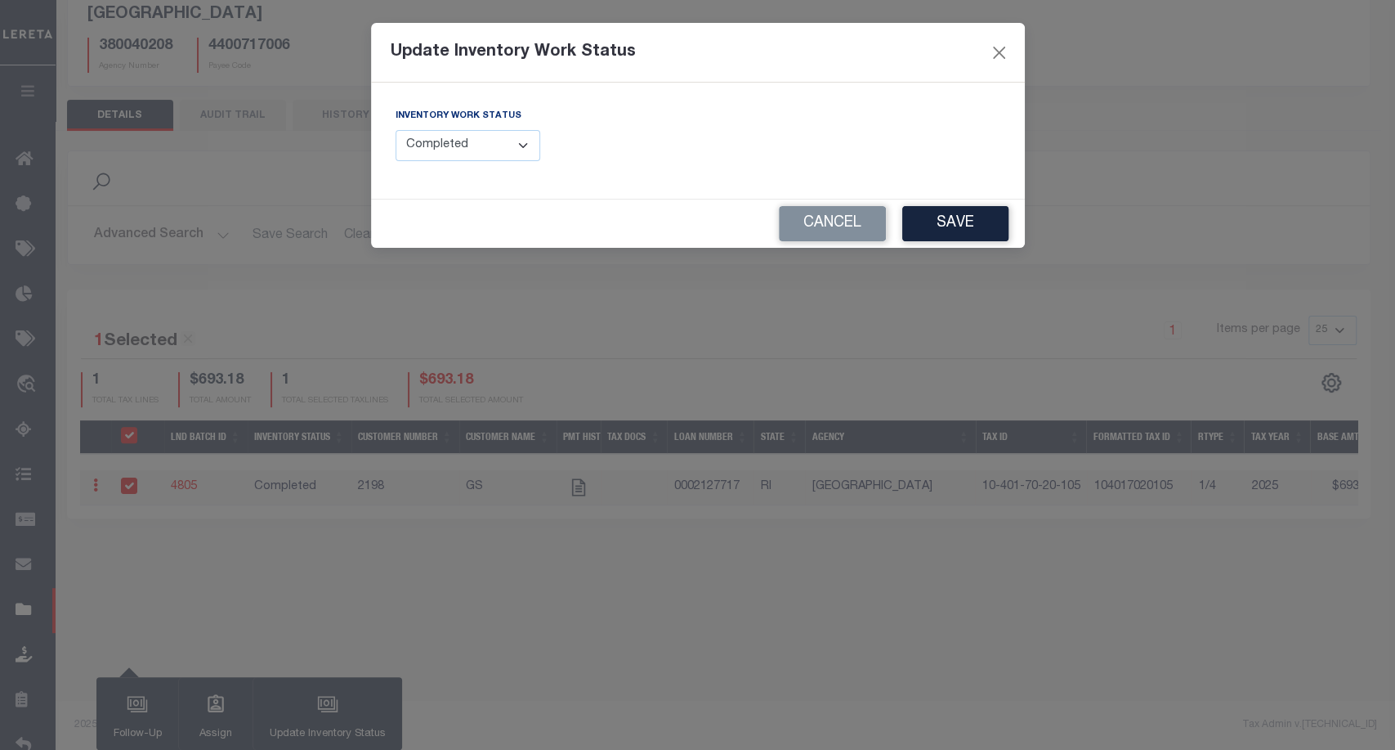
click at [445, 143] on select "--Select-- Open Completed Reported" at bounding box center [468, 146] width 145 height 32
select select "Reported"
click at [396, 130] on select "--Select-- Open Completed Reported" at bounding box center [468, 146] width 145 height 32
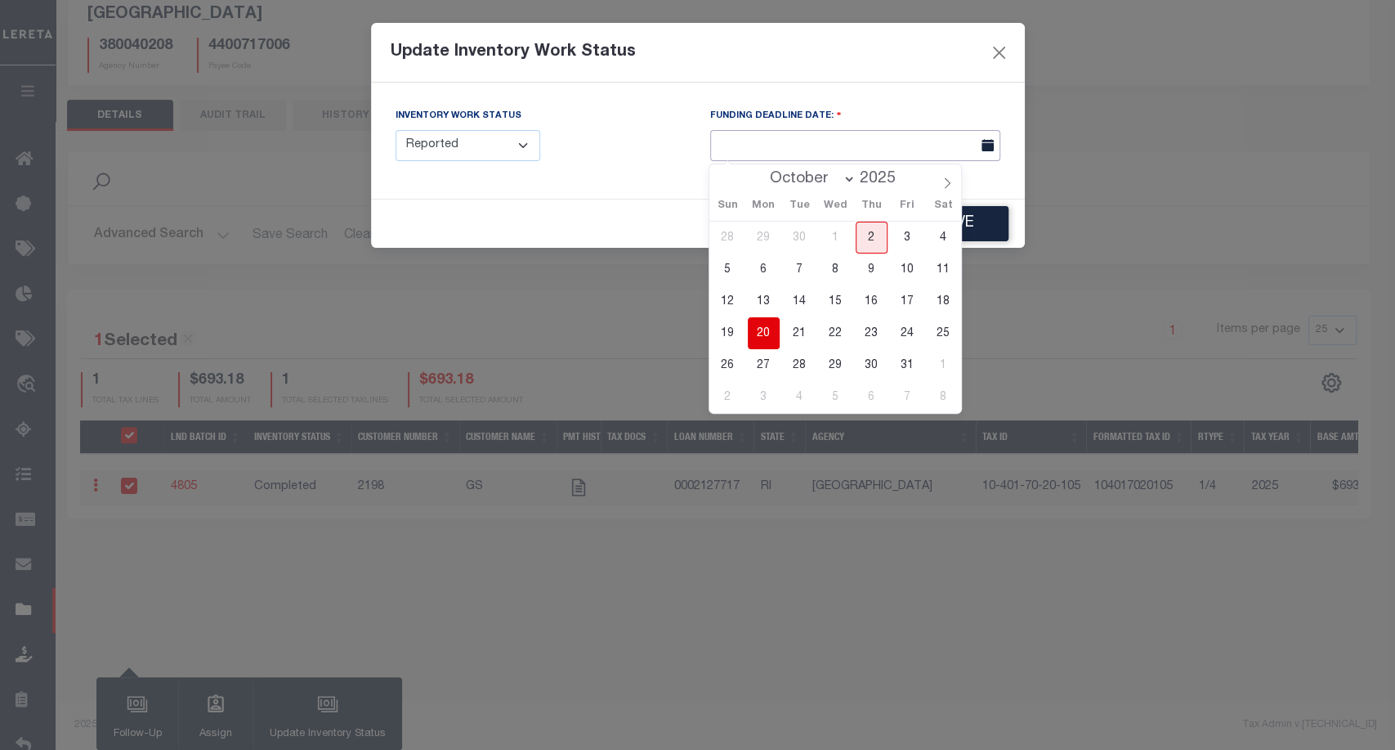
click at [806, 155] on input "text" at bounding box center [855, 146] width 290 height 32
click at [806, 361] on span "28" at bounding box center [800, 365] width 32 height 32
type input "10/28/2025"
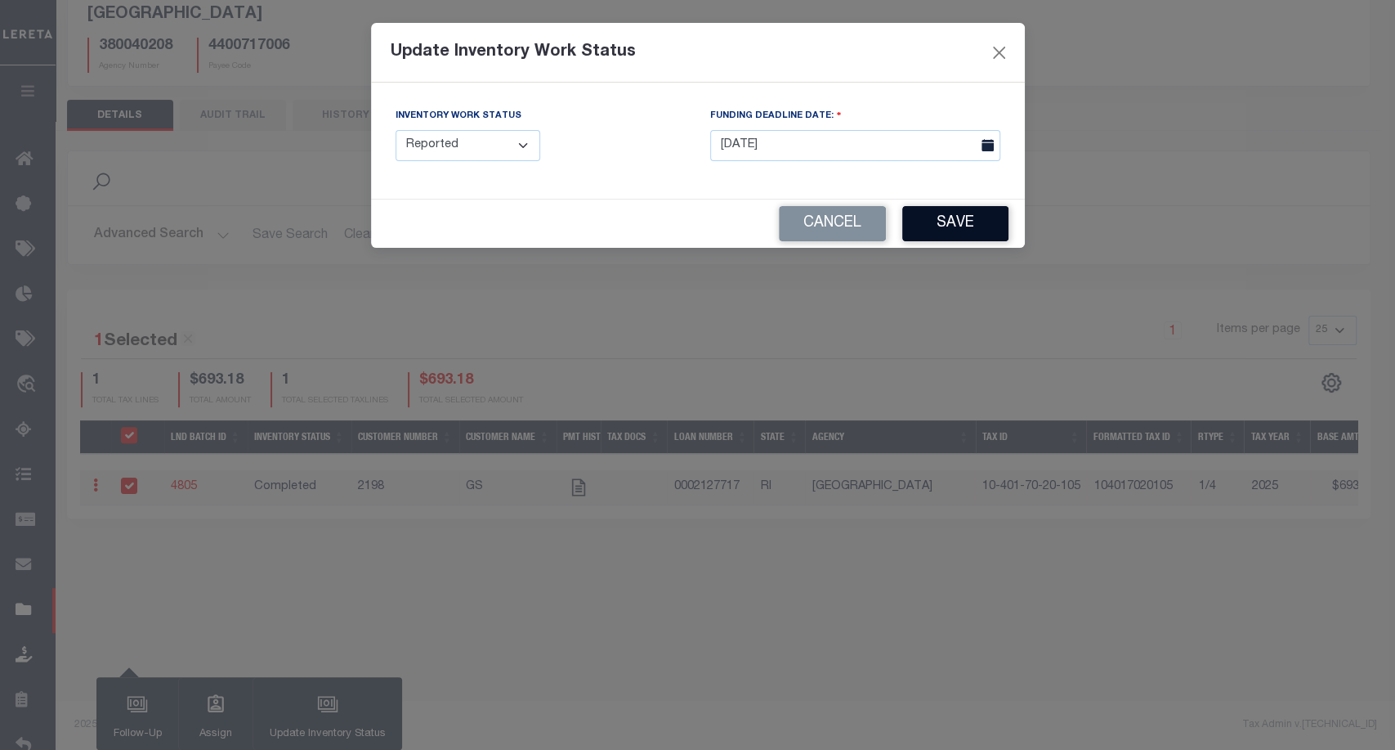
click at [978, 226] on button "Save" at bounding box center [955, 223] width 106 height 35
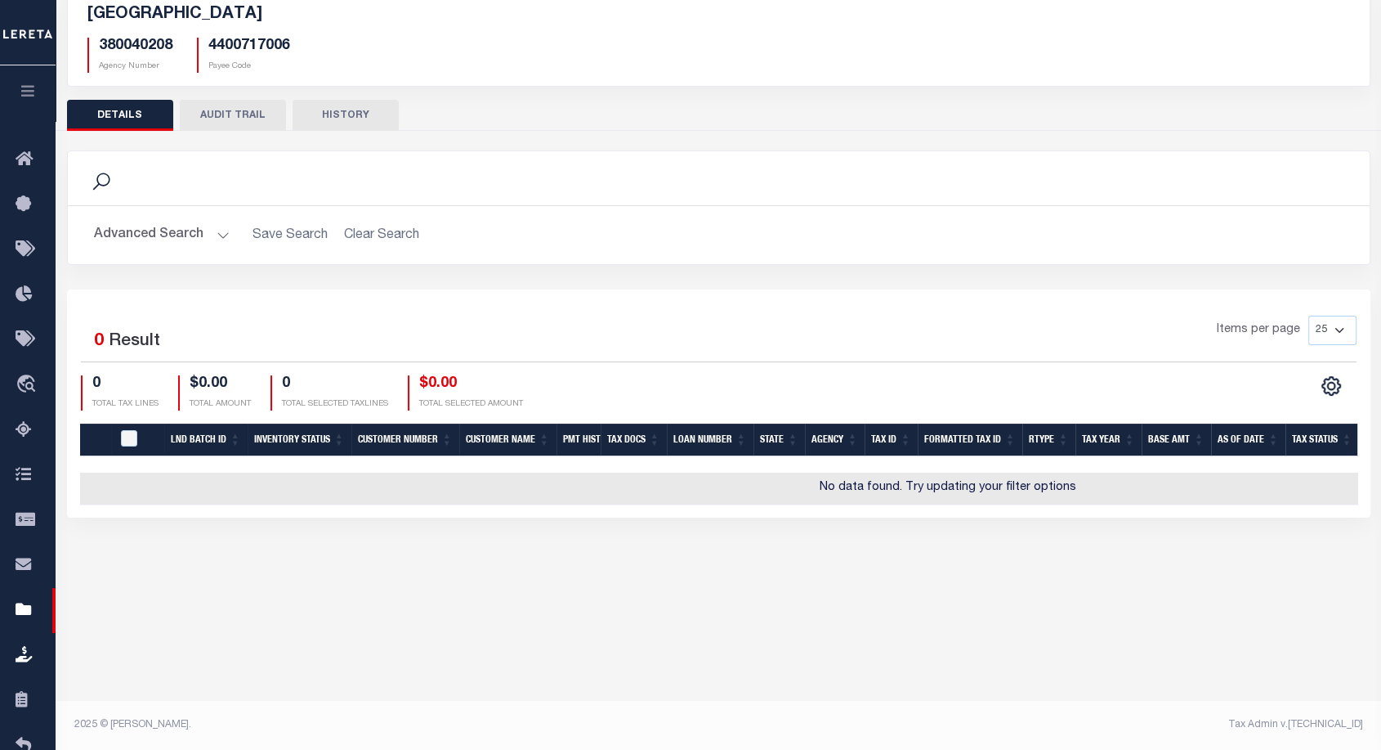
click at [220, 118] on button "AUDIT TRAIL" at bounding box center [233, 115] width 106 height 31
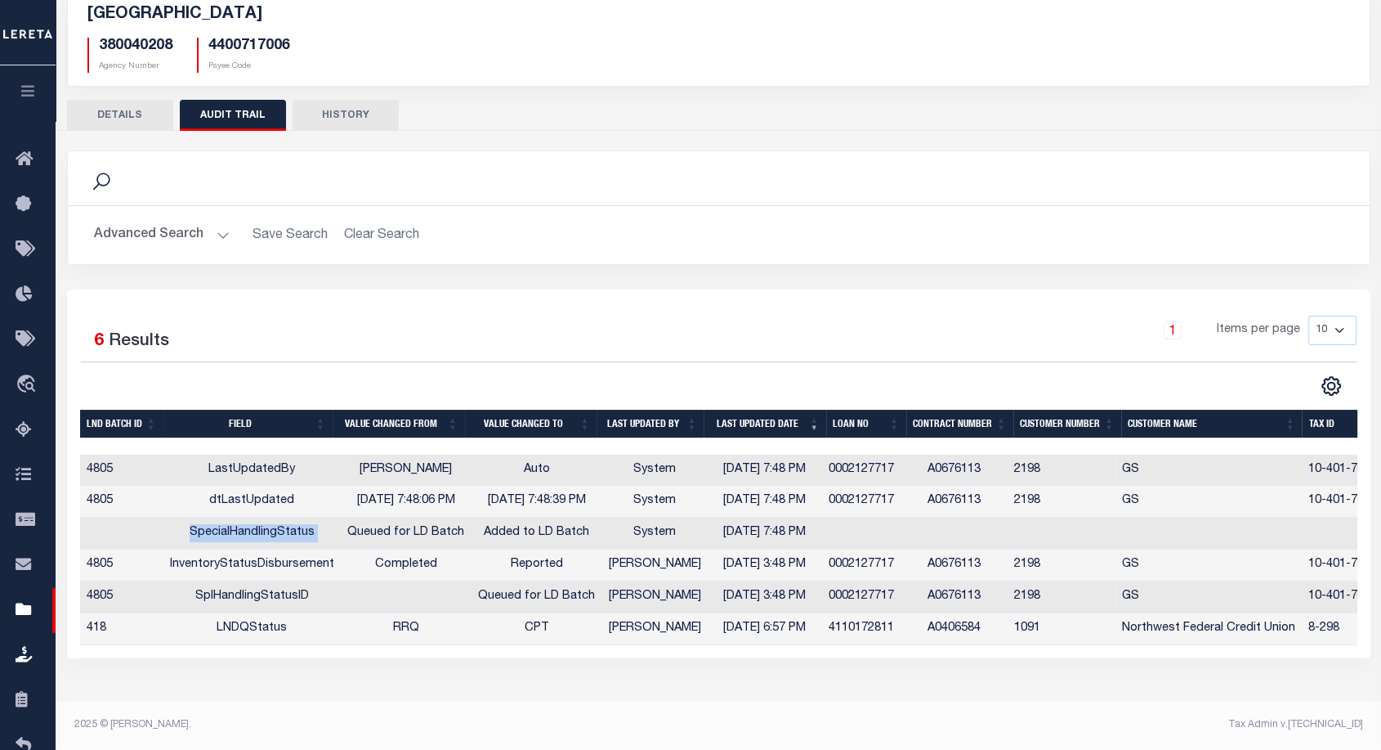
drag, startPoint x: 171, startPoint y: 540, endPoint x: 340, endPoint y: 522, distance: 170.2
click at [340, 522] on tr "SpecialHandlingStatus Queued for LD Batch Added to LD Batch System 10/02/2025 7…" at bounding box center [893, 533] width 1627 height 32
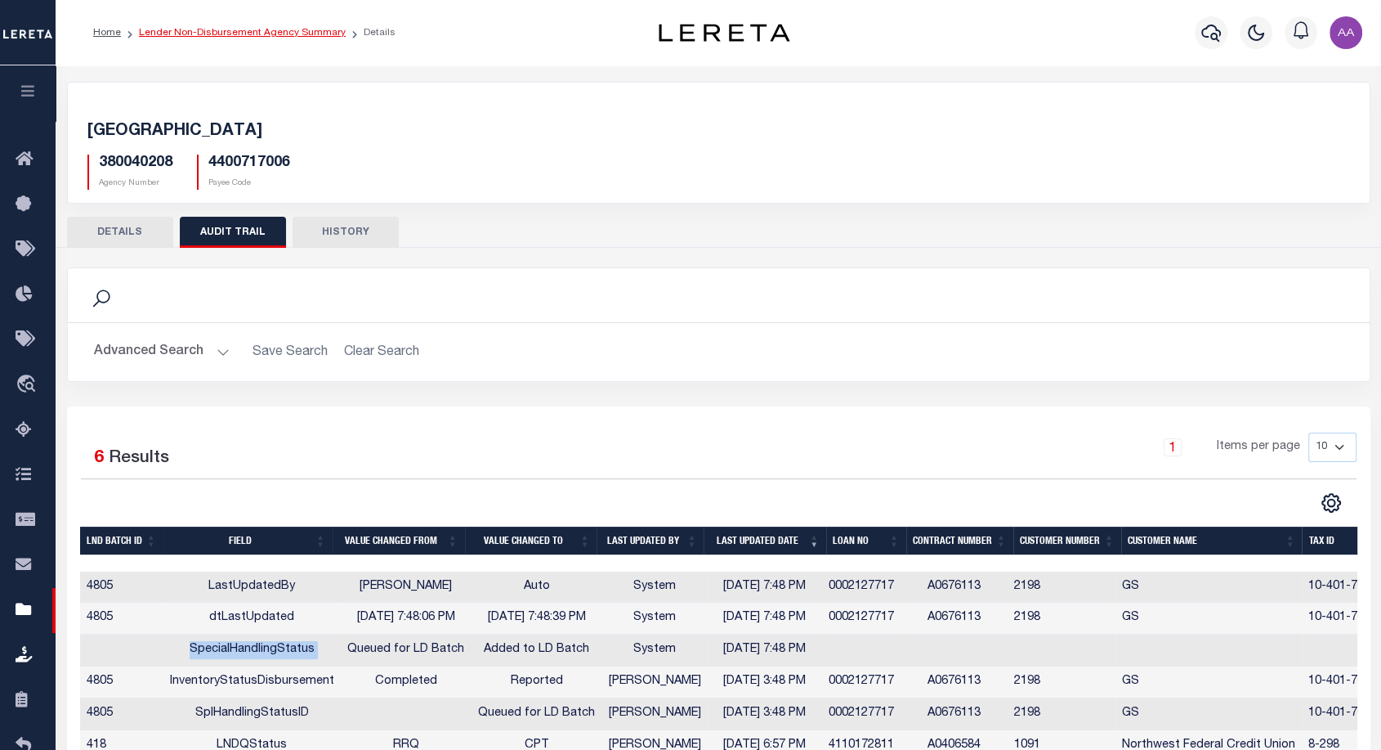
click at [215, 28] on link "Lender Non-Disbursement Agency Summary" at bounding box center [242, 33] width 207 height 10
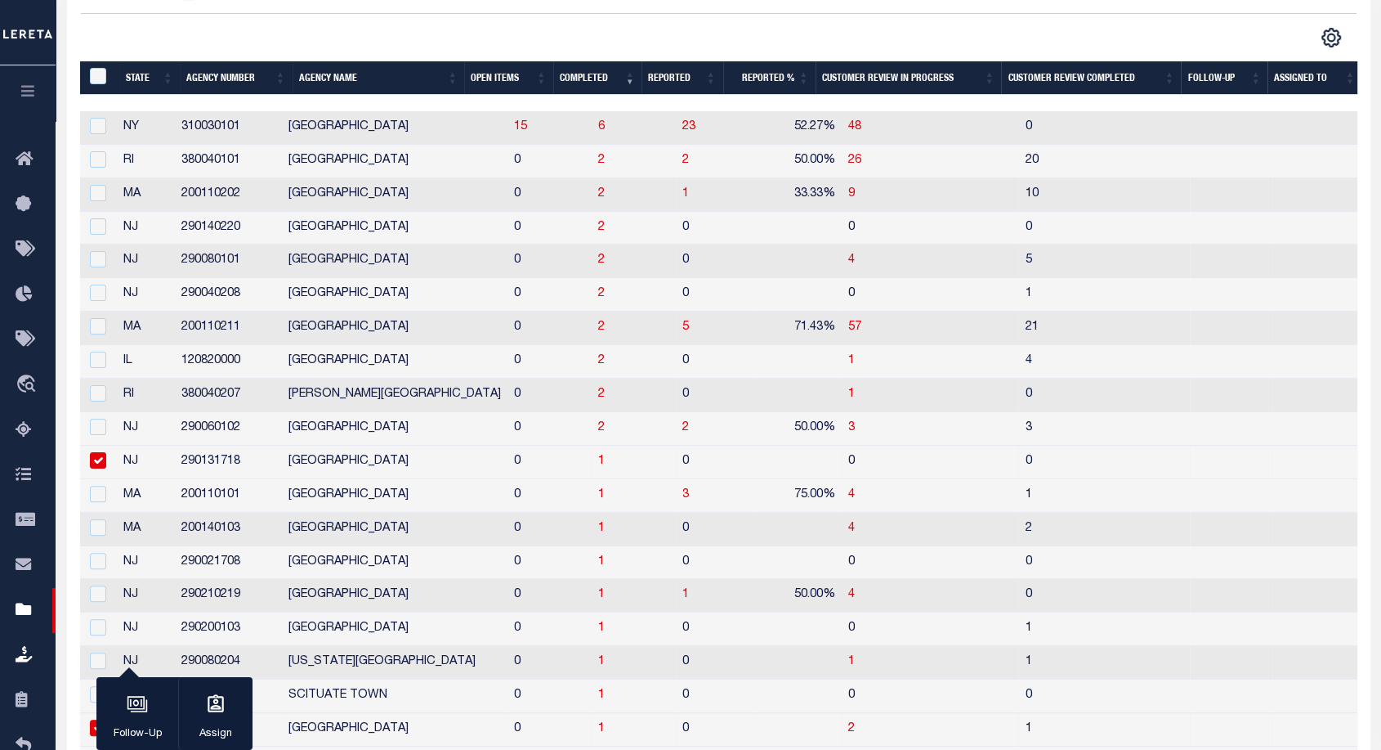
scroll to position [576, 0]
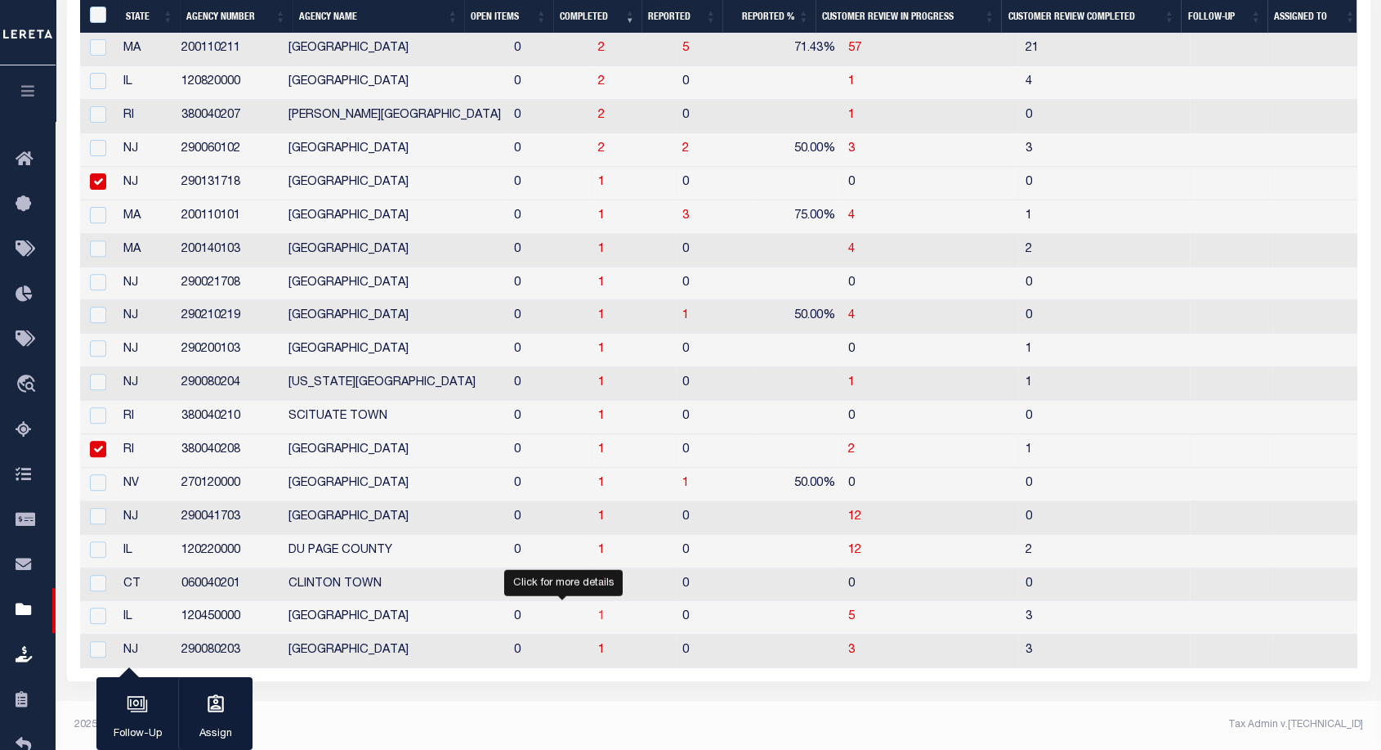
click at [598, 611] on span "1" at bounding box center [601, 616] width 7 height 11
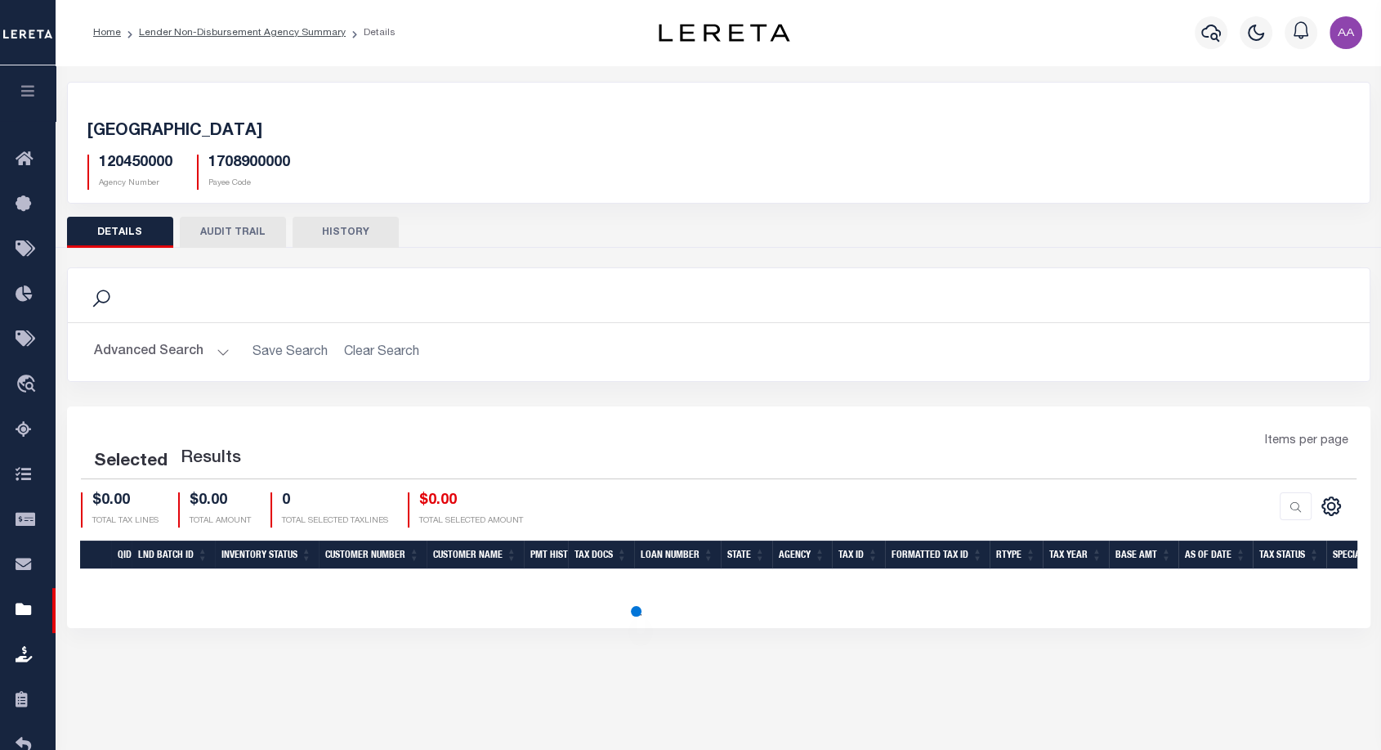
scroll to position [117, 0]
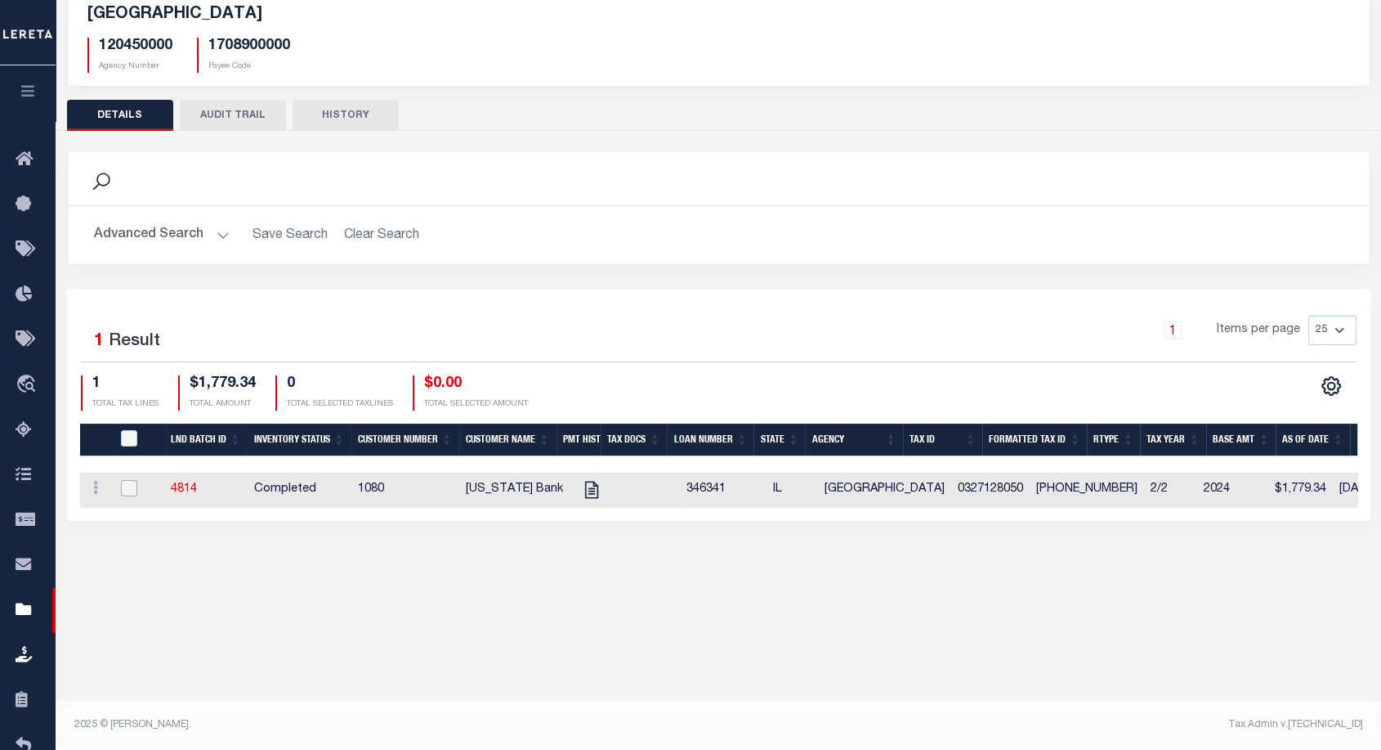
click at [126, 482] on input "checkbox" at bounding box center [129, 488] width 16 height 16
checkbox input "true"
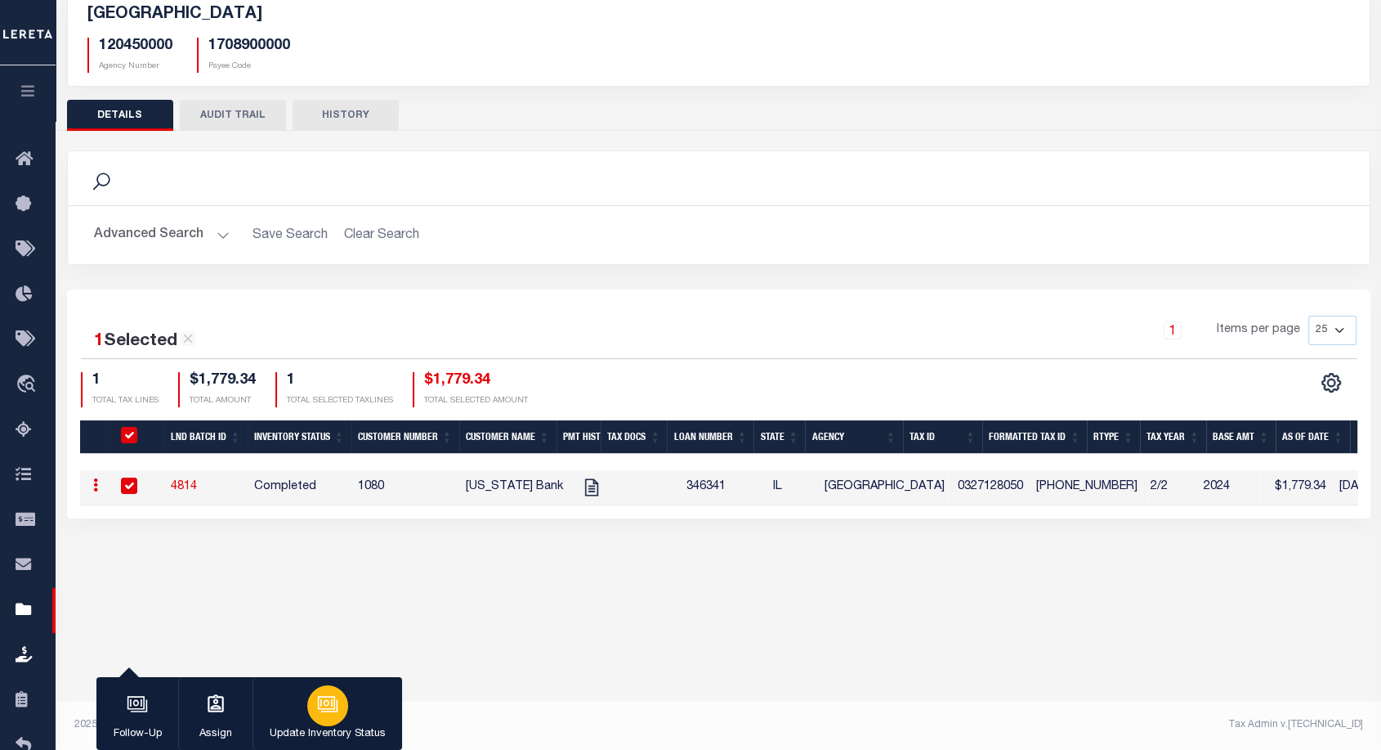
click at [338, 723] on button "Update Inventory Status" at bounding box center [328, 714] width 150 height 74
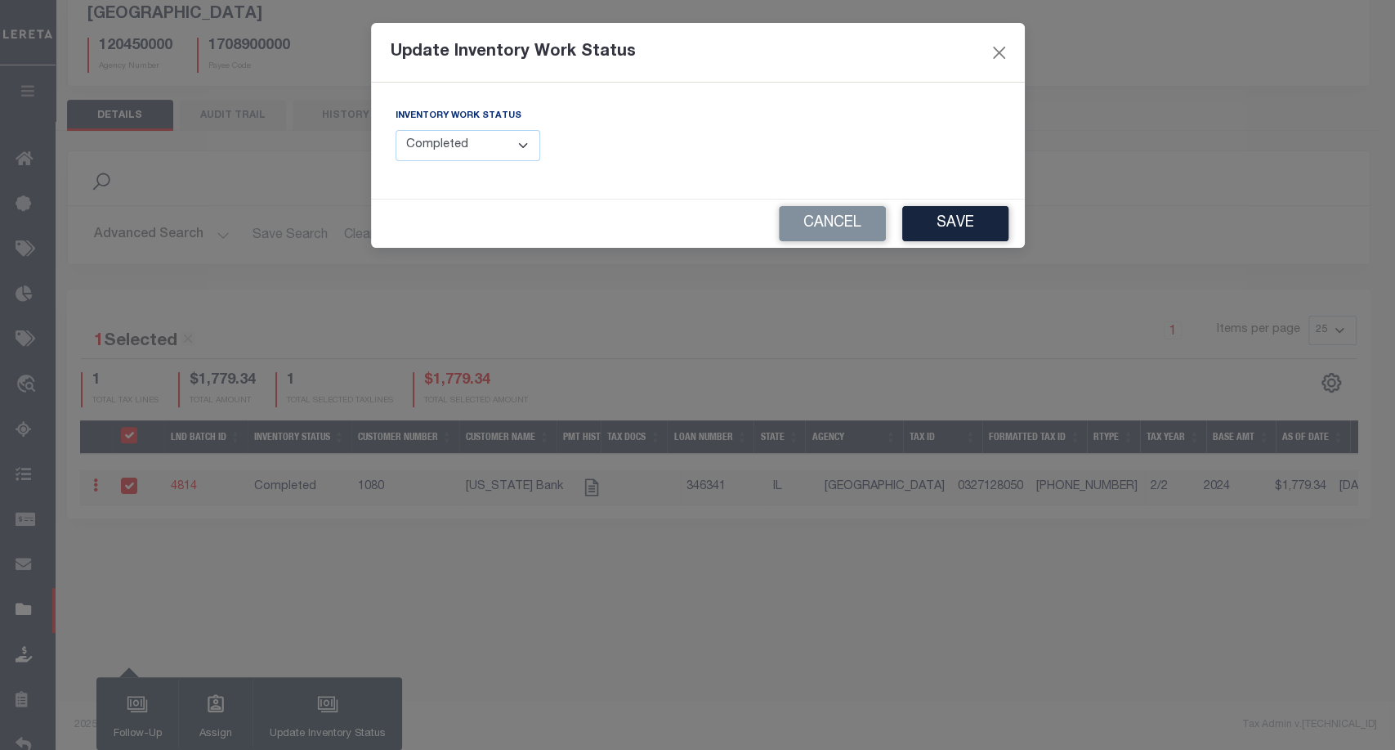
click at [439, 147] on select "--Select-- Open Completed Reported" at bounding box center [468, 146] width 145 height 32
select select "Reported"
click at [396, 130] on select "--Select-- Open Completed Reported" at bounding box center [468, 146] width 145 height 32
click at [861, 137] on input "text" at bounding box center [855, 146] width 290 height 32
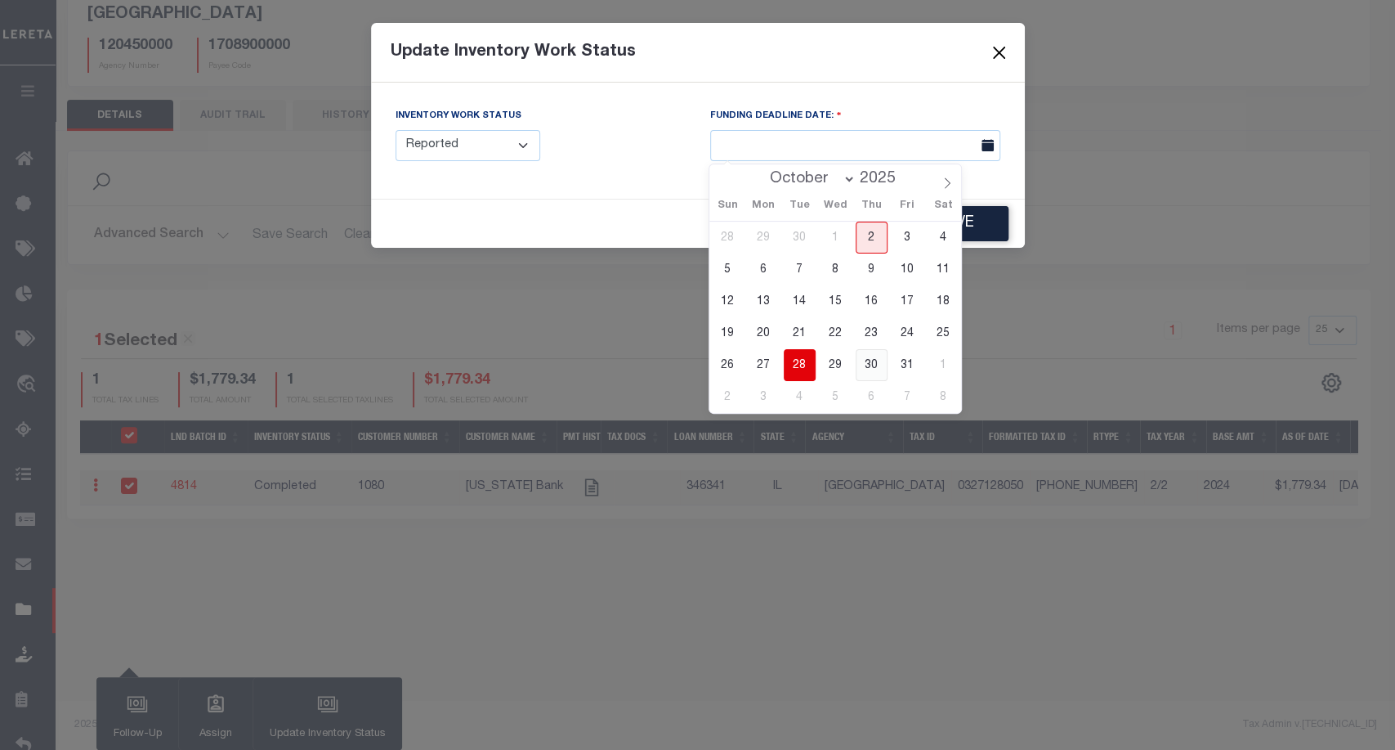
click at [878, 359] on span "30" at bounding box center [872, 365] width 32 height 32
type input "10/30/2025"
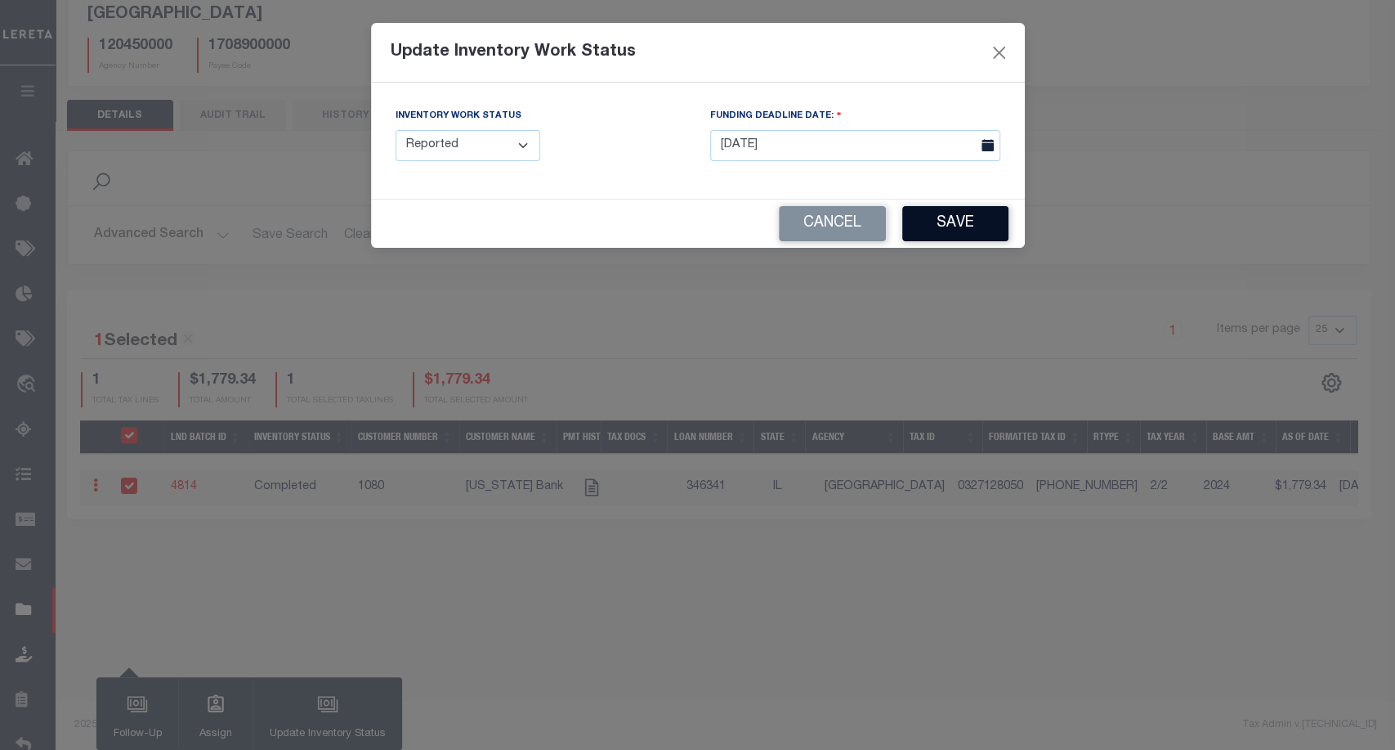
click at [966, 219] on button "Save" at bounding box center [955, 223] width 106 height 35
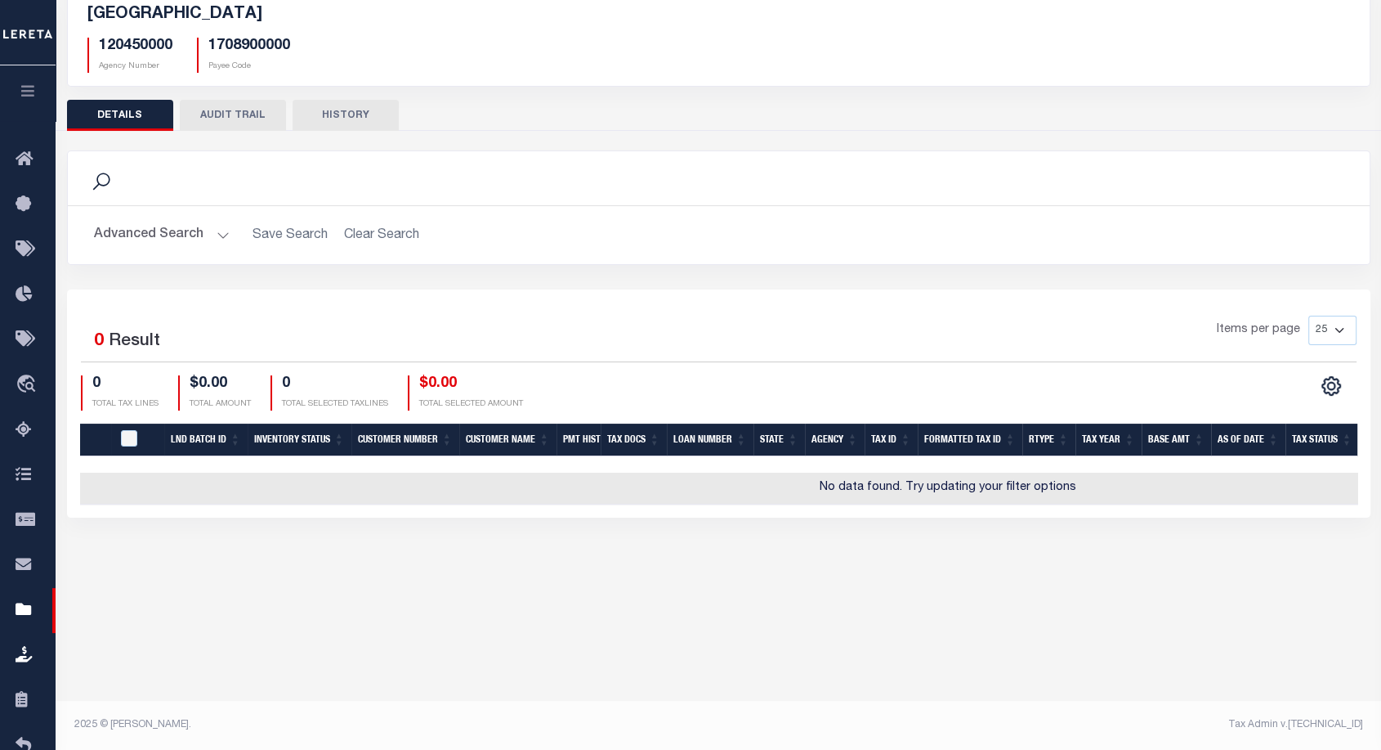
click at [226, 117] on button "AUDIT TRAIL" at bounding box center [233, 115] width 106 height 31
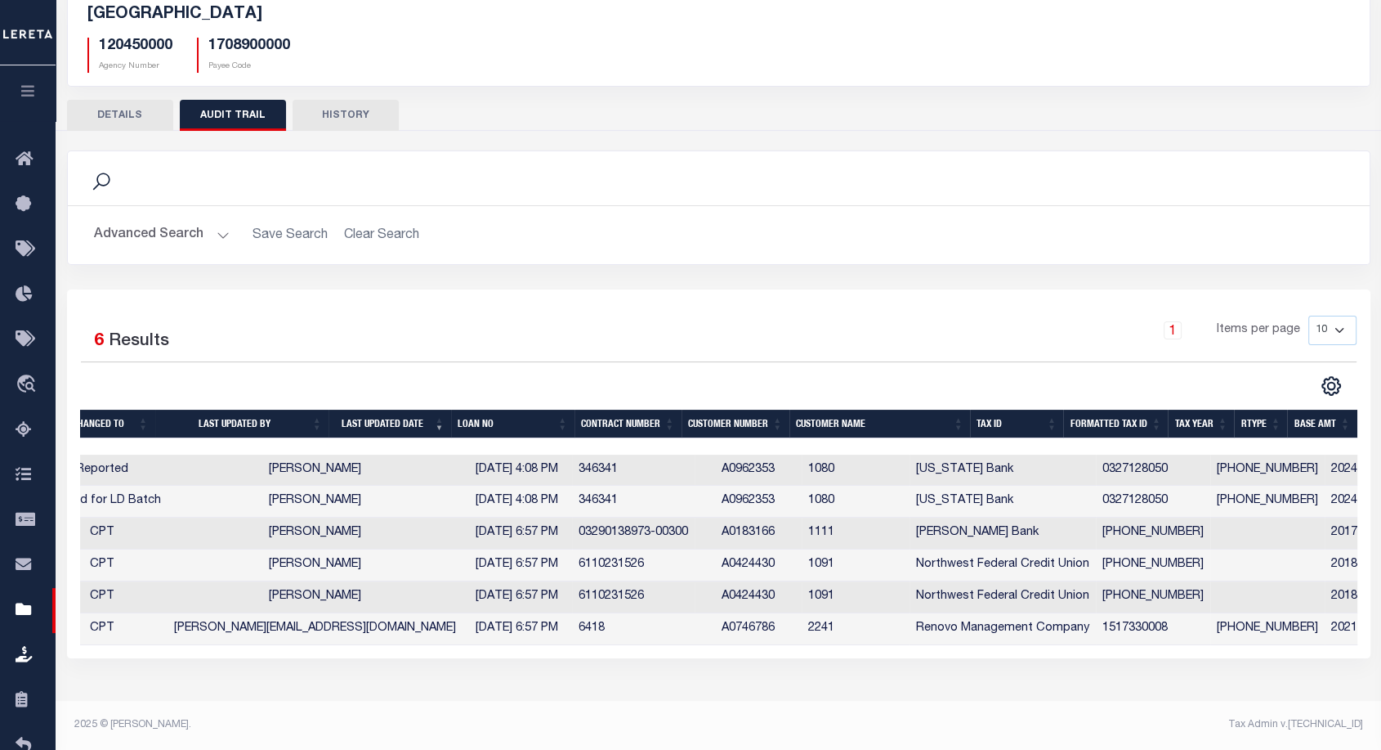
scroll to position [0, 0]
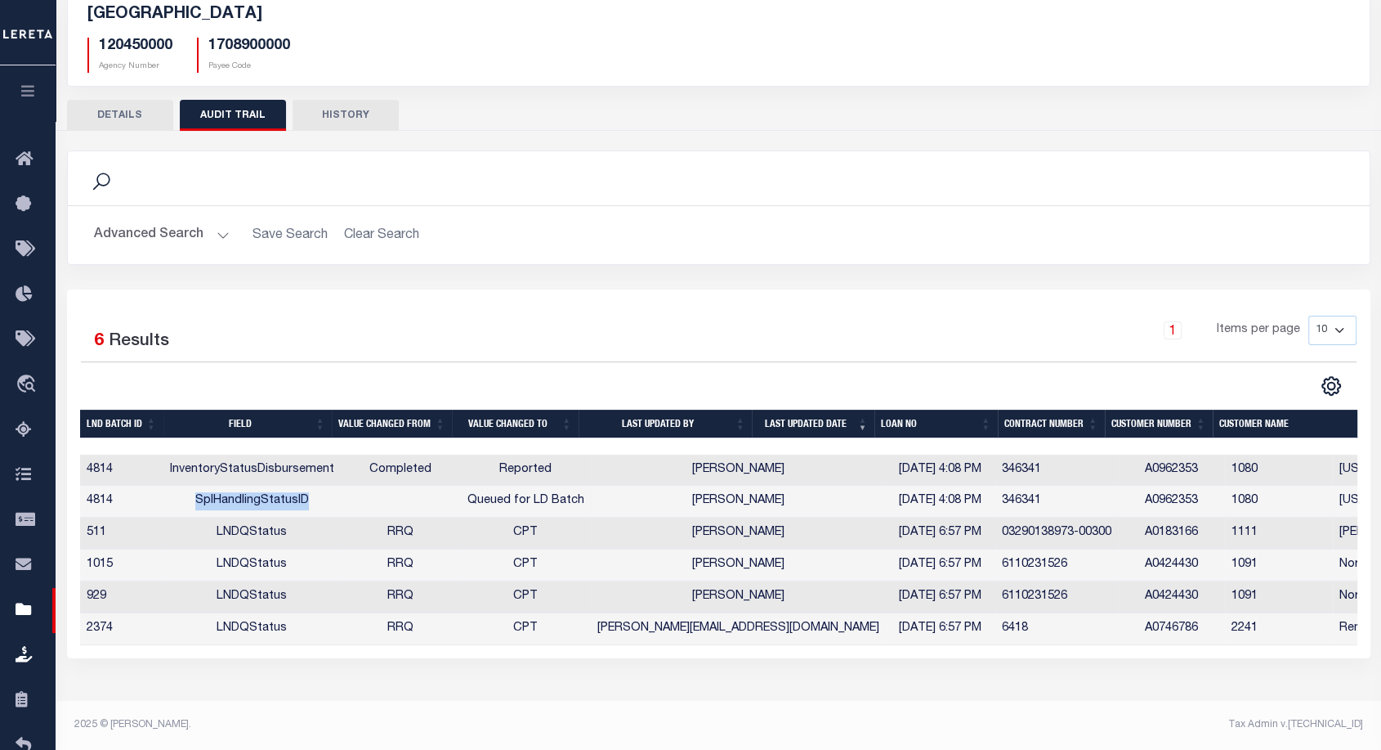
drag, startPoint x: 178, startPoint y: 510, endPoint x: 329, endPoint y: 508, distance: 150.4
click at [329, 508] on td "SplHandlingStatusID" at bounding box center [251, 502] width 177 height 32
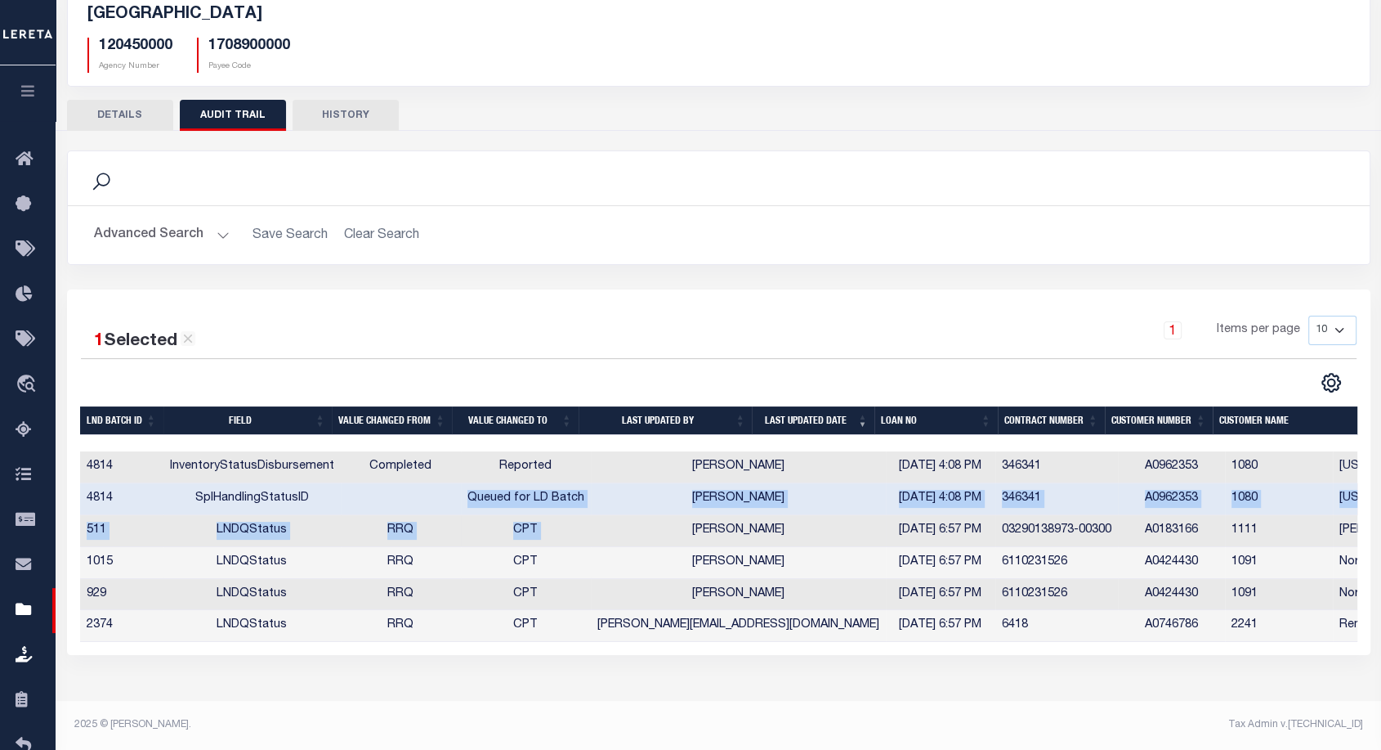
drag, startPoint x: 458, startPoint y: 505, endPoint x: 629, endPoint y: 524, distance: 172.7
click at [629, 524] on tbody "4814 InventoryStatusDisbursement Completed Reported Aakash Patel 10/02/2025 4:0…" at bounding box center [1008, 546] width 1857 height 190
click at [530, 533] on td "CPT" at bounding box center [526, 531] width 130 height 32
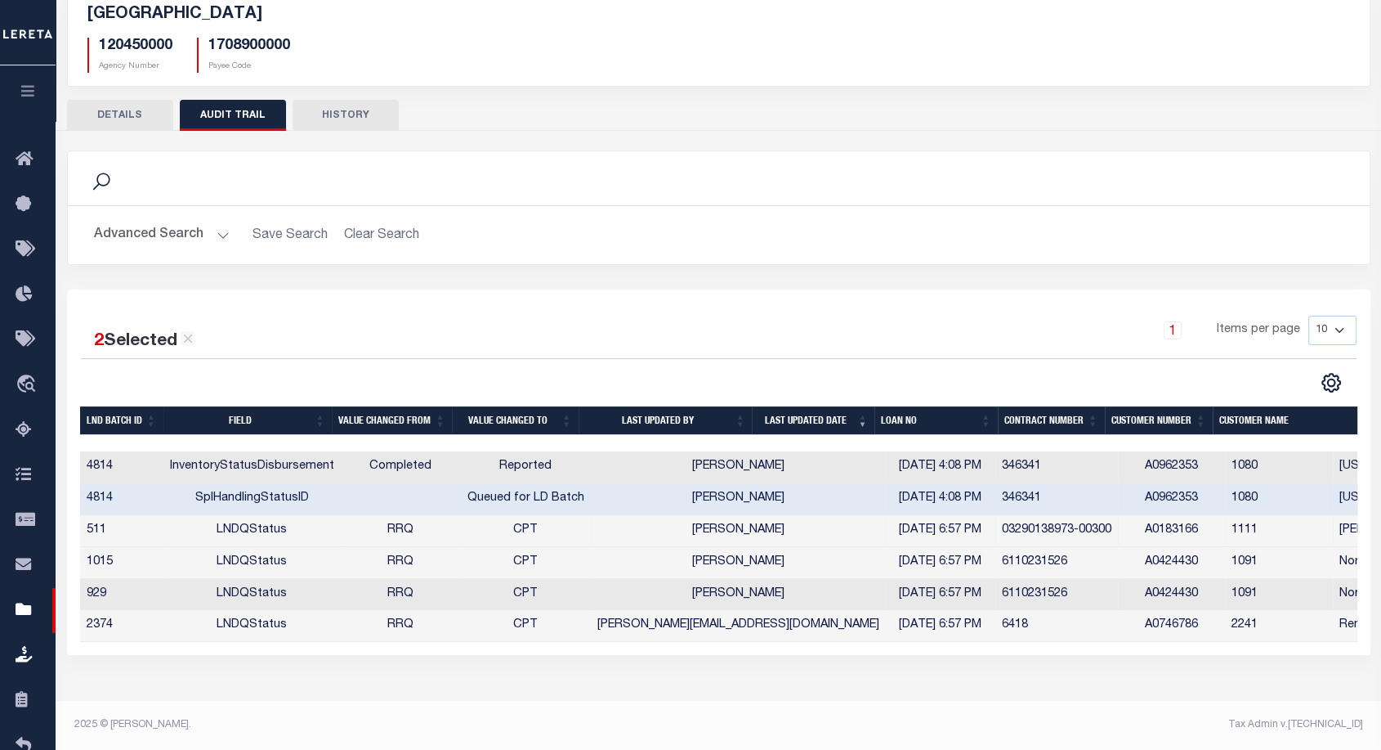
click at [448, 633] on td "RRQ" at bounding box center [401, 626] width 120 height 32
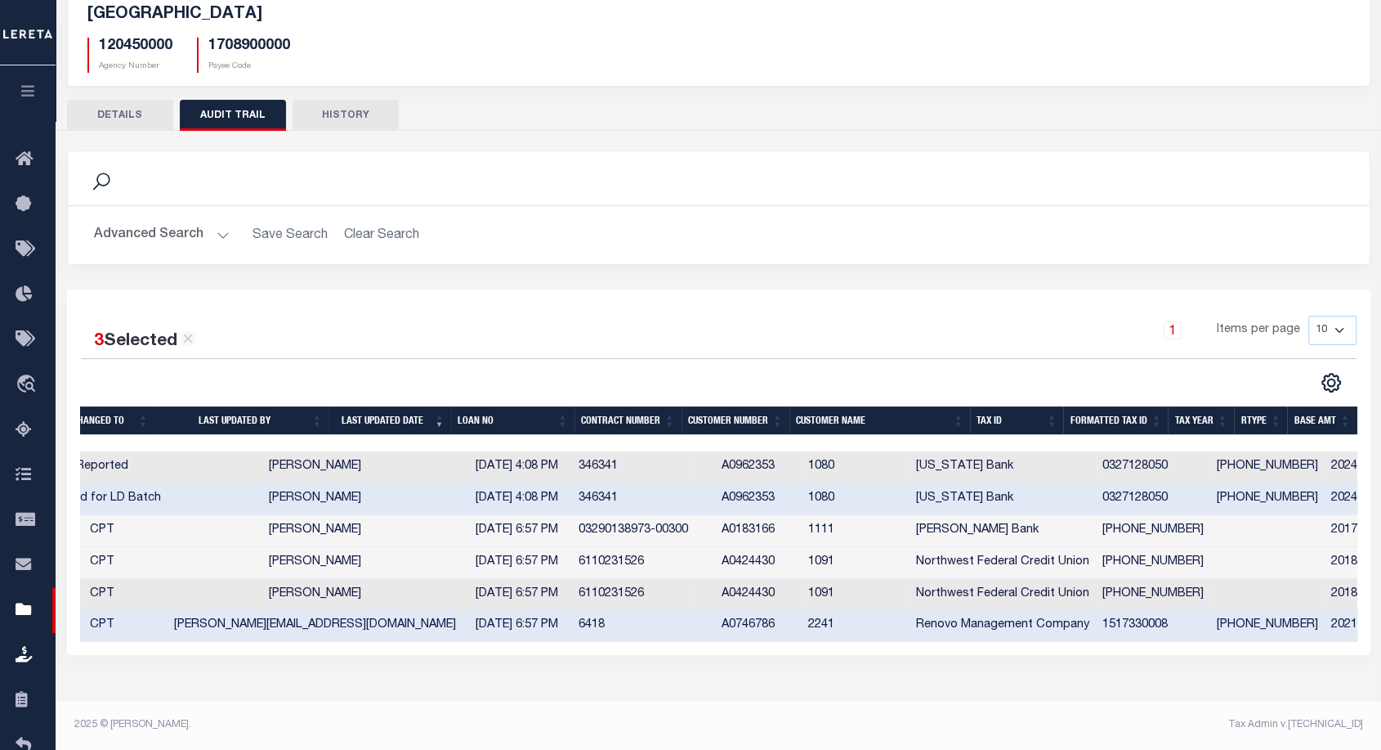
scroll to position [0, 229]
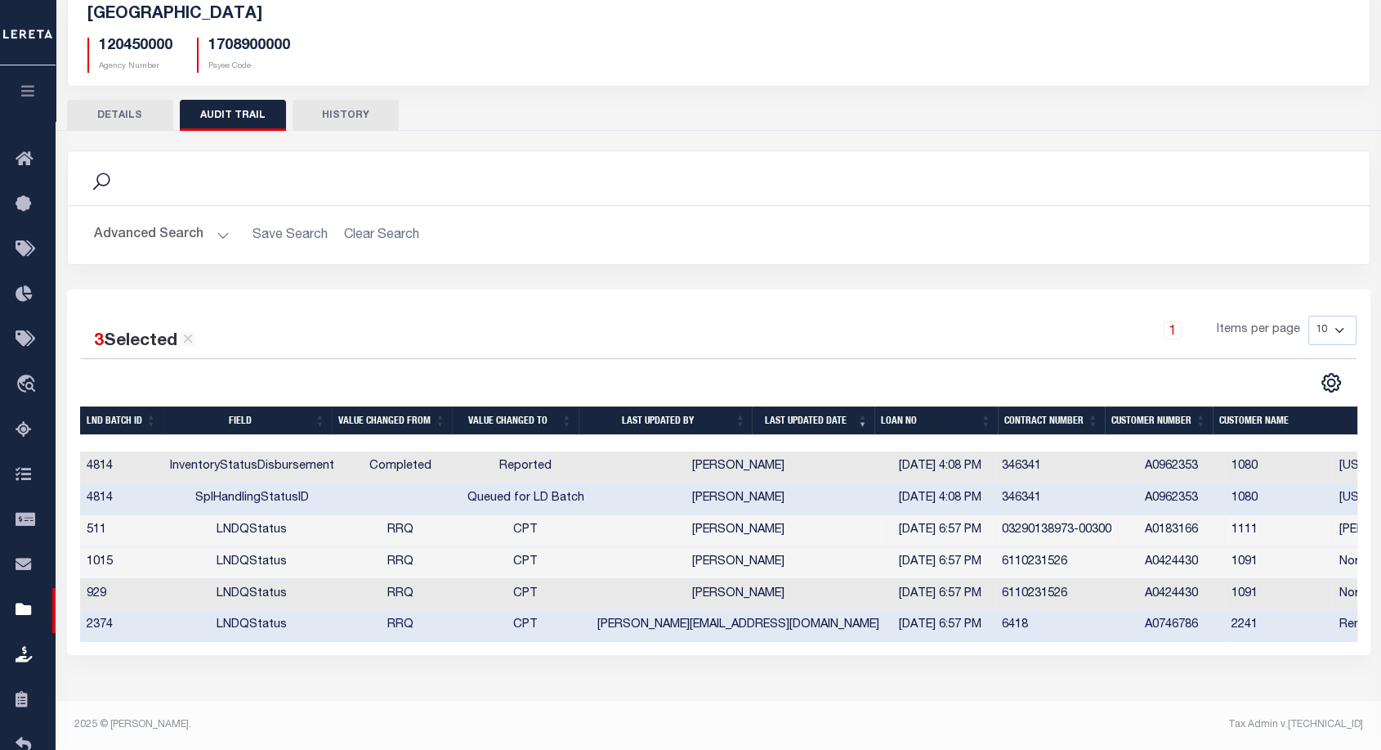
click at [117, 103] on button "DETAILS" at bounding box center [120, 115] width 106 height 31
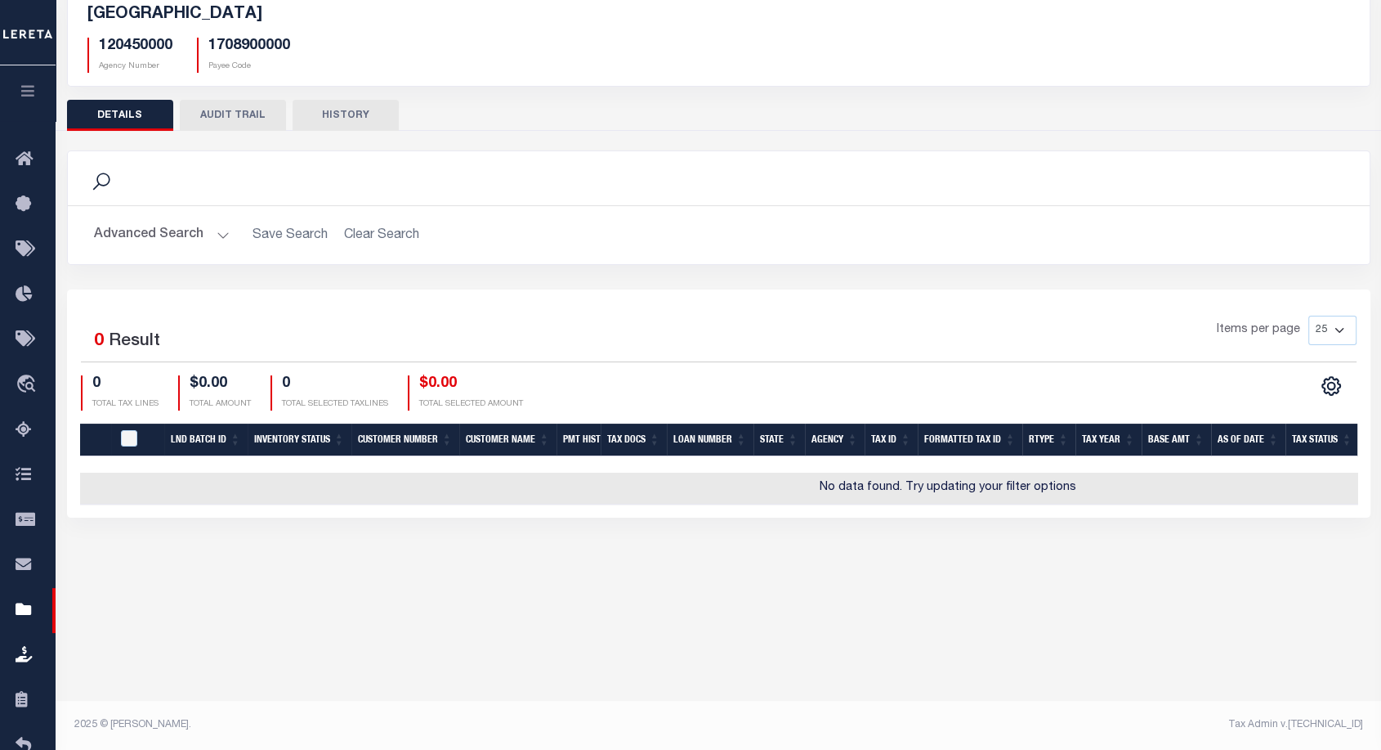
click at [228, 113] on button "AUDIT TRAIL" at bounding box center [233, 115] width 106 height 31
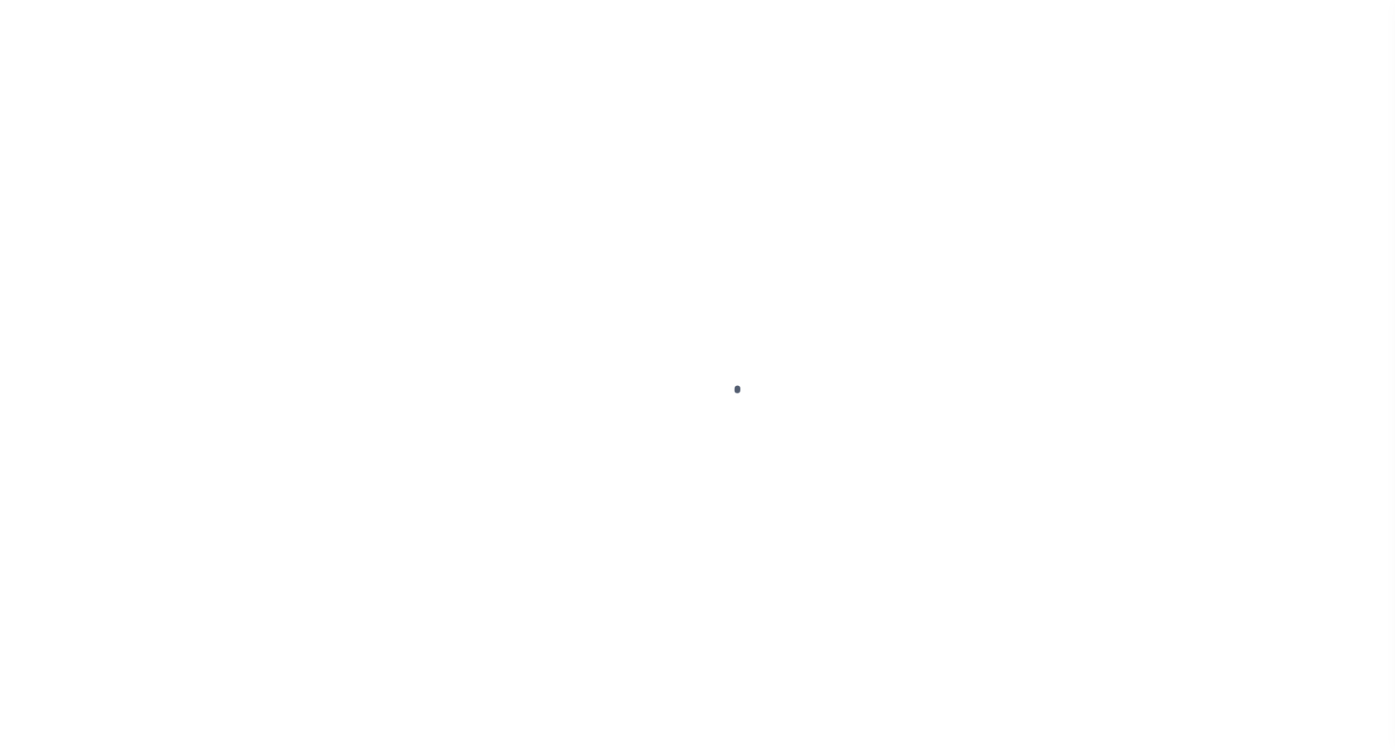
select select
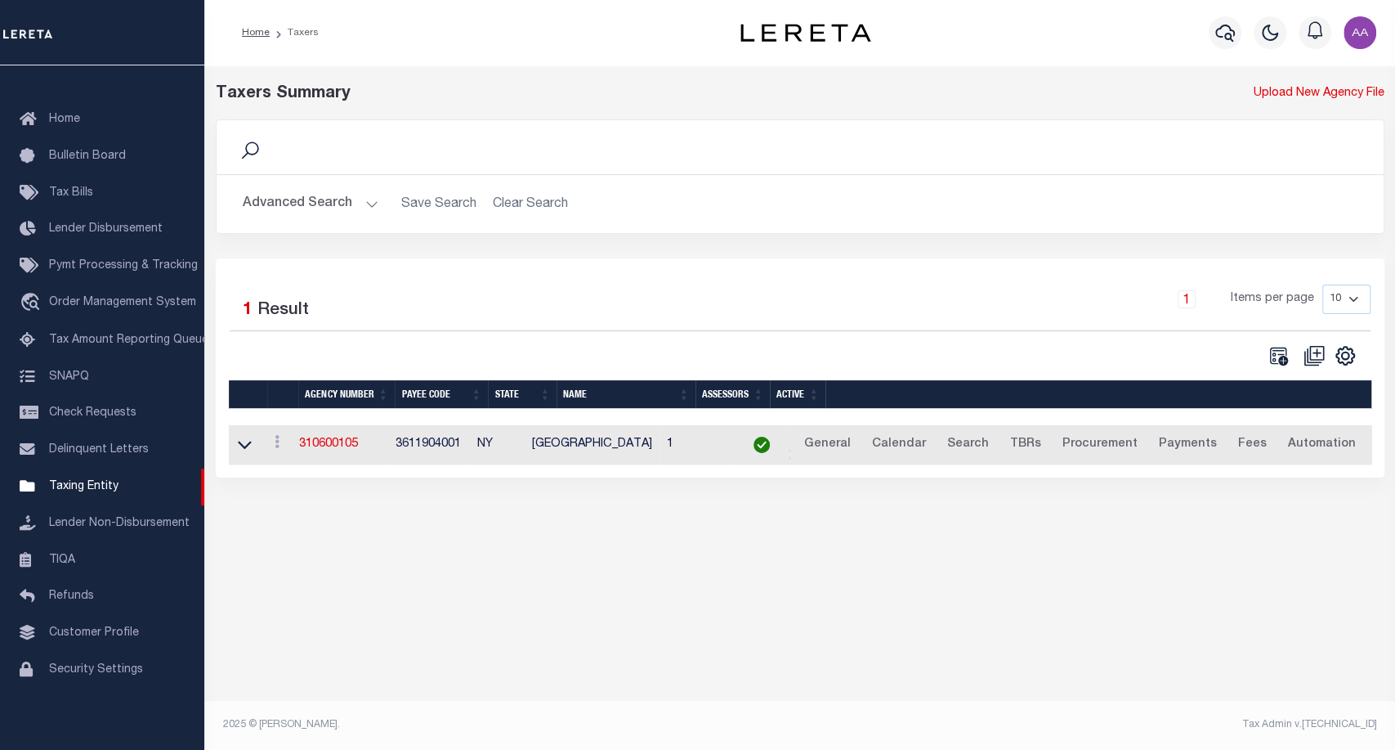
click at [345, 205] on button "Advanced Search" at bounding box center [311, 204] width 136 height 32
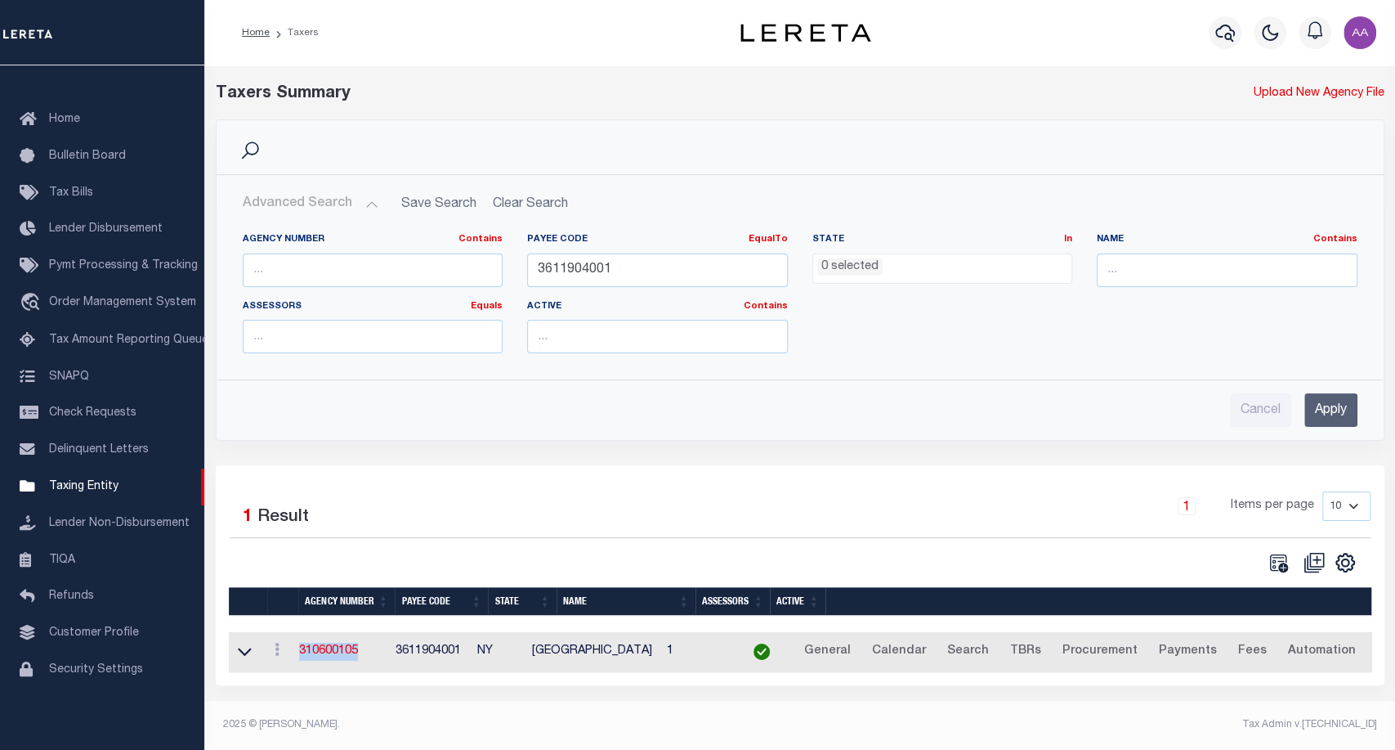
drag, startPoint x: 381, startPoint y: 650, endPoint x: 302, endPoint y: 654, distance: 78.6
click at [302, 654] on td "310600105" at bounding box center [341, 652] width 96 height 40
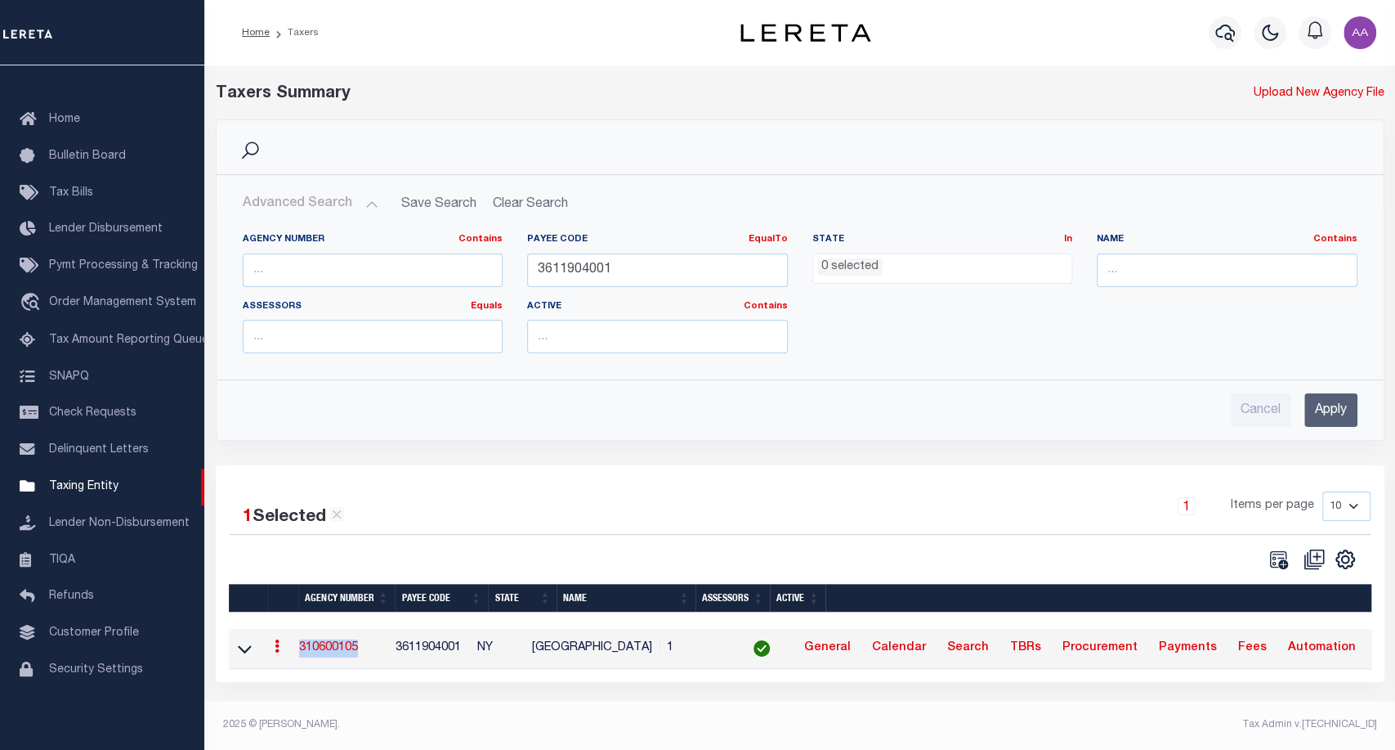
copy link "310600105"
click at [358, 270] on input "text" at bounding box center [373, 270] width 261 height 34
paste input "290131718"
type input "290131718"
drag, startPoint x: 669, startPoint y: 271, endPoint x: 323, endPoint y: 220, distance: 350.3
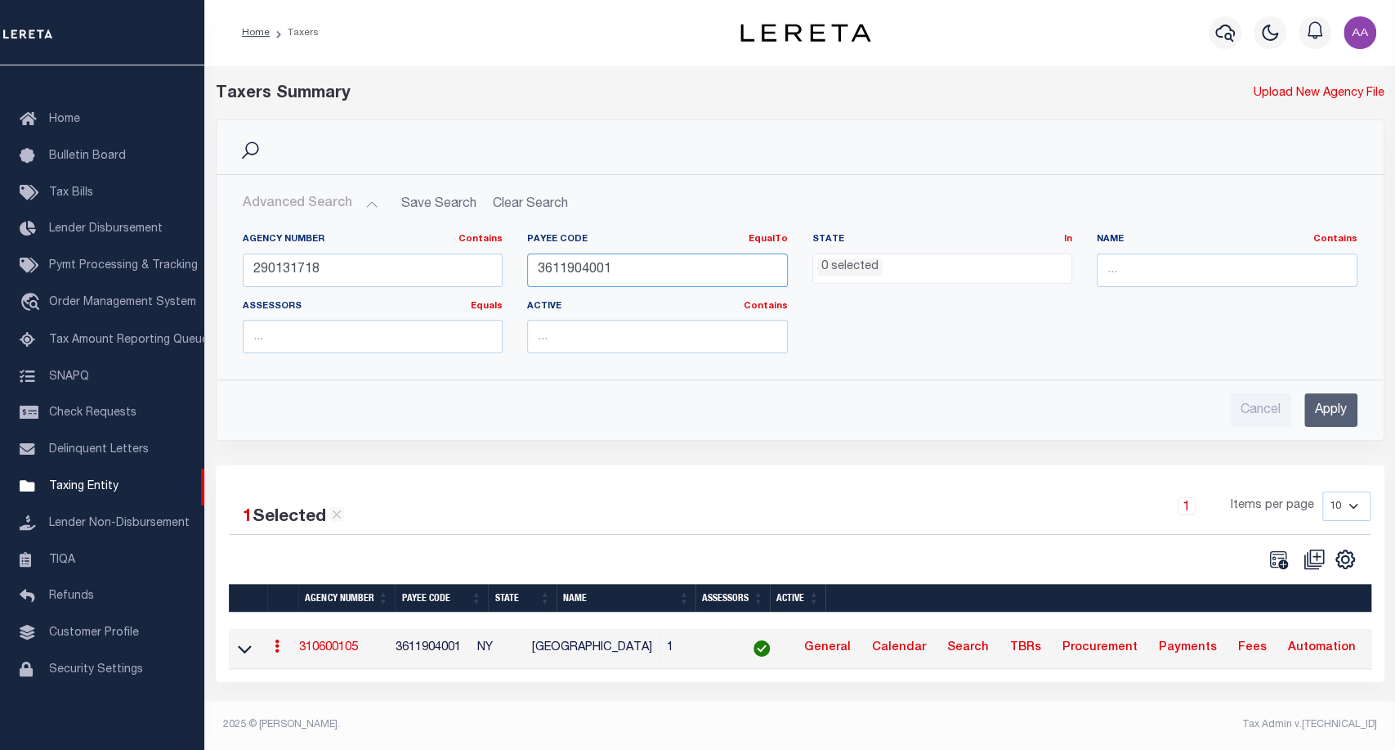
click at [323, 220] on div "Agency Number Contains Contains Is 290131718 Payee Code EqualTo Equals Is Not E…" at bounding box center [800, 293] width 1166 height 146
click at [1332, 414] on input "Apply" at bounding box center [1331, 410] width 53 height 34
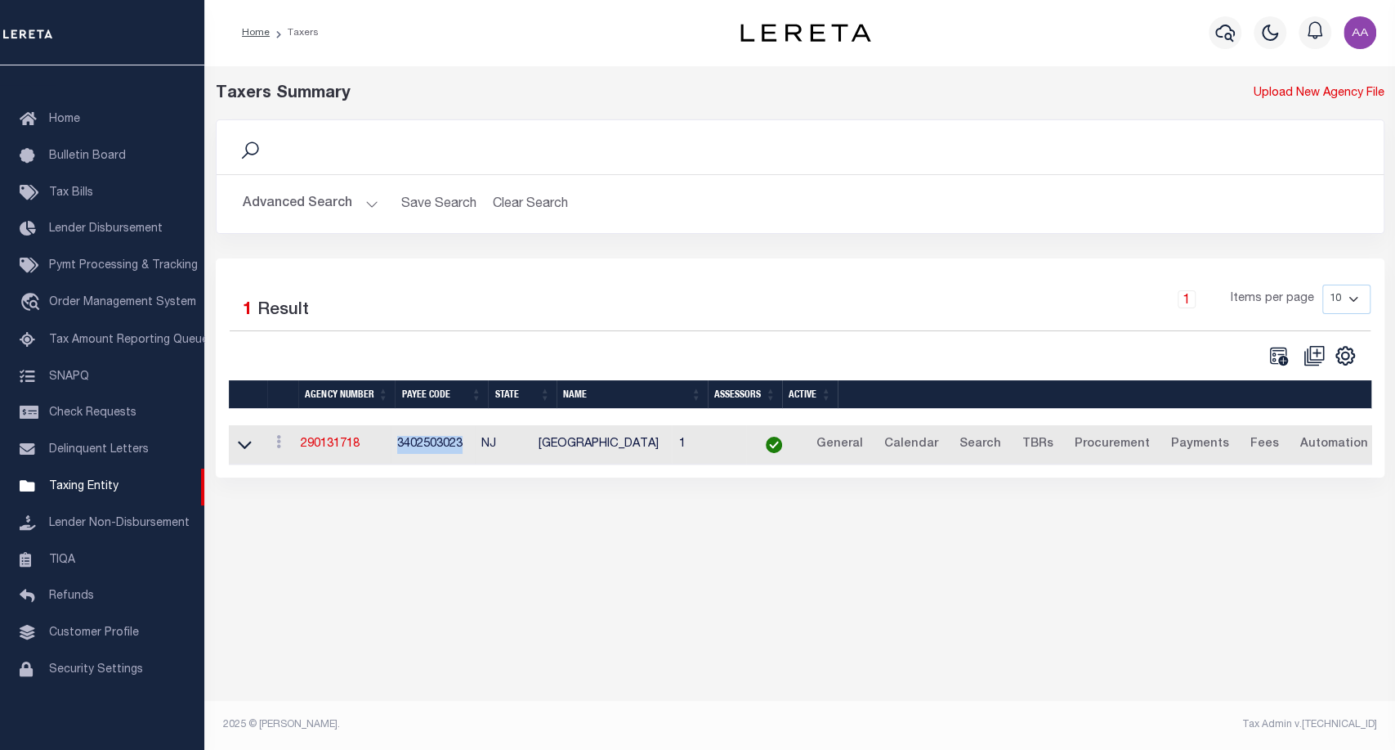
drag, startPoint x: 483, startPoint y: 450, endPoint x: 399, endPoint y: 453, distance: 84.3
click at [399, 453] on td "3402503023" at bounding box center [433, 445] width 84 height 40
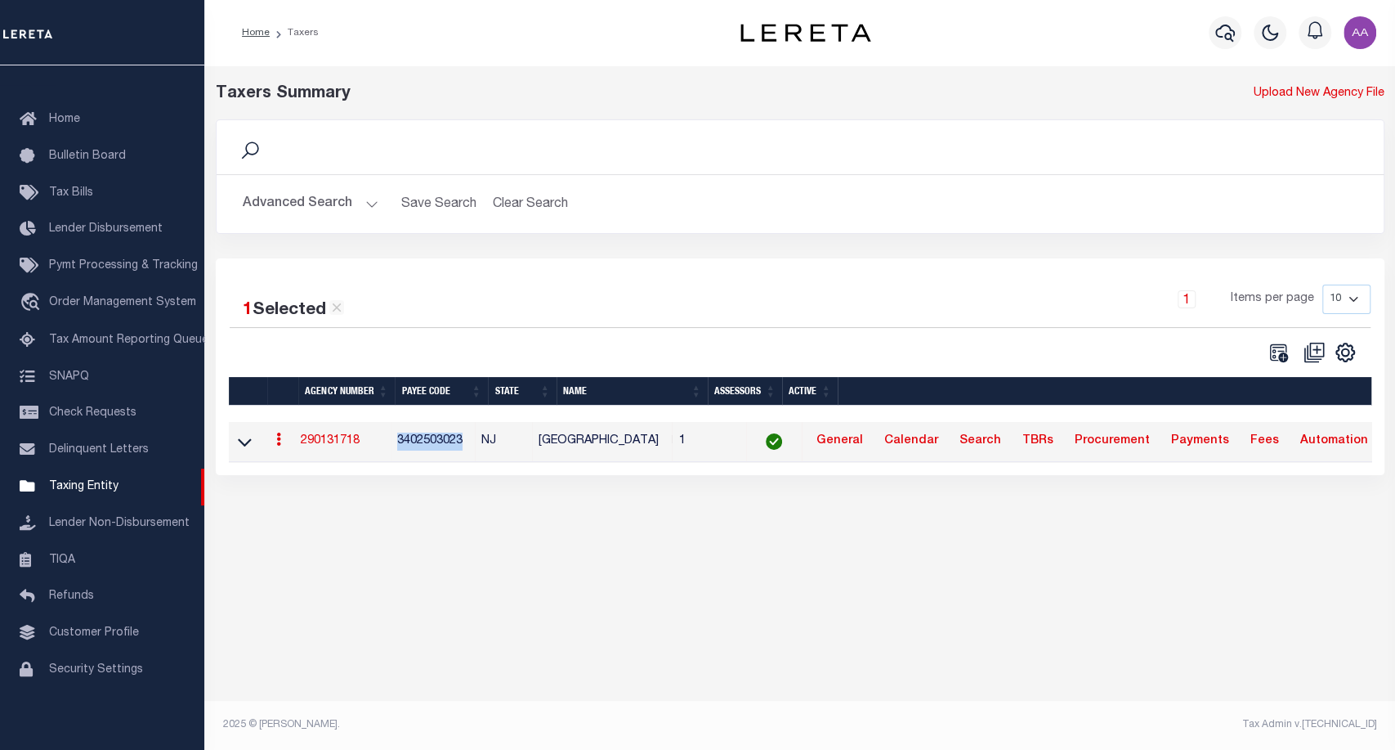
copy td "3402503023"
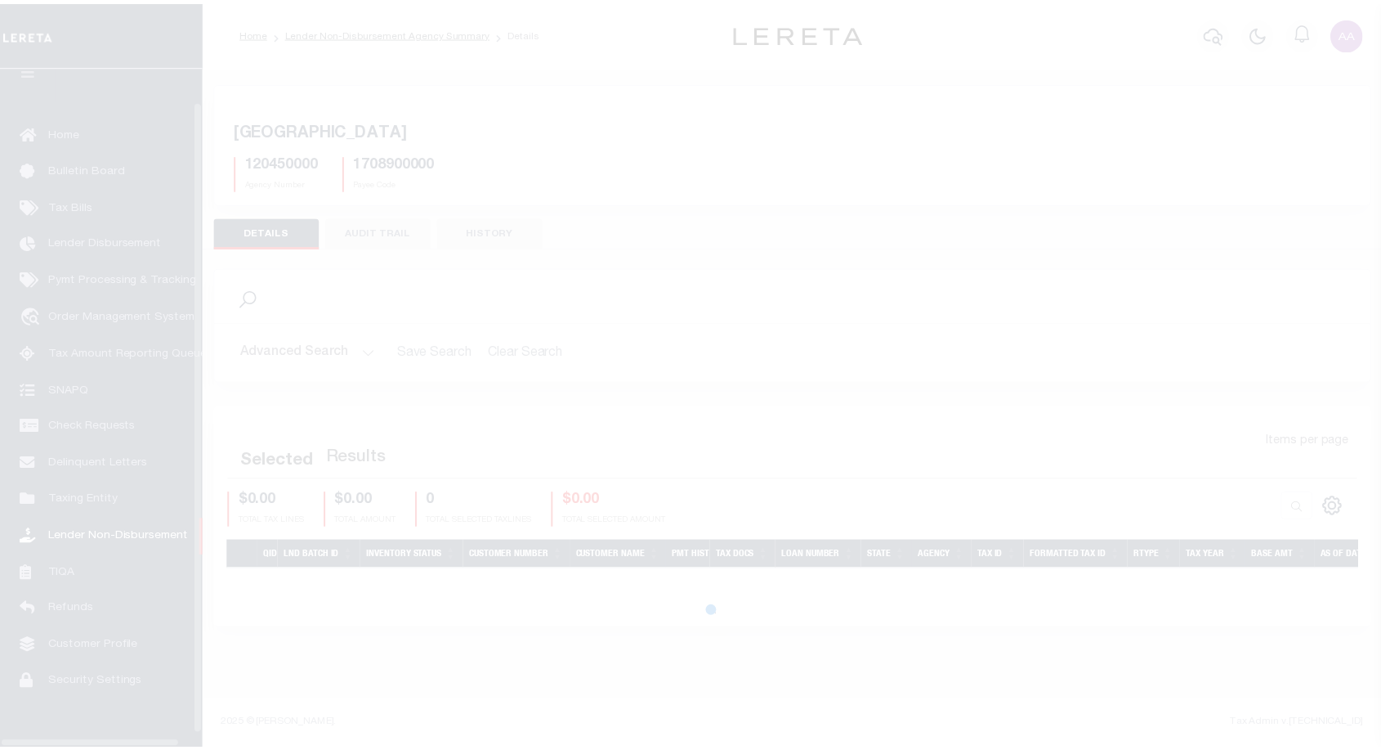
scroll to position [47, 0]
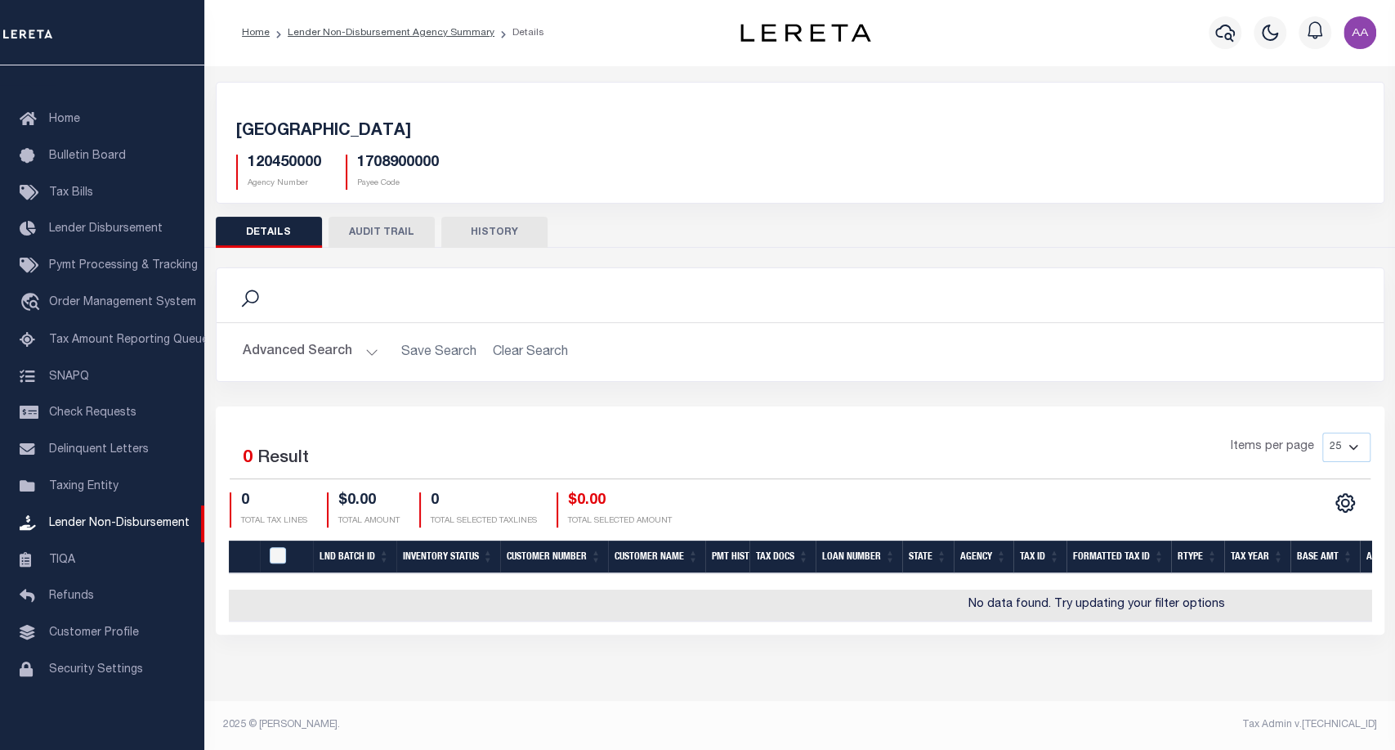
click at [384, 239] on button "AUDIT TRAIL" at bounding box center [382, 232] width 106 height 31
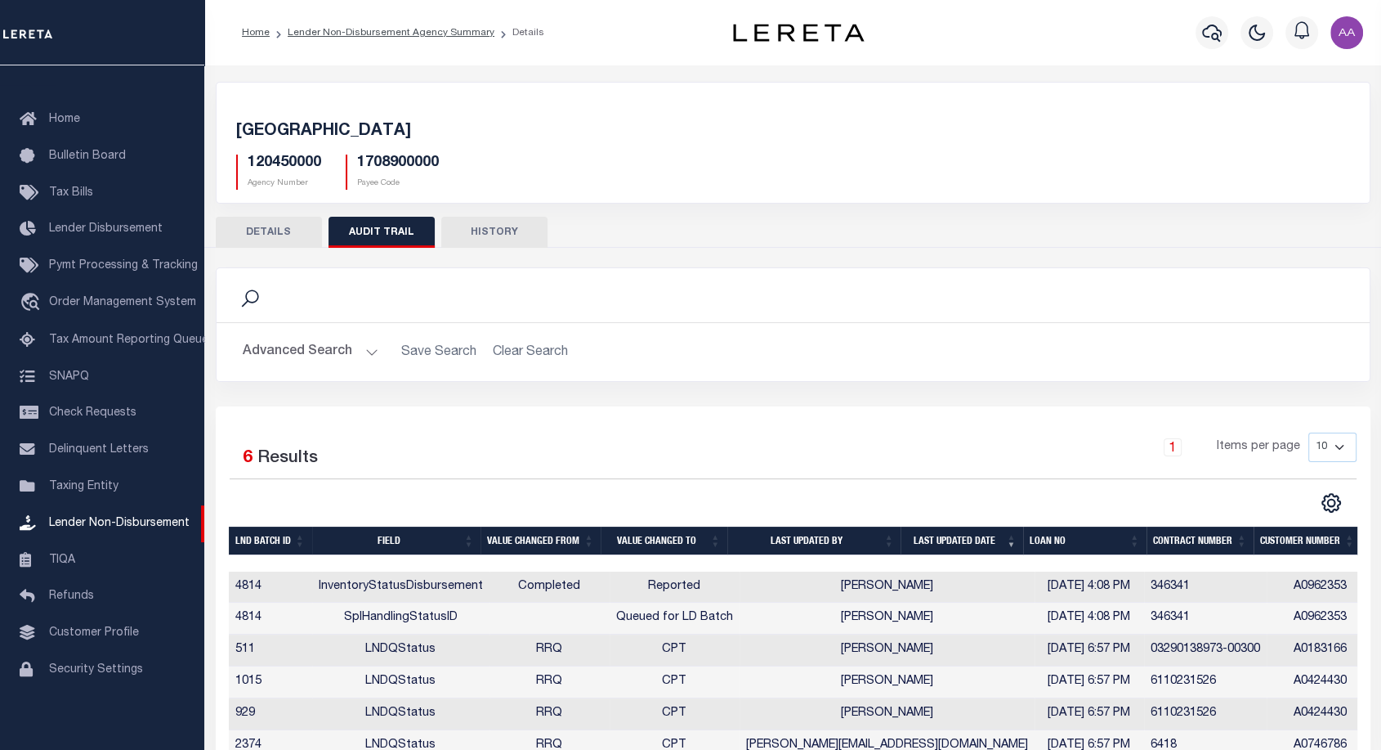
scroll to position [83, 0]
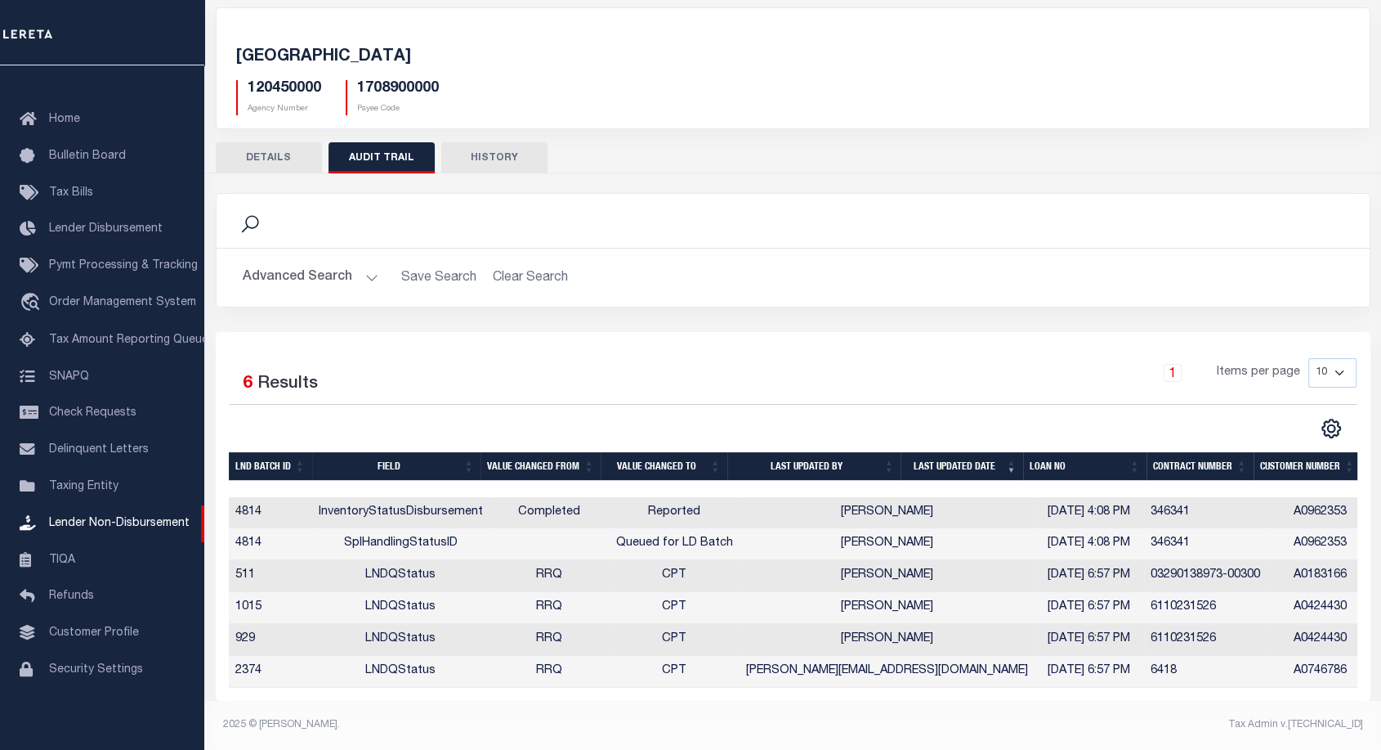
click at [393, 80] on h5 "1708900000" at bounding box center [398, 89] width 82 height 18
copy h5 "1708900000"
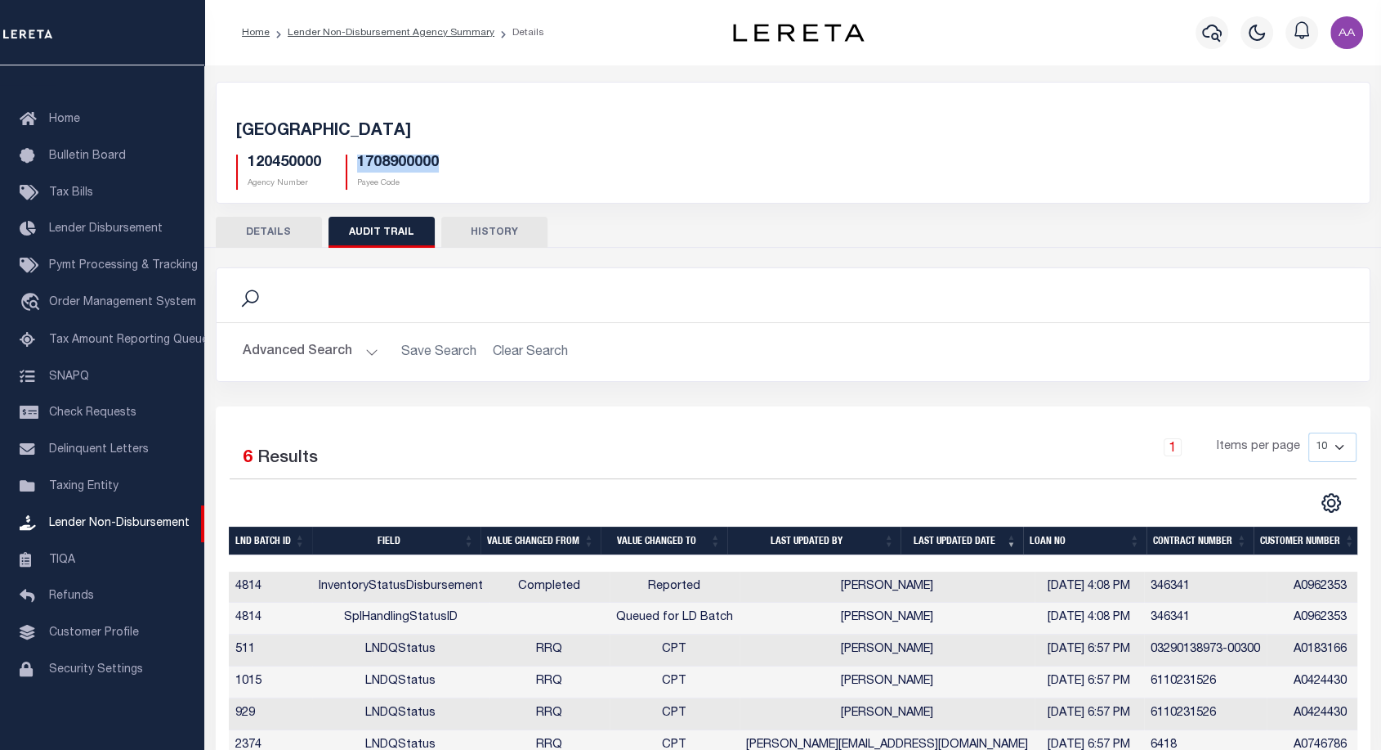
scroll to position [0, 0]
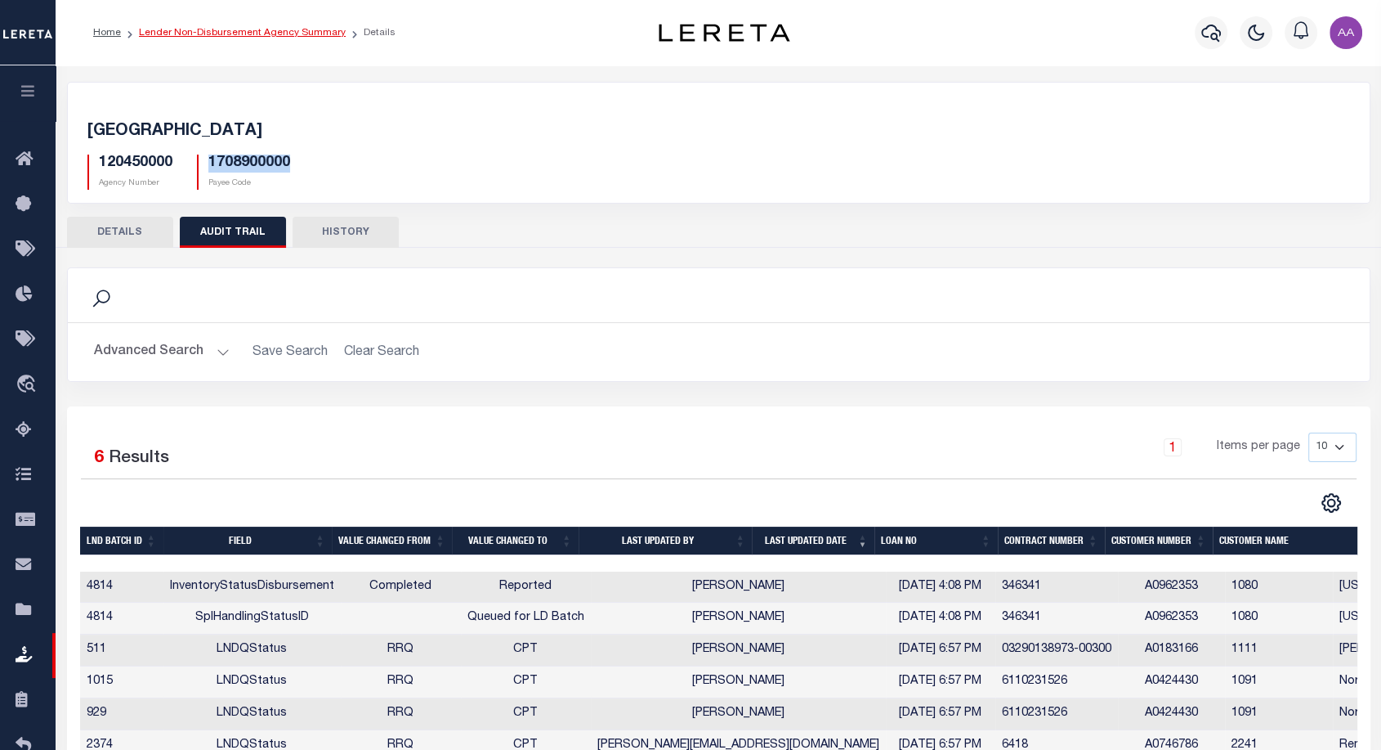
click at [248, 33] on link "Lender Non-Disbursement Agency Summary" at bounding box center [242, 33] width 207 height 10
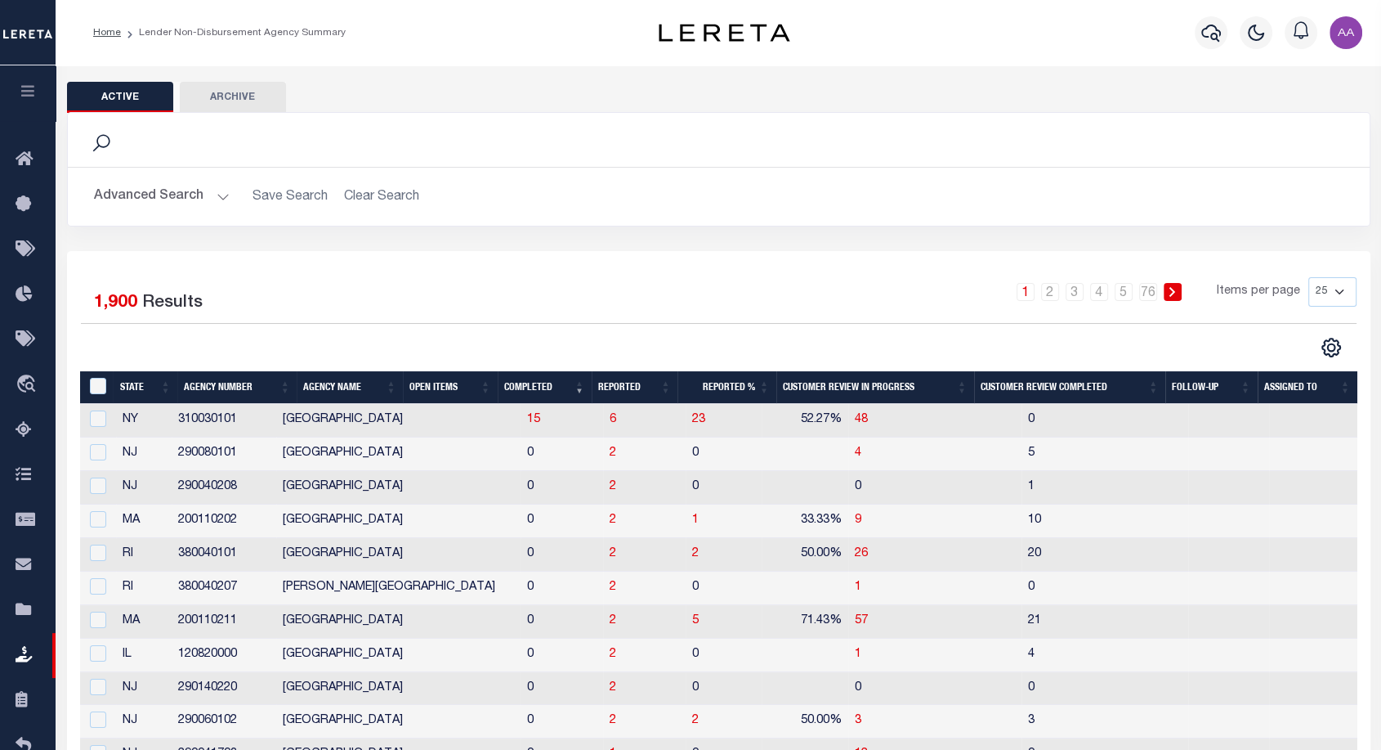
click at [1335, 289] on select "25 50 100 200" at bounding box center [1333, 291] width 48 height 29
select select "100"
click at [1309, 277] on select "25 50 100 200" at bounding box center [1333, 291] width 48 height 29
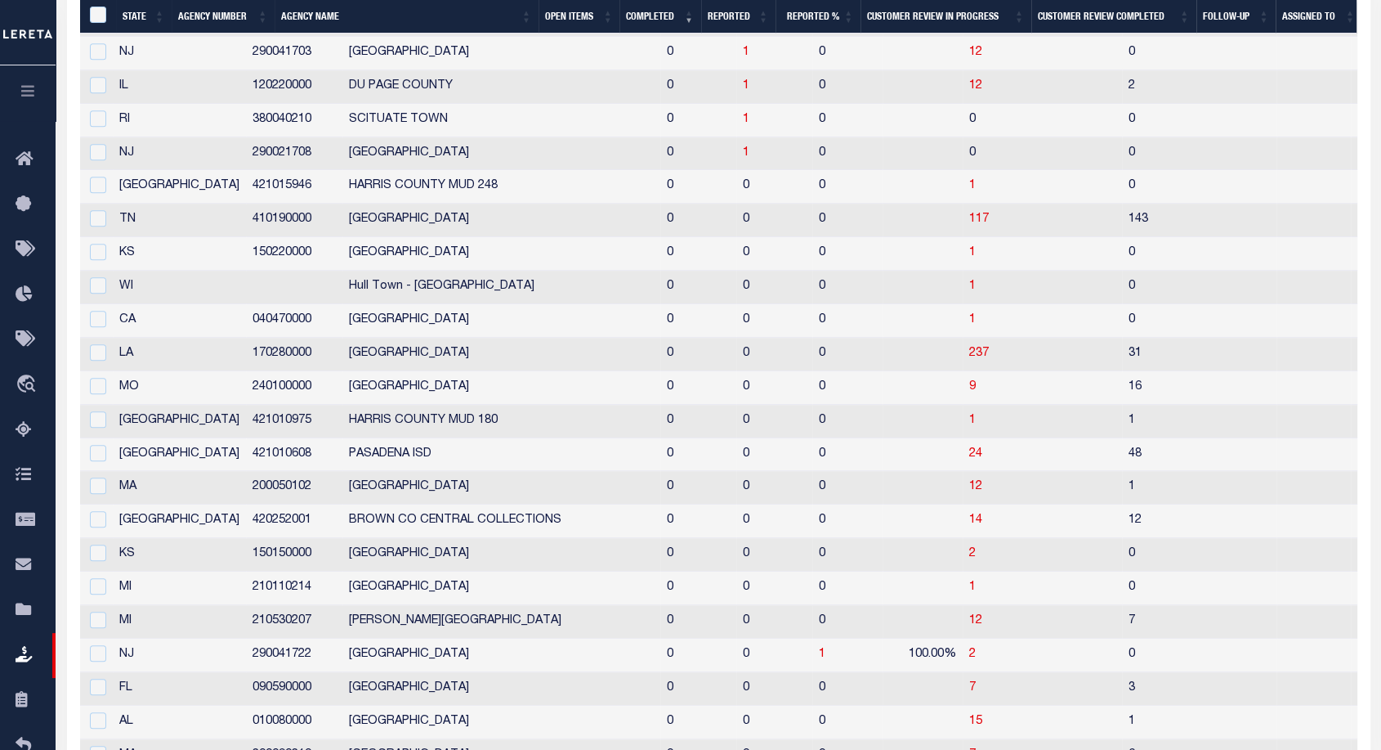
scroll to position [1141, 0]
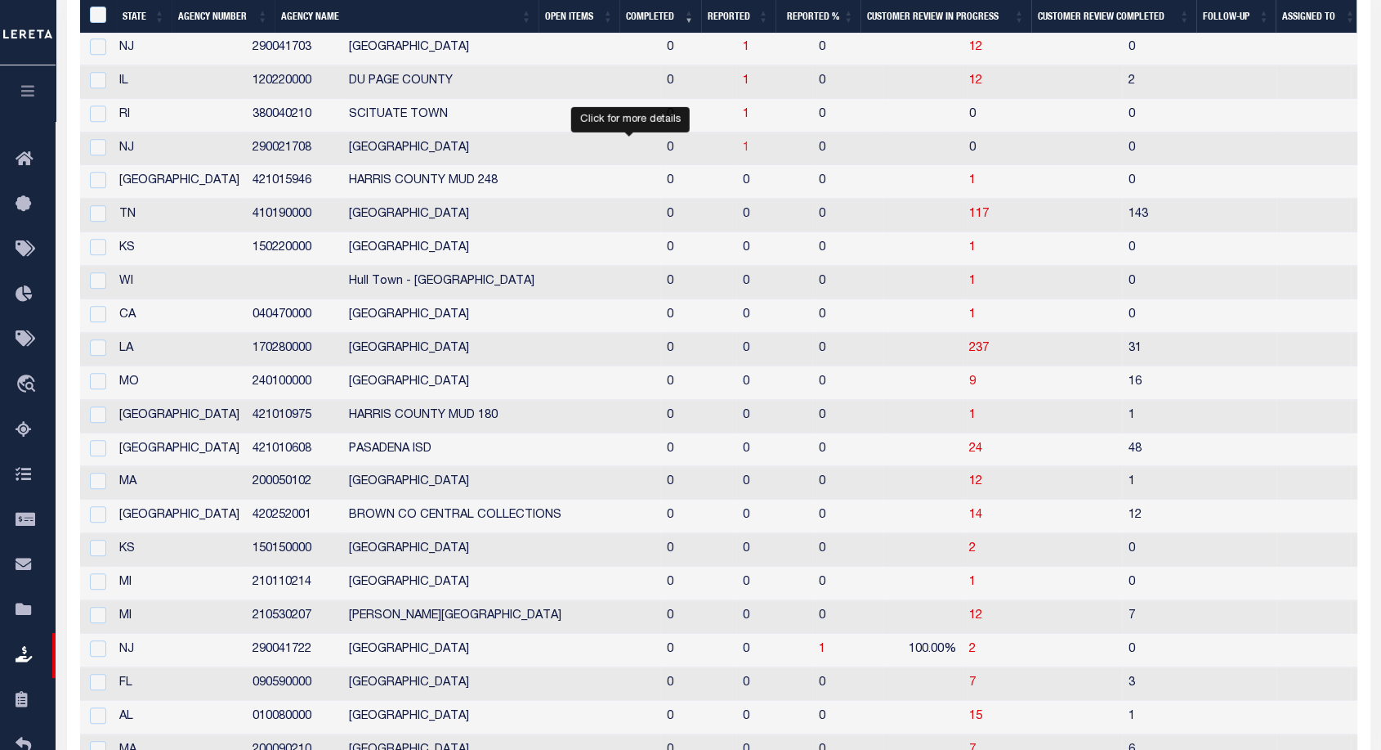
click at [743, 145] on span "1" at bounding box center [746, 147] width 7 height 11
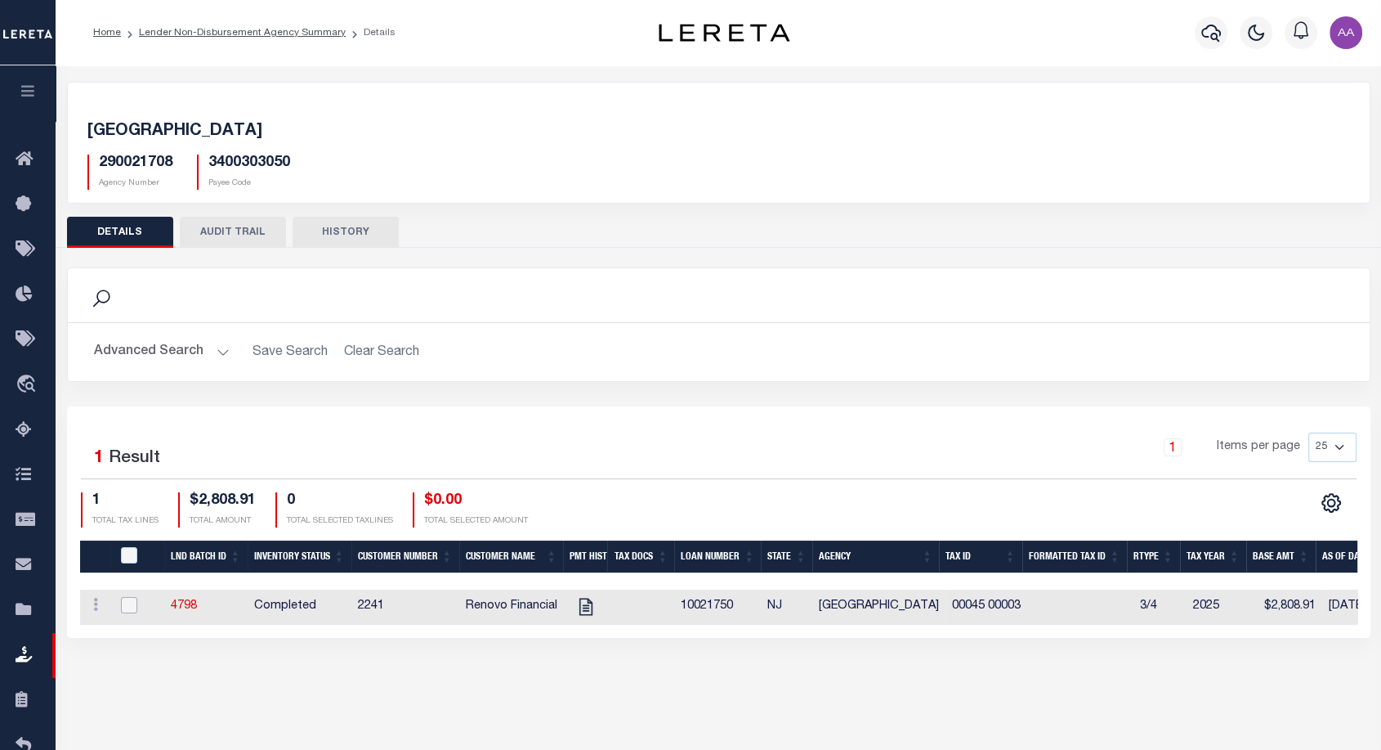
click at [133, 601] on input "checkbox" at bounding box center [129, 605] width 16 height 16
checkbox input "true"
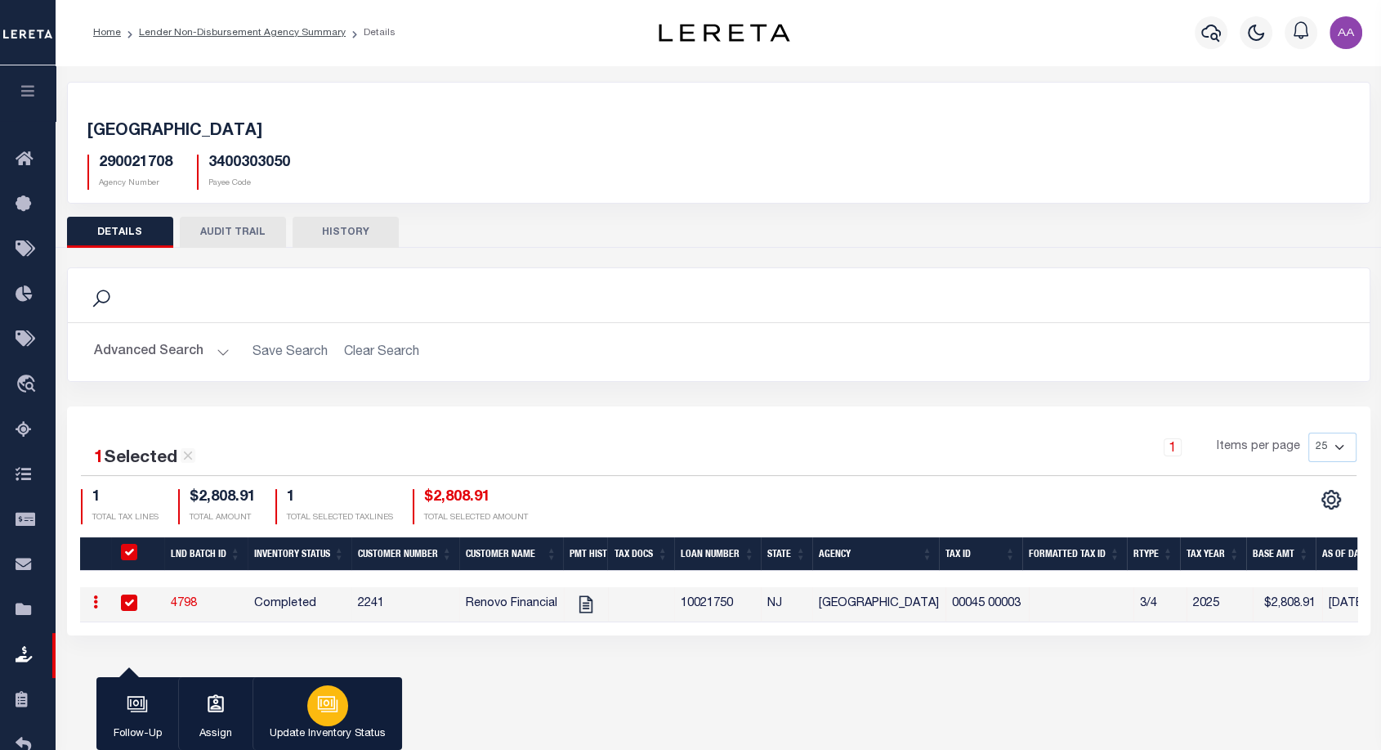
click at [347, 705] on div "button" at bounding box center [327, 705] width 41 height 41
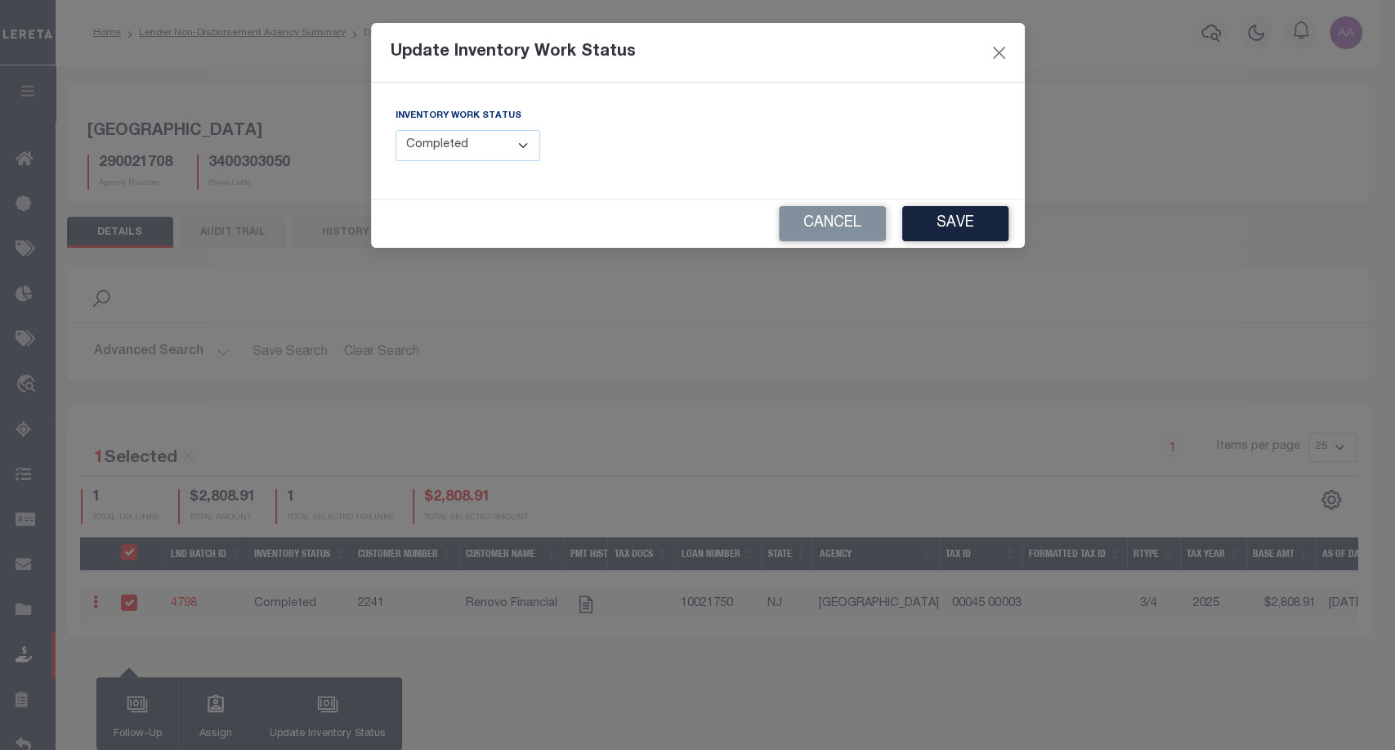
click at [455, 141] on select "--Select-- Open Completed Reported" at bounding box center [468, 146] width 145 height 32
select select "Reported"
click at [396, 130] on select "--Select-- Open Completed Reported" at bounding box center [468, 146] width 145 height 32
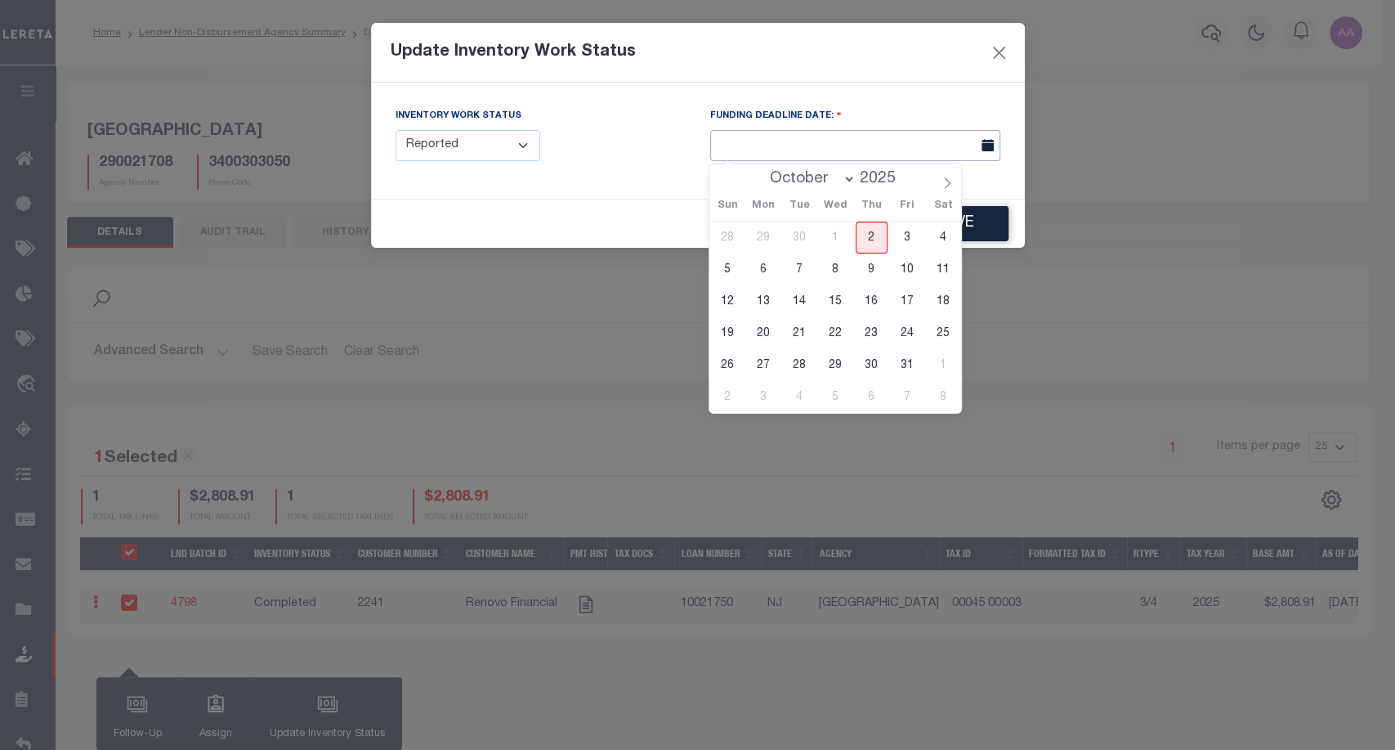
click at [870, 145] on input "text" at bounding box center [855, 146] width 290 height 32
click at [835, 332] on span "22" at bounding box center [836, 333] width 32 height 32
type input "[DATE]"
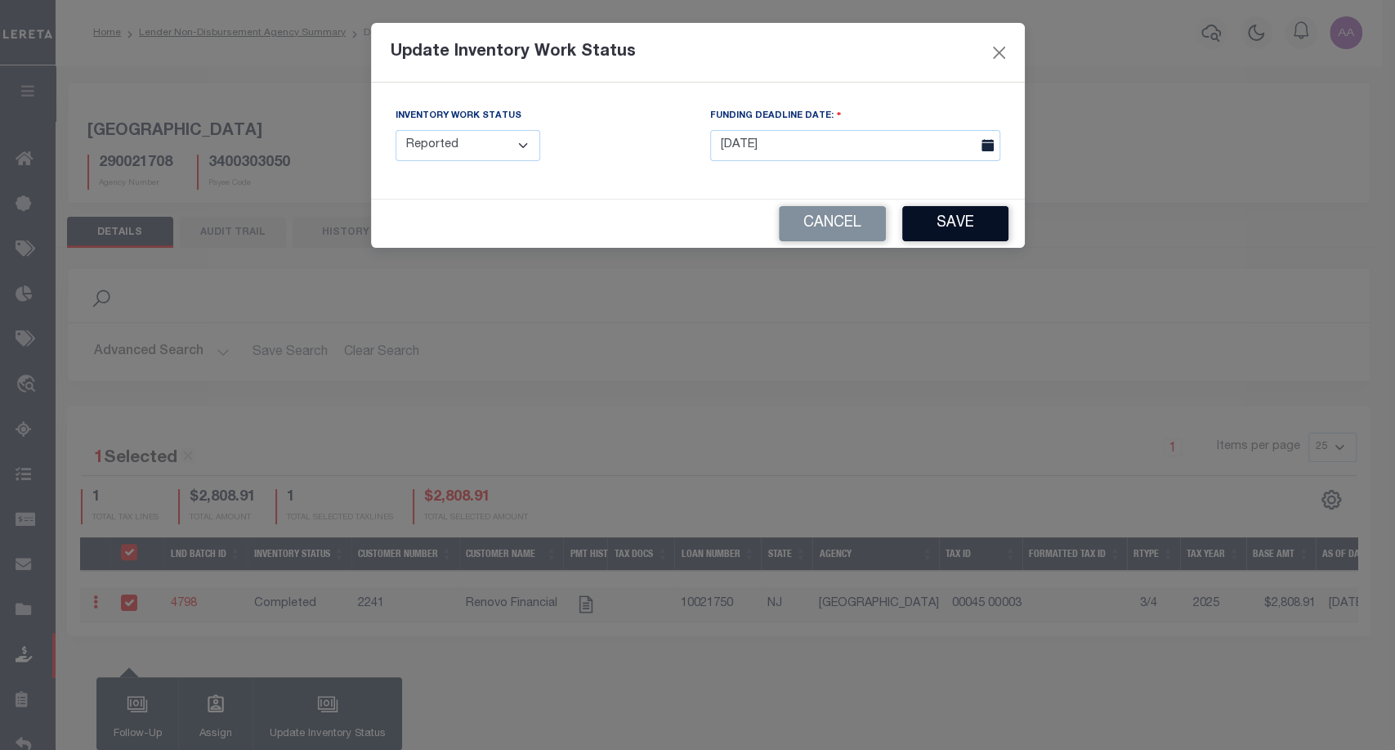
click at [968, 220] on button "Save" at bounding box center [955, 223] width 106 height 35
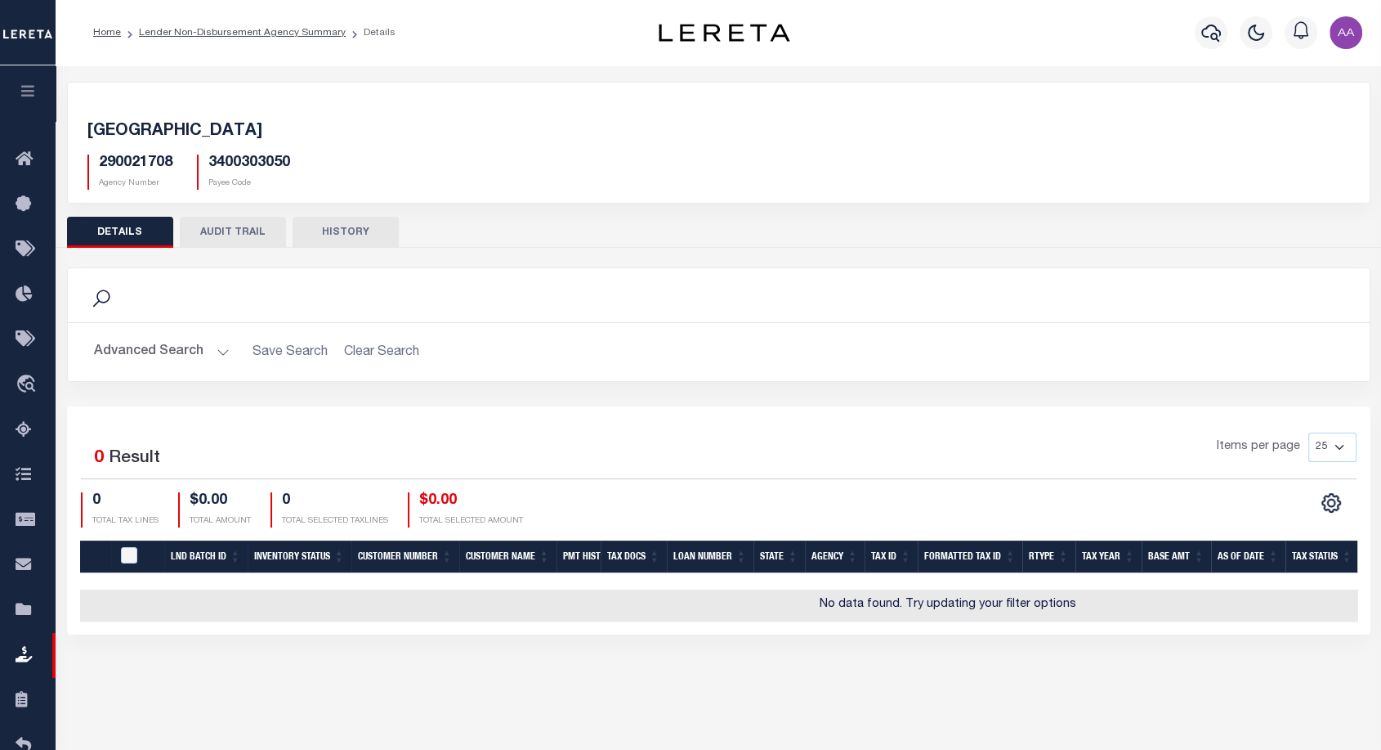
click at [248, 235] on button "AUDIT TRAIL" at bounding box center [233, 232] width 106 height 31
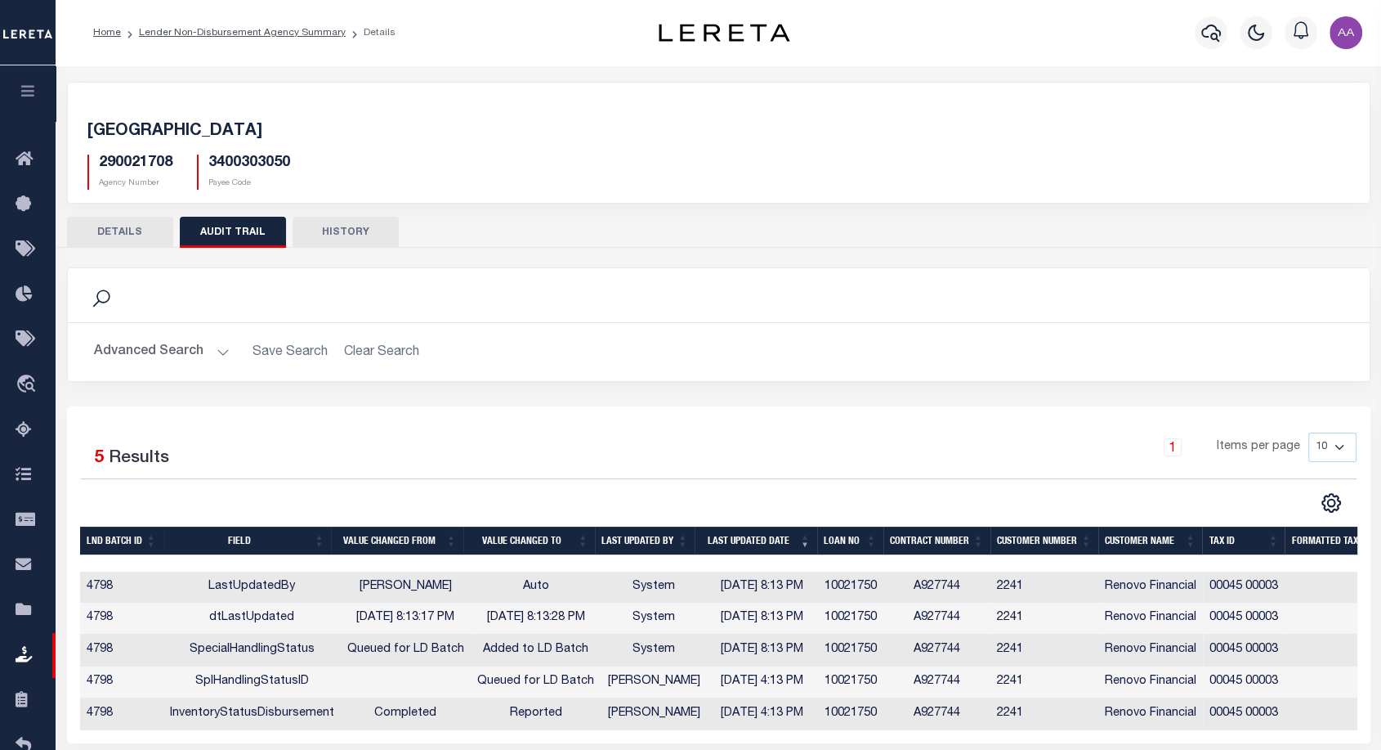
scroll to position [117, 0]
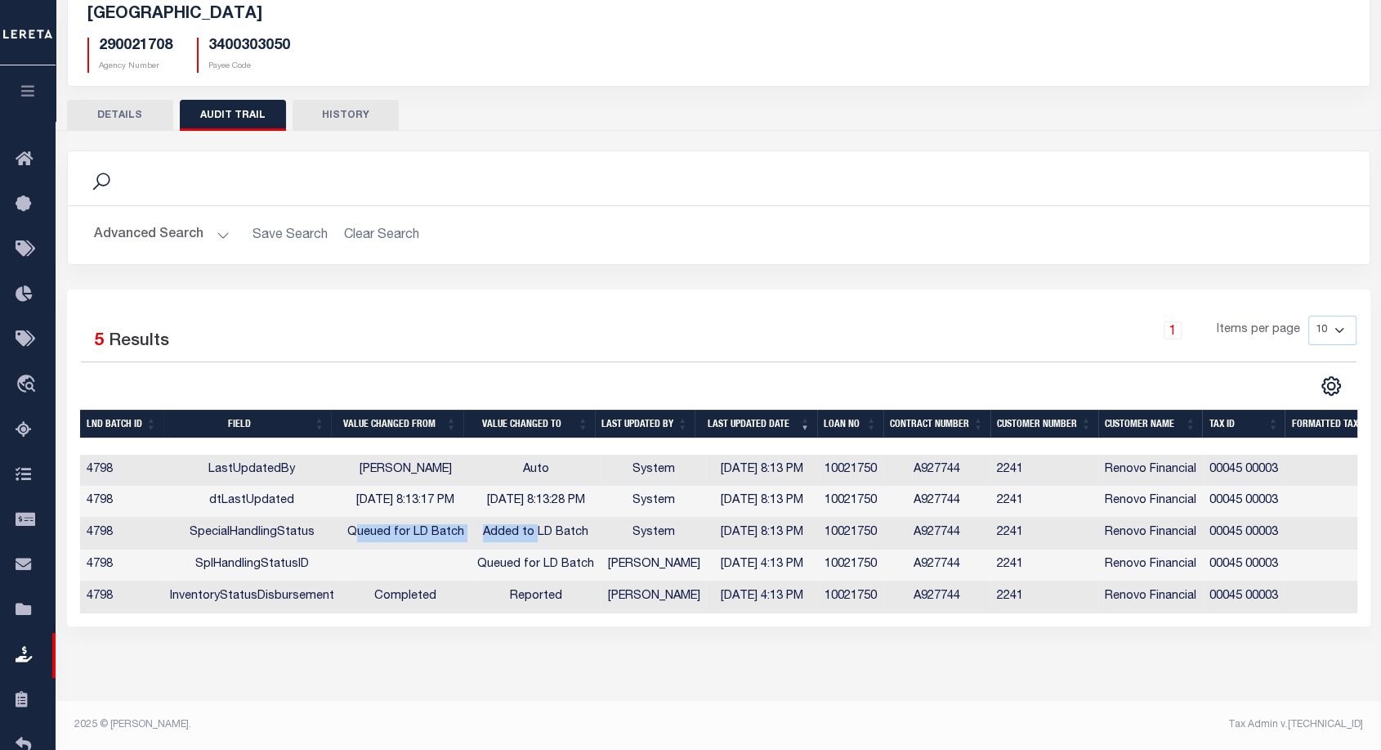
drag, startPoint x: 348, startPoint y: 539, endPoint x: 535, endPoint y: 539, distance: 187.2
click at [535, 539] on tr "4798 SpecialHandlingStatus Queued for LD Batch Added to LD Batch System [DATE] …" at bounding box center [829, 533] width 1499 height 32
click at [535, 539] on td "Added to LD Batch" at bounding box center [536, 533] width 130 height 32
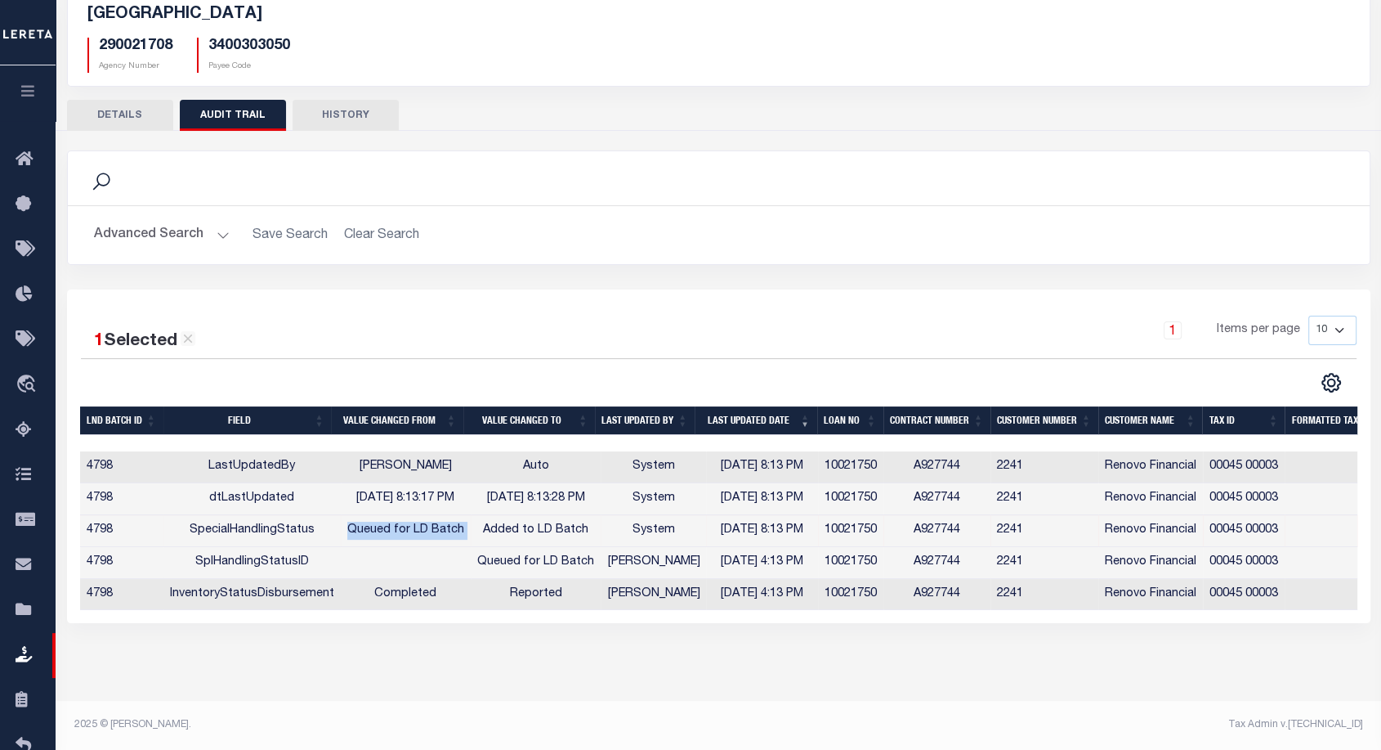
drag, startPoint x: 340, startPoint y: 536, endPoint x: 471, endPoint y: 540, distance: 130.8
click at [471, 540] on tr "4798 SpecialHandlingStatus Queued for LD Batch Added to LD Batch System [DATE] …" at bounding box center [829, 531] width 1499 height 32
drag, startPoint x: 501, startPoint y: 538, endPoint x: 585, endPoint y: 538, distance: 84.2
click at [585, 538] on td "Added to LD Batch" at bounding box center [536, 531] width 130 height 32
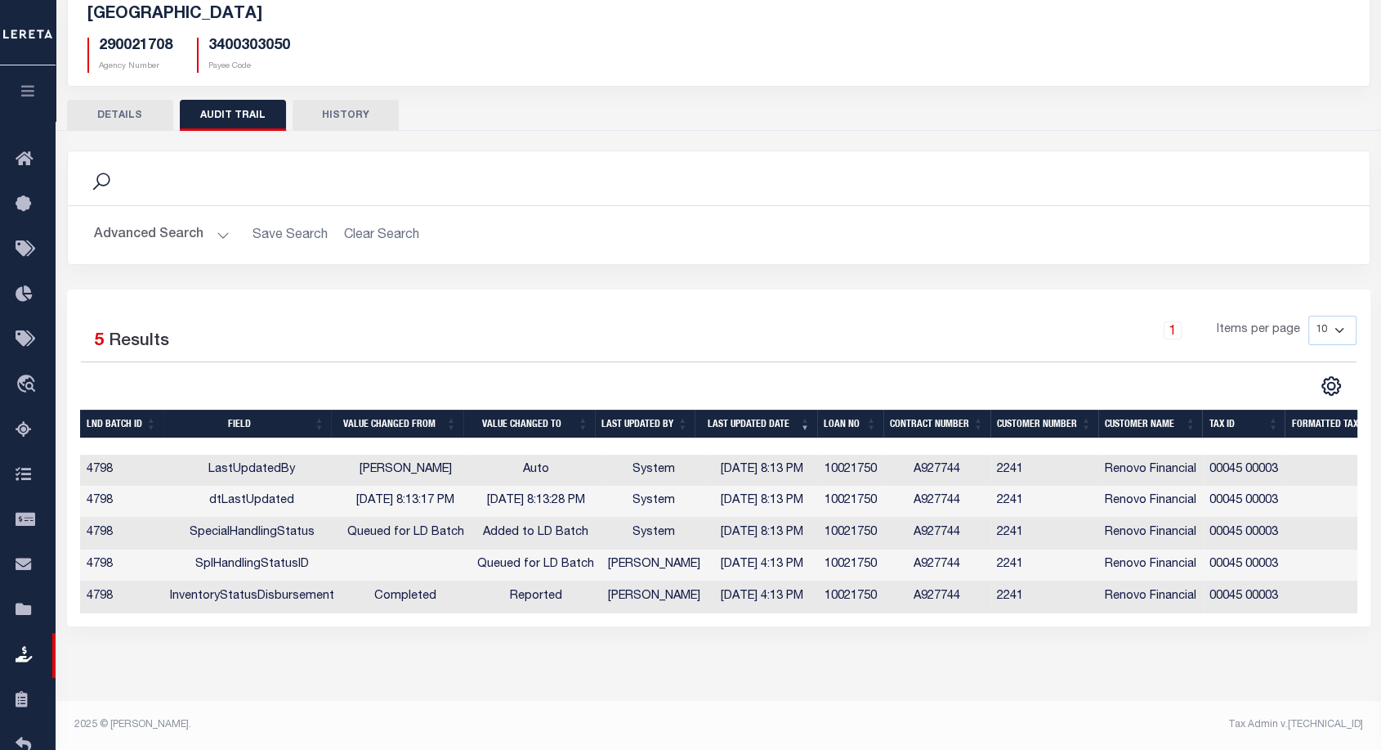
click at [273, 566] on td "SplHandlingStatusID" at bounding box center [251, 565] width 177 height 32
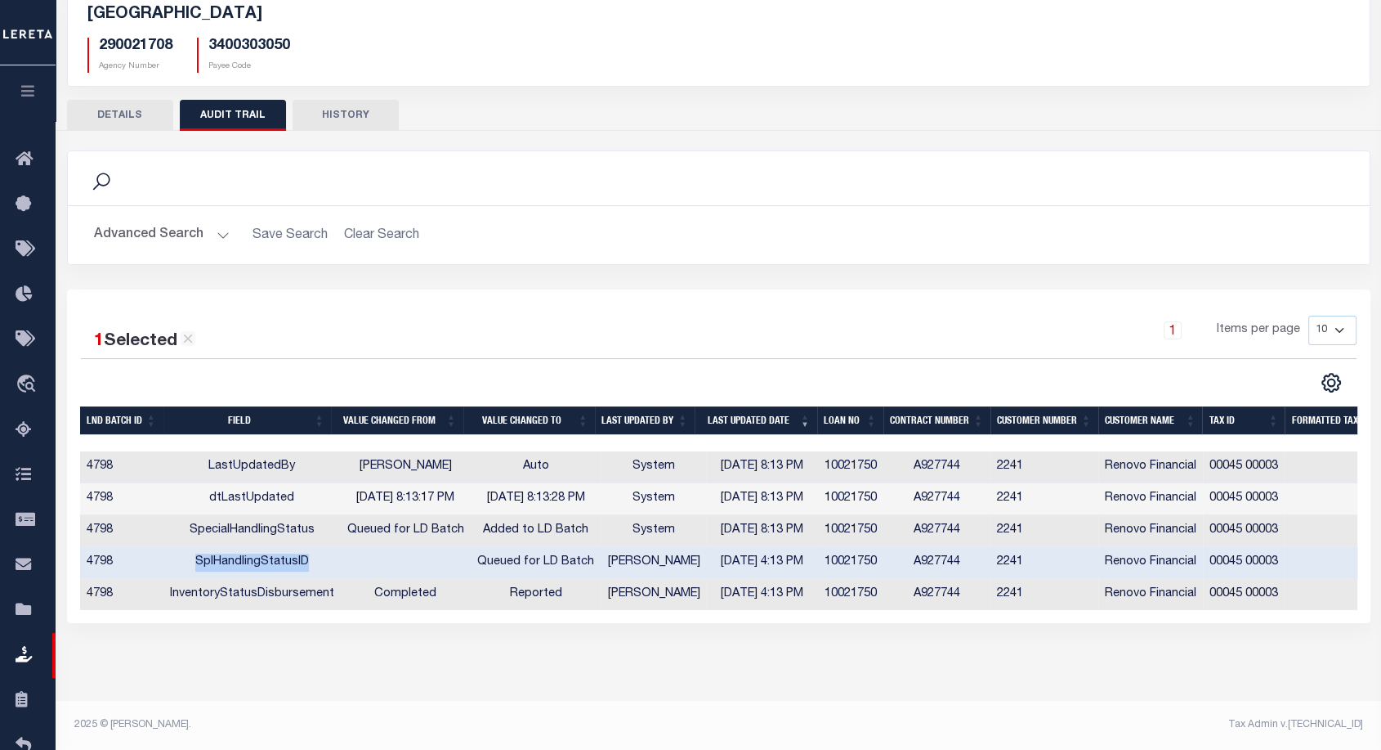
click at [273, 566] on td "SplHandlingStatusID" at bounding box center [251, 563] width 177 height 32
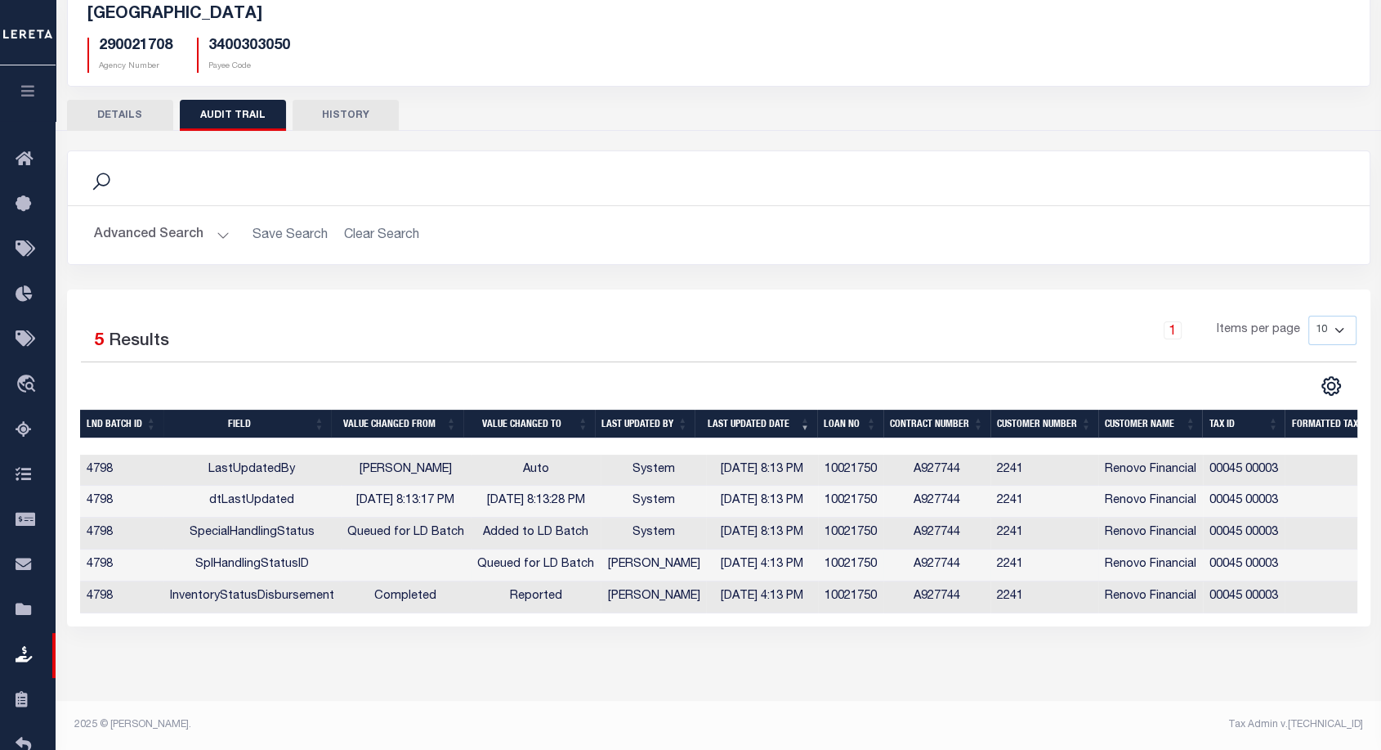
click at [368, 562] on td at bounding box center [406, 565] width 130 height 32
